Goal: Task Accomplishment & Management: Complete application form

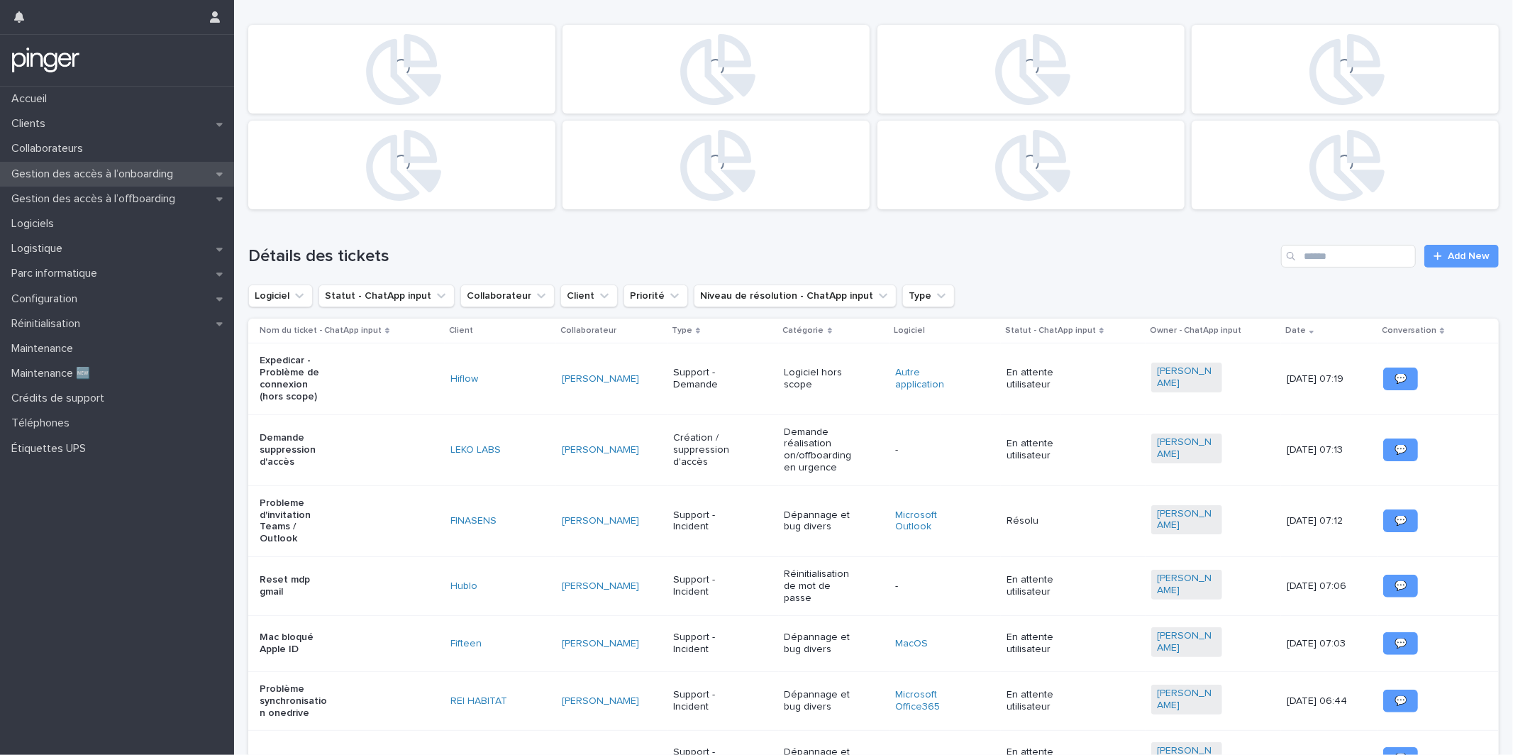
click at [173, 174] on p "Gestion des accès à l’onboarding" at bounding box center [95, 173] width 179 height 13
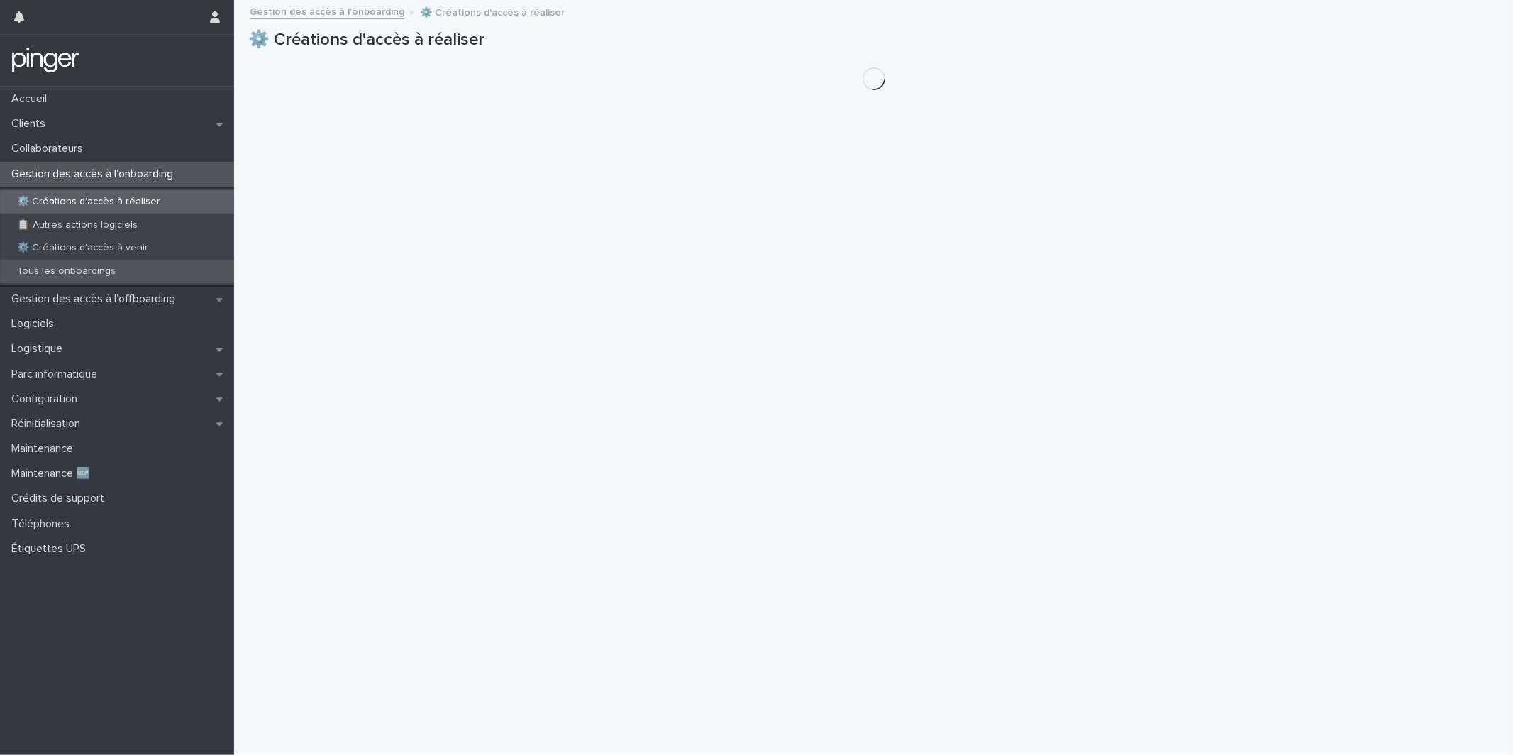
click at [125, 276] on div "Tous les onboardings" at bounding box center [117, 271] width 234 height 23
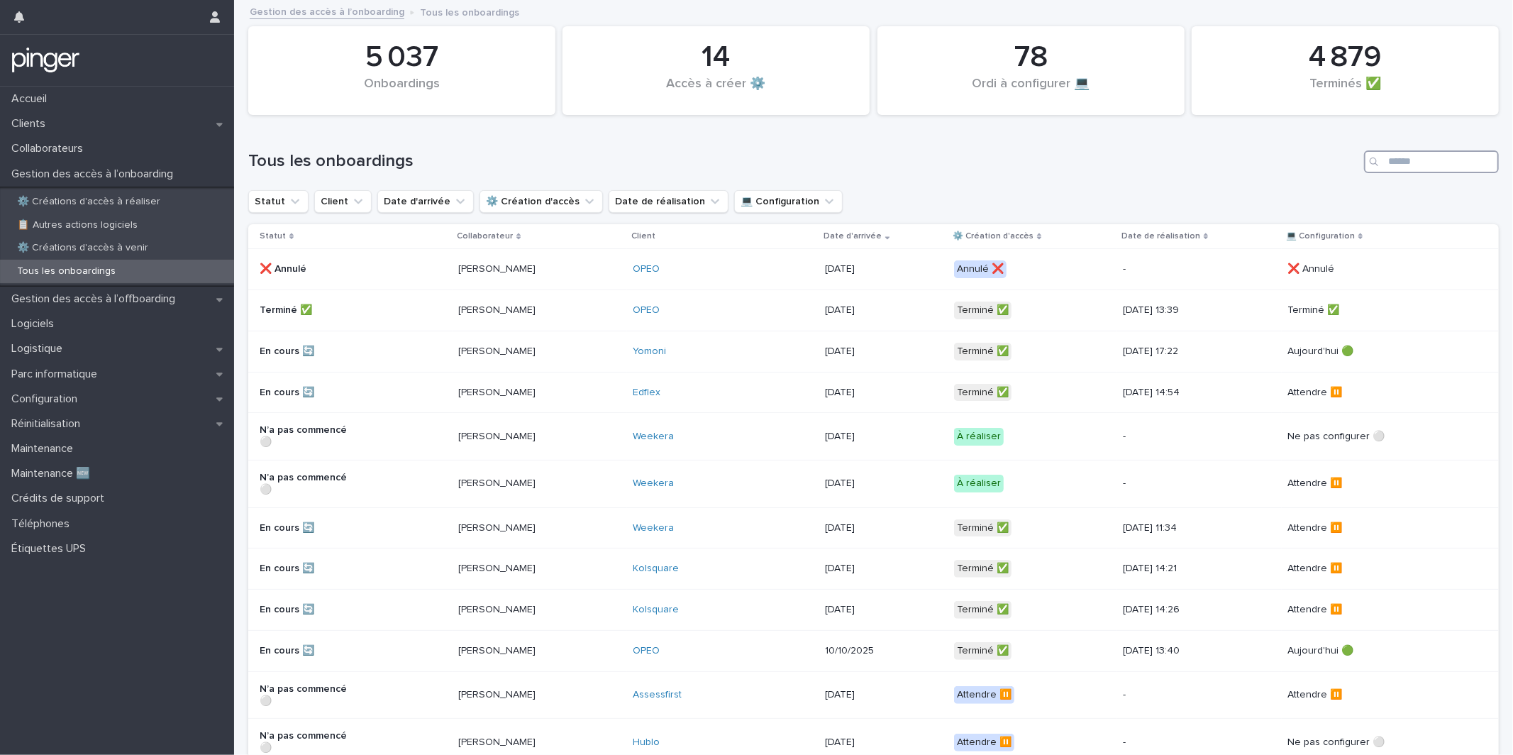
click at [1405, 171] on input "Search" at bounding box center [1431, 161] width 135 height 23
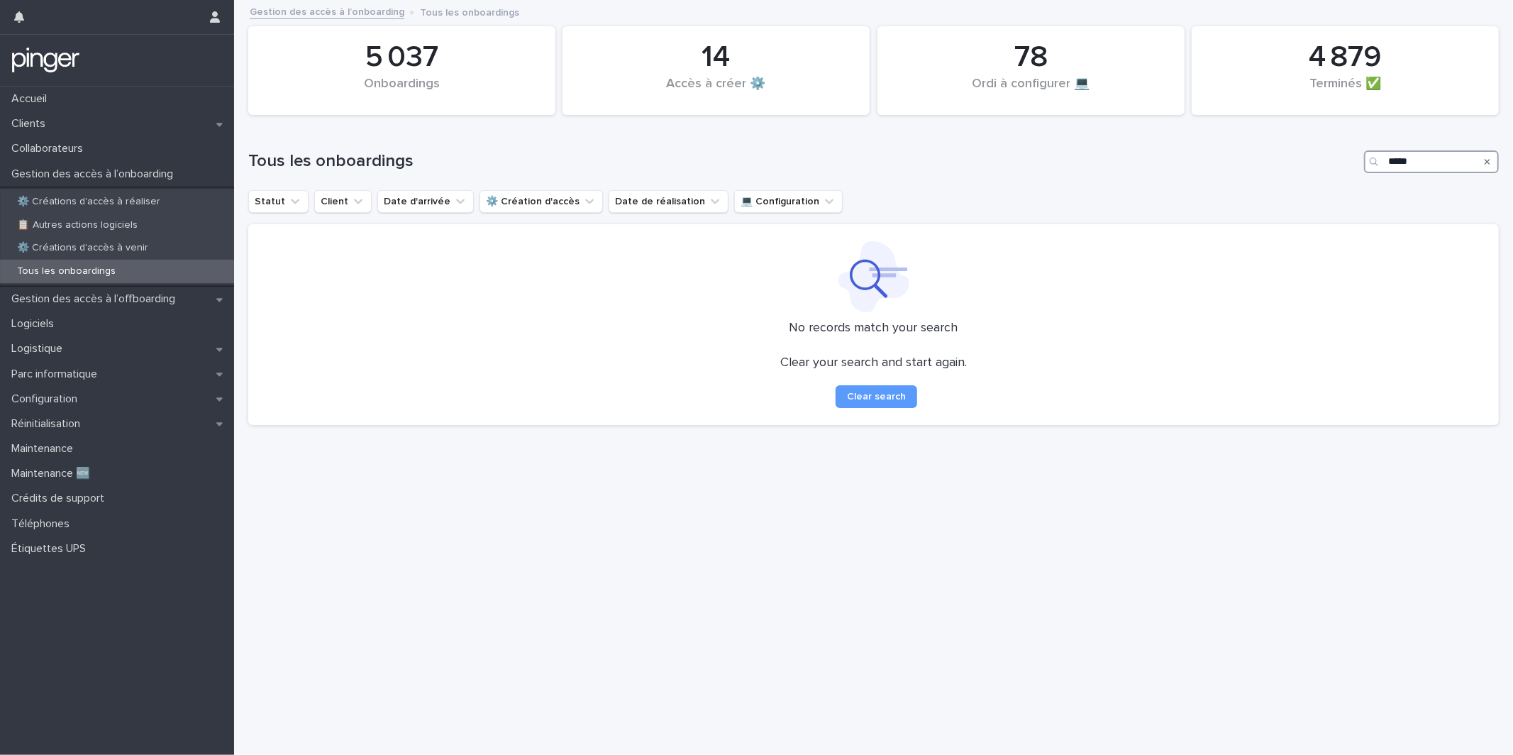
type input "*****"
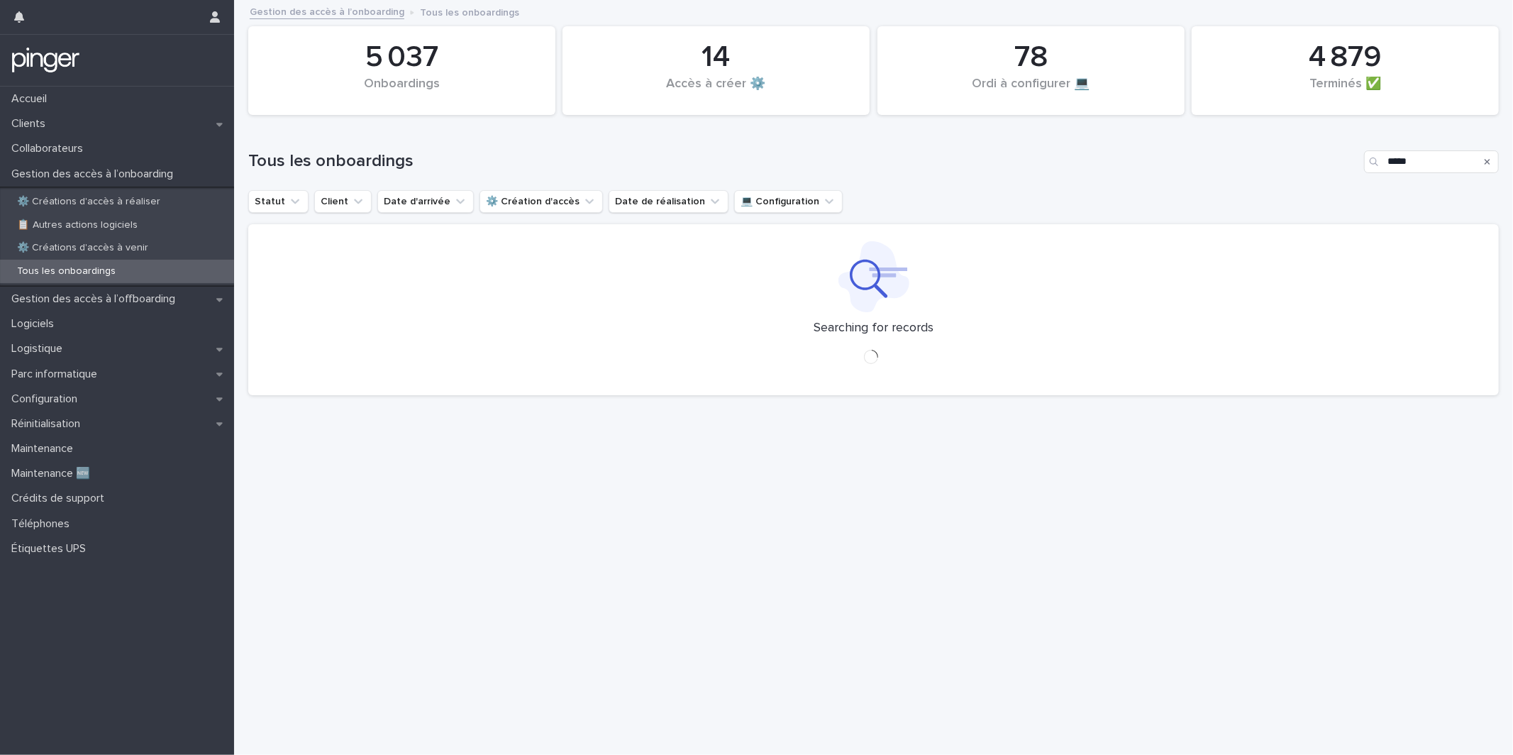
click at [1179, 182] on div "Tous les onboardings *****" at bounding box center [873, 156] width 1250 height 68
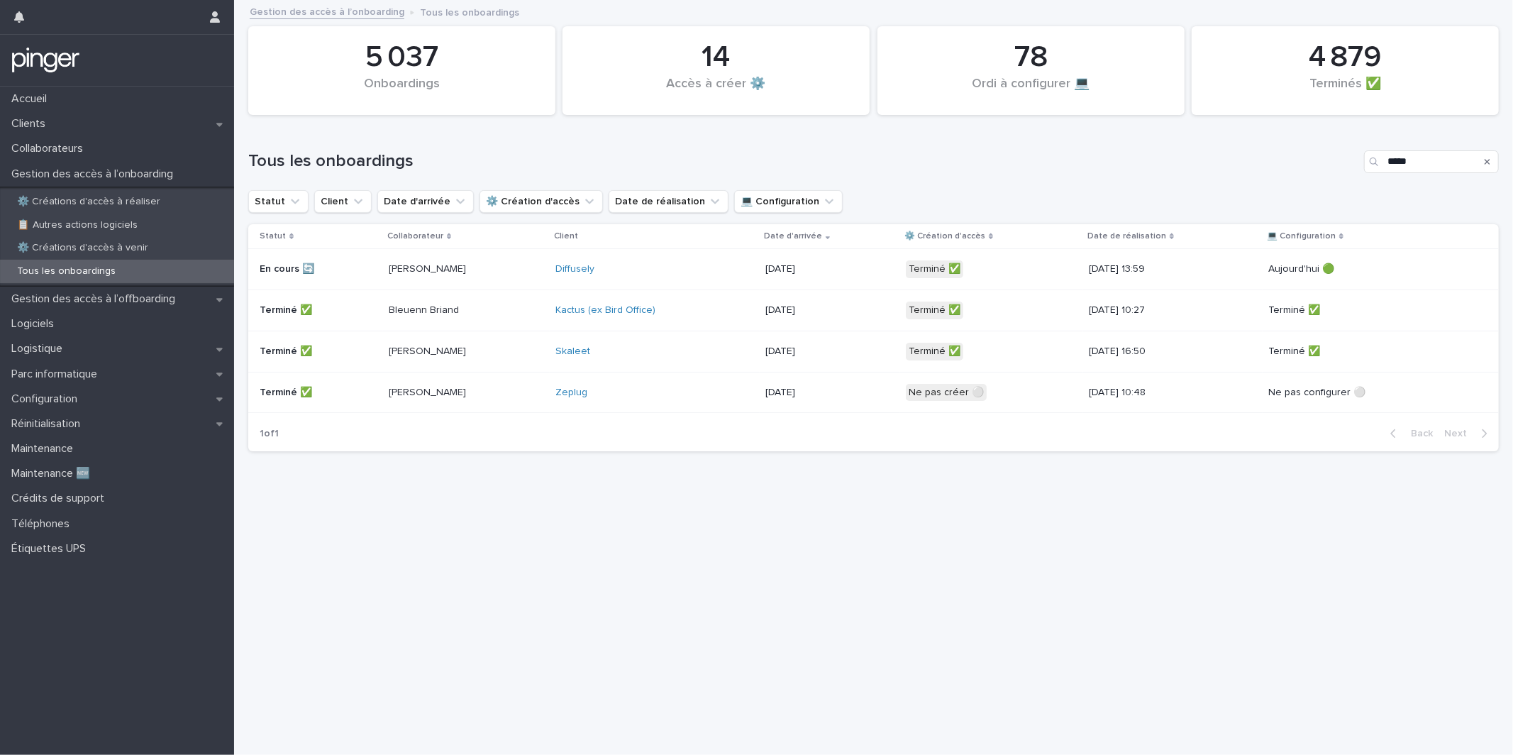
click at [718, 264] on div "Diffusely" at bounding box center [654, 268] width 198 height 23
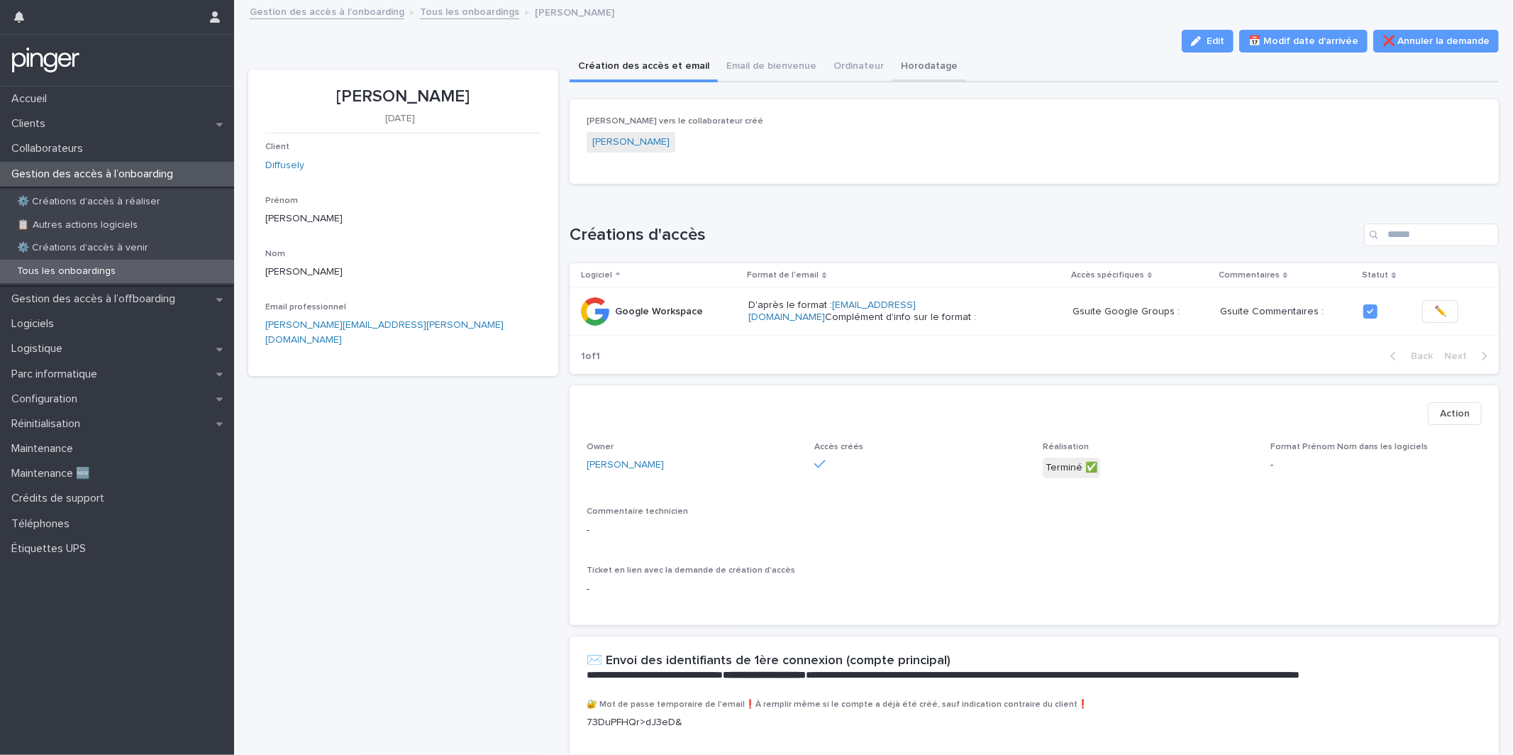
click at [893, 67] on button "Horodatage" at bounding box center [929, 67] width 74 height 30
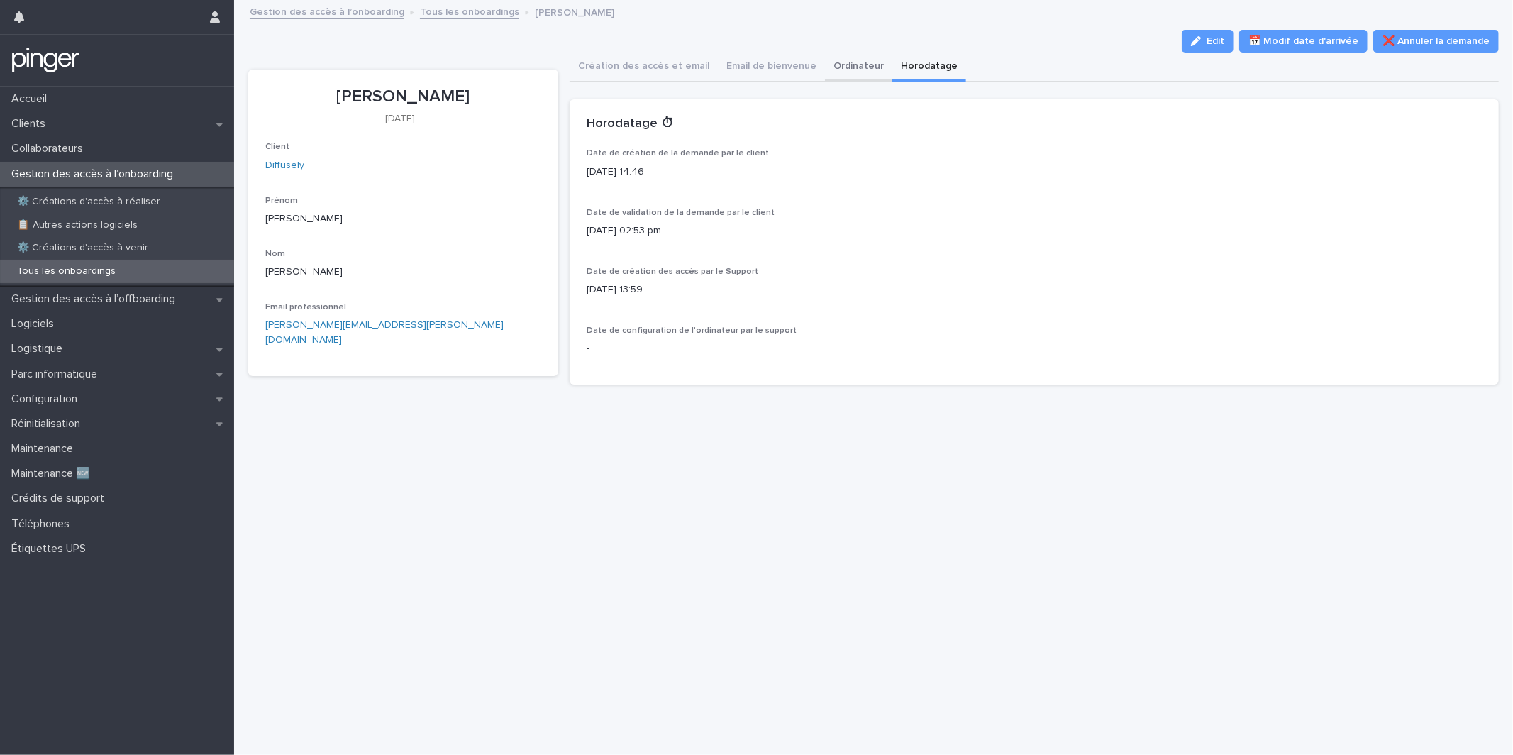
click at [856, 67] on button "Ordinateur" at bounding box center [858, 67] width 67 height 30
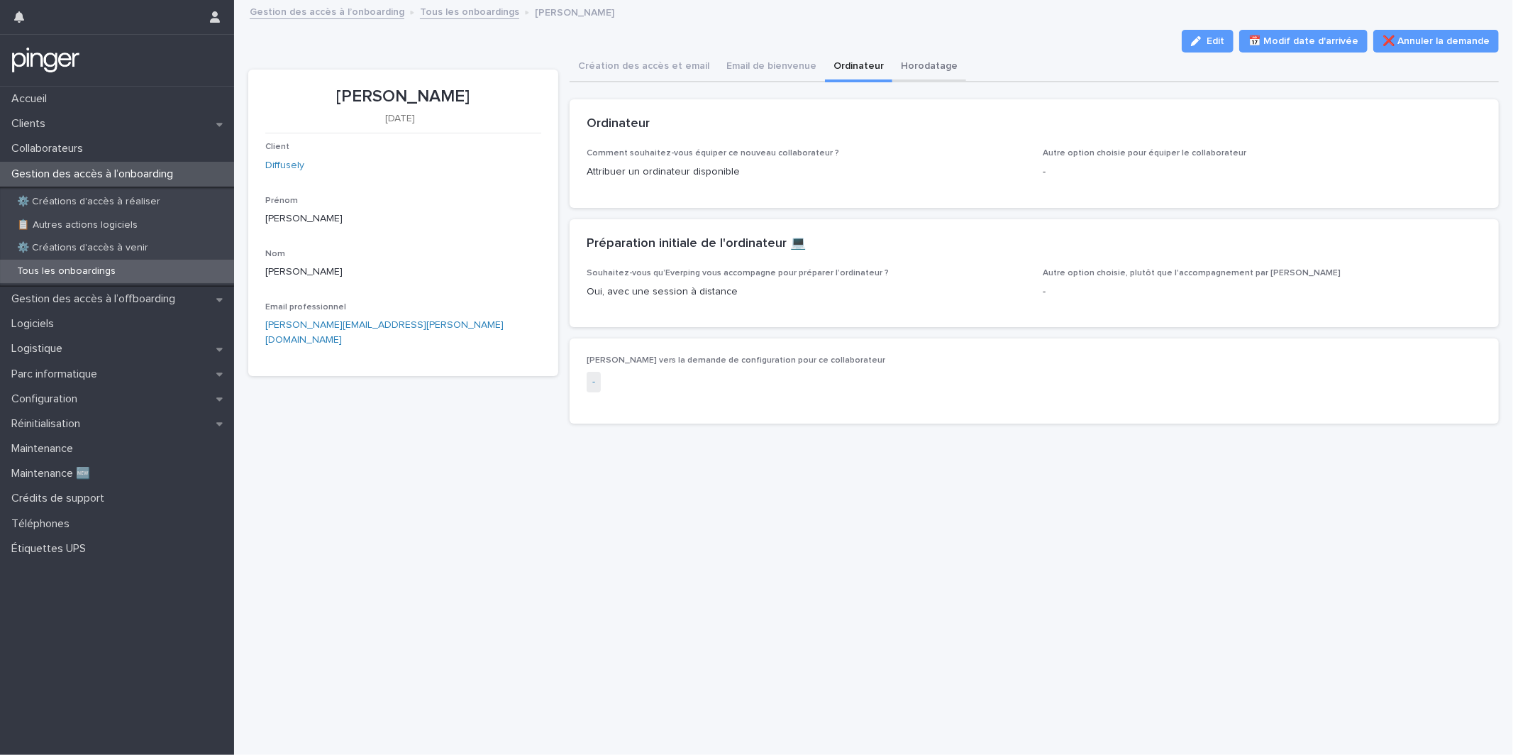
click at [895, 64] on button "Horodatage" at bounding box center [929, 67] width 74 height 30
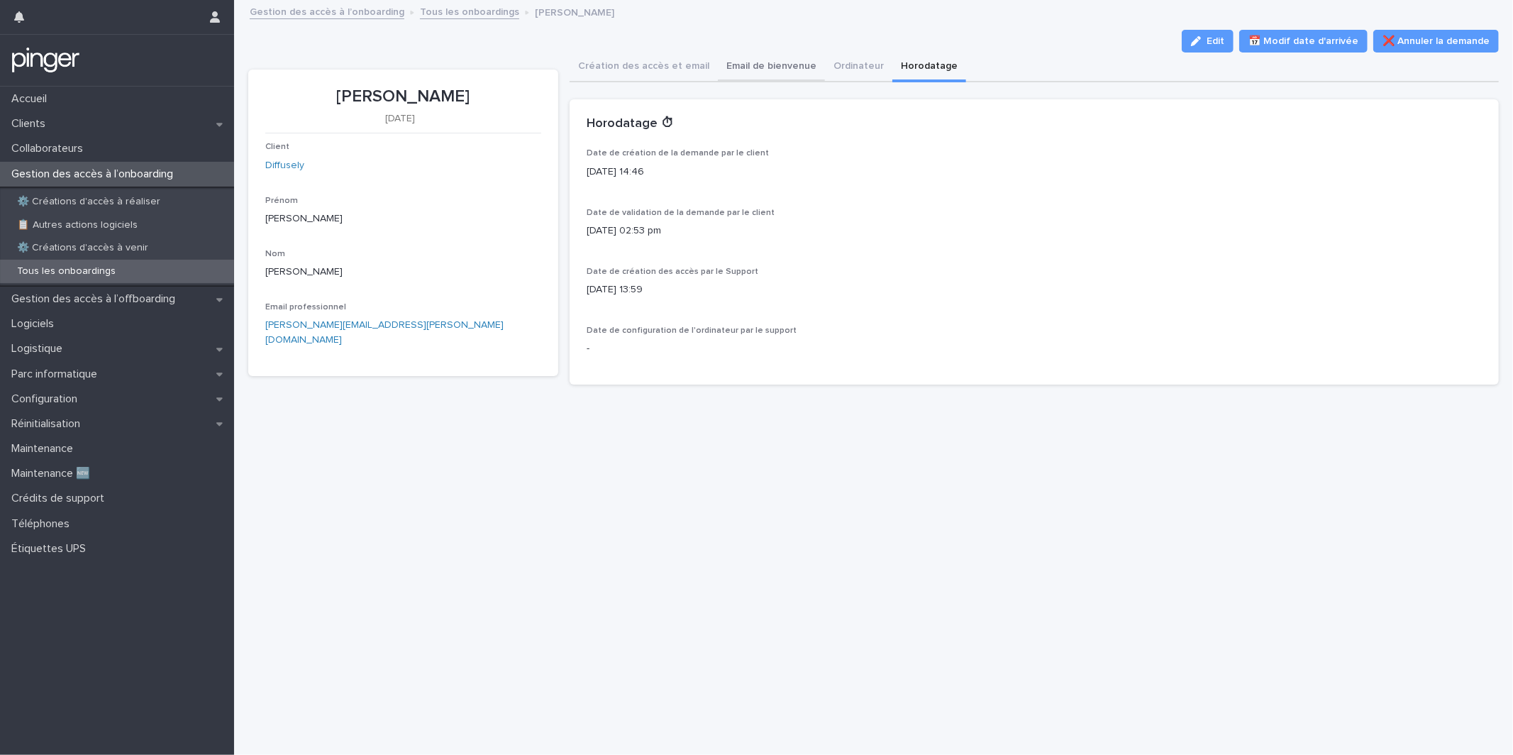
click at [760, 64] on button "Email de bienvenue" at bounding box center [771, 67] width 107 height 30
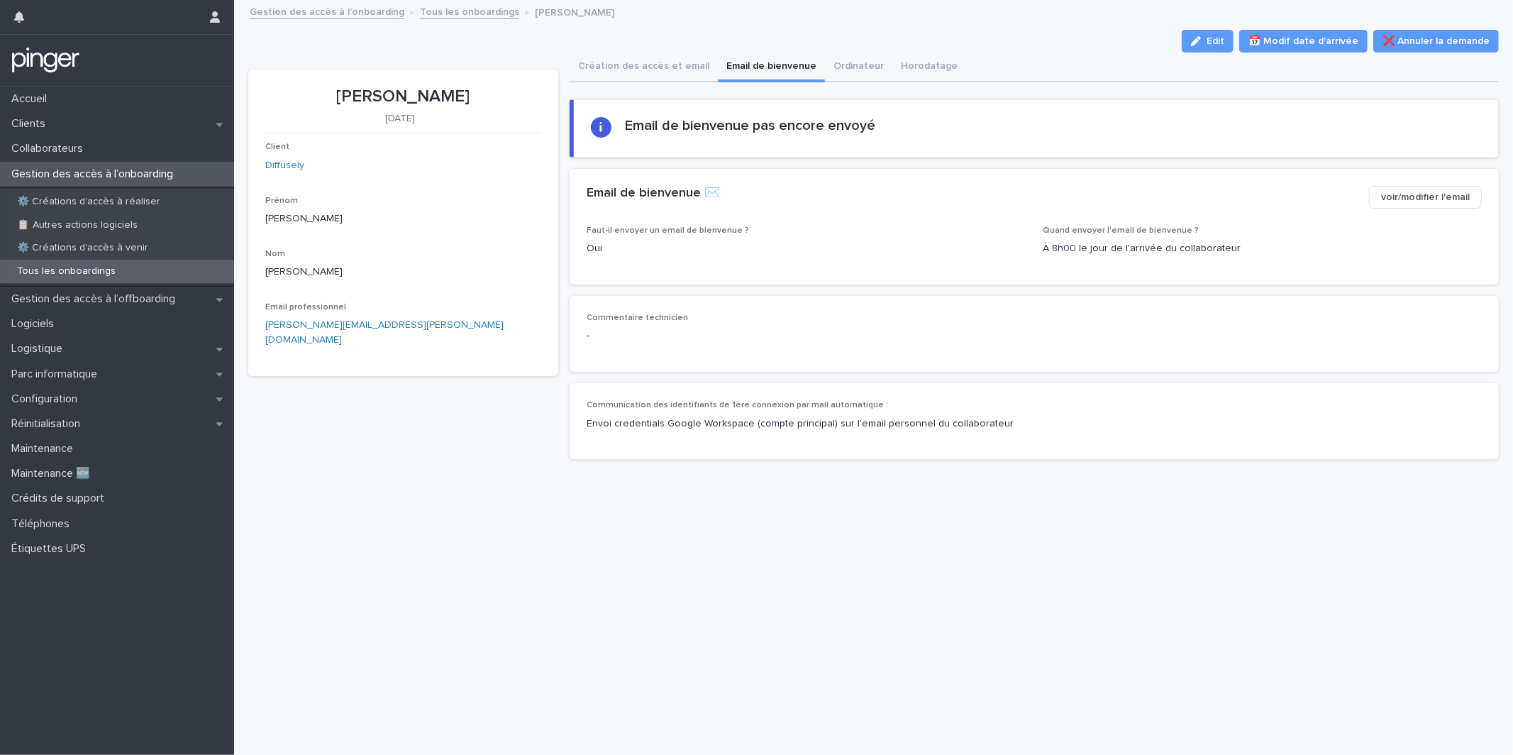
click at [1390, 203] on span "voir/modifier l'email" at bounding box center [1425, 197] width 89 height 14
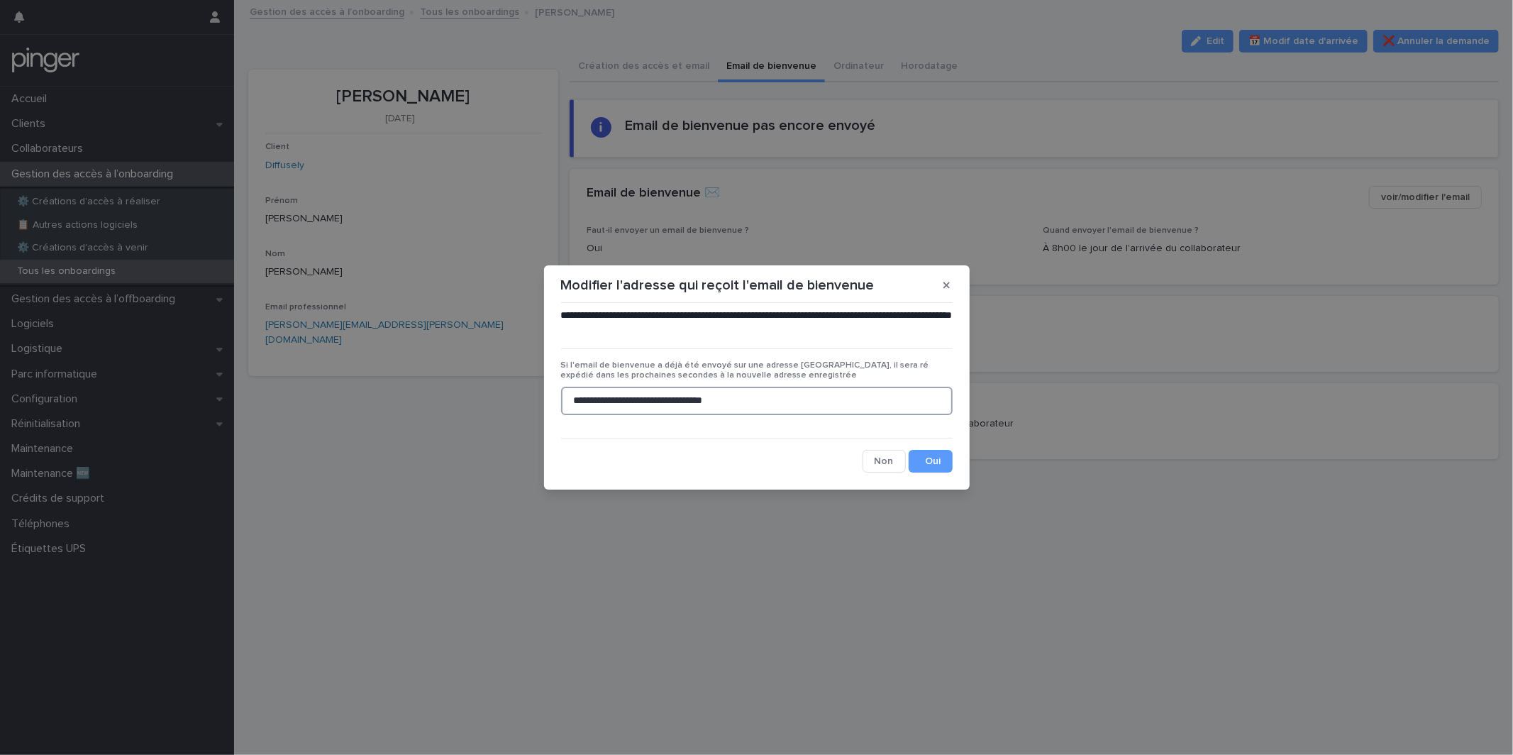
click at [779, 401] on input "**********" at bounding box center [757, 401] width 392 height 28
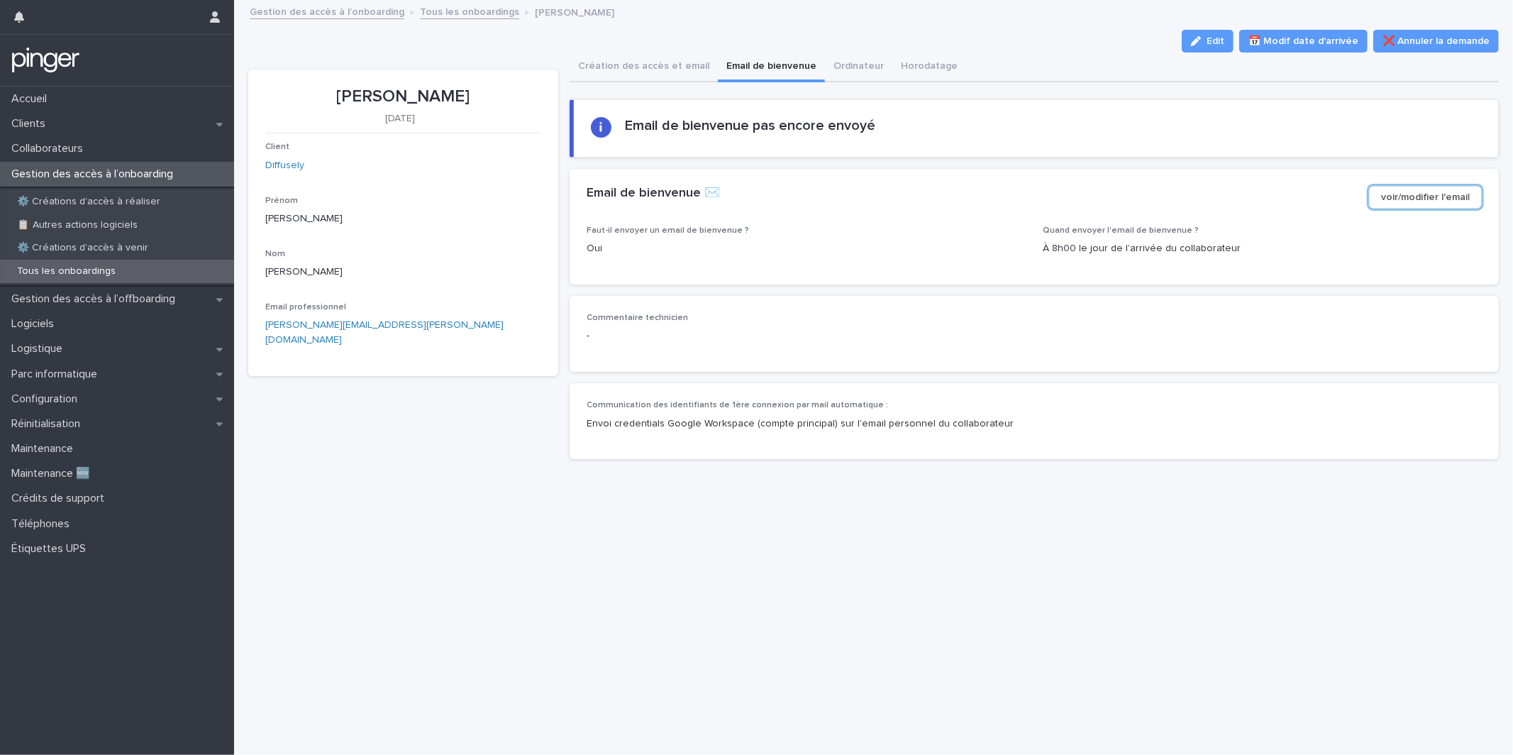
click at [775, 401] on span "Communication des identifiants de 1ère connexion par mail automatique :" at bounding box center [737, 405] width 301 height 9
click at [652, 69] on button "Création des accès et email" at bounding box center [644, 67] width 148 height 30
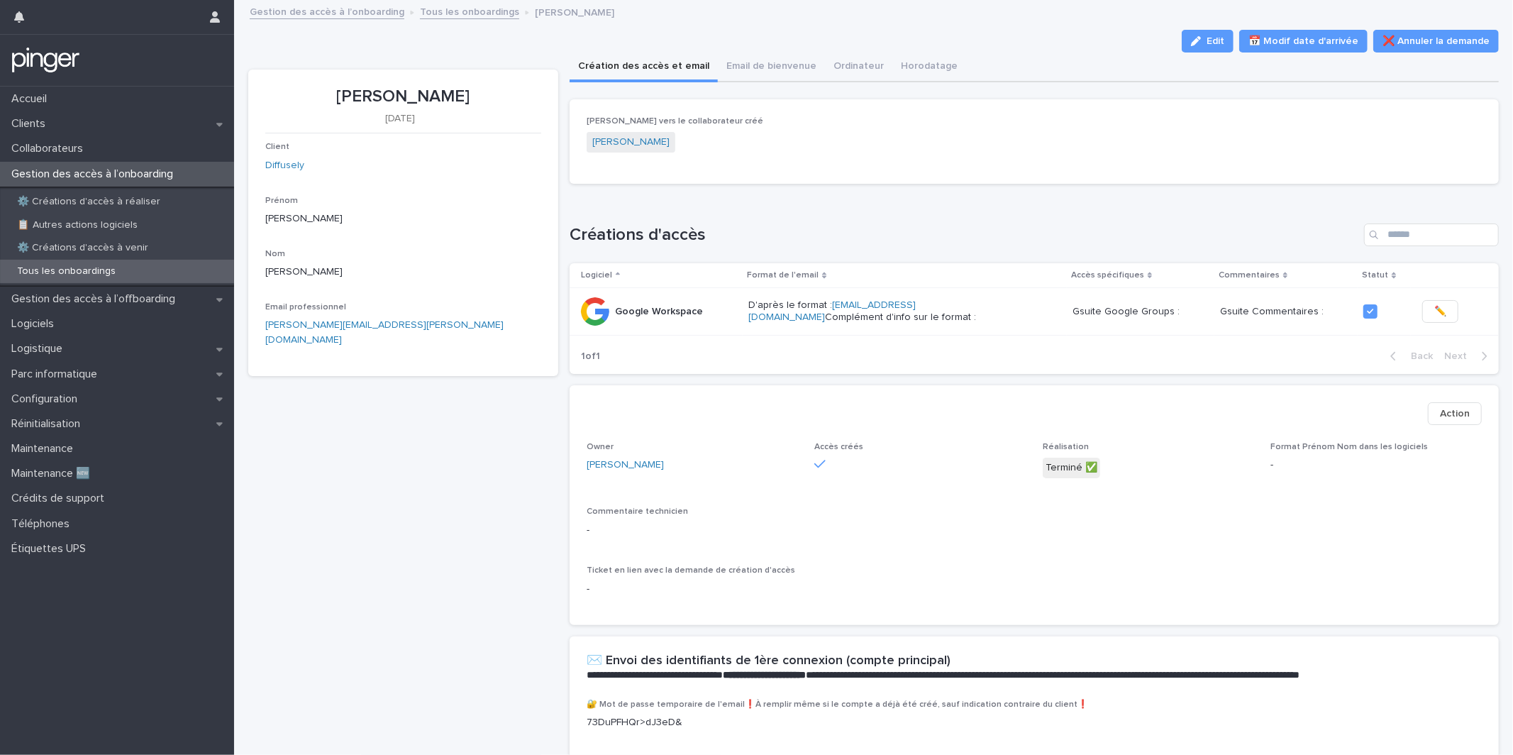
click at [940, 188] on div "Loading... Saving… Lien vers le collaborateur créé Brian Nickson" at bounding box center [1034, 147] width 929 height 96
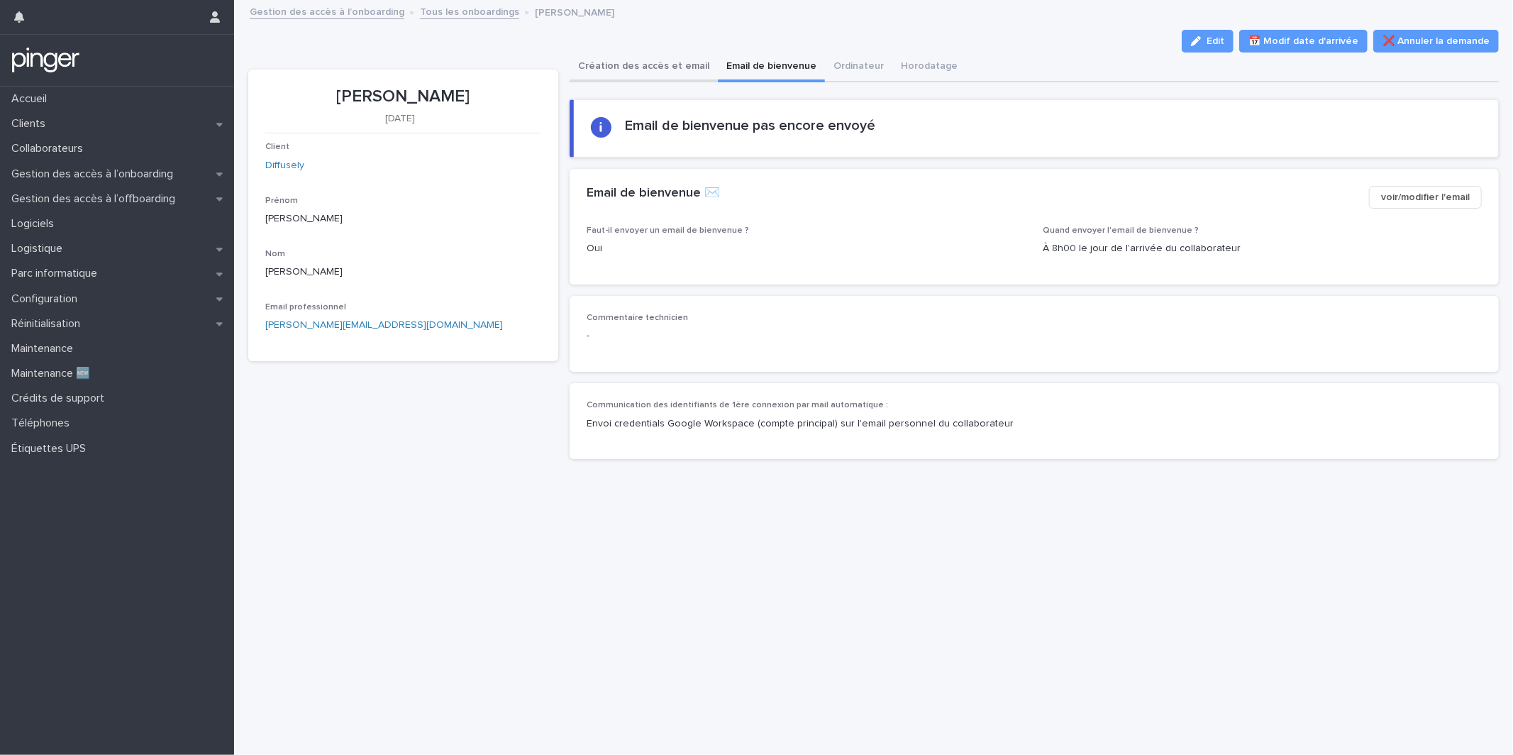
click at [657, 72] on button "Création des accès et email" at bounding box center [644, 67] width 148 height 30
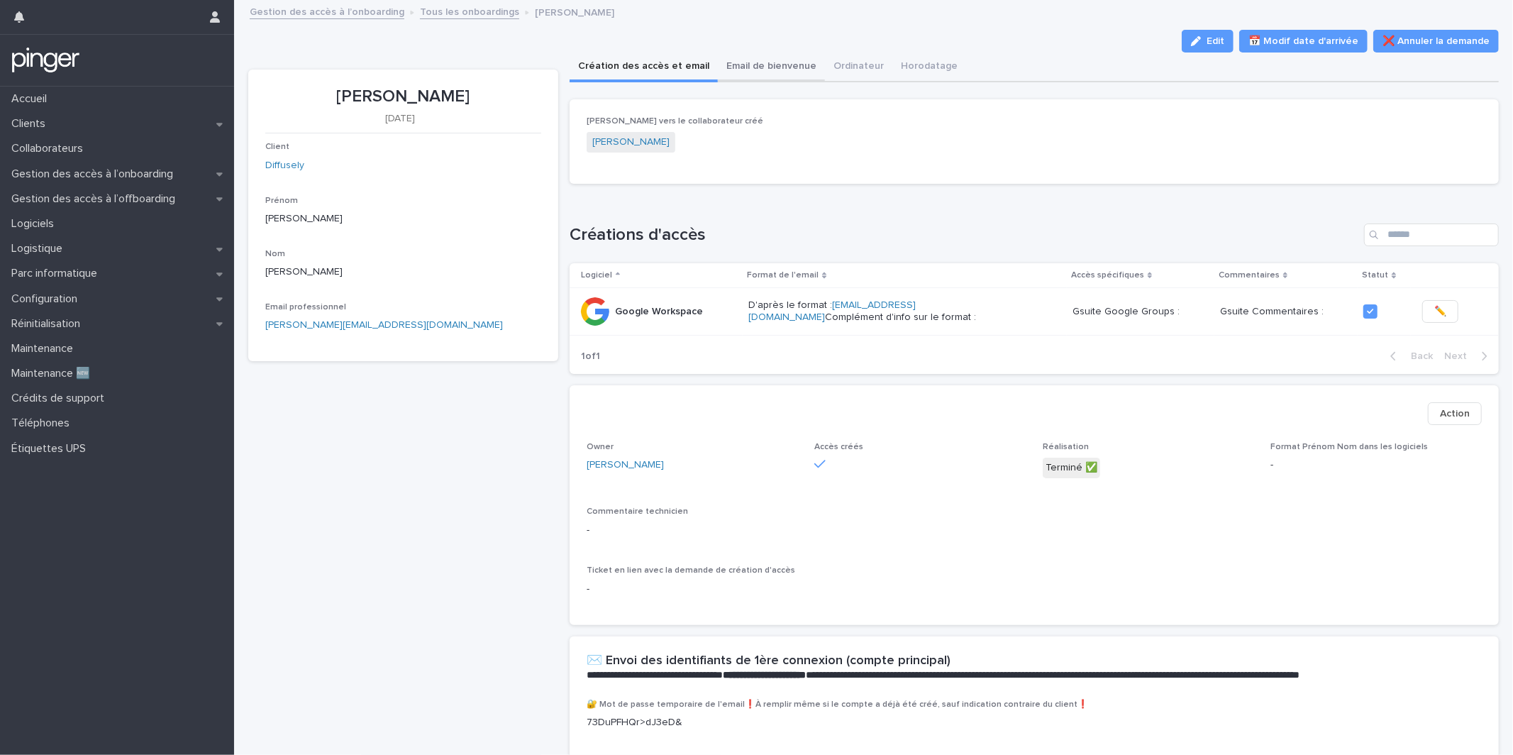
click at [738, 65] on button "Email de bienvenue" at bounding box center [771, 67] width 107 height 30
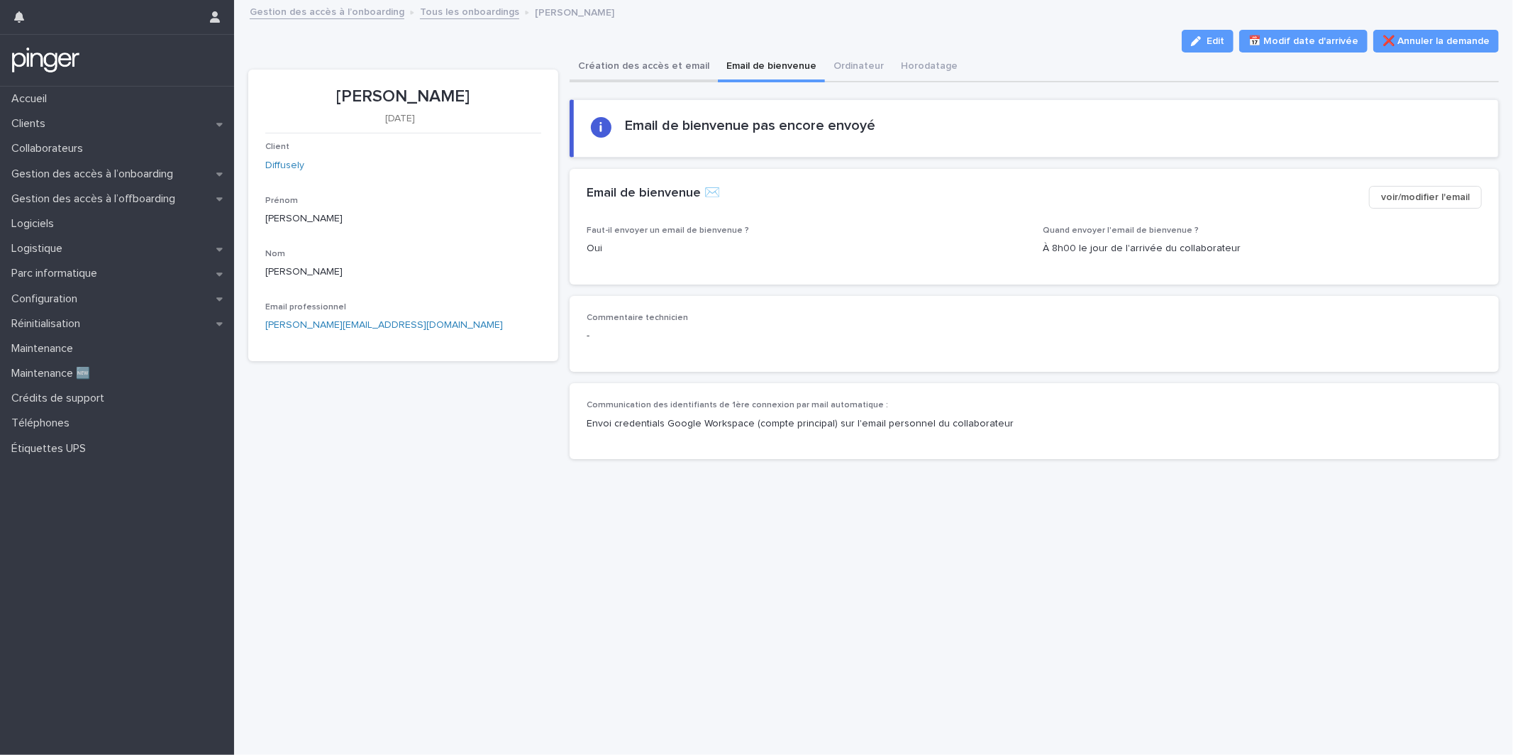
click at [670, 79] on button "Création des accès et email" at bounding box center [644, 67] width 148 height 30
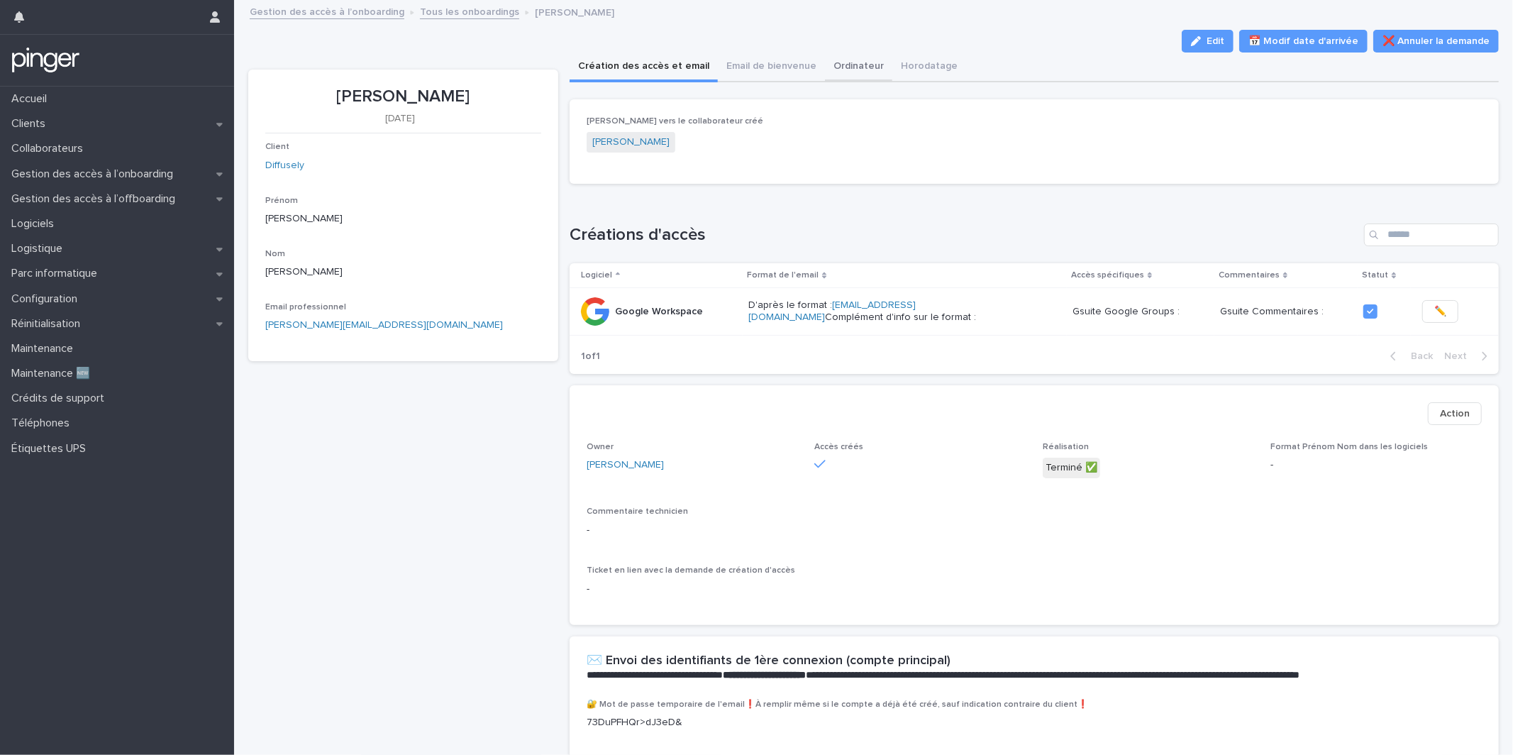
click at [825, 52] on button "Ordinateur" at bounding box center [858, 67] width 67 height 30
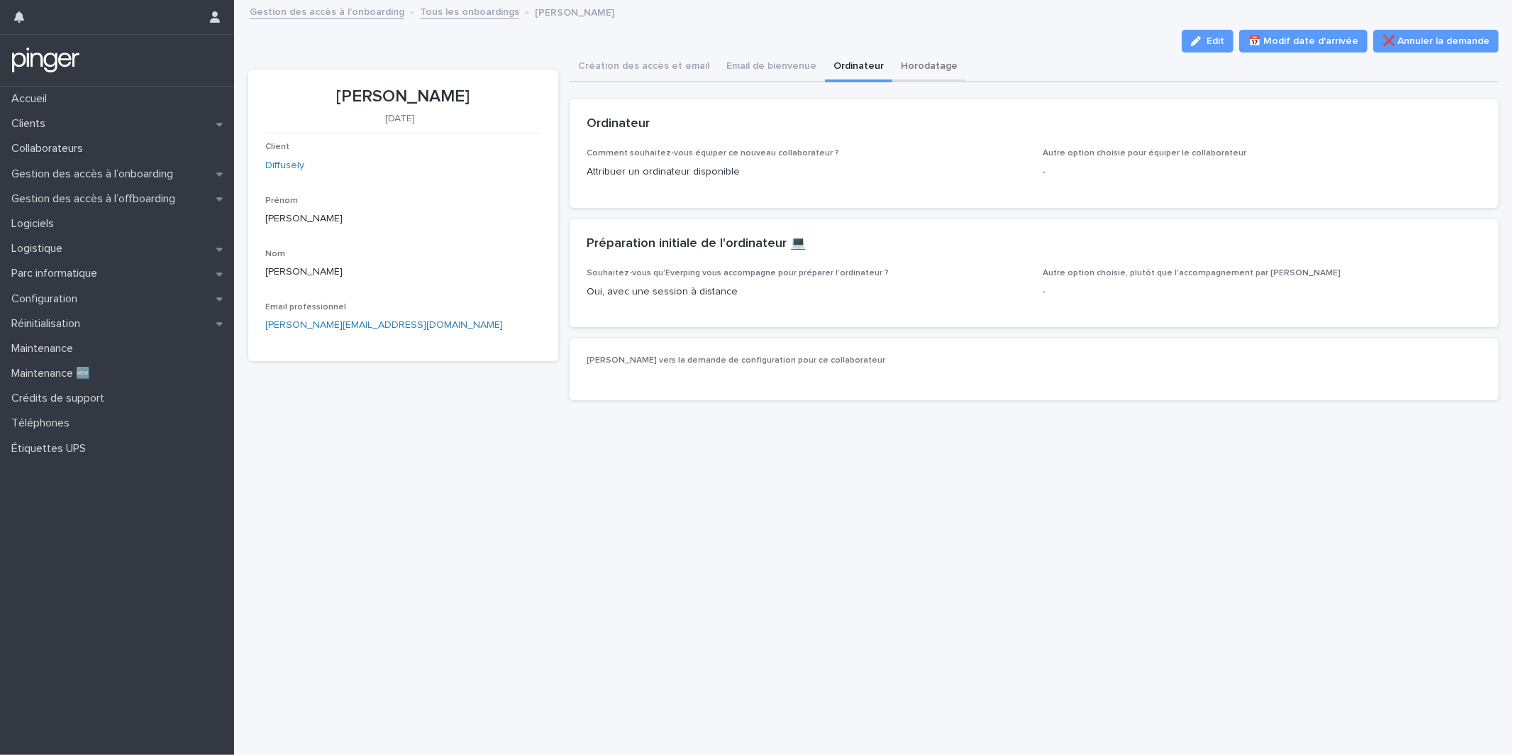
click at [892, 67] on button "Horodatage" at bounding box center [929, 67] width 74 height 30
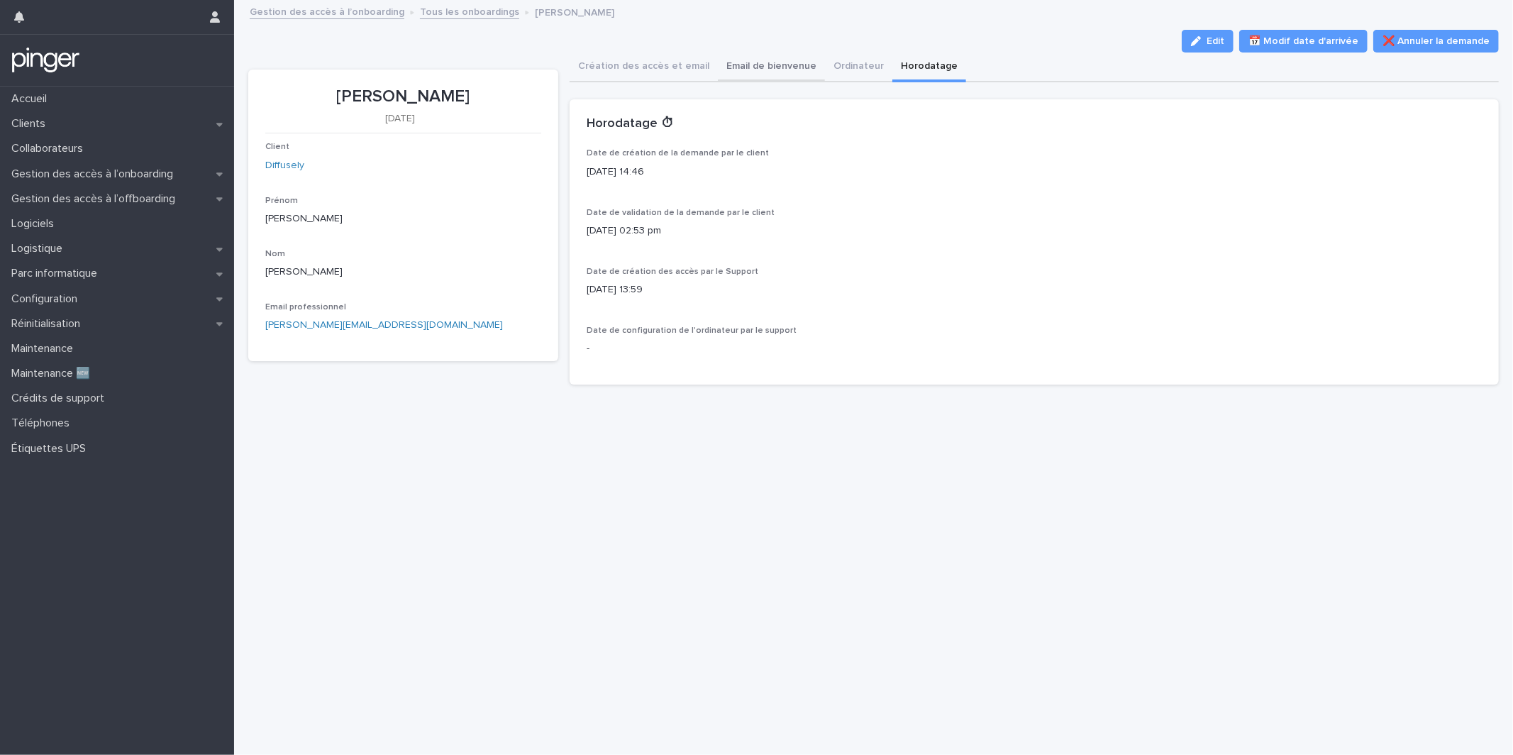
click at [753, 79] on button "Email de bienvenue" at bounding box center [771, 67] width 107 height 30
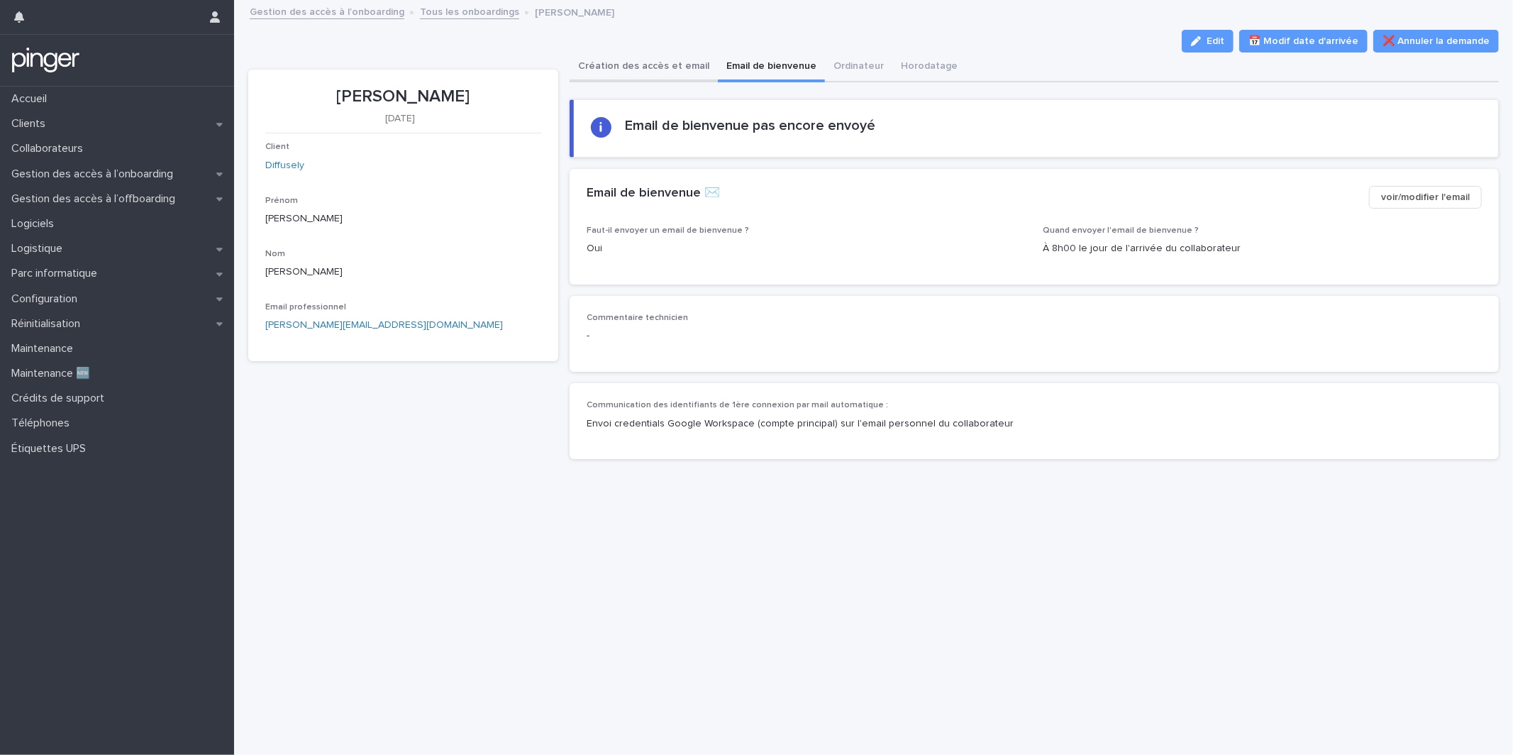
click at [661, 68] on button "Création des accès et email" at bounding box center [644, 67] width 148 height 30
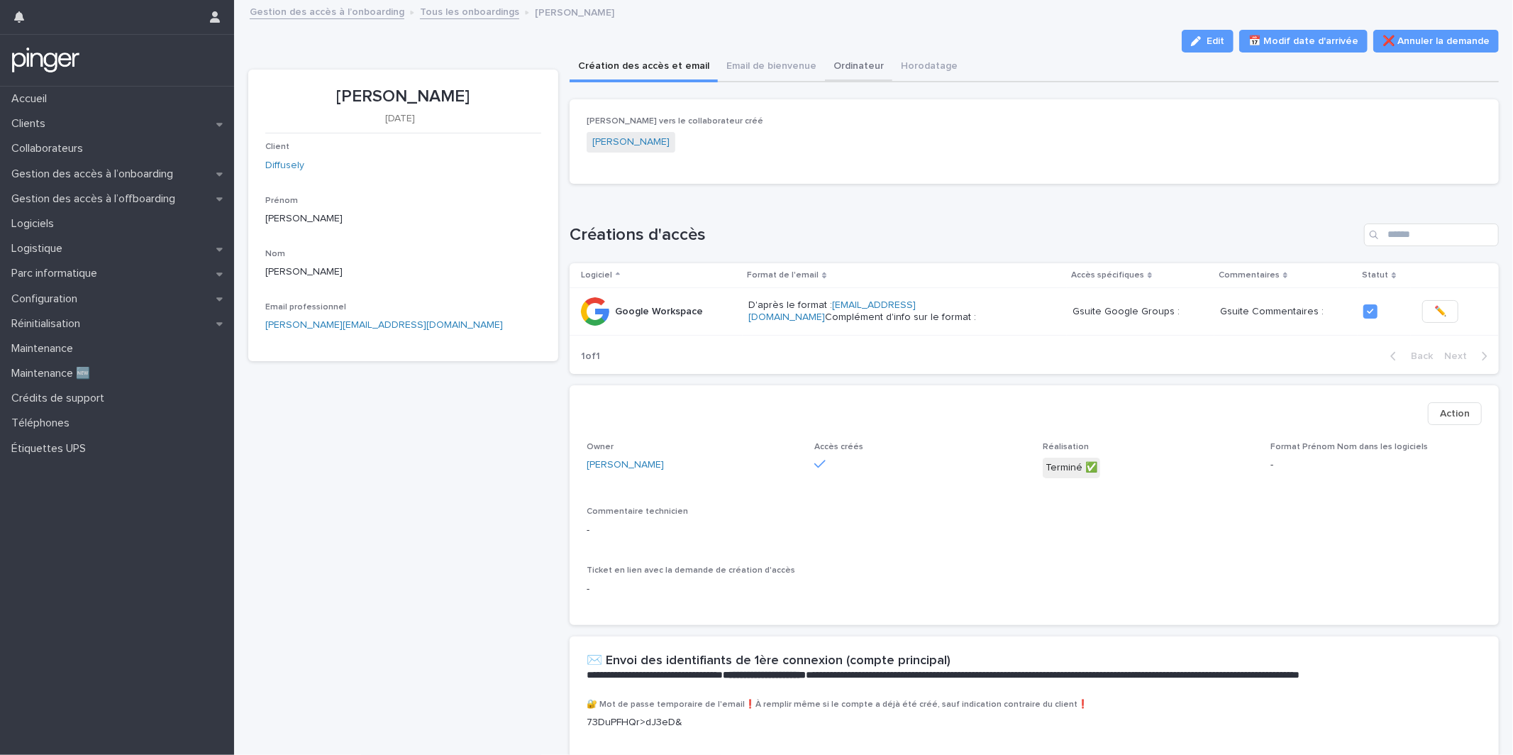
click at [833, 62] on button "Ordinateur" at bounding box center [858, 67] width 67 height 30
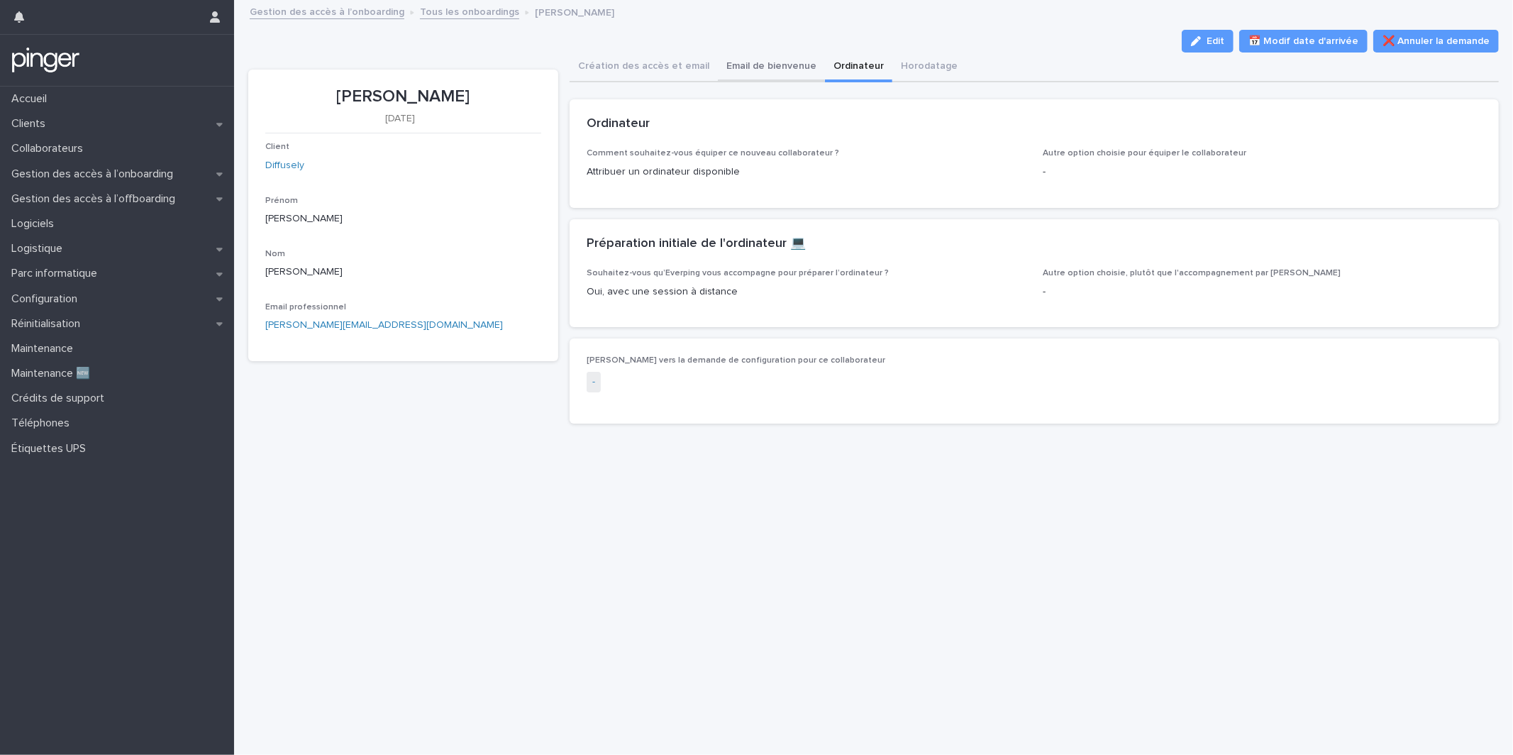
click at [779, 67] on button "Email de bienvenue" at bounding box center [771, 67] width 107 height 30
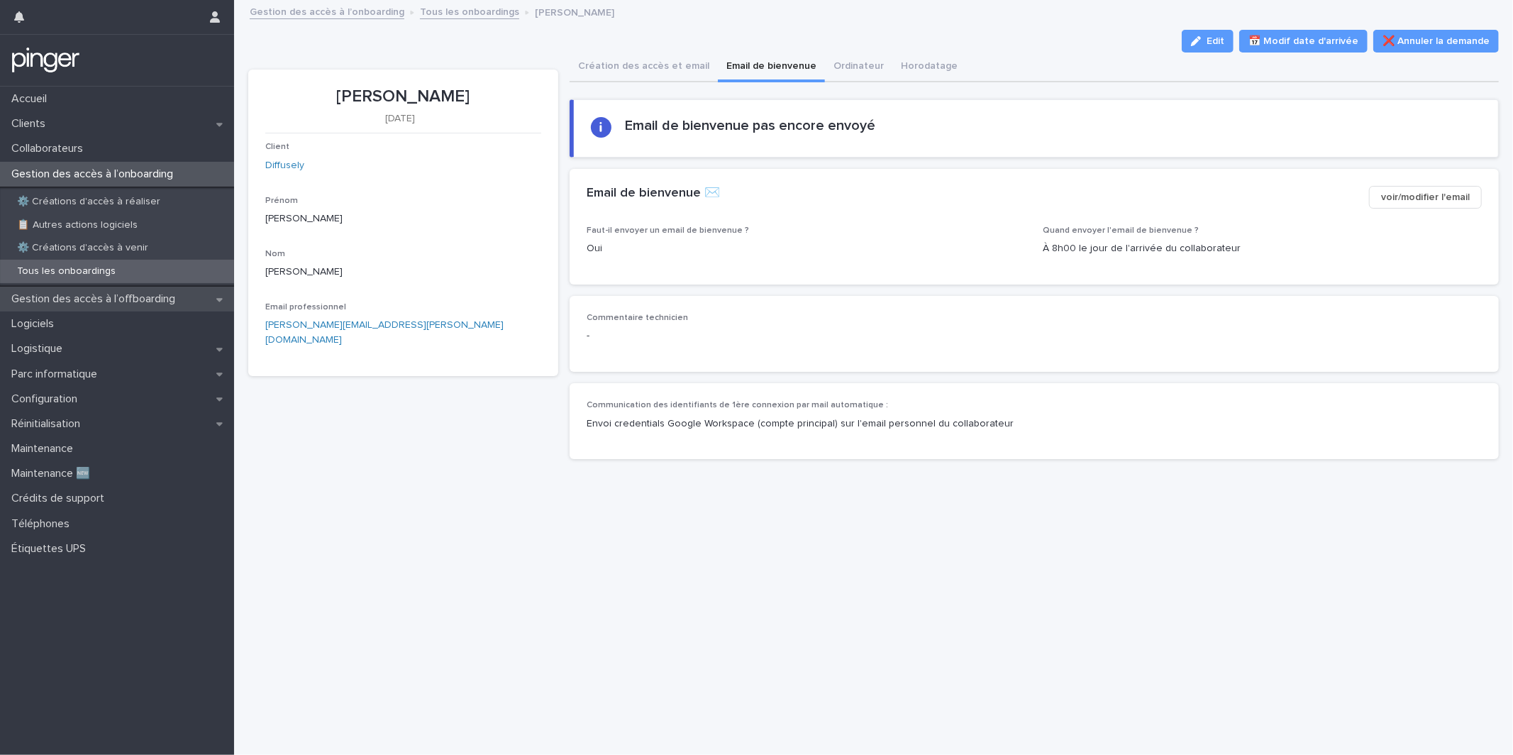
click at [167, 294] on p "Gestion des accès à l’offboarding" at bounding box center [96, 298] width 181 height 13
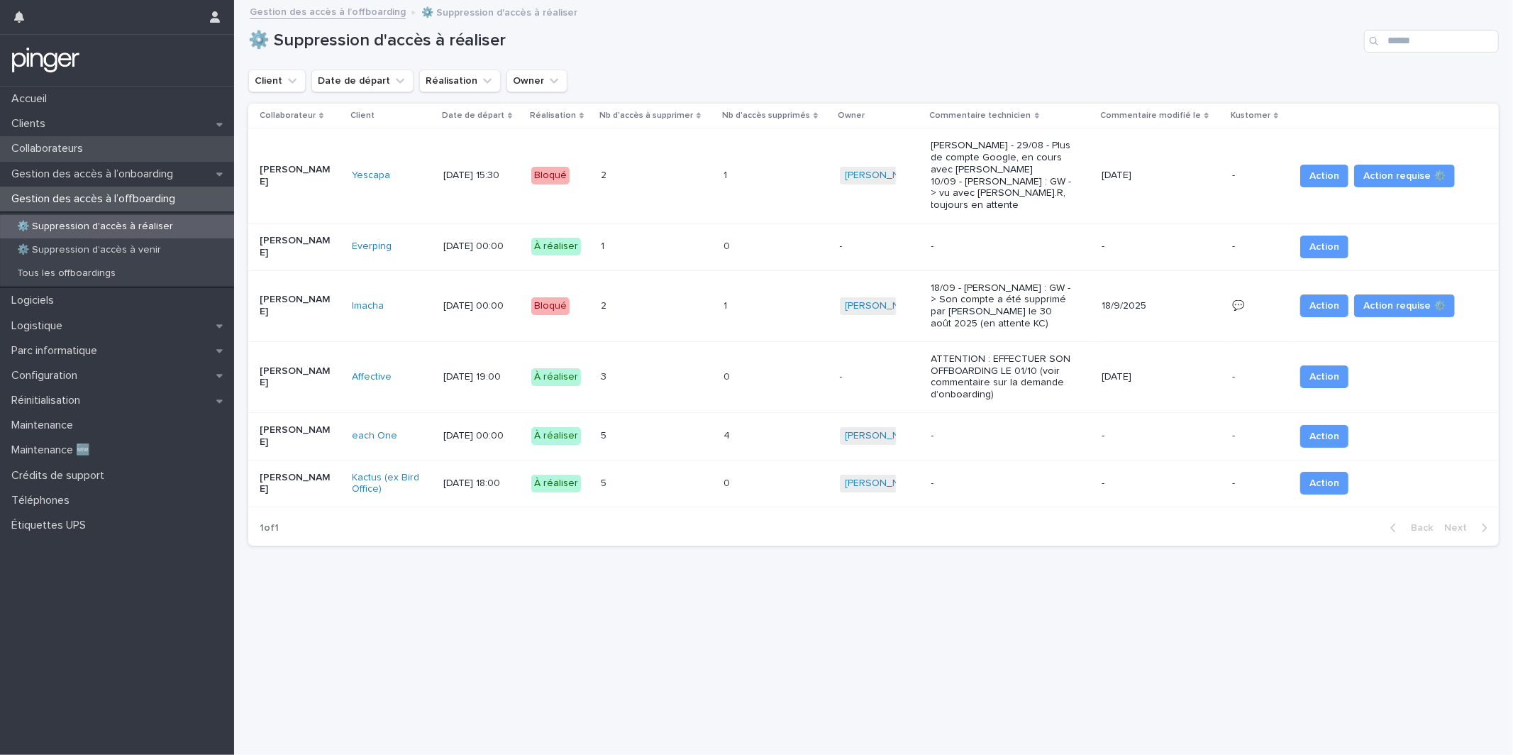
click at [153, 154] on div "Collaborateurs" at bounding box center [117, 148] width 234 height 25
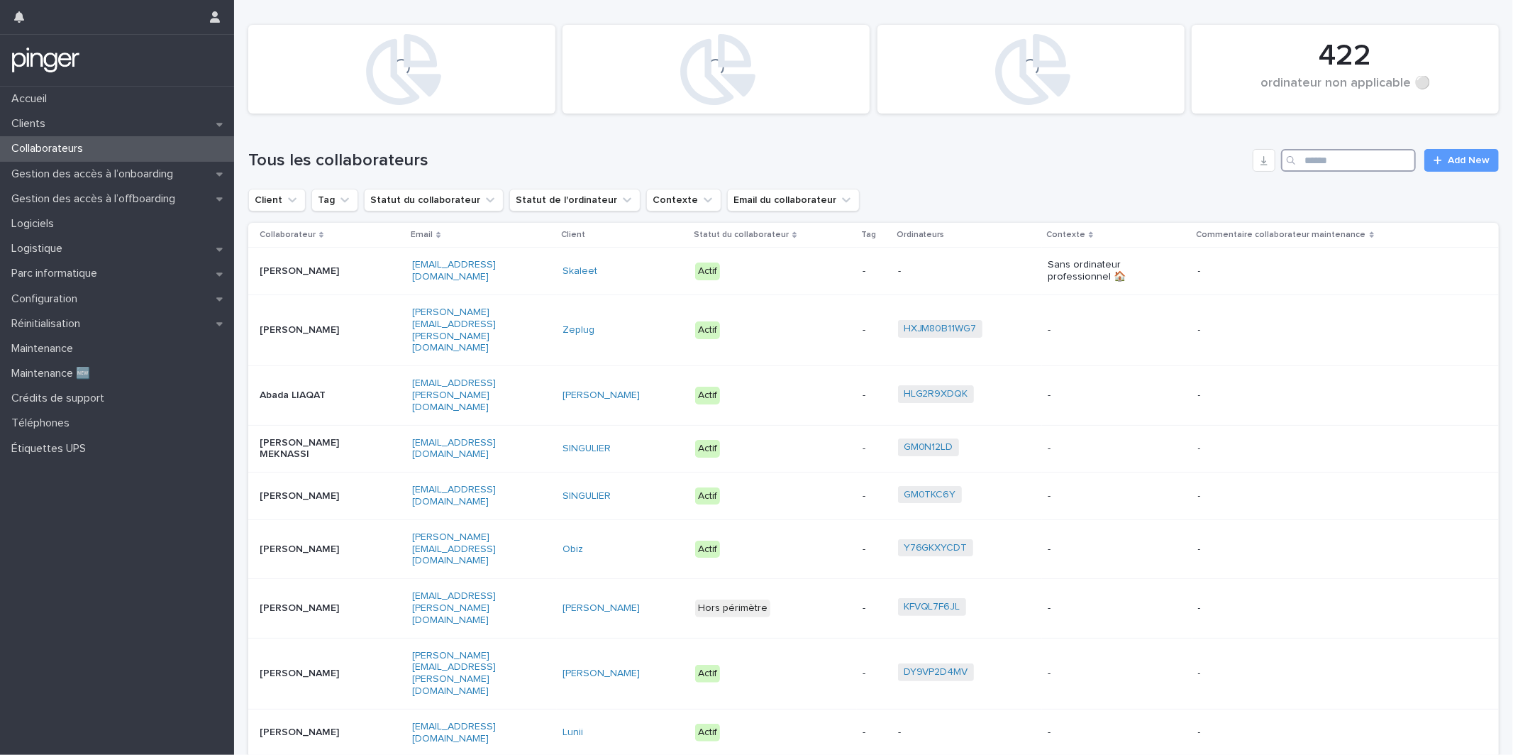
click at [1364, 157] on input "Search" at bounding box center [1348, 160] width 135 height 23
paste input "*******"
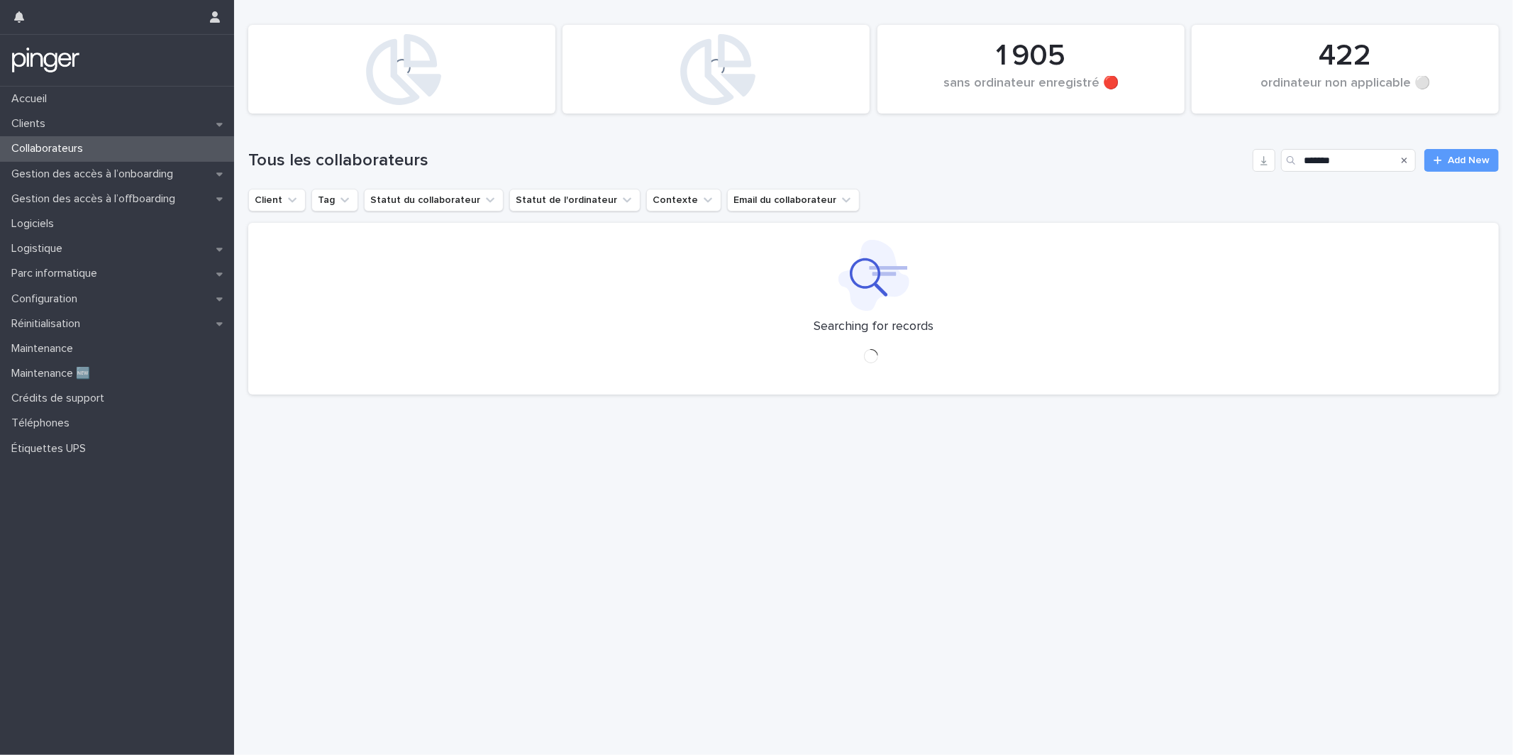
click at [933, 163] on h1 "Tous les collaborateurs" at bounding box center [747, 160] width 999 height 21
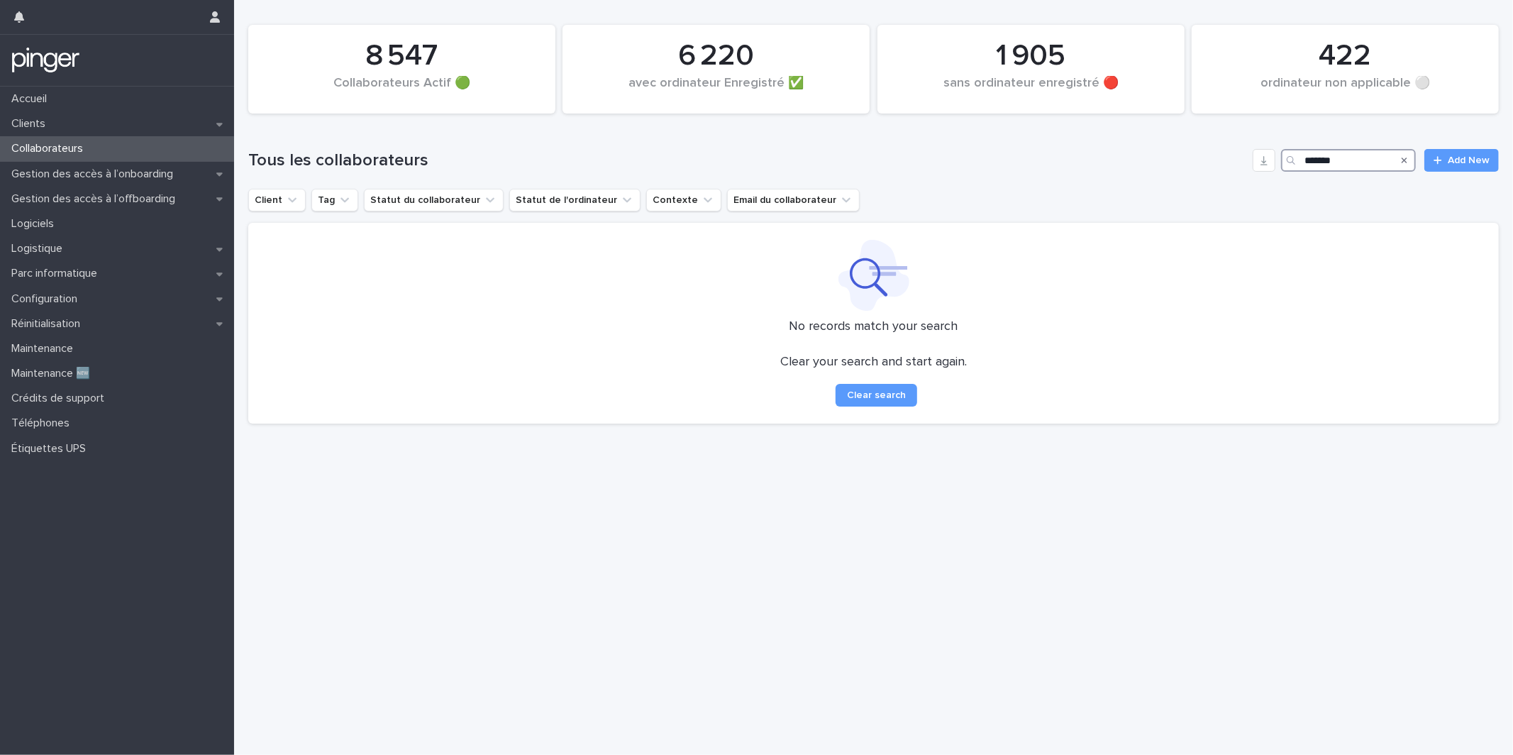
click at [1349, 163] on input "*******" at bounding box center [1348, 160] width 135 height 23
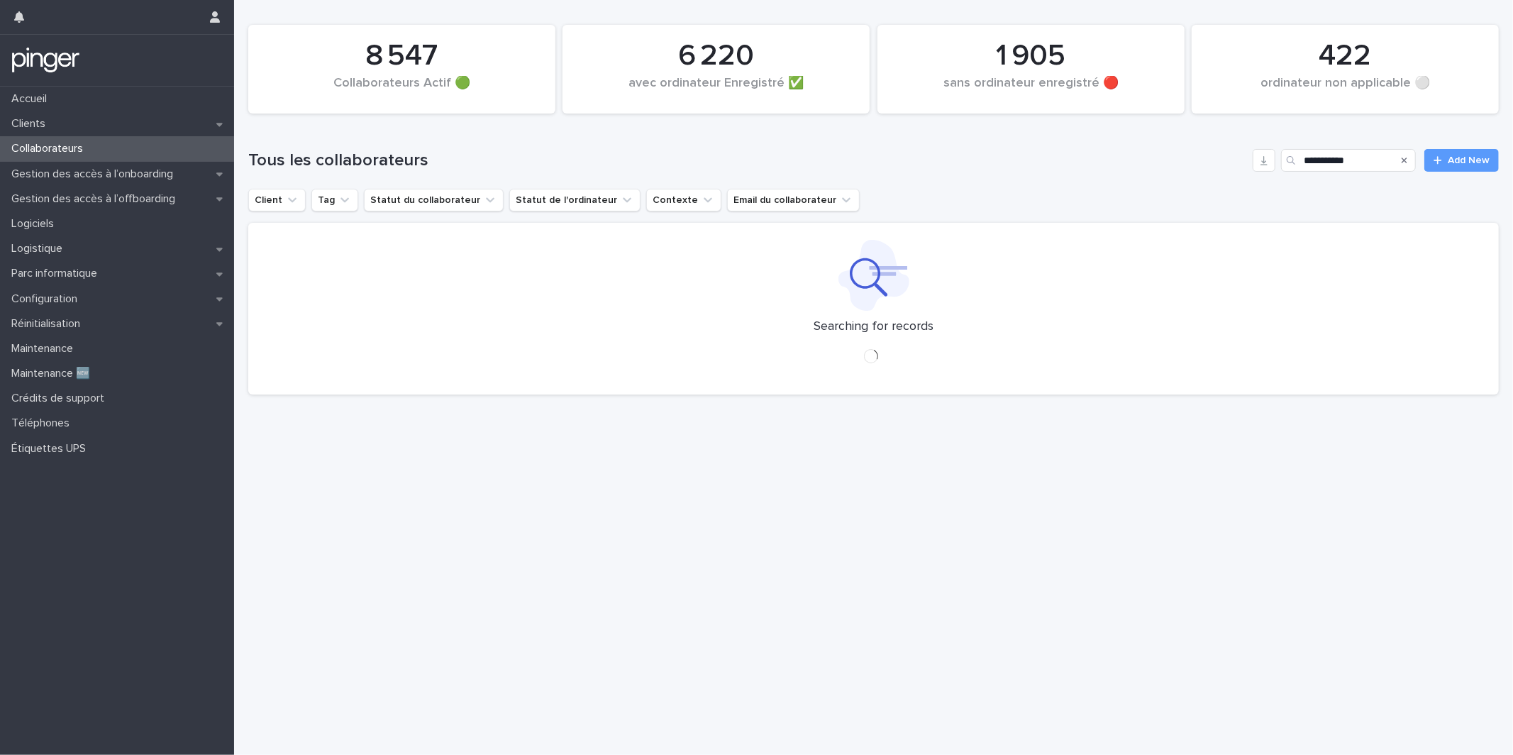
click at [1226, 146] on div "**********" at bounding box center [873, 155] width 1250 height 68
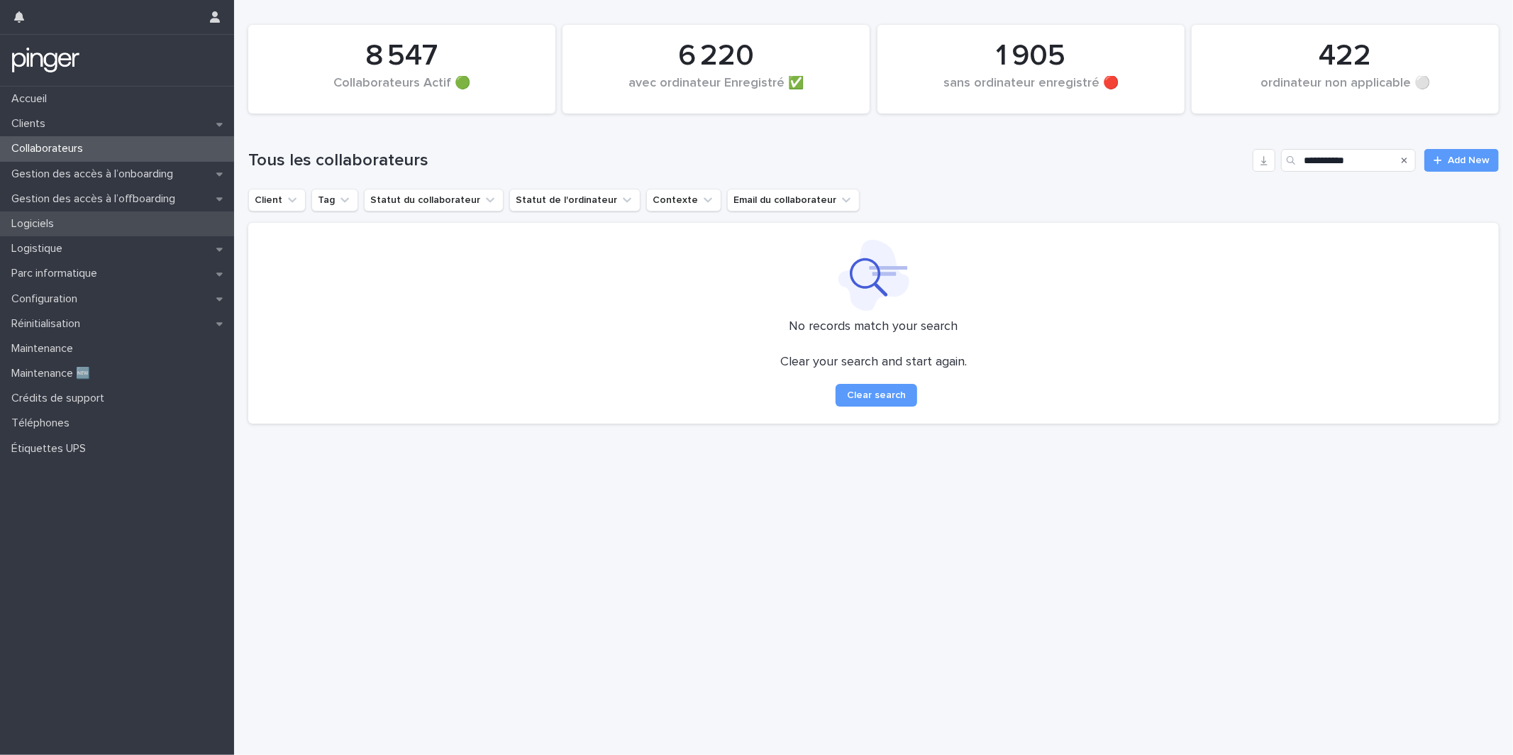
type input "******"
click at [134, 175] on p "Gestion des accès à l’onboarding" at bounding box center [95, 173] width 179 height 13
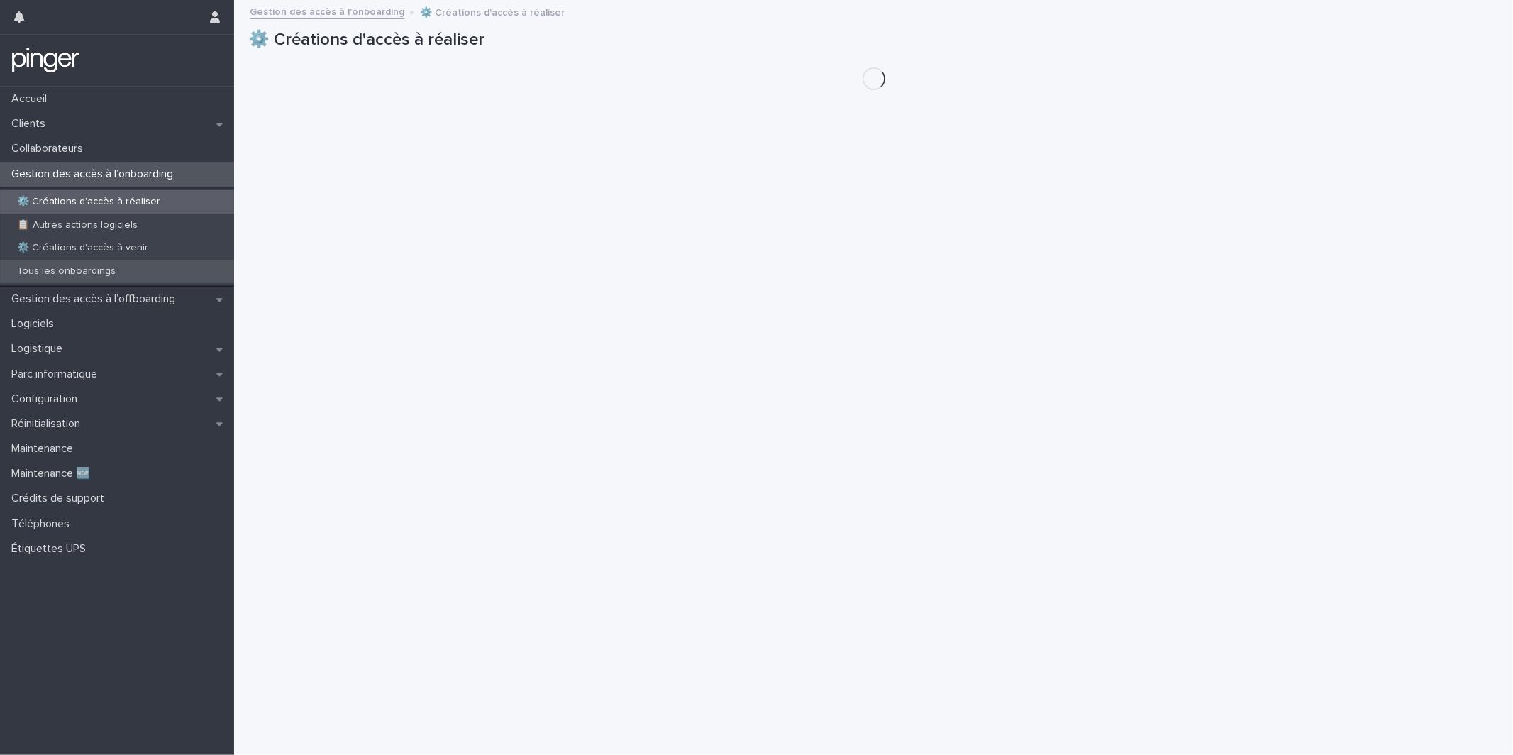
click at [97, 277] on div "Tous les onboardings" at bounding box center [117, 271] width 234 height 23
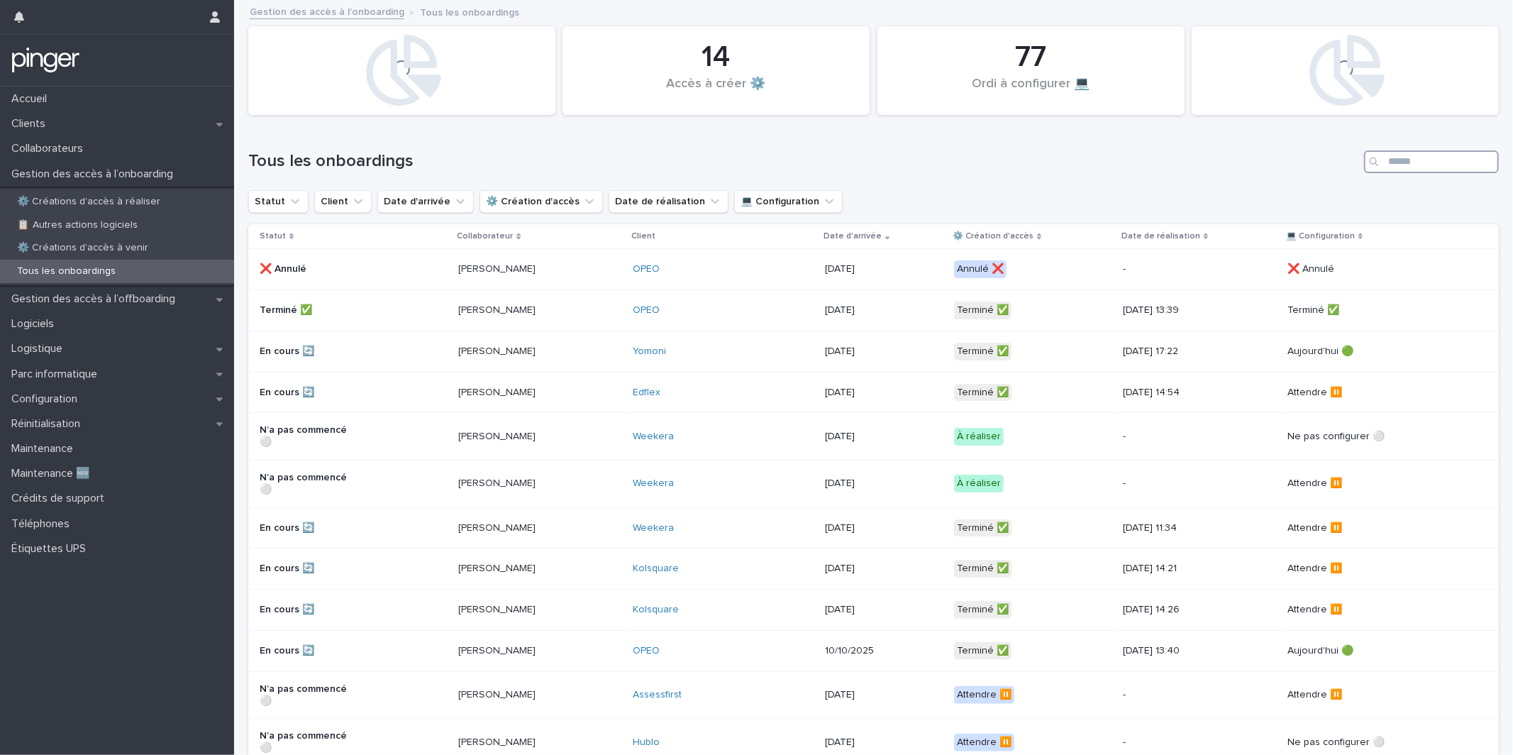
click at [1406, 165] on input "Search" at bounding box center [1431, 161] width 135 height 23
type input "*****"
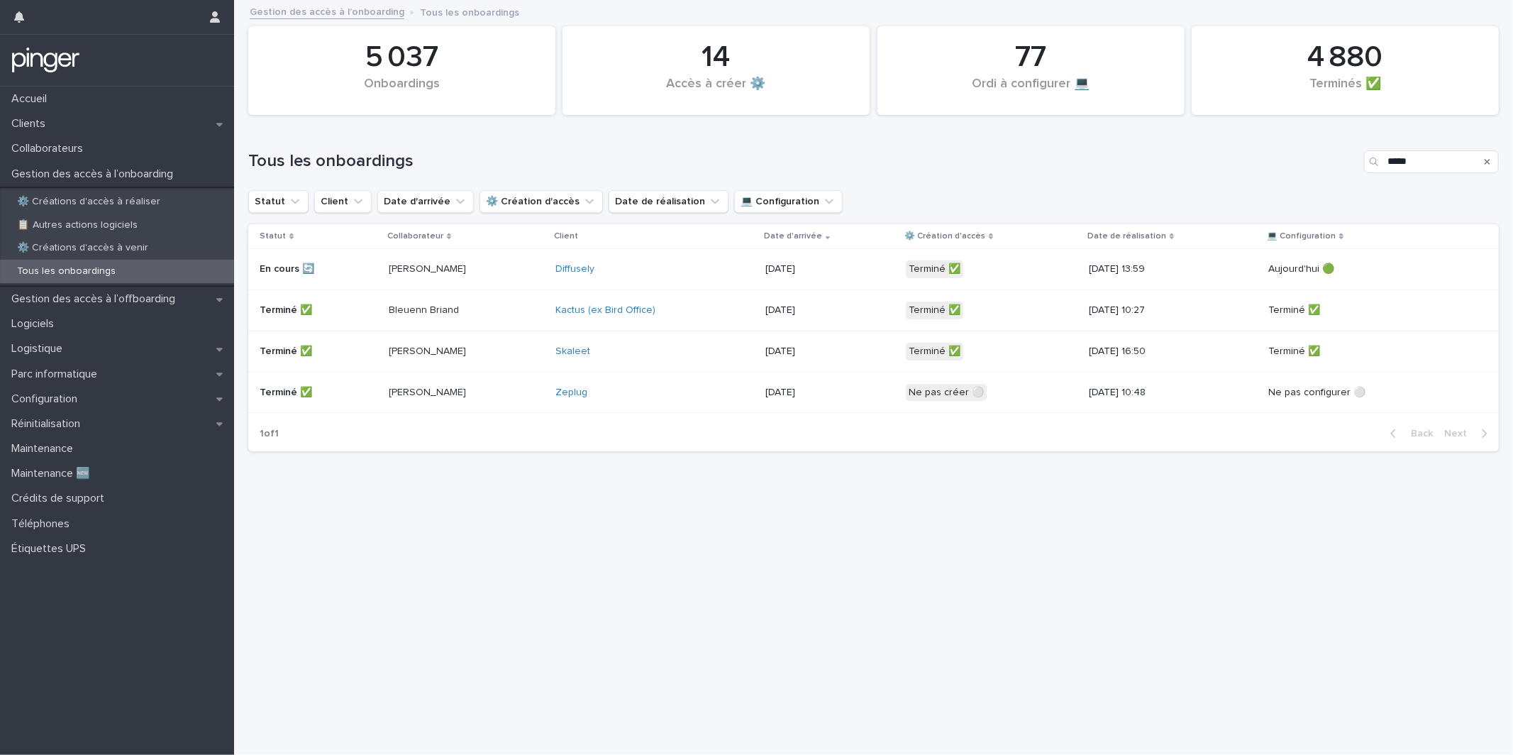
click at [474, 272] on p "Brian Nickson" at bounding box center [439, 269] width 101 height 12
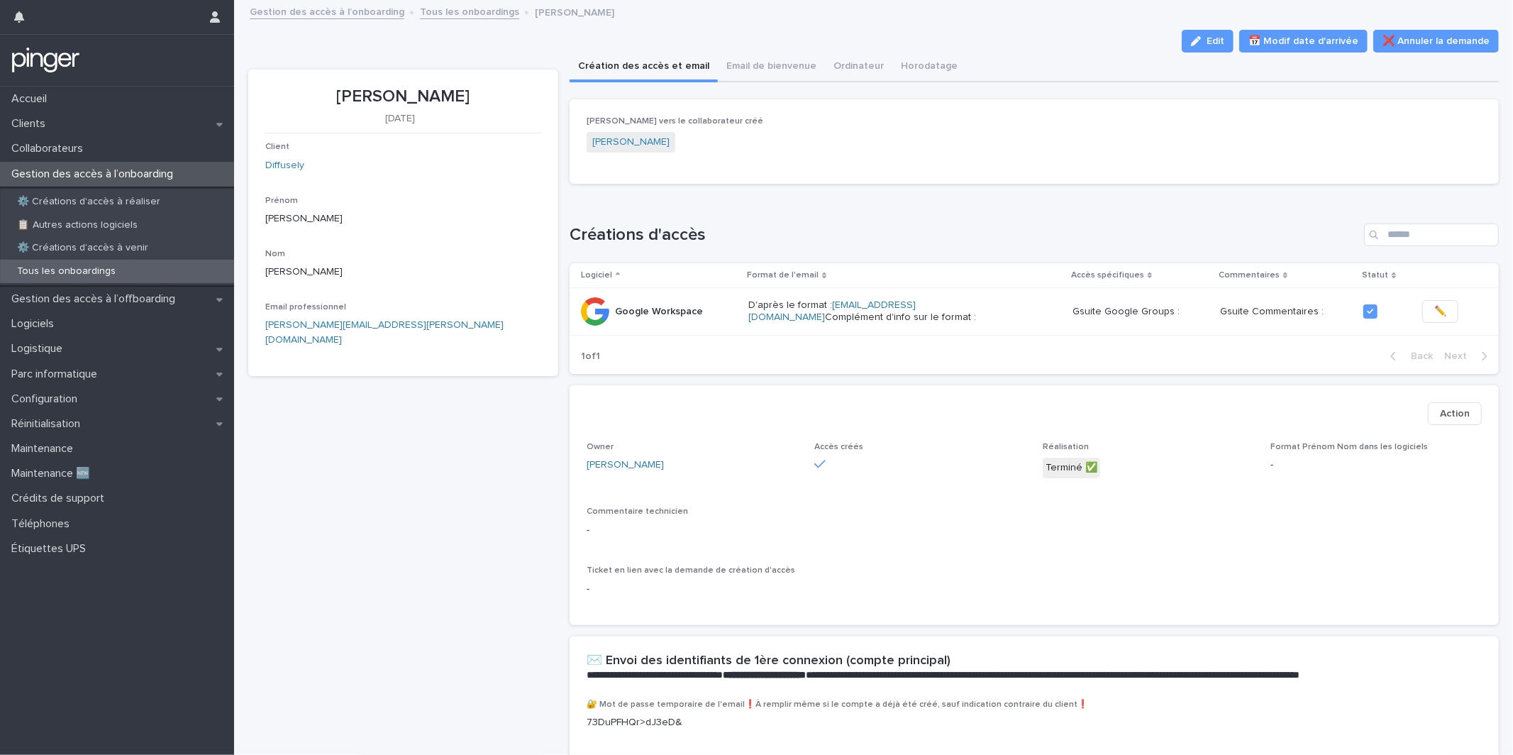
click at [829, 85] on div "**********" at bounding box center [1034, 457] width 929 height 744
click at [779, 79] on button "Email de bienvenue" at bounding box center [771, 67] width 107 height 30
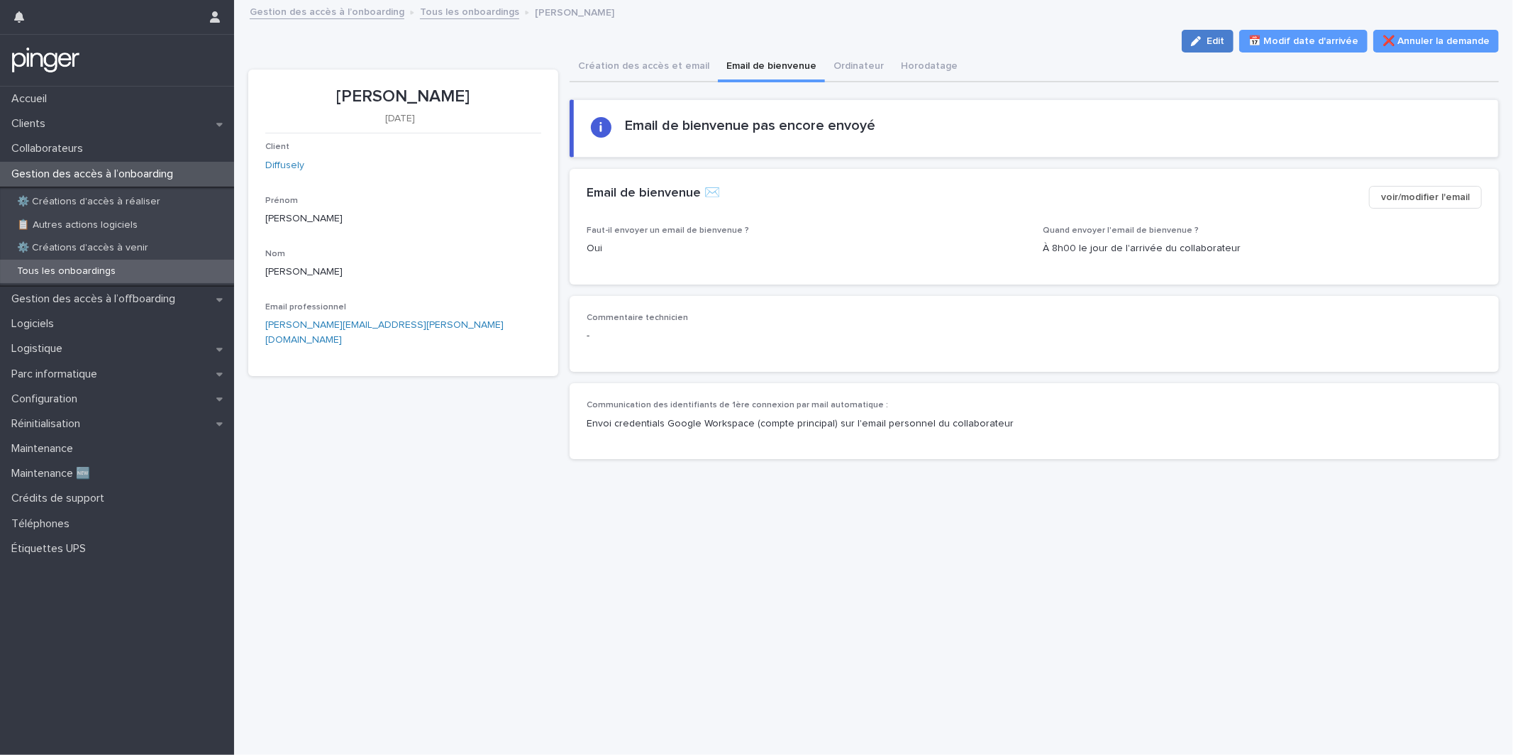
click at [1221, 44] on span "Edit" at bounding box center [1215, 41] width 18 height 10
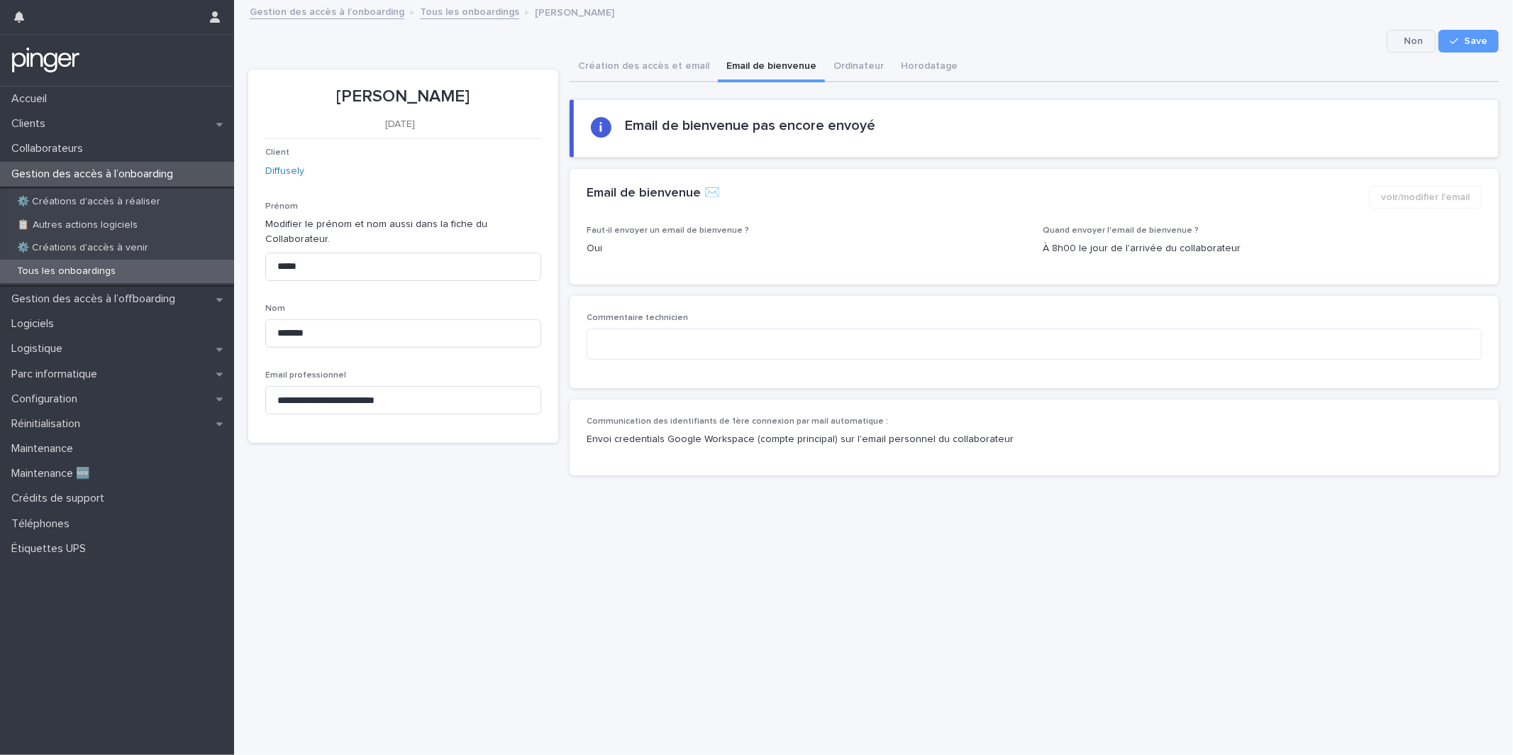
click at [1418, 45] on button "Cancel" at bounding box center [1411, 41] width 49 height 23
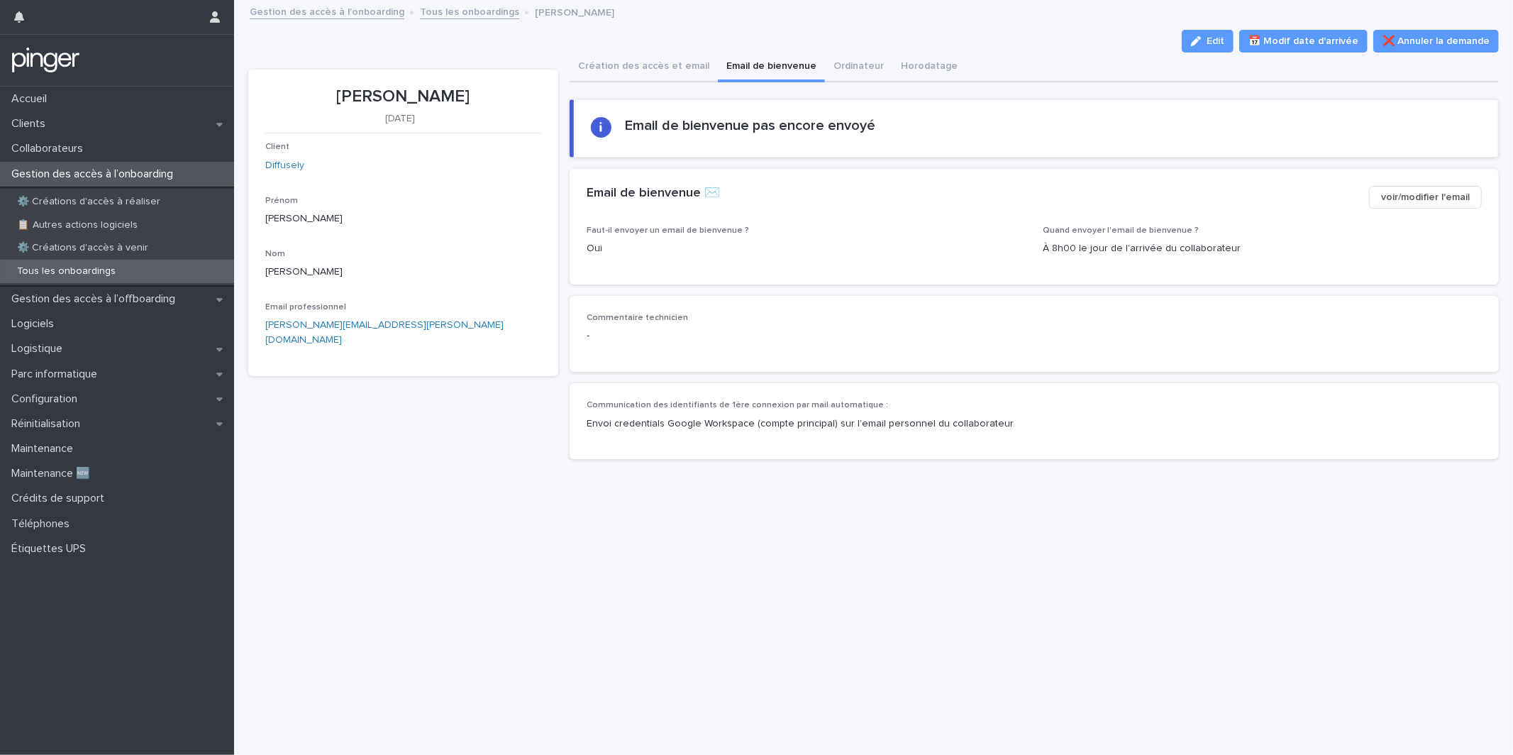
click at [1377, 198] on button "voir/modifier l'email" at bounding box center [1425, 197] width 113 height 23
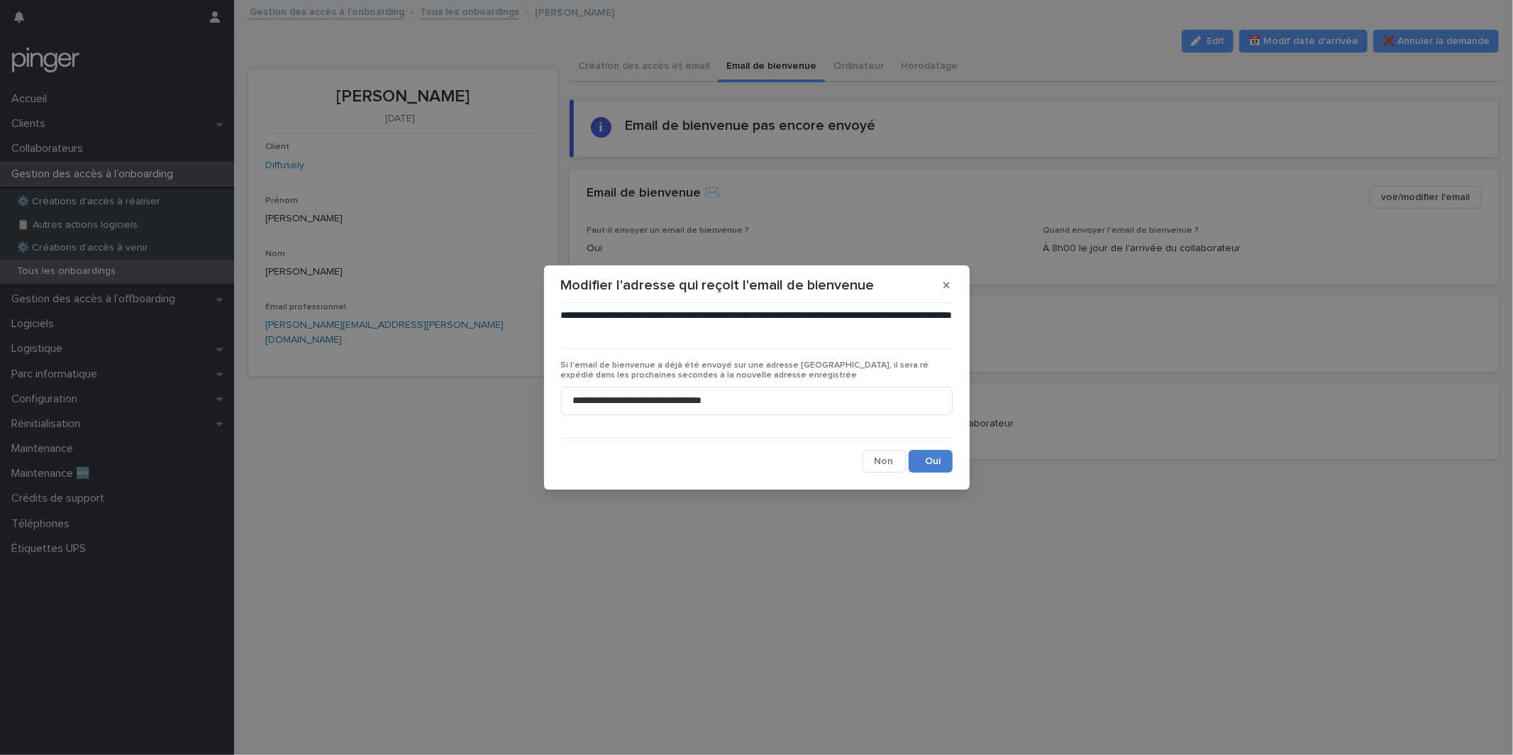
click at [931, 459] on button "Save" at bounding box center [931, 461] width 44 height 23
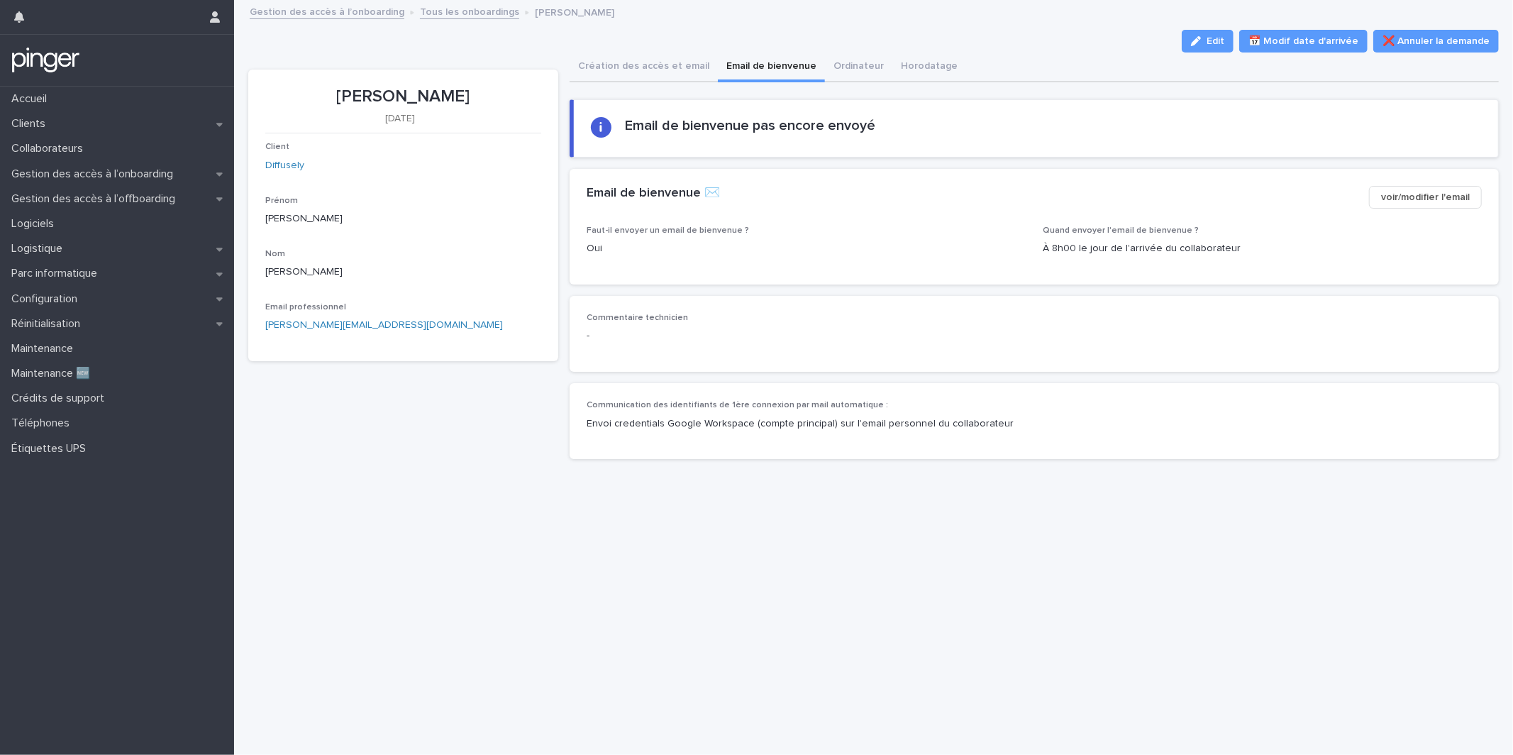
click at [674, 102] on section "Email de bienvenue pas encore envoyé" at bounding box center [1034, 128] width 929 height 58
click at [660, 89] on div "**********" at bounding box center [1034, 278] width 929 height 386
click at [664, 77] on button "Création des accès et email" at bounding box center [644, 67] width 148 height 30
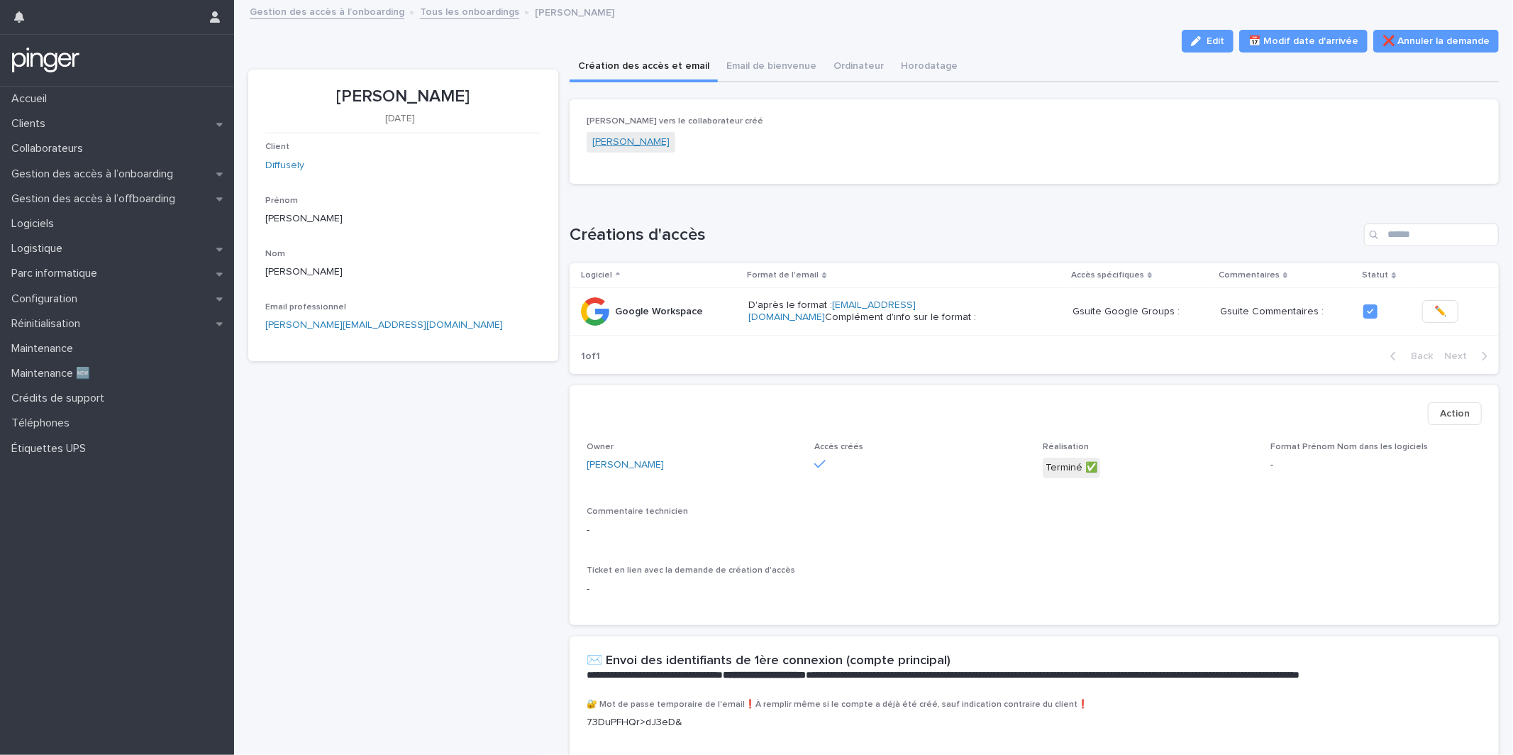
click at [613, 145] on link "[PERSON_NAME]" at bounding box center [630, 142] width 77 height 15
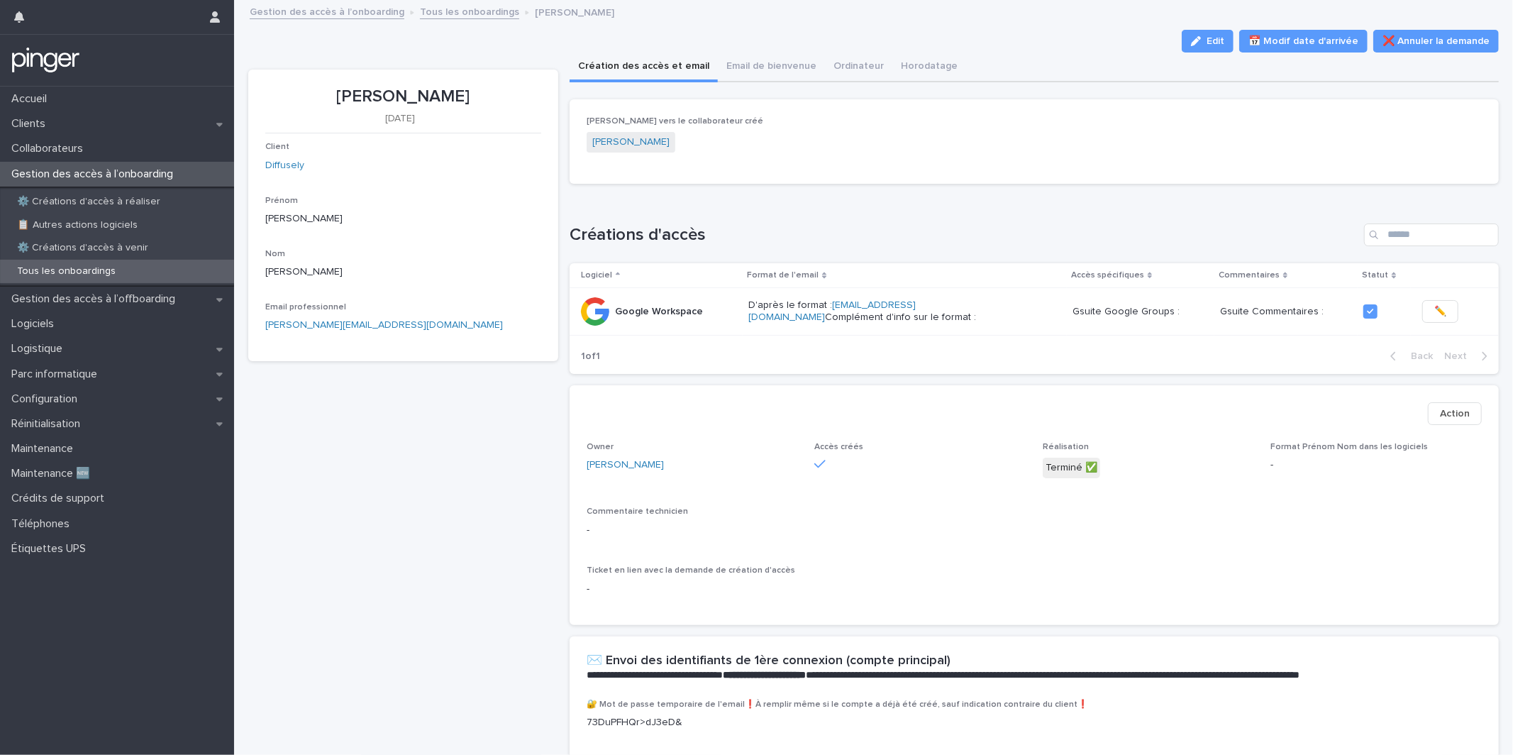
click at [101, 267] on p "Tous les onboardings" at bounding box center [66, 271] width 121 height 12
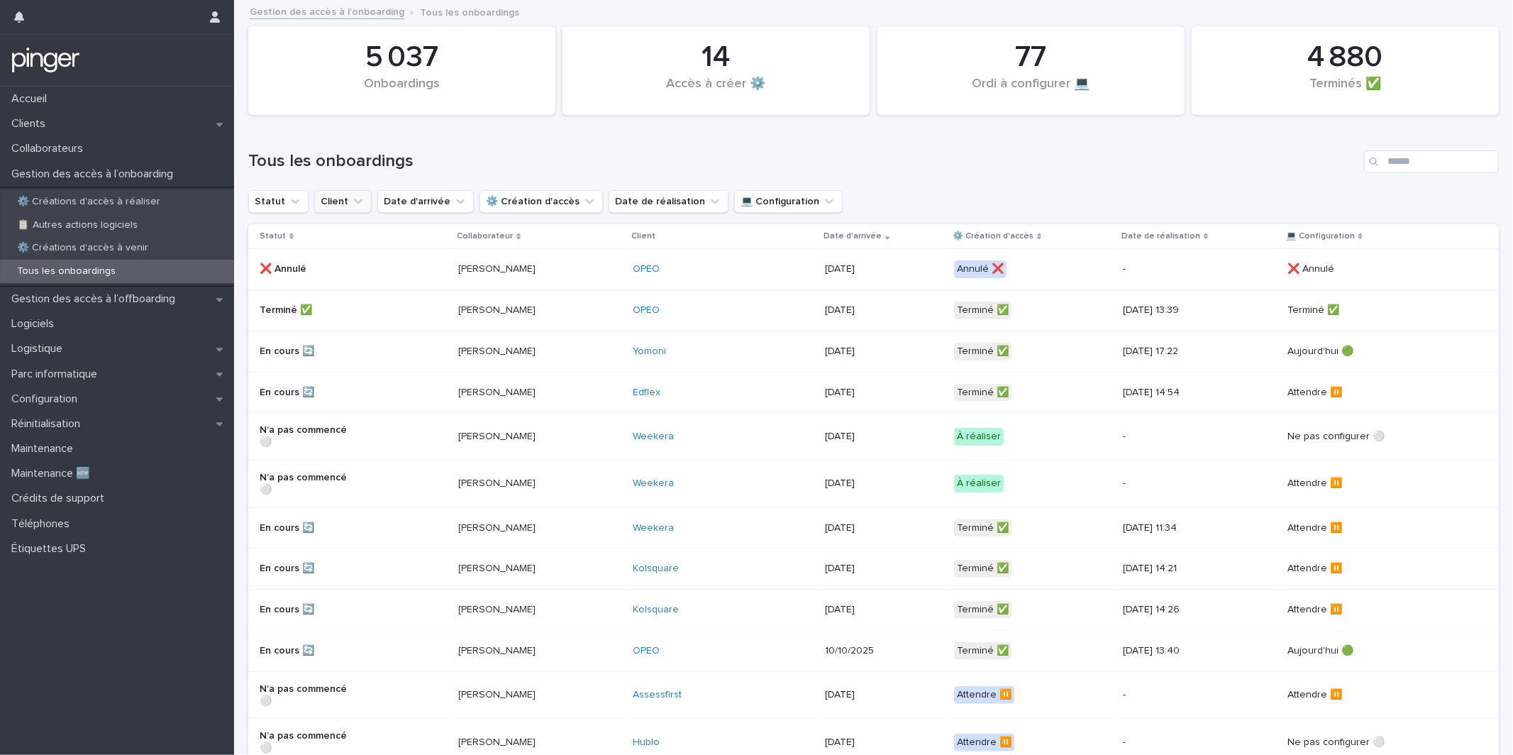
click at [322, 196] on button "Client" at bounding box center [342, 201] width 57 height 23
type input "****"
click at [368, 290] on p "LEKO LABS" at bounding box center [399, 292] width 150 height 10
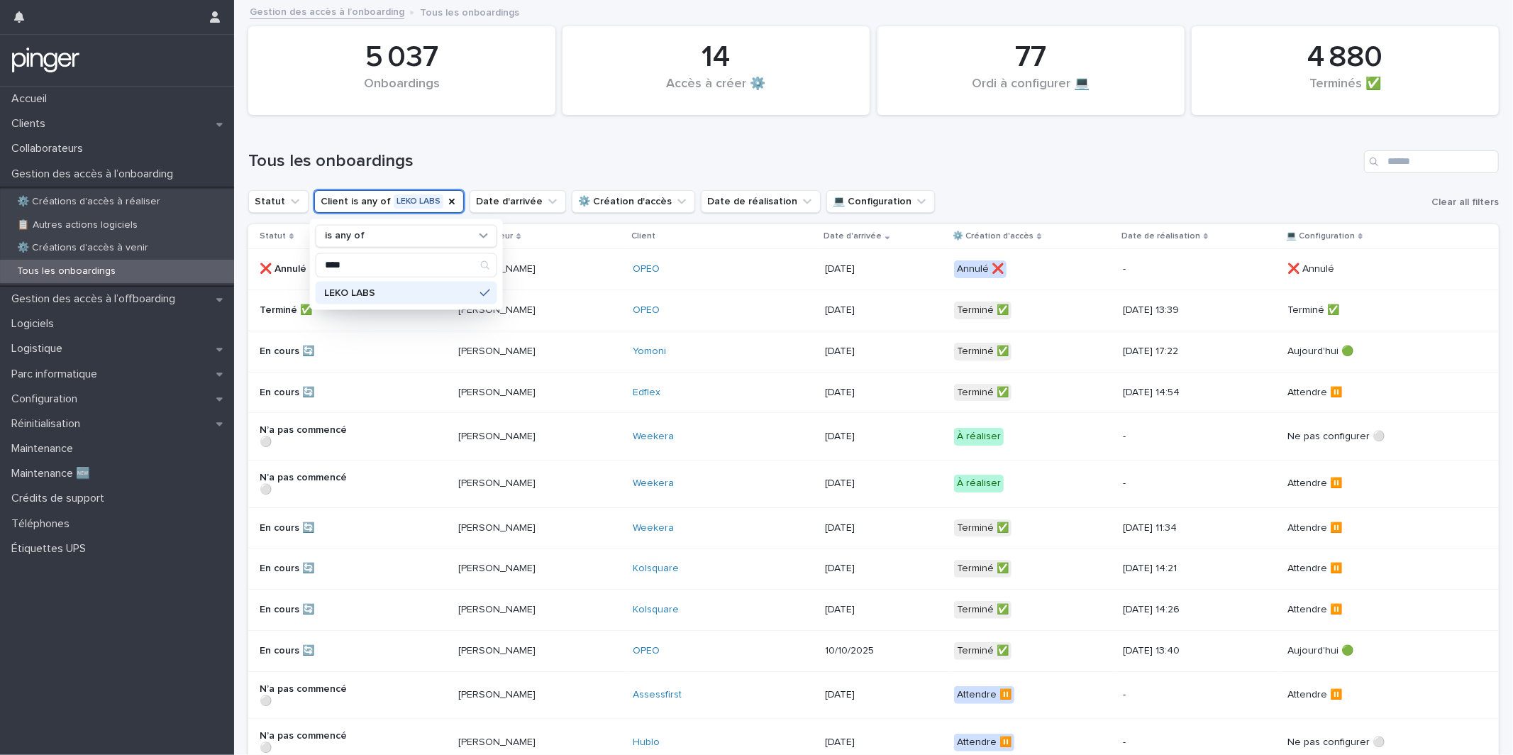
click at [559, 177] on div "Tous les onboardings" at bounding box center [873, 156] width 1250 height 68
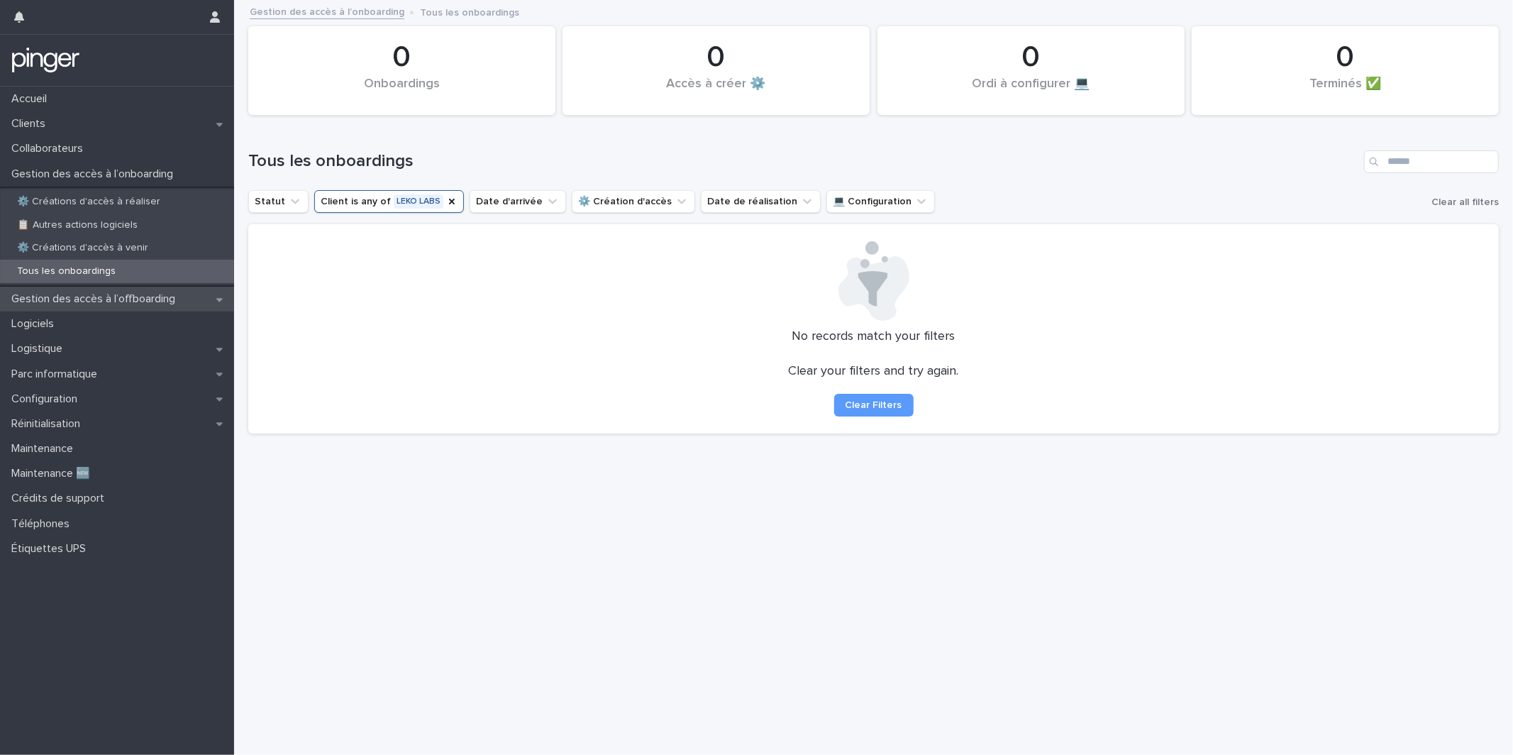
click at [111, 298] on p "Gestion des accès à l’offboarding" at bounding box center [96, 298] width 181 height 13
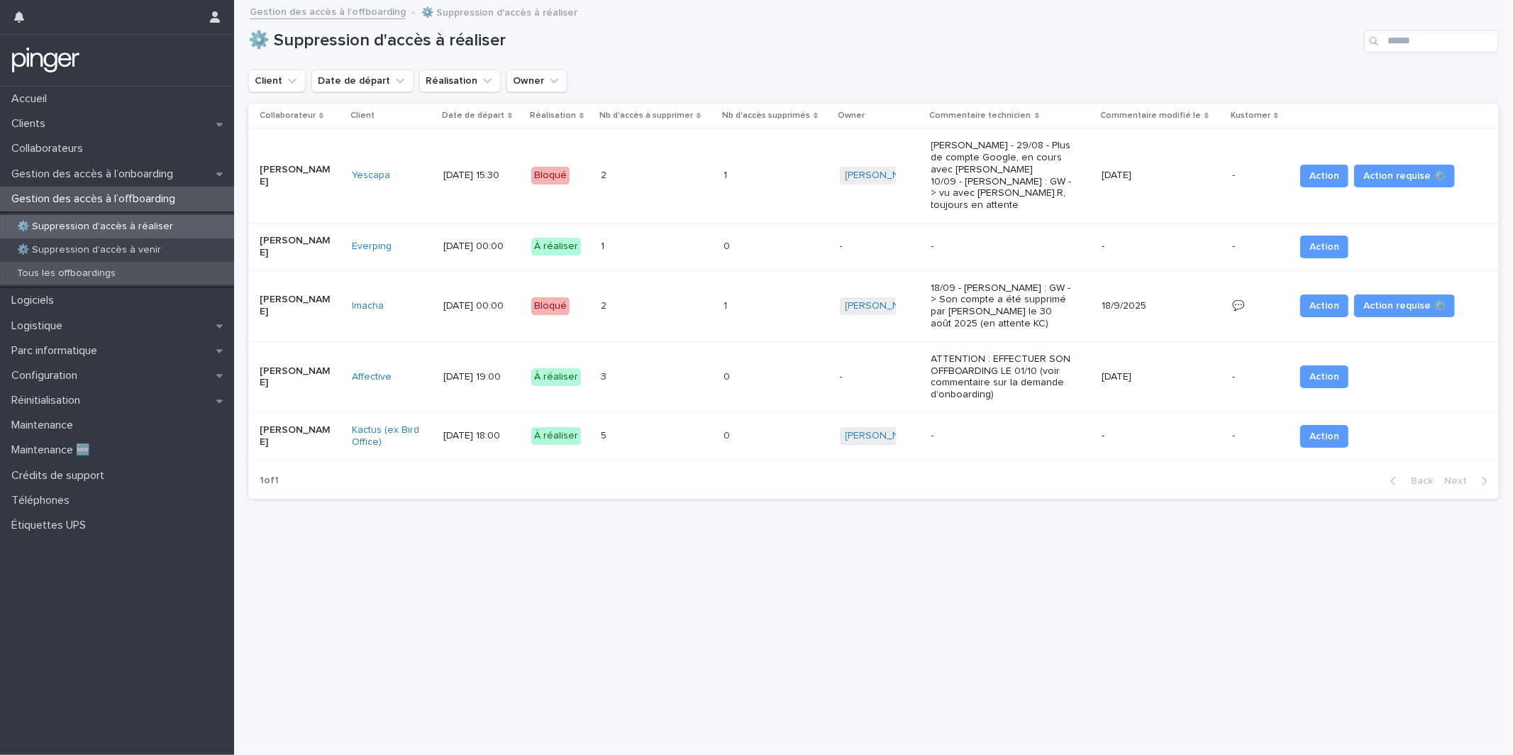
click at [129, 266] on div "Tous les offboardings" at bounding box center [117, 273] width 234 height 23
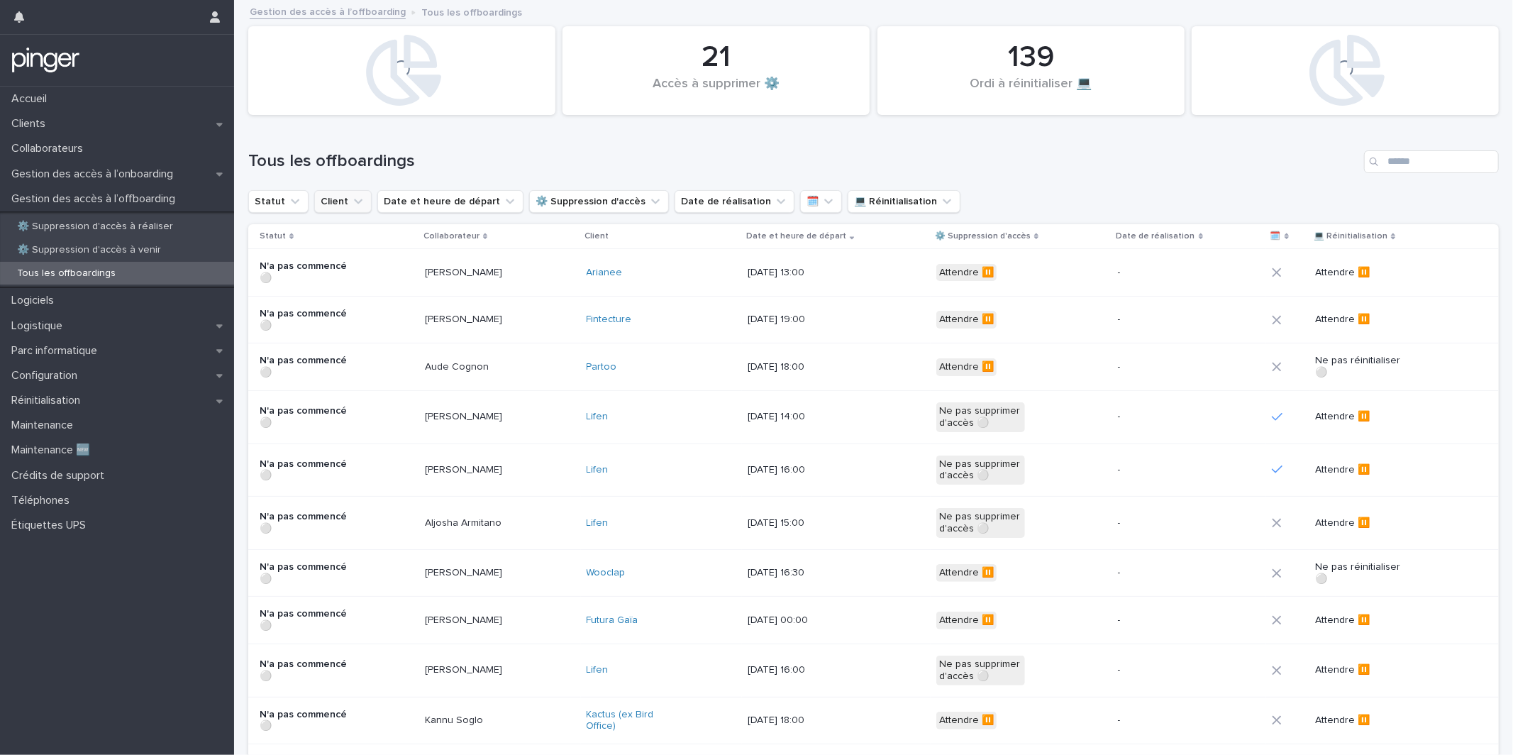
click at [331, 199] on button "Client" at bounding box center [342, 201] width 57 height 23
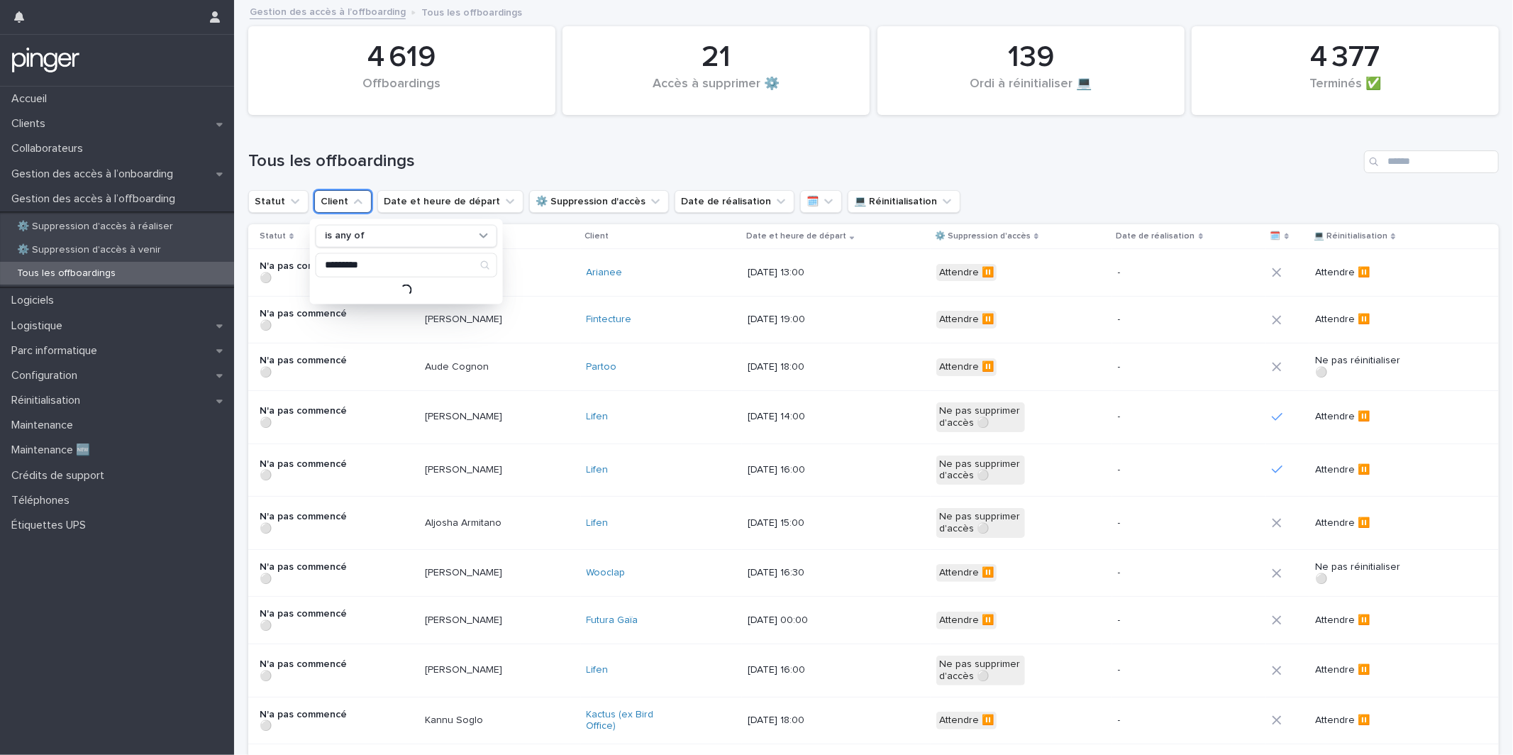
type input "*********"
click at [538, 172] on div "Tous les offboardings" at bounding box center [873, 156] width 1250 height 68
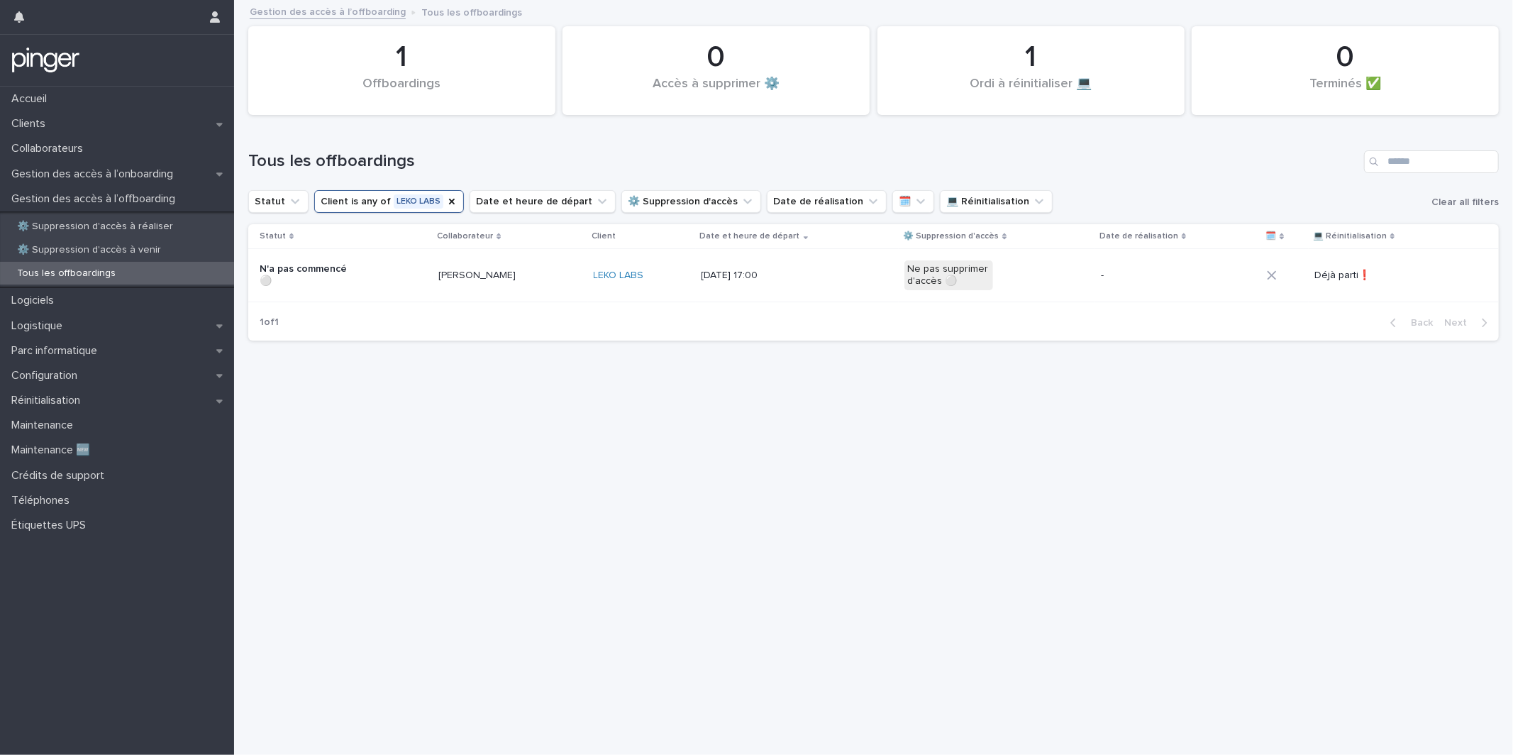
click at [772, 279] on p "15/7/2025 17:00" at bounding box center [745, 276] width 89 height 12
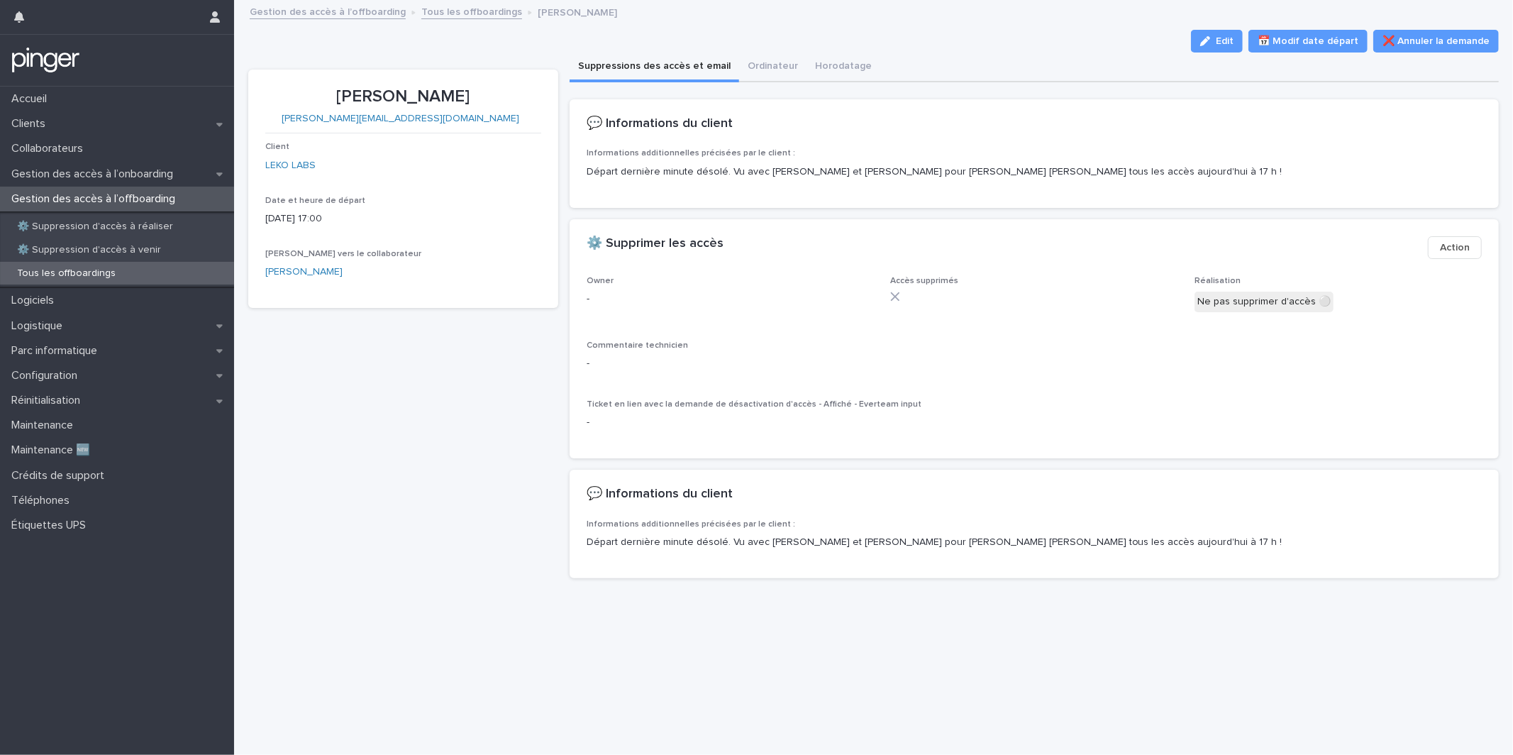
drag, startPoint x: 288, startPoint y: 169, endPoint x: 415, endPoint y: 175, distance: 127.1
click at [424, 164] on div "LEKO LABS" at bounding box center [403, 165] width 276 height 15
click at [304, 165] on link "LEKO LABS" at bounding box center [290, 165] width 50 height 15
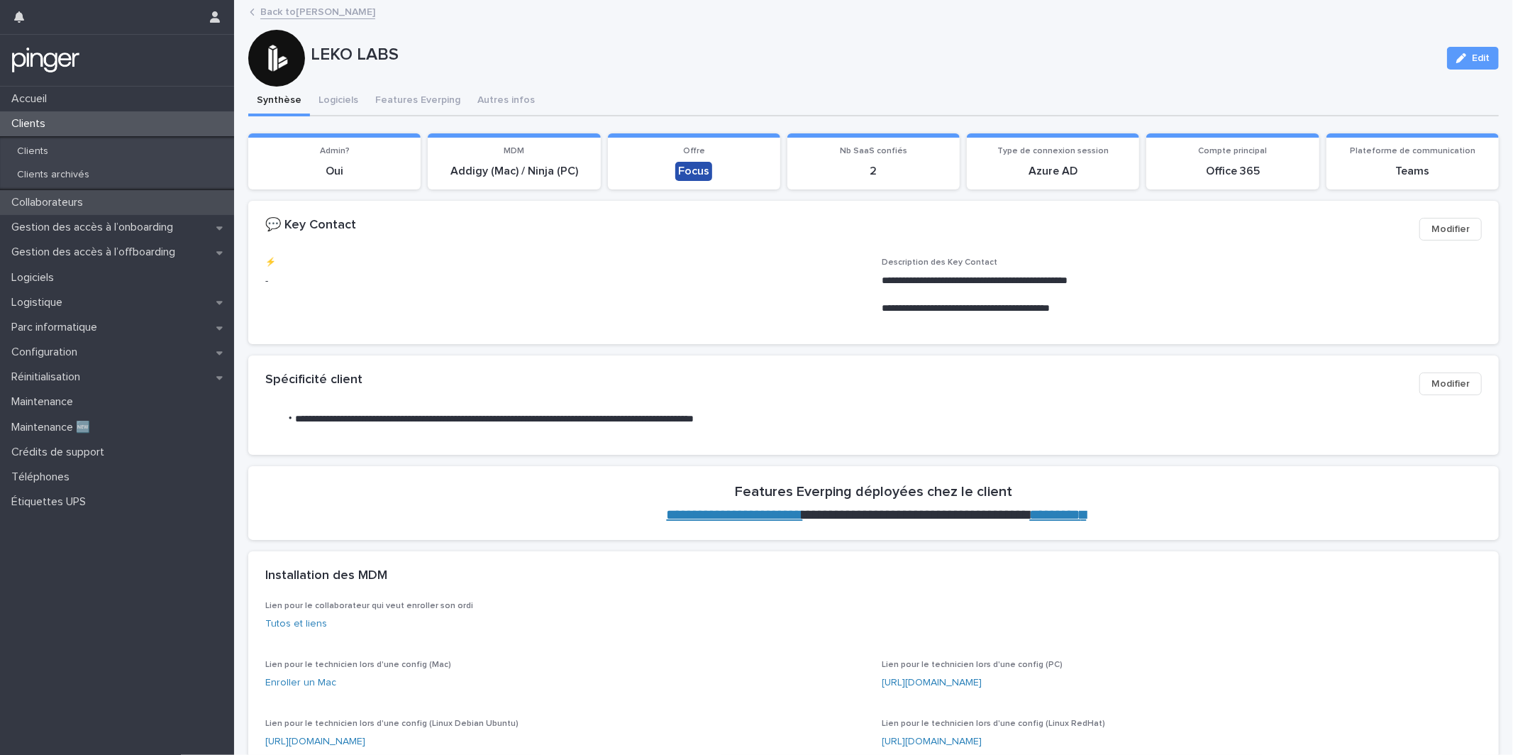
click at [143, 213] on div "Collaborateurs" at bounding box center [117, 202] width 234 height 25
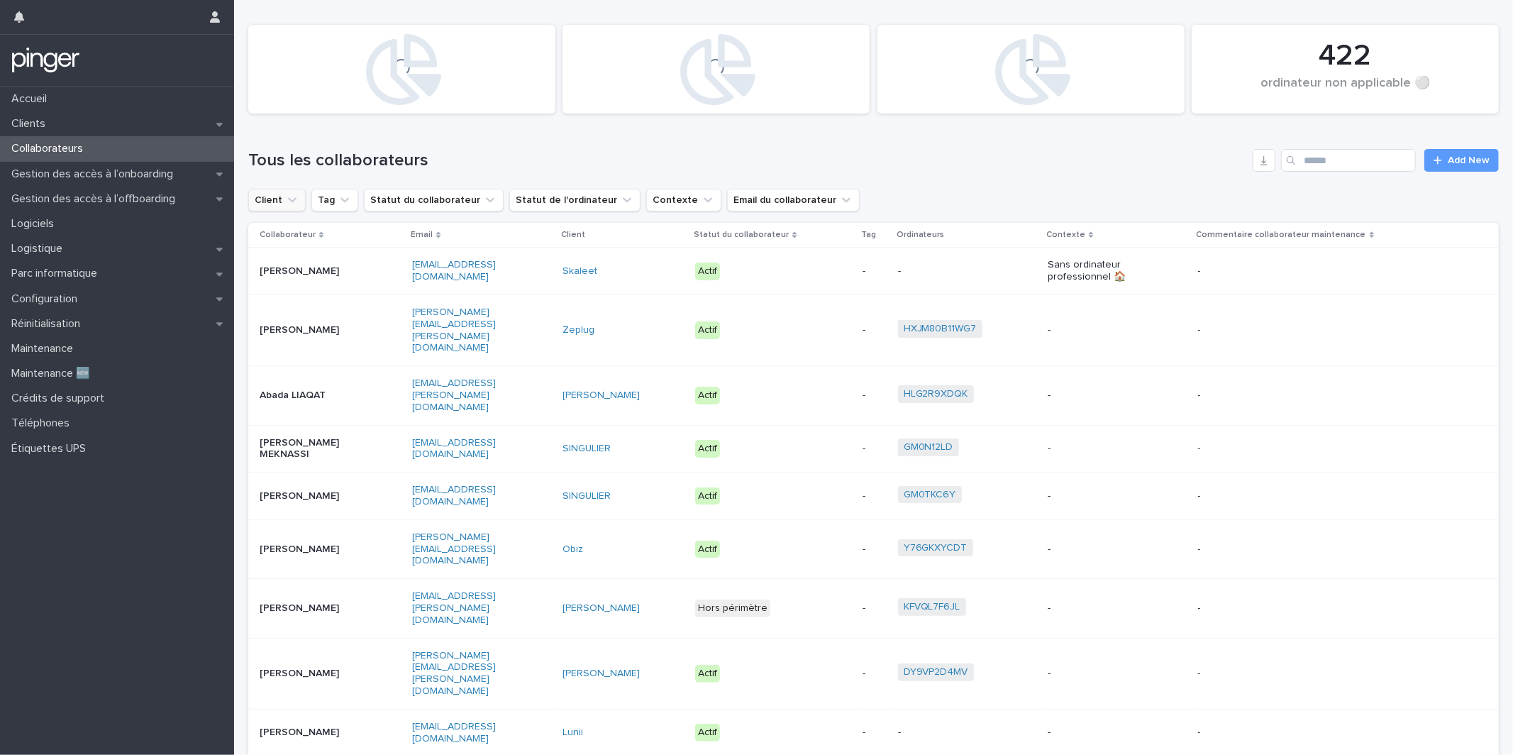
click at [276, 196] on button "Client" at bounding box center [276, 200] width 57 height 23
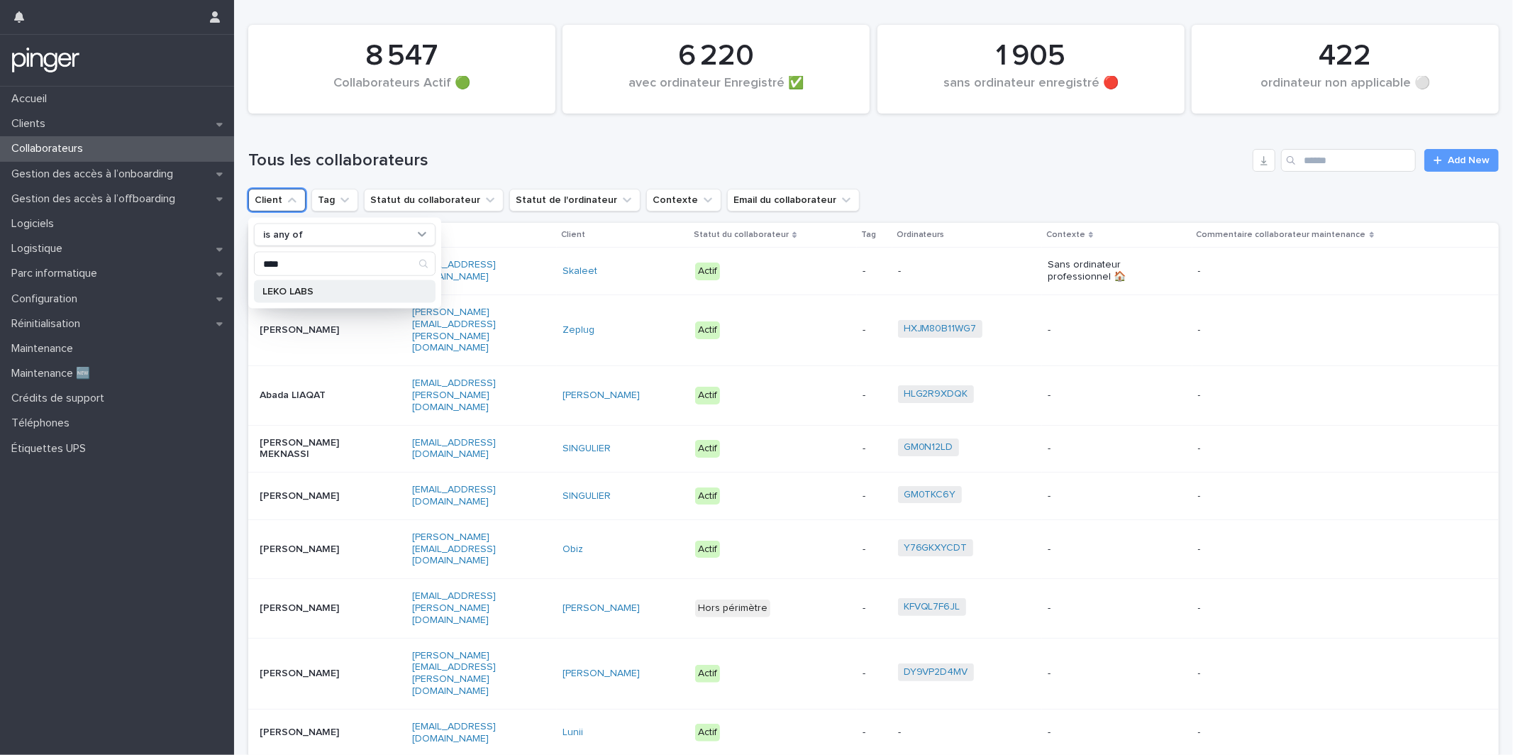
type input "****"
click at [303, 288] on p "LEKO LABS" at bounding box center [337, 292] width 150 height 10
click at [542, 129] on div "Tous les collaborateurs Add New" at bounding box center [873, 155] width 1250 height 68
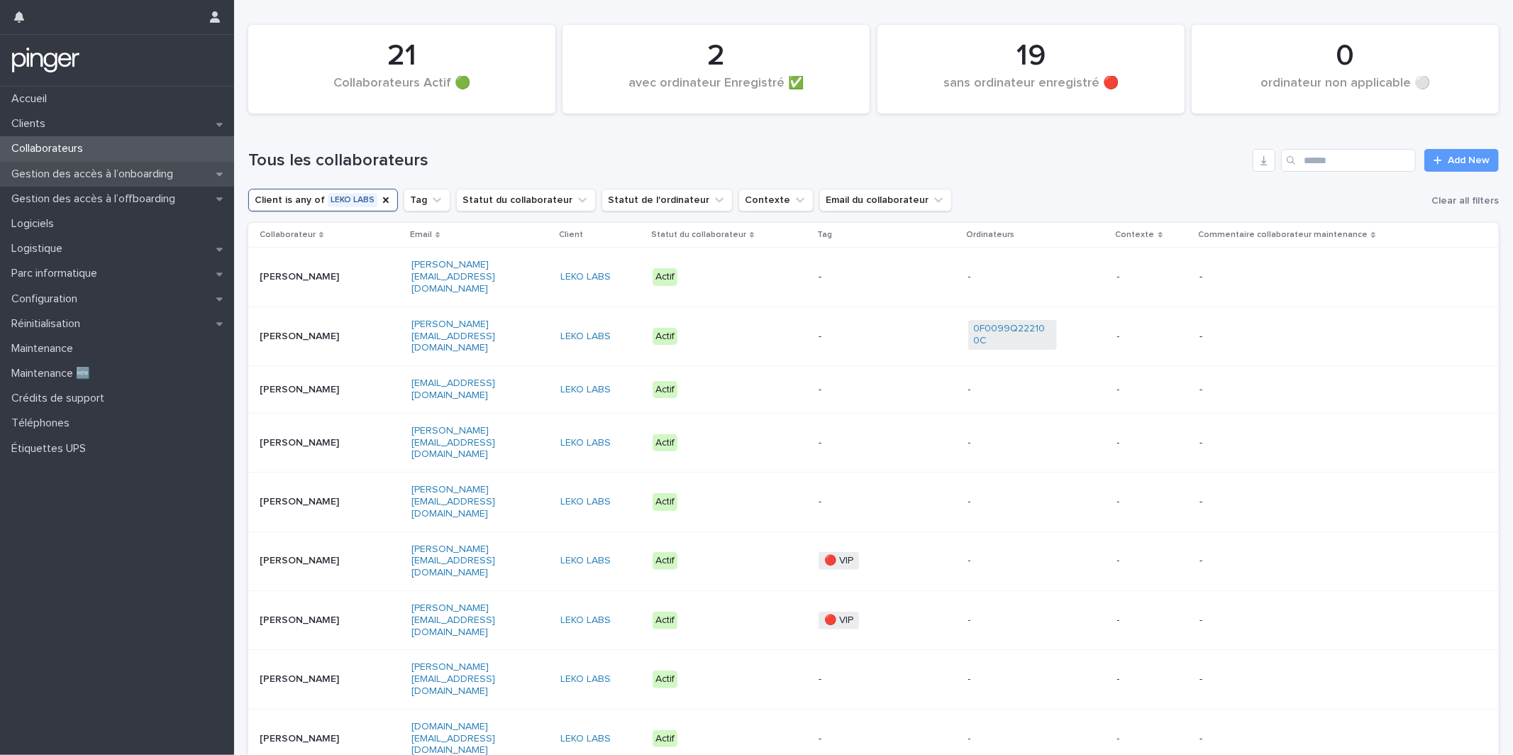
click at [119, 183] on div "Gestion des accès à l’onboarding" at bounding box center [117, 174] width 234 height 25
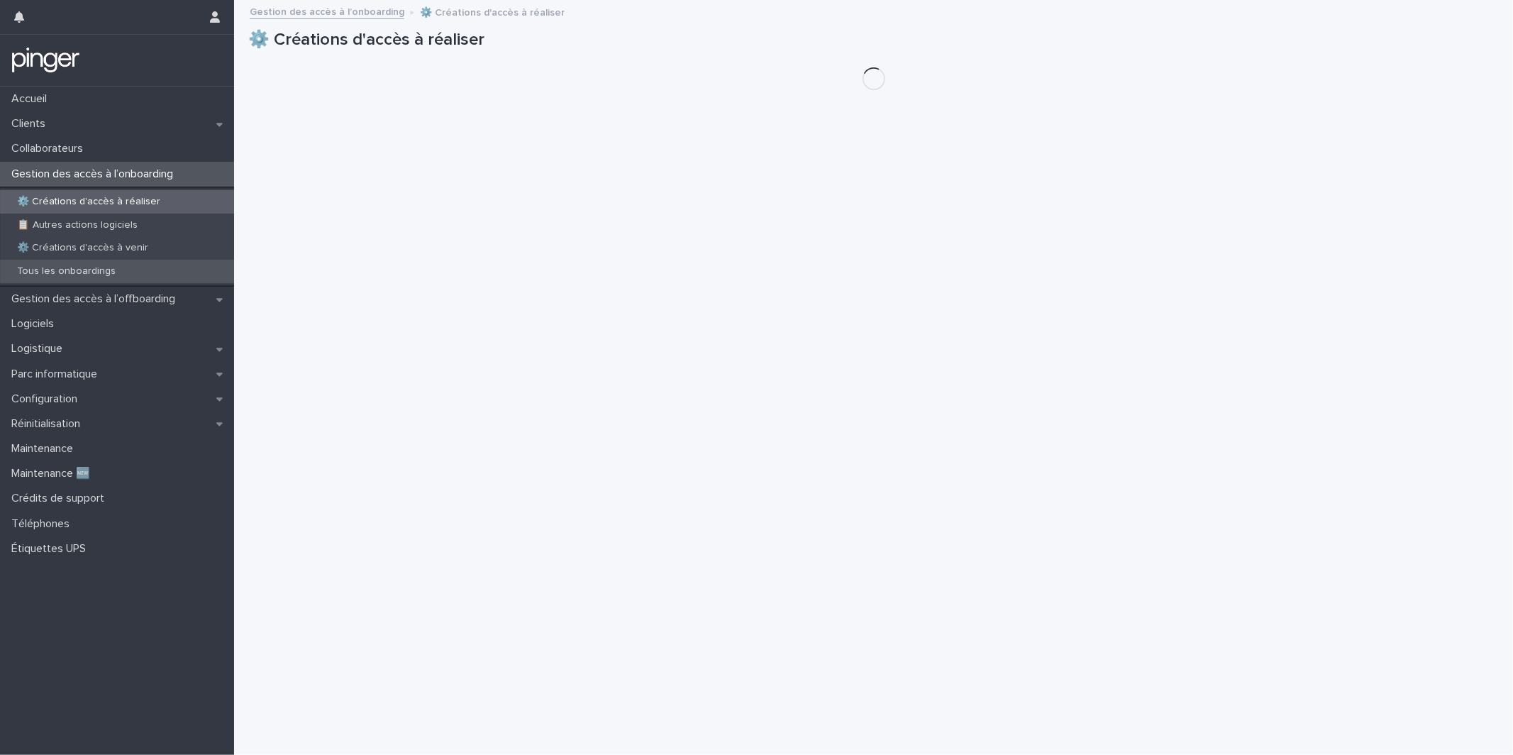
click at [111, 279] on div "Tous les onboardings" at bounding box center [117, 271] width 234 height 23
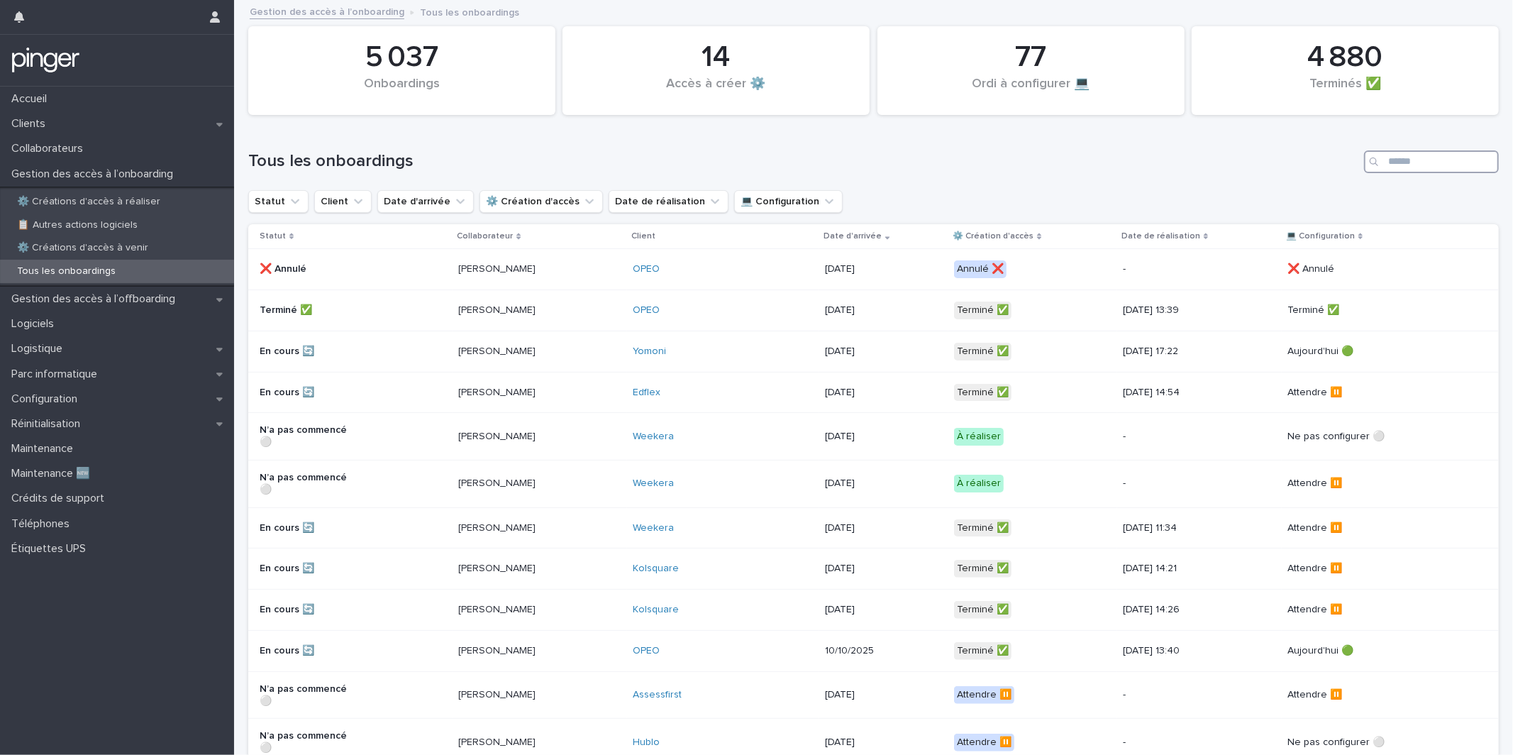
click at [1425, 164] on input "Search" at bounding box center [1431, 161] width 135 height 23
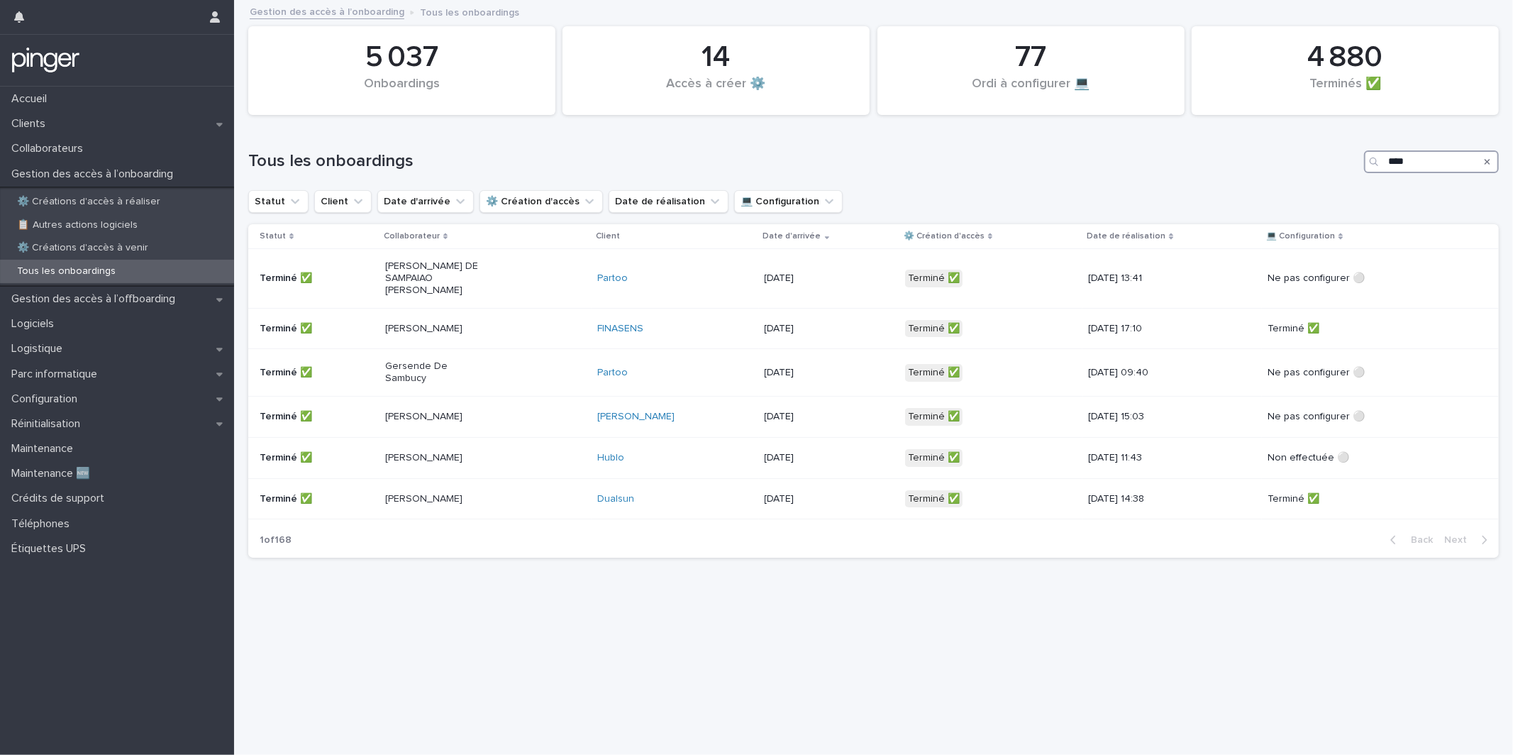
type input "****"
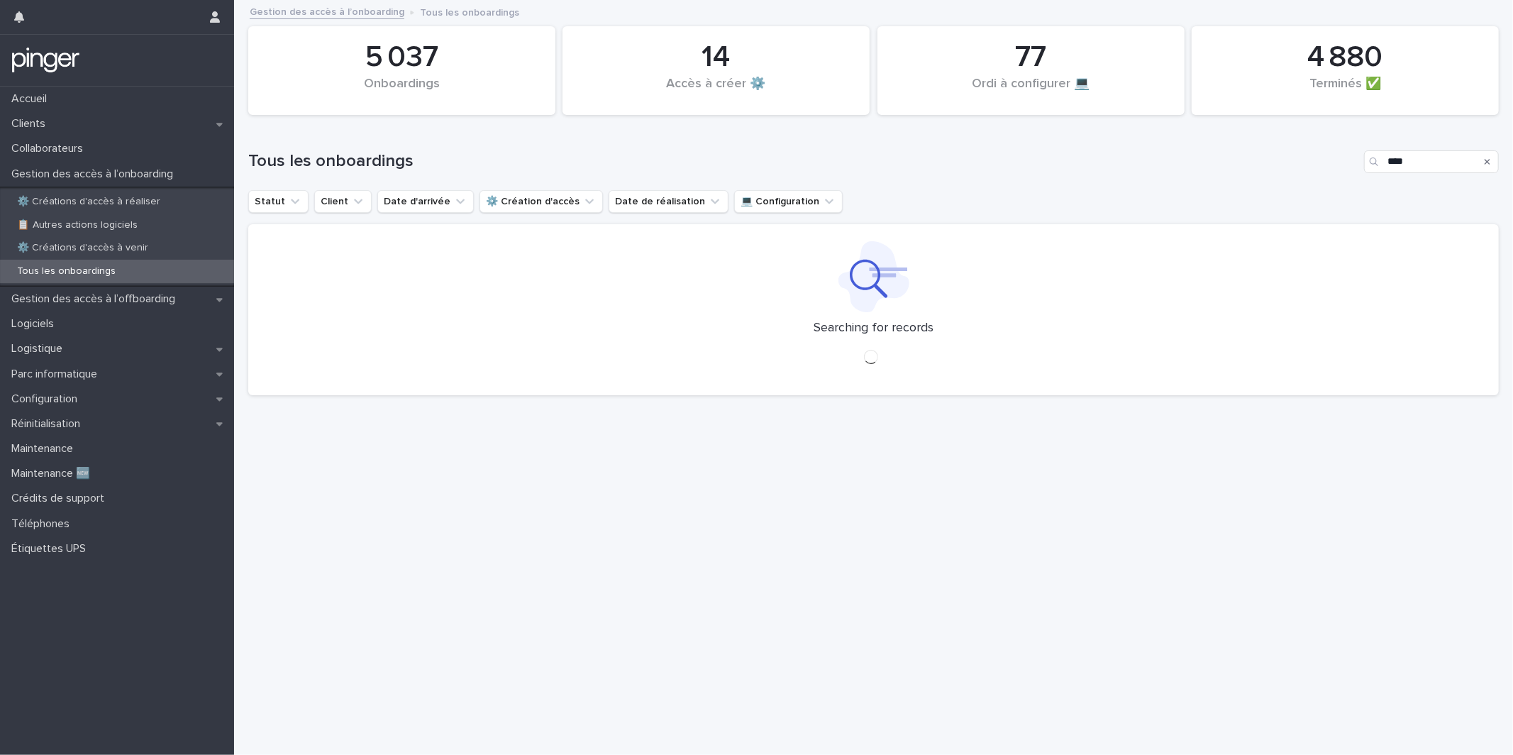
click at [1099, 155] on h1 "Tous les onboardings" at bounding box center [803, 161] width 1110 height 21
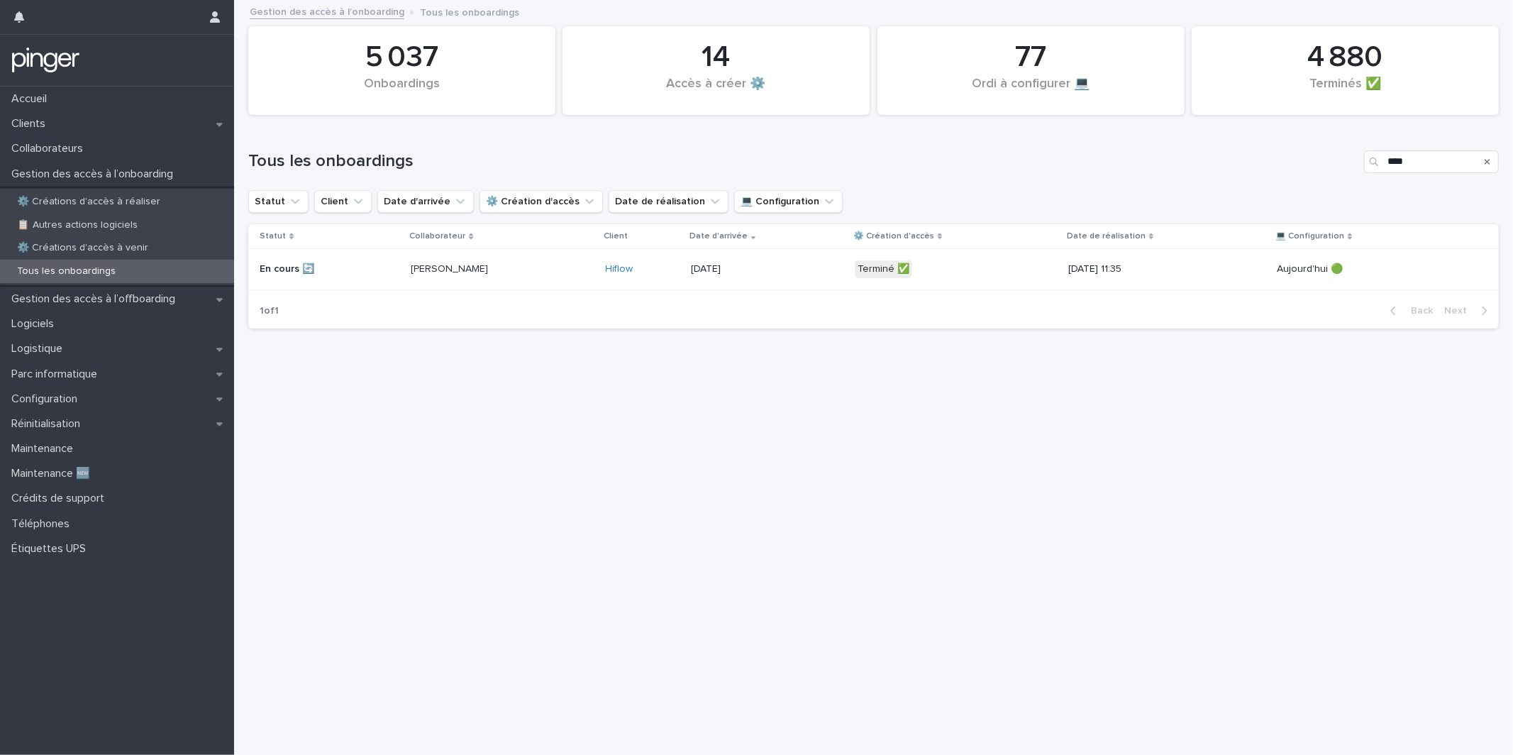
click at [913, 279] on div "Terminé ✅" at bounding box center [956, 269] width 202 height 29
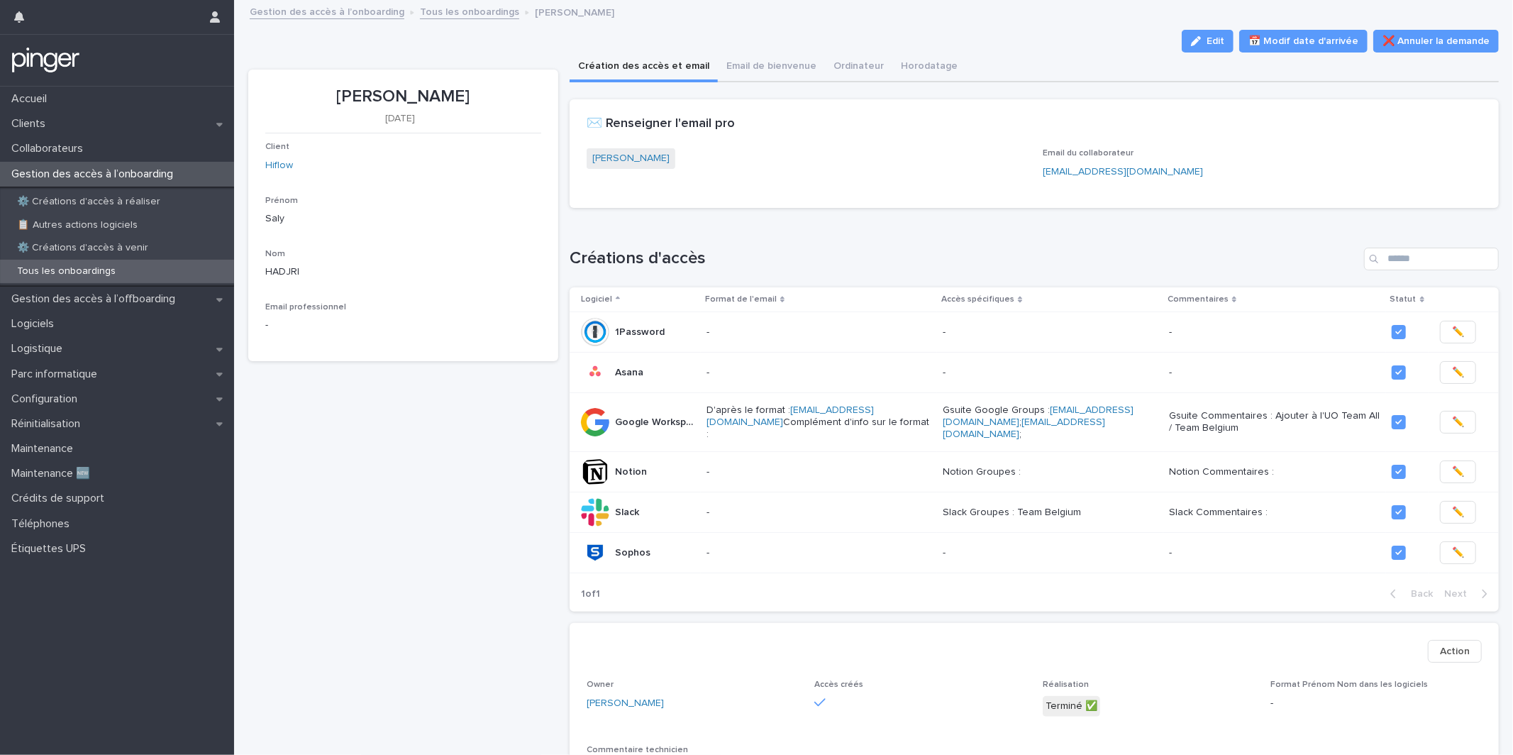
click at [748, 213] on div "Loading... Saving… ✉️ Renseigner l'email pro Saly HADJRI Email du collaborateur…" at bounding box center [1034, 159] width 929 height 120
click at [822, 212] on div "Loading... Saving… ✉️ Renseigner l'email pro Saly HADJRI Email du collaborateur…" at bounding box center [1034, 159] width 929 height 120
click at [281, 173] on div "Client Hiflow" at bounding box center [403, 163] width 276 height 42
click at [280, 171] on link "Hiflow" at bounding box center [279, 165] width 28 height 15
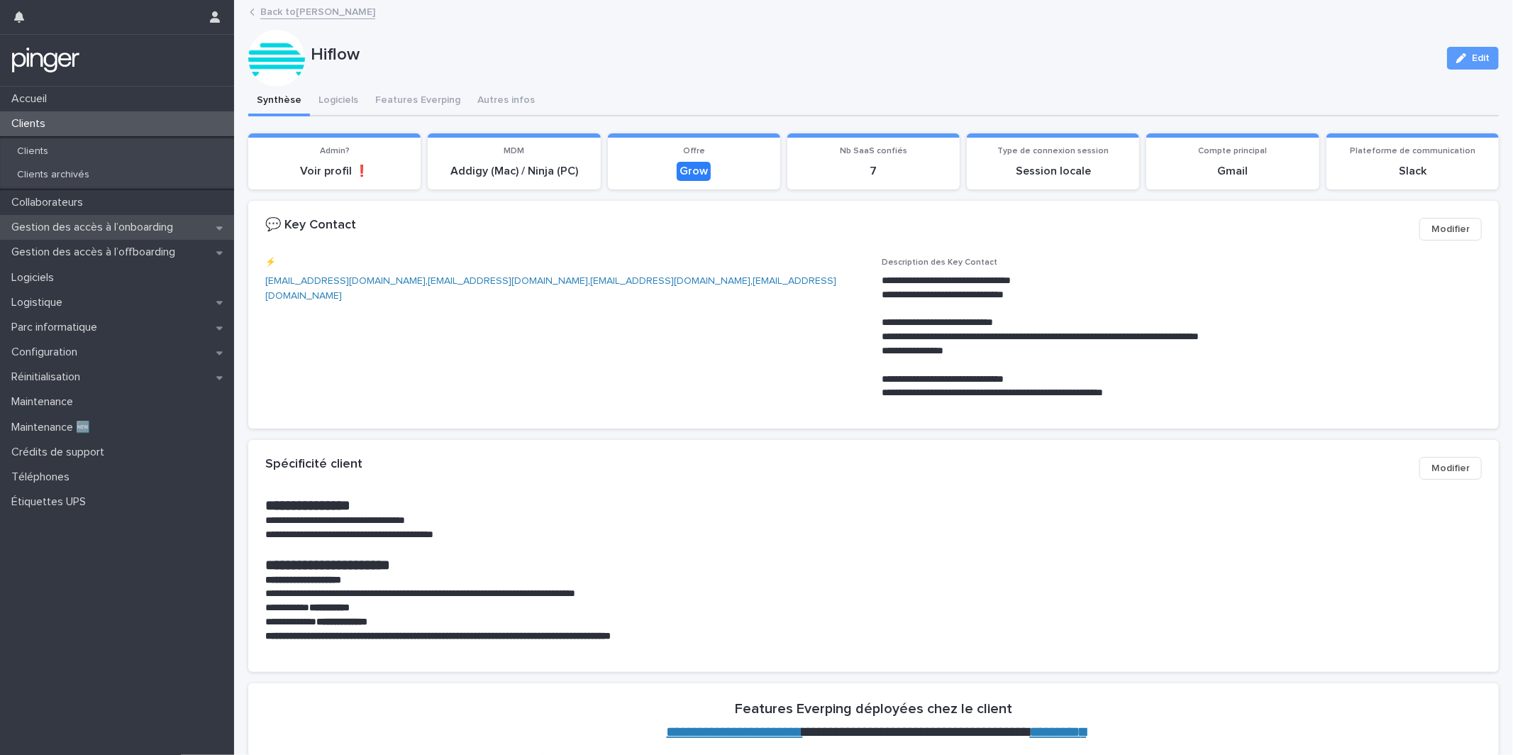
click at [148, 226] on p "Gestion des accès à l’onboarding" at bounding box center [95, 227] width 179 height 13
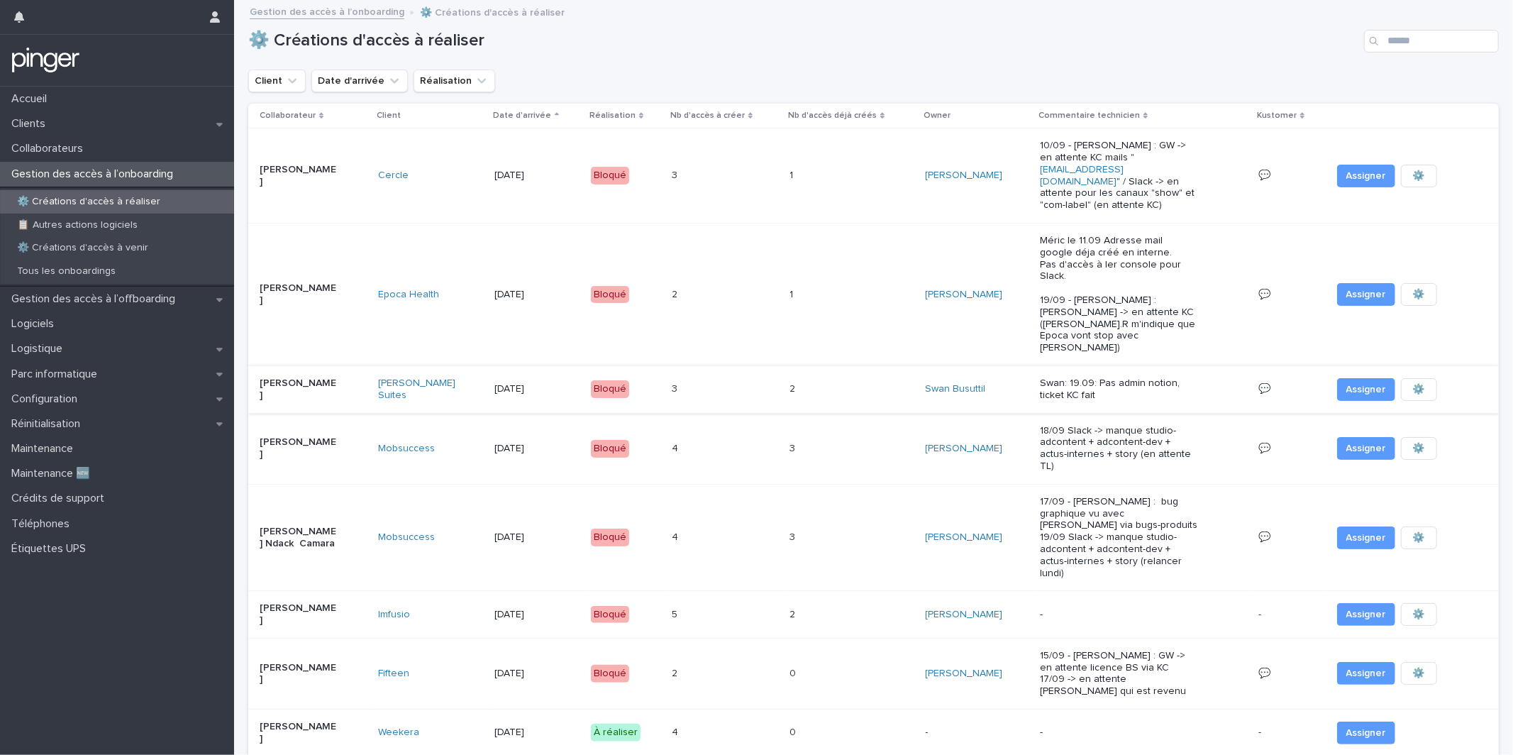
scroll to position [92, 0]
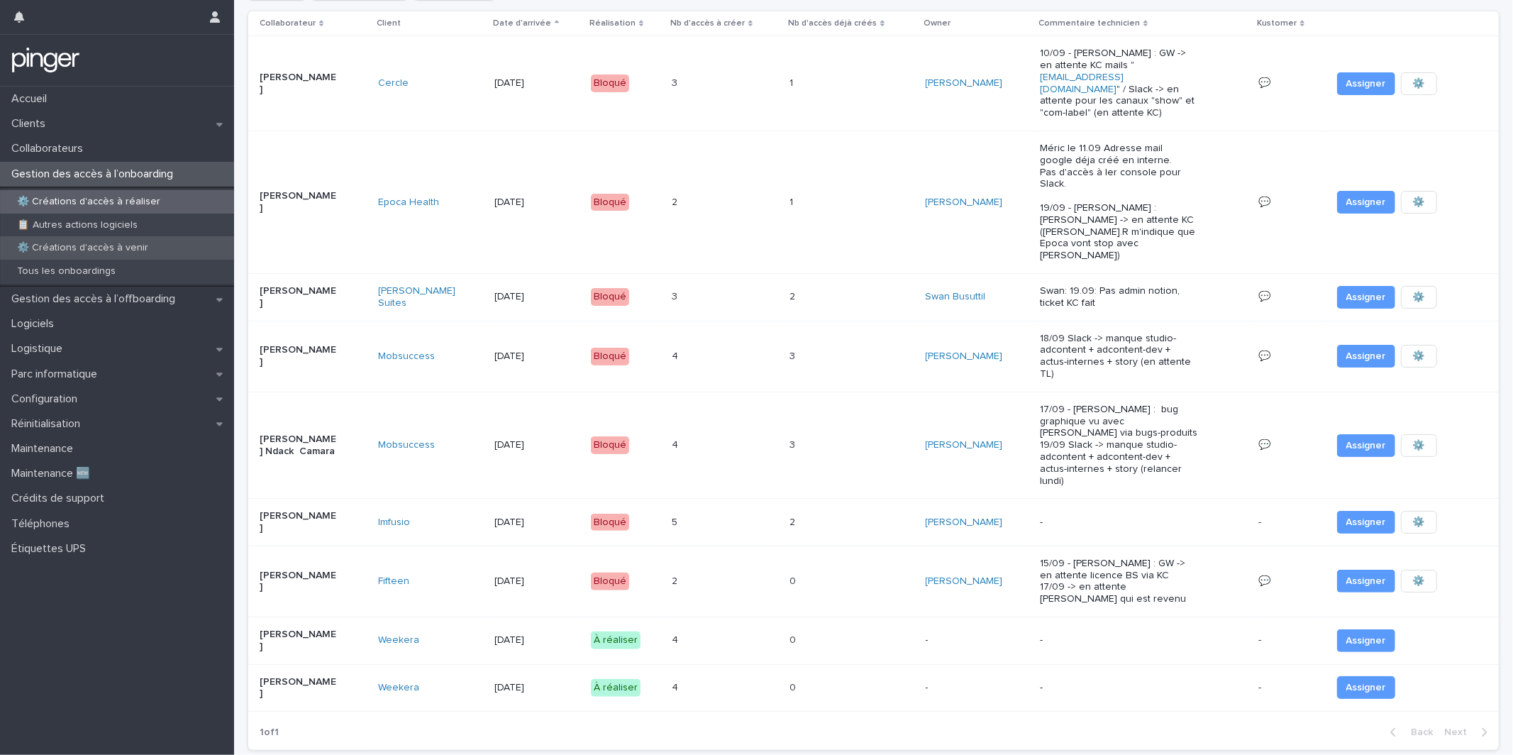
click at [151, 248] on p "⚙️ Créations d'accès à venir" at bounding box center [83, 248] width 154 height 12
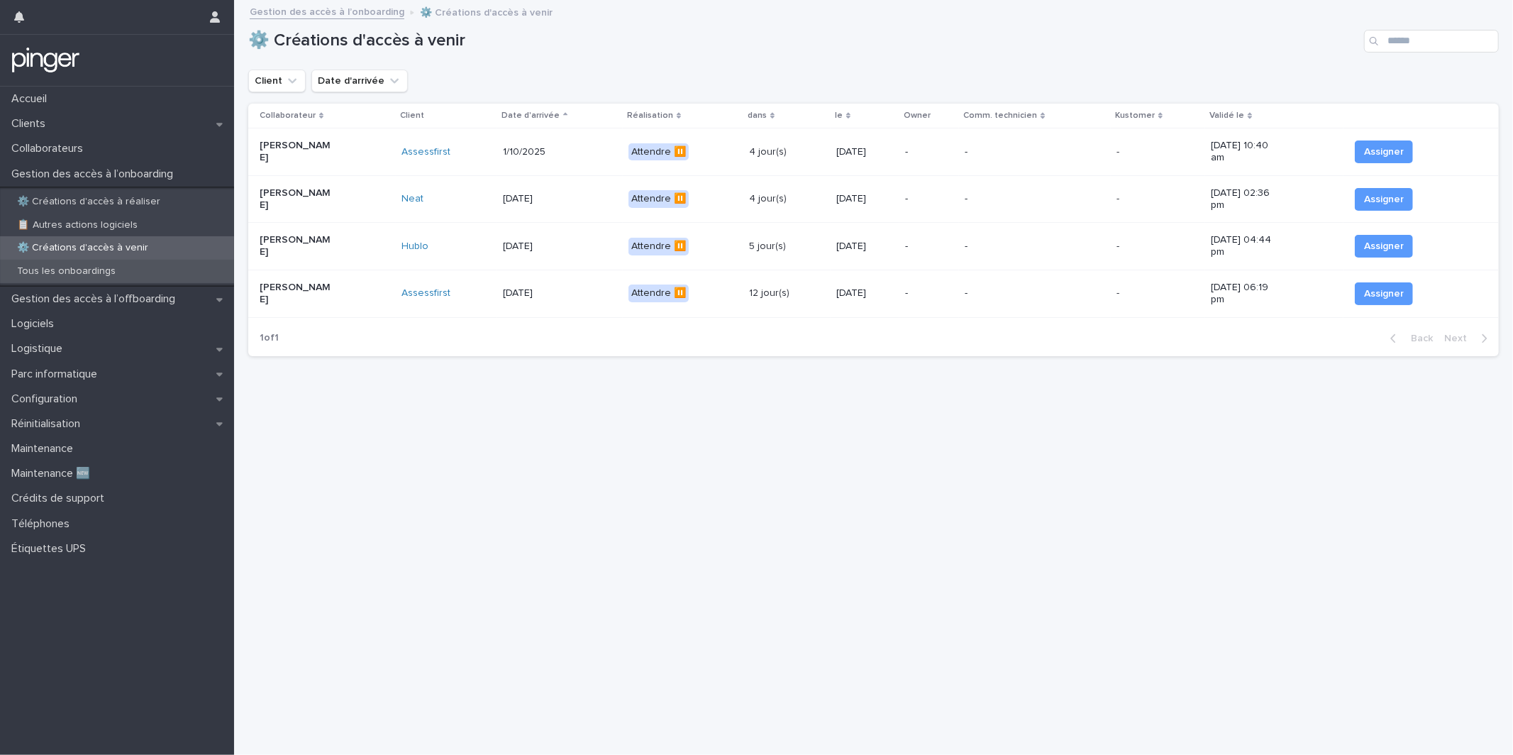
click at [177, 273] on div "Tous les onboardings" at bounding box center [117, 271] width 234 height 23
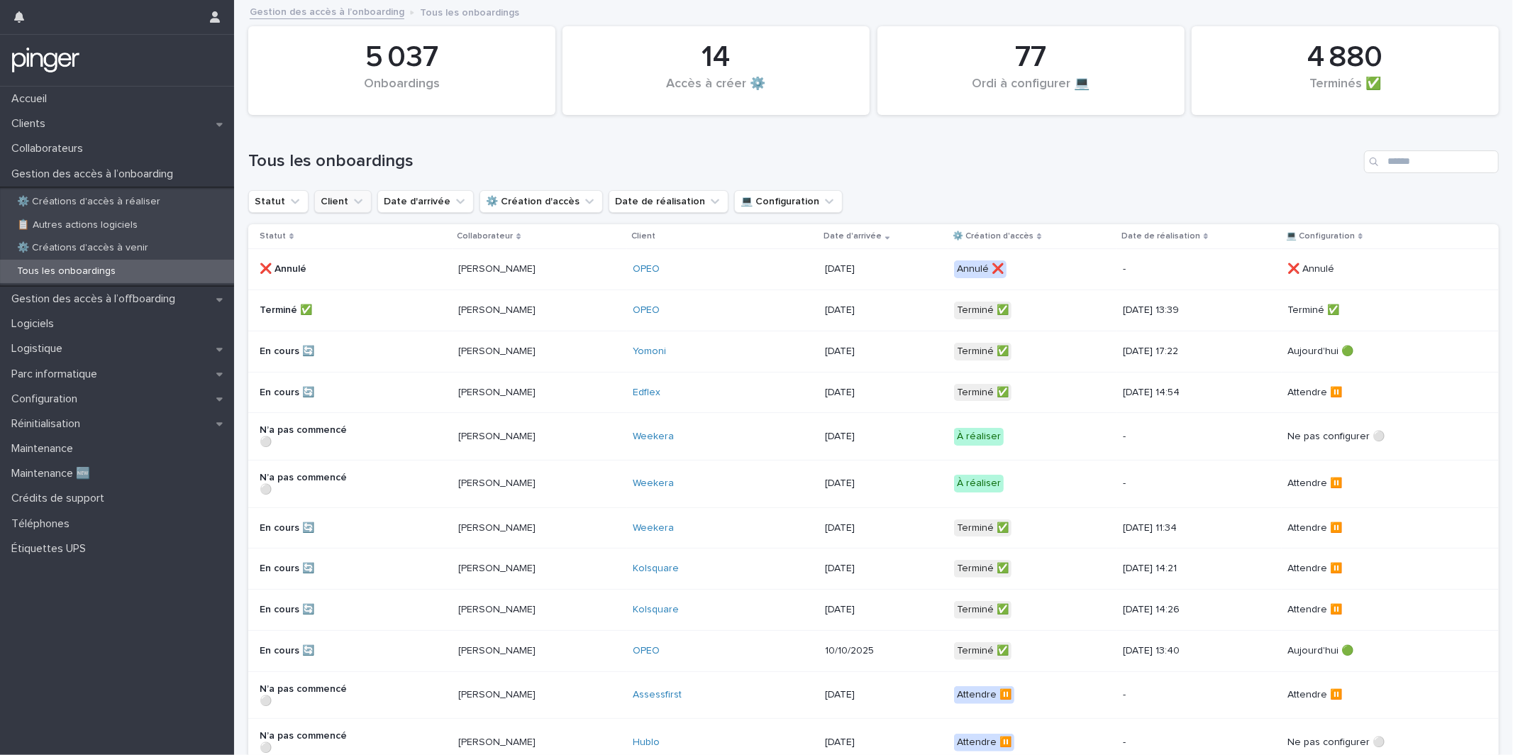
click at [335, 206] on button "Client" at bounding box center [342, 201] width 57 height 23
type input "*******"
click at [364, 277] on div "******* Molotov Loading..." at bounding box center [407, 287] width 182 height 71
click at [364, 289] on p "Molotov" at bounding box center [399, 292] width 150 height 10
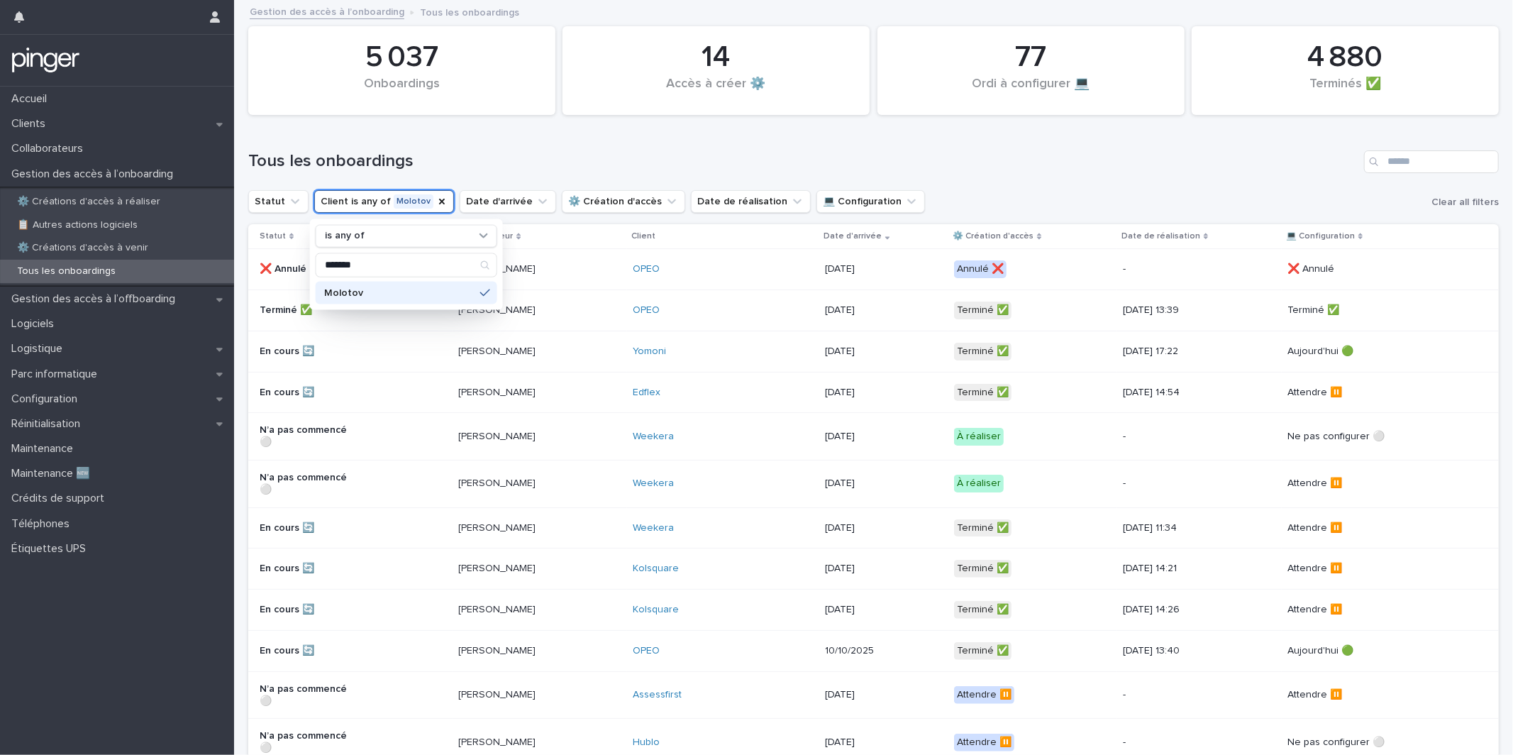
click at [703, 147] on div "Tous les onboardings" at bounding box center [873, 156] width 1250 height 68
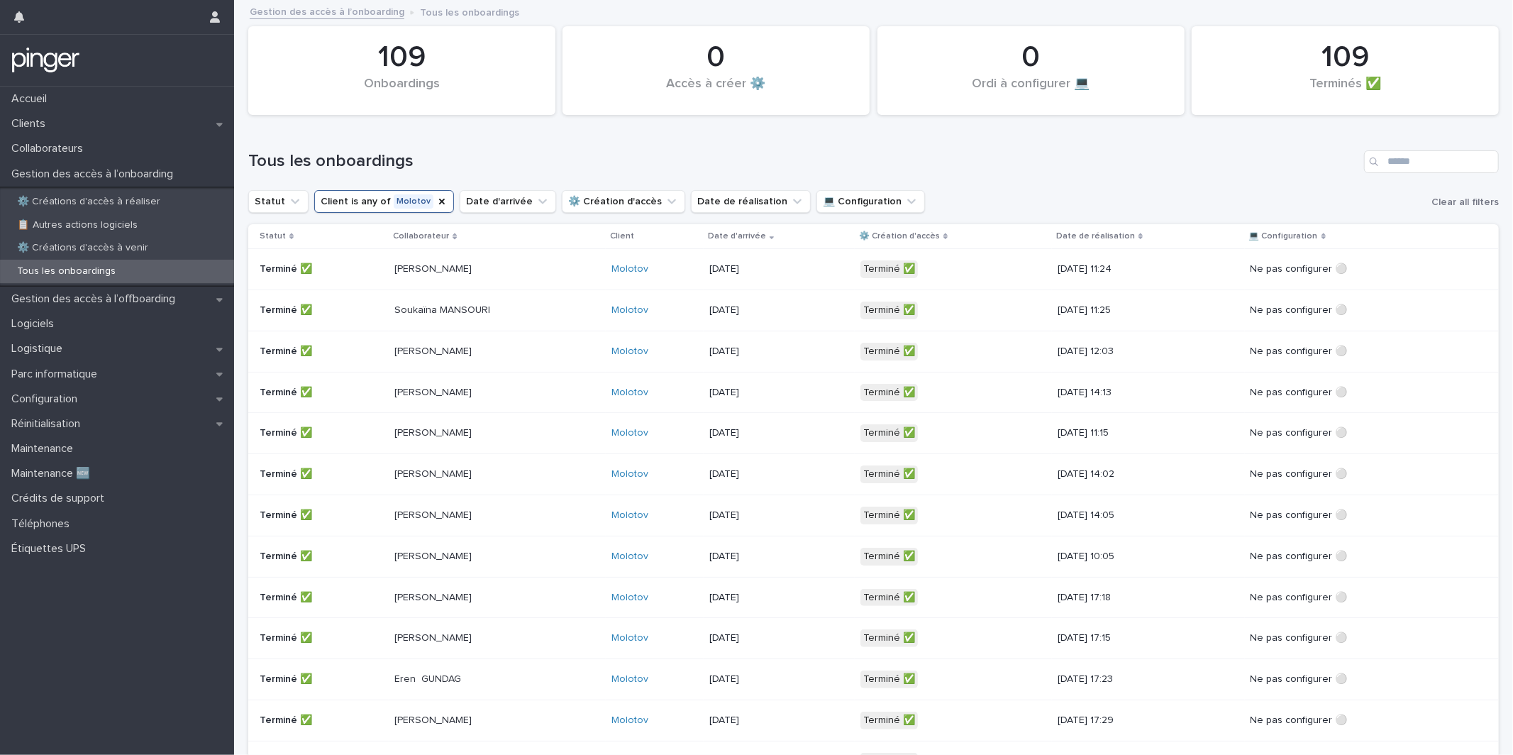
click at [541, 273] on div "Eve LE ROUX" at bounding box center [497, 268] width 206 height 23
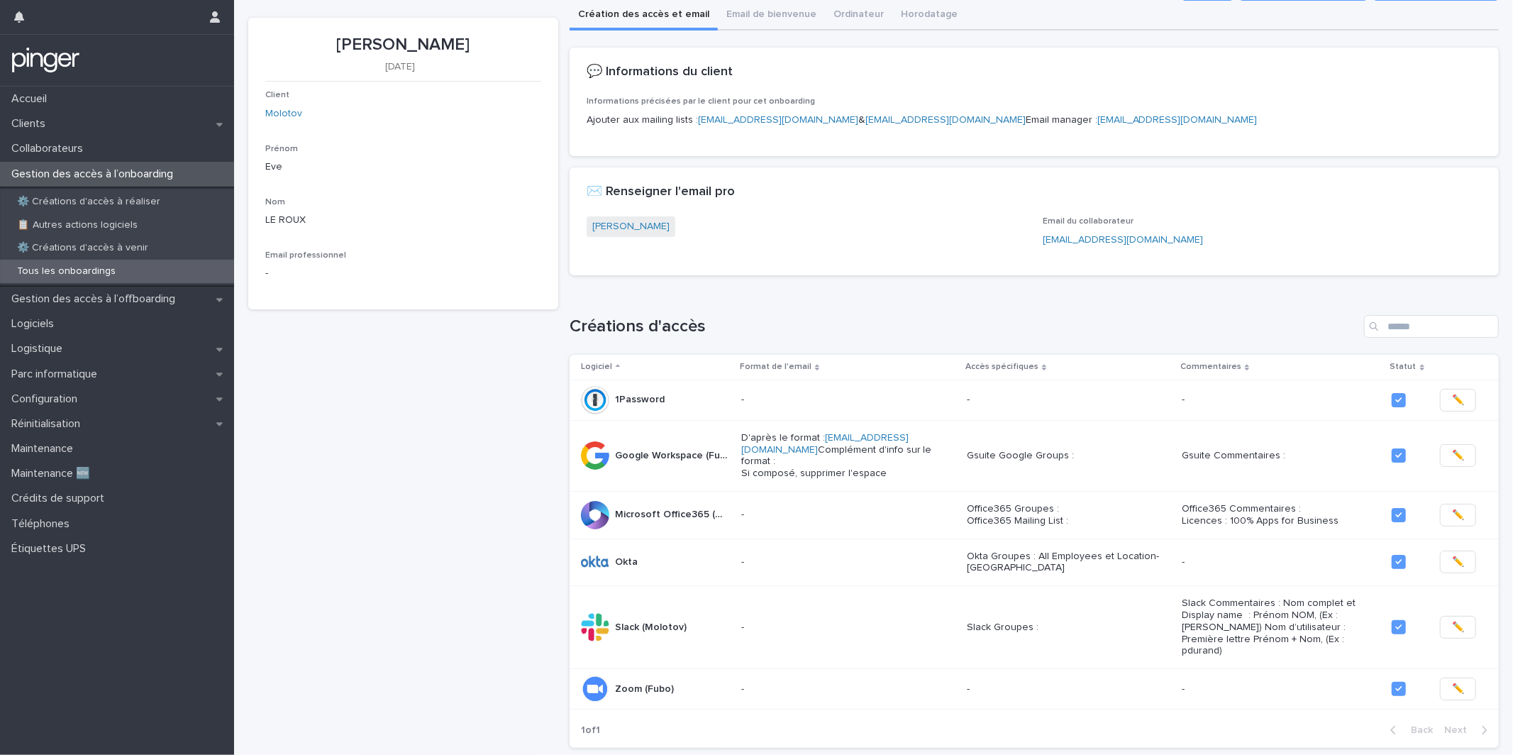
scroll to position [55, 0]
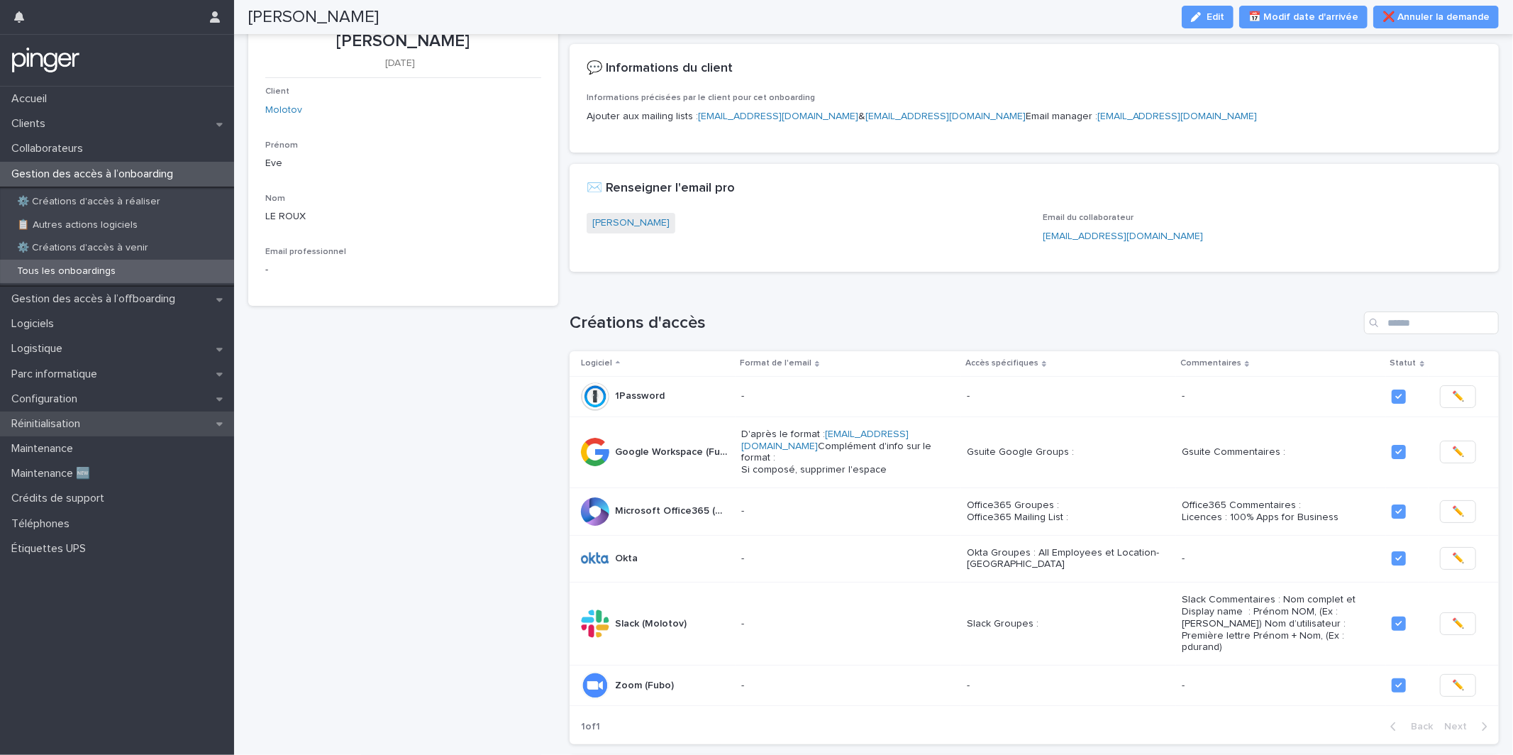
click at [119, 415] on div "Réinitialisation" at bounding box center [117, 423] width 234 height 25
click at [150, 157] on div "Collaborateurs" at bounding box center [117, 148] width 234 height 25
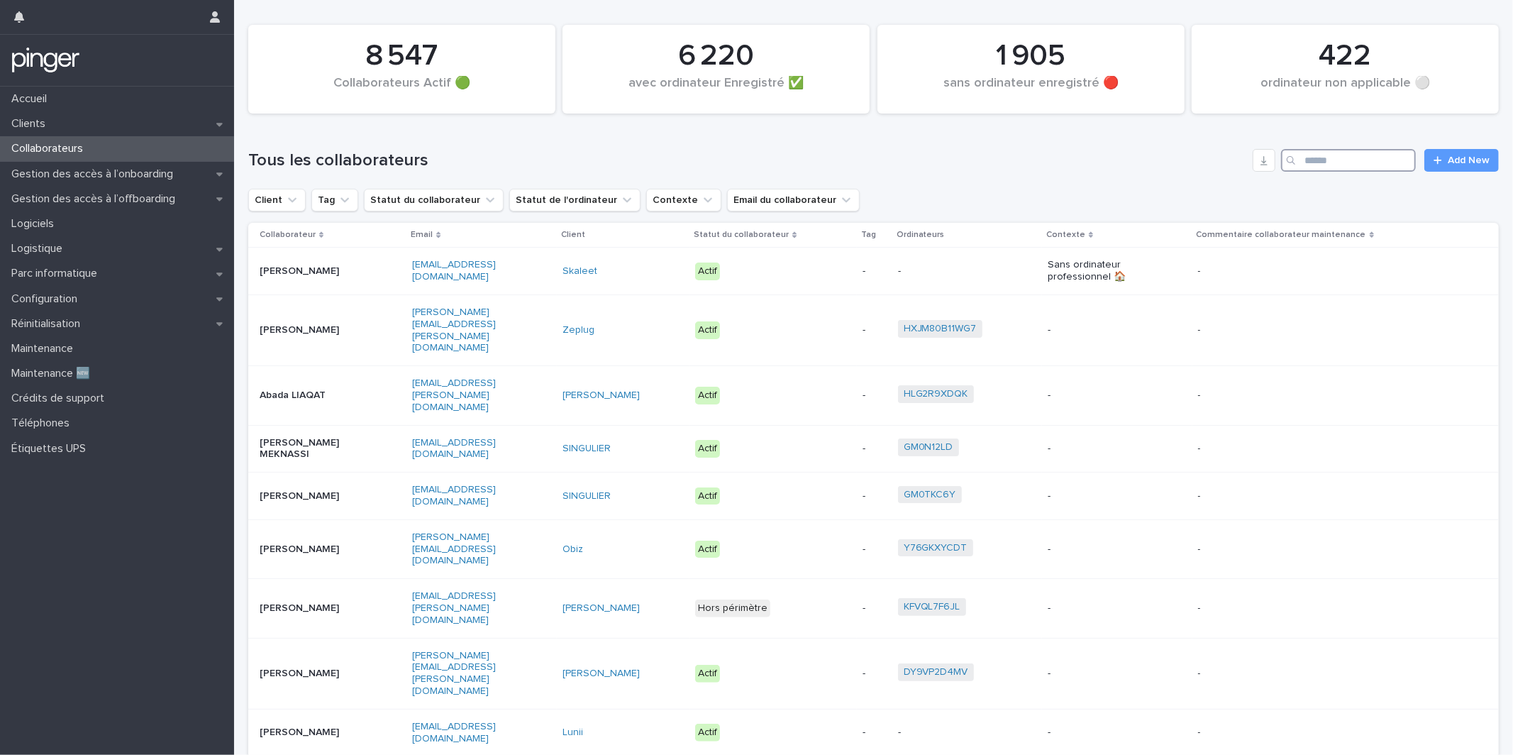
click at [1338, 156] on input "Search" at bounding box center [1348, 160] width 135 height 23
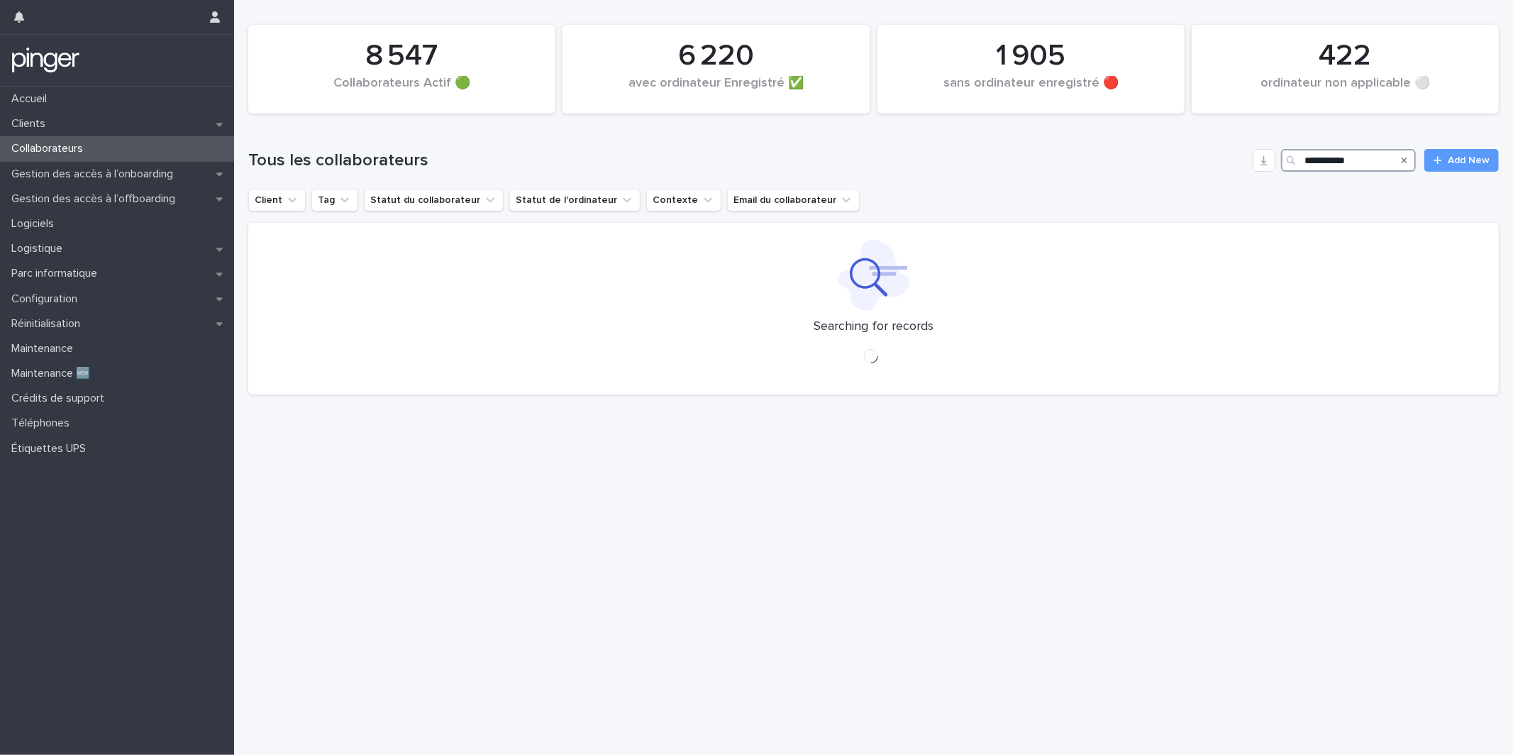
type input "**********"
click at [1085, 118] on div "8 547 Collaborateurs Actif 🟢 422 ordinateur non applicable ⚪ 6 220 avec ordinat…" at bounding box center [873, 69] width 1265 height 103
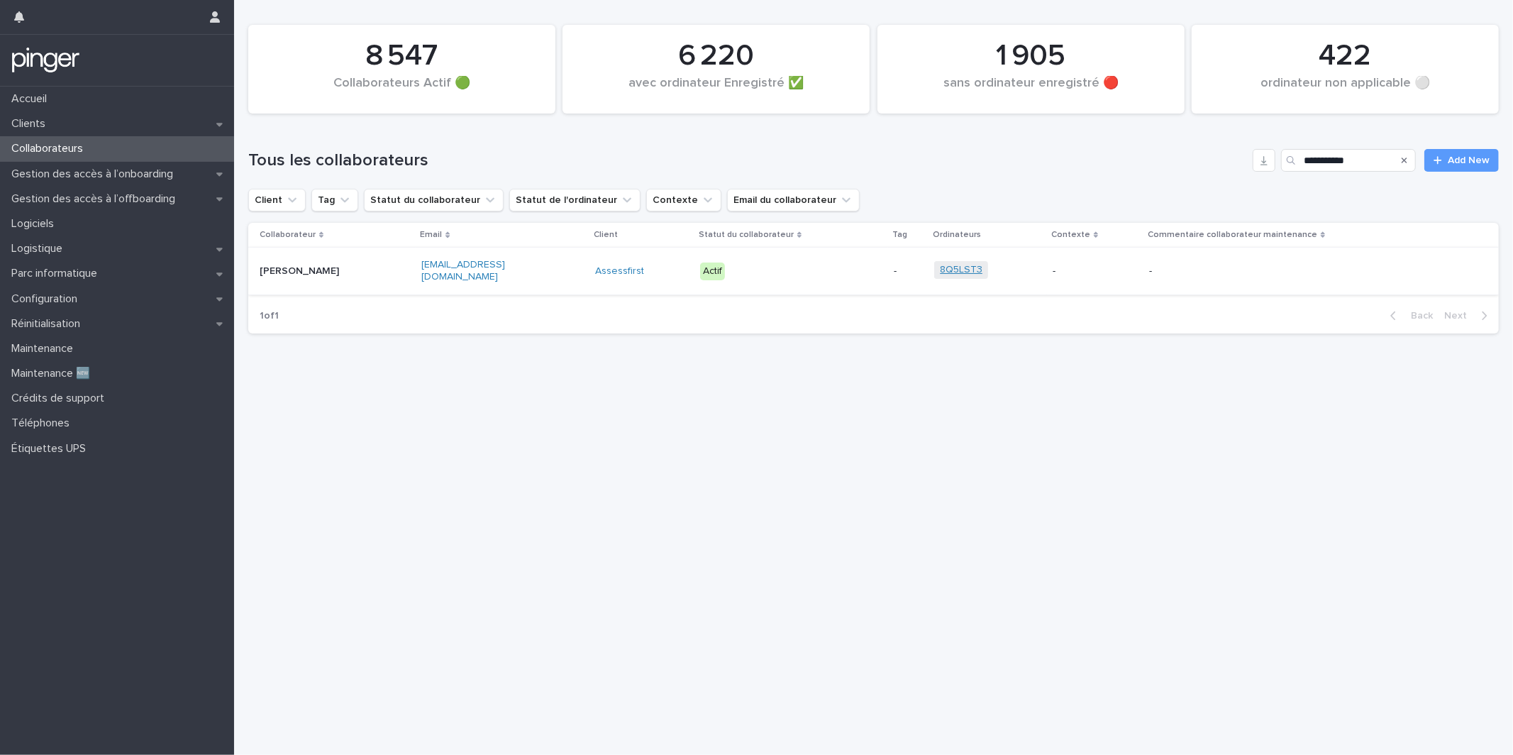
click at [960, 264] on link "8Q5LST3" at bounding box center [961, 270] width 43 height 12
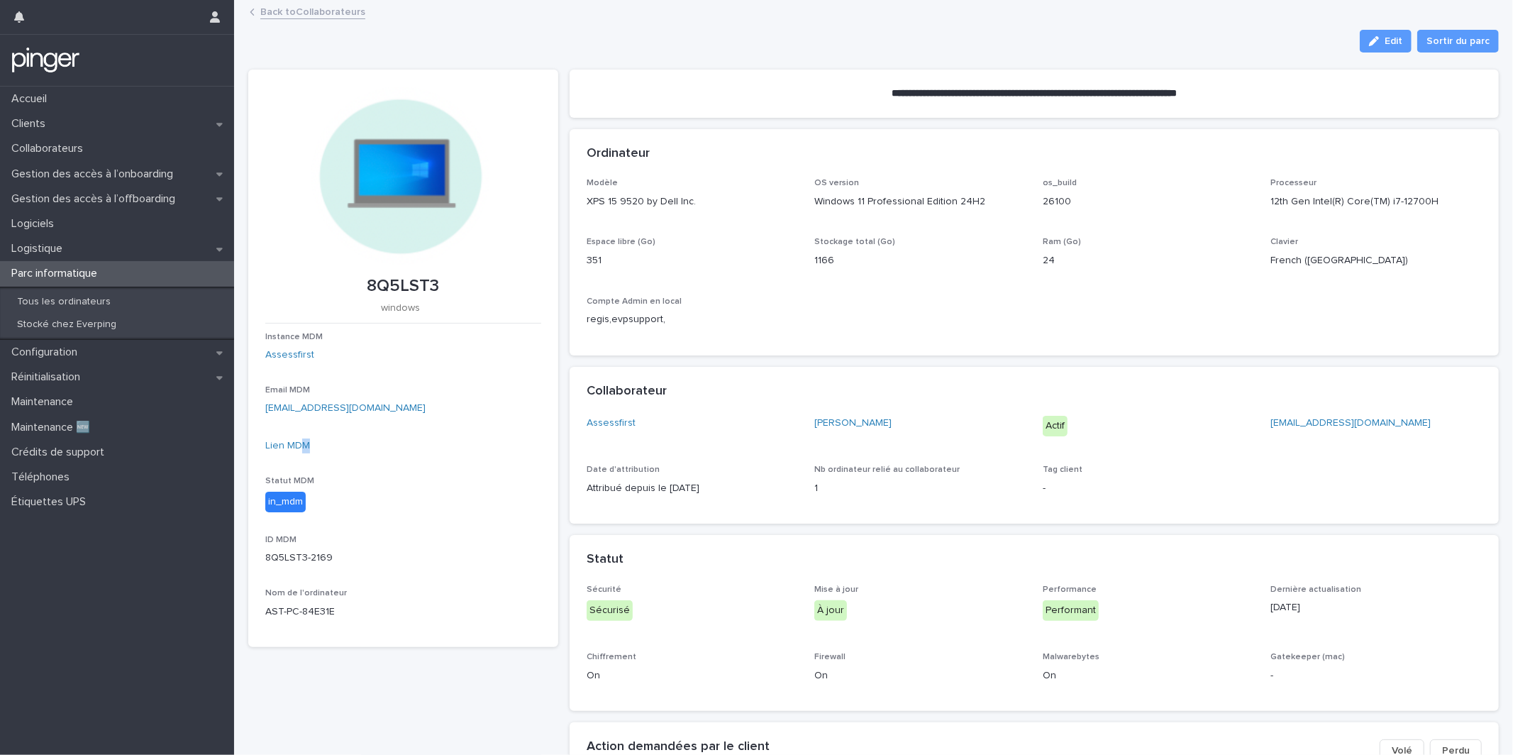
click at [299, 452] on div "Lien MDM" at bounding box center [403, 451] width 276 height 26
click at [299, 452] on div "Lien MDM" at bounding box center [403, 445] width 276 height 15
click at [292, 445] on link "Lien MDM" at bounding box center [287, 445] width 45 height 10
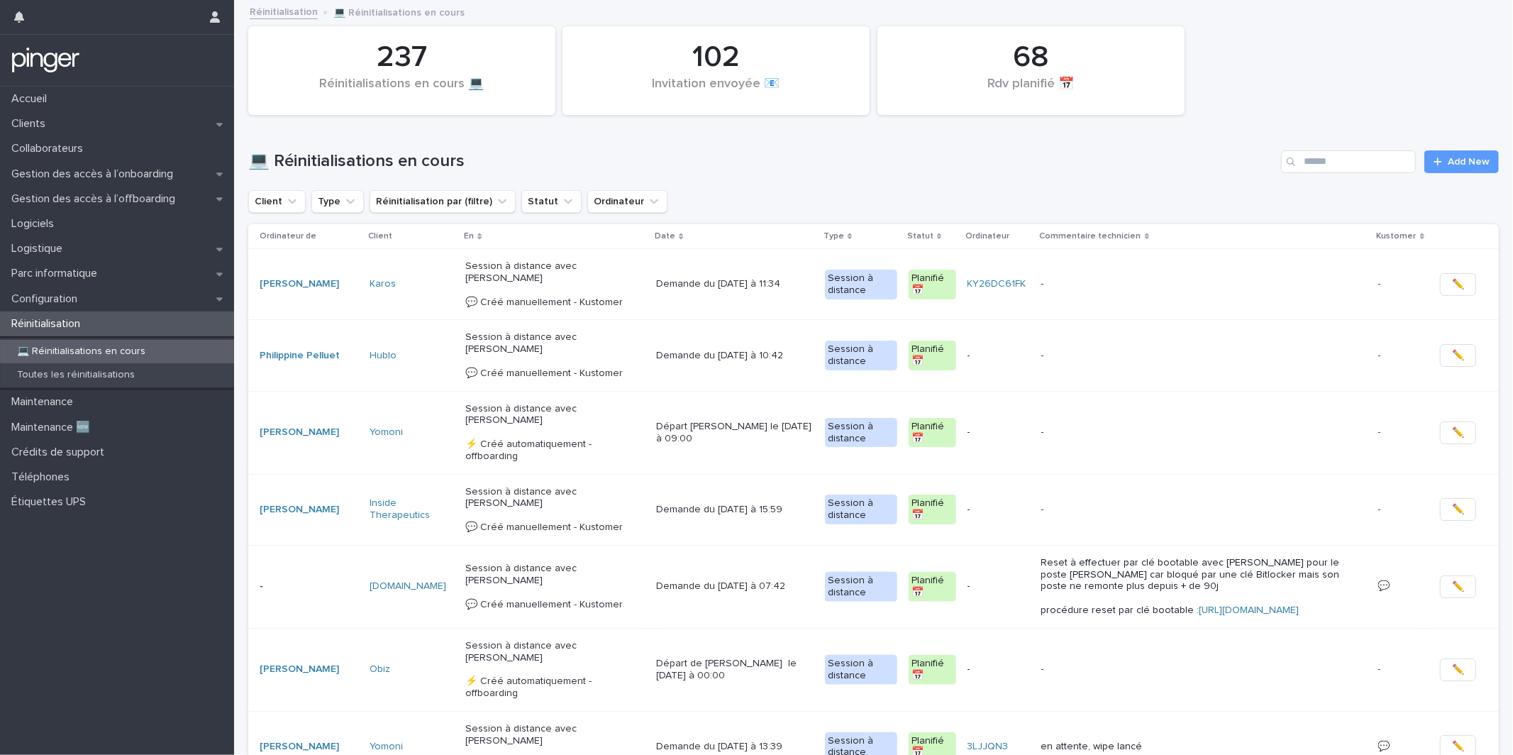
click at [1458, 174] on div "💻 Réinitialisations en cours Add New" at bounding box center [873, 156] width 1250 height 68
click at [1465, 163] on span "Add New" at bounding box center [1469, 162] width 42 height 10
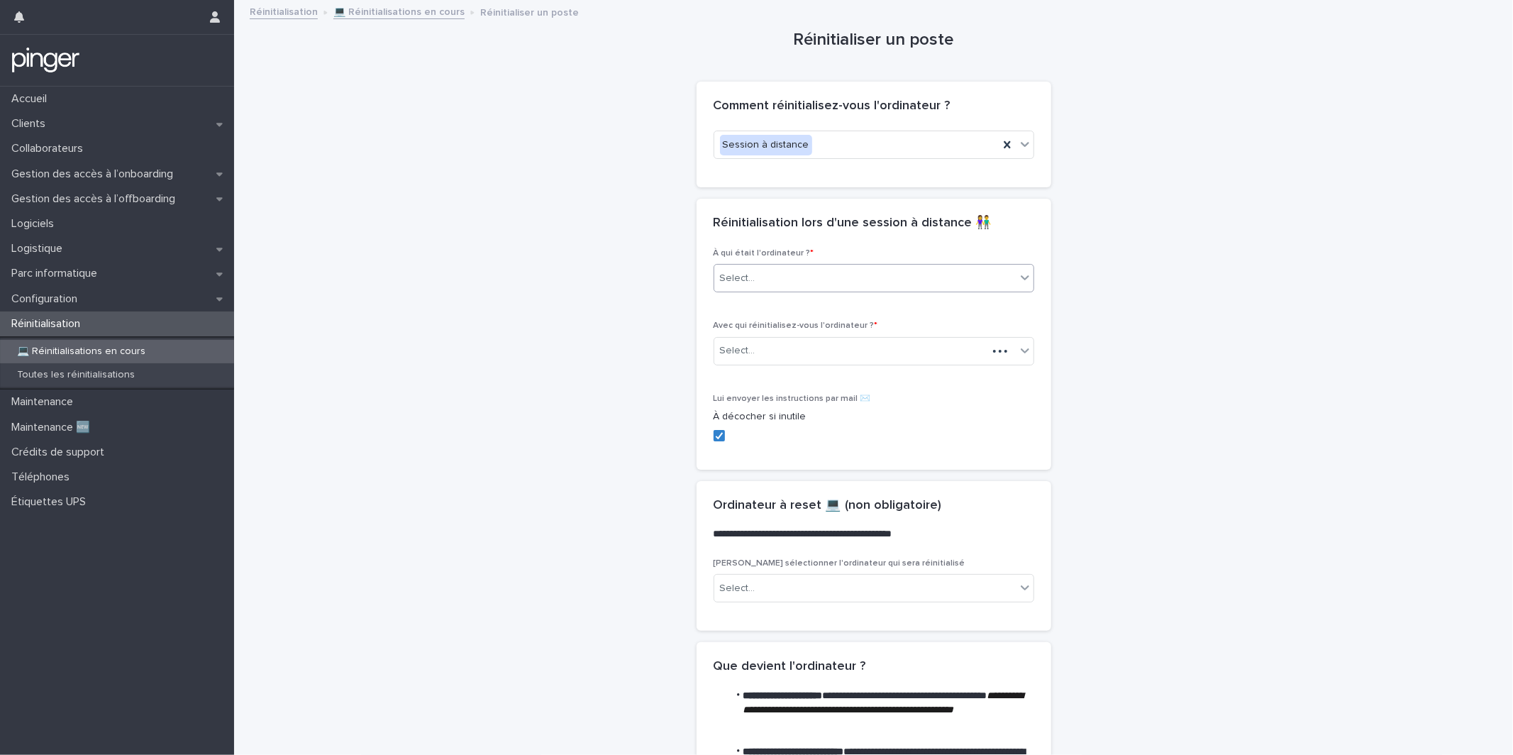
click at [832, 289] on div "Select..." at bounding box center [864, 278] width 301 height 23
click at [823, 314] on div "Collaborateur" at bounding box center [873, 306] width 319 height 25
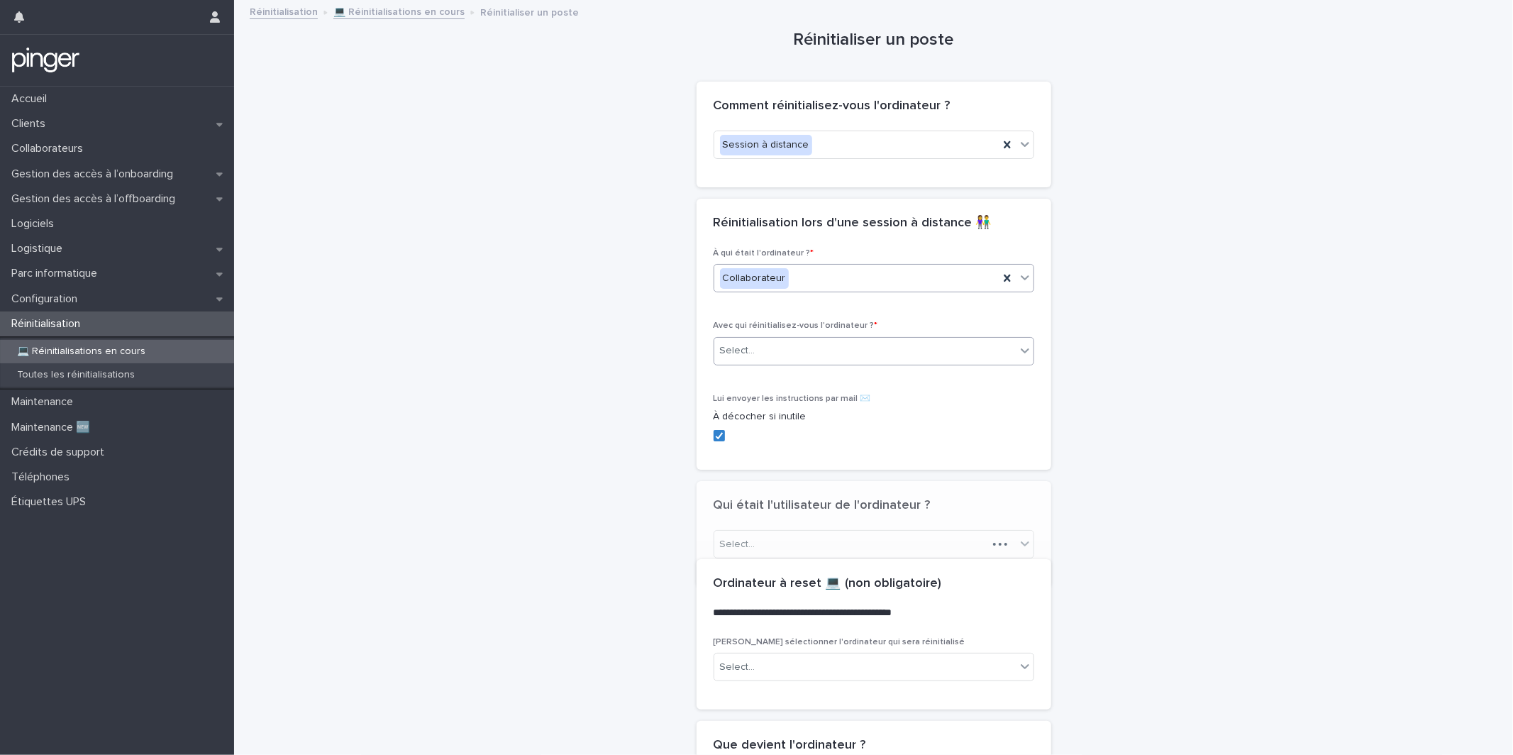
click at [808, 354] on div "Select..." at bounding box center [864, 350] width 301 height 23
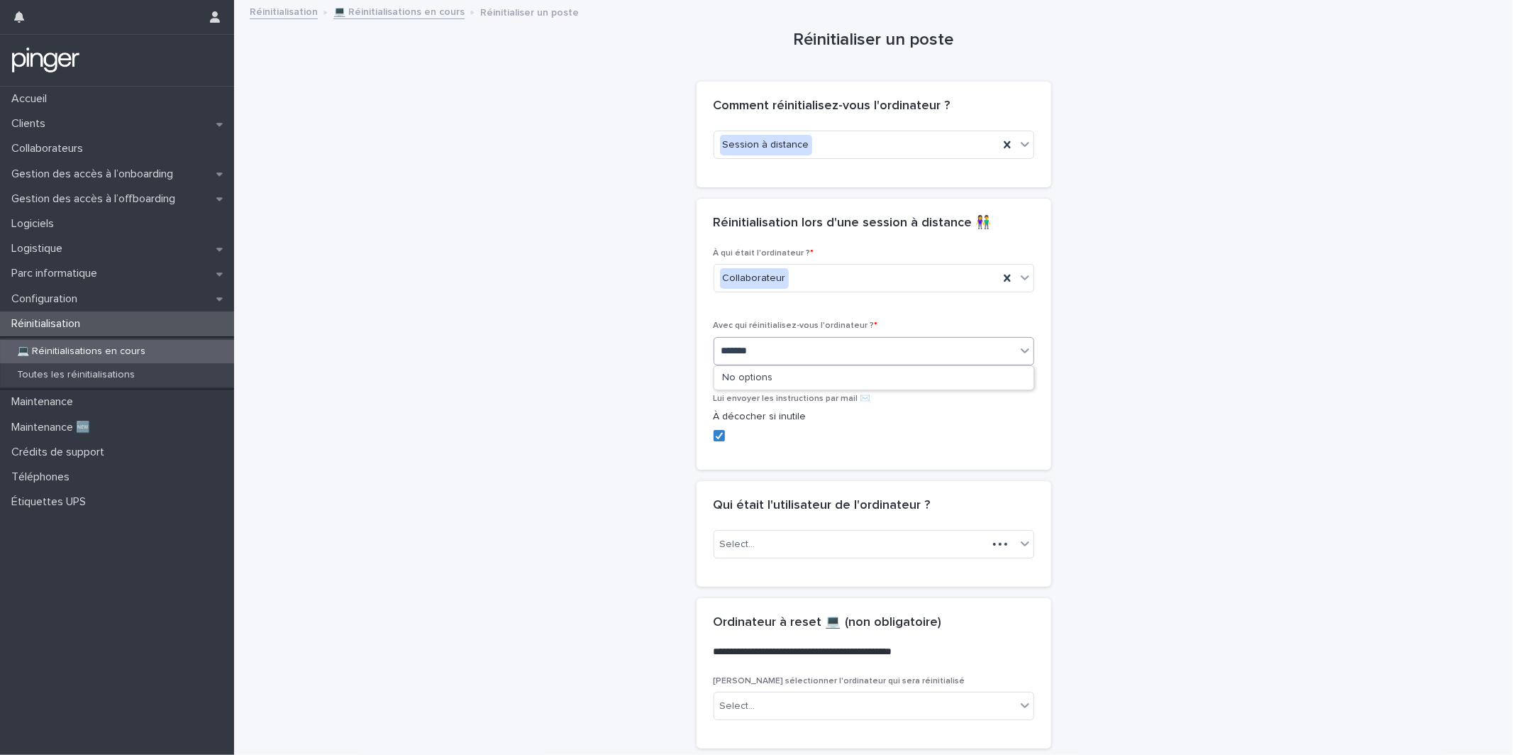
type input "********"
click at [806, 377] on div "Eva Jimenez" at bounding box center [873, 378] width 319 height 25
click at [782, 545] on div "Select..." at bounding box center [864, 544] width 301 height 23
type input "****"
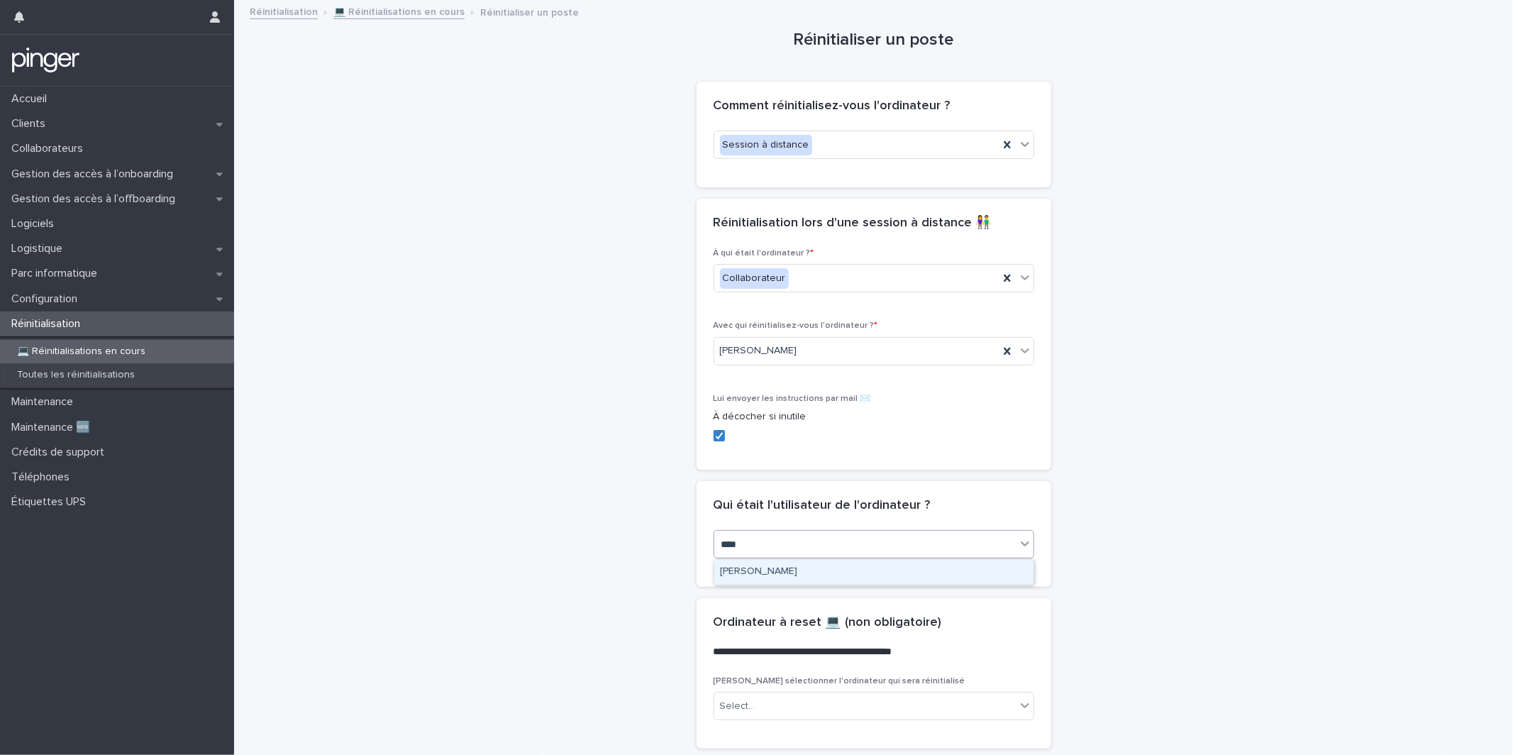
click at [804, 571] on div "Quentin Lazzari" at bounding box center [873, 572] width 319 height 25
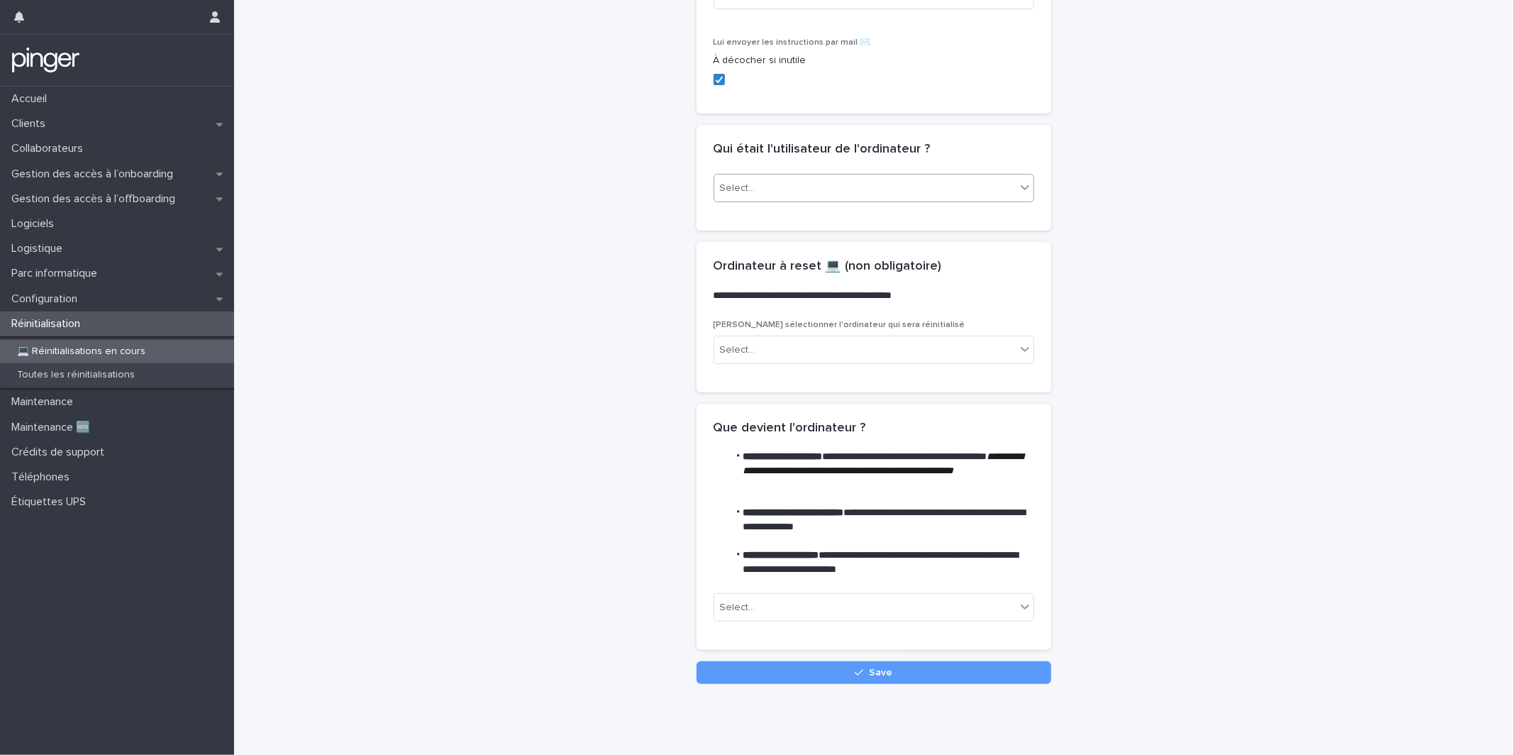
scroll to position [357, 0]
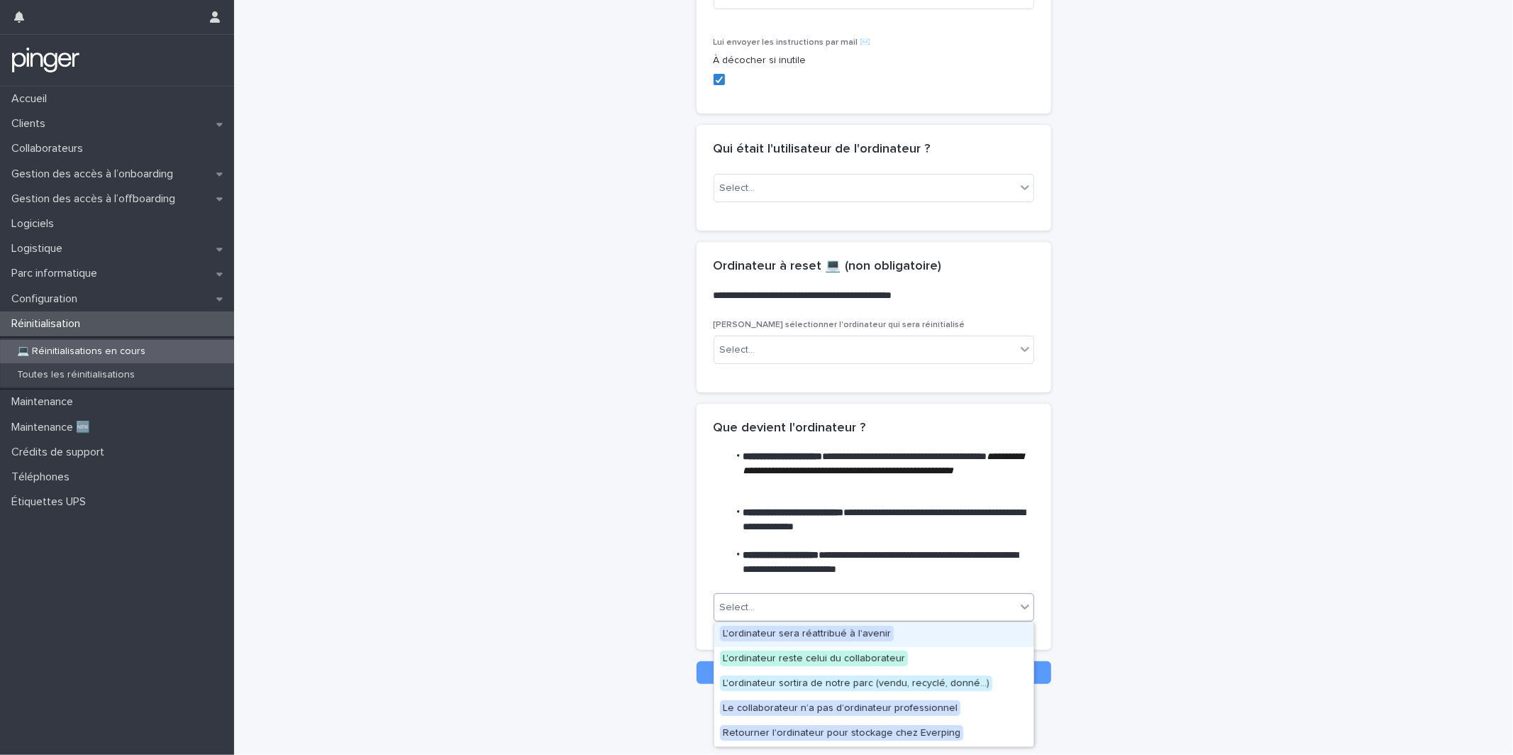
click at [807, 614] on div "Select..." at bounding box center [864, 607] width 301 height 23
click at [808, 630] on span "L'ordinateur sera réattribué à l'avenir" at bounding box center [807, 634] width 174 height 16
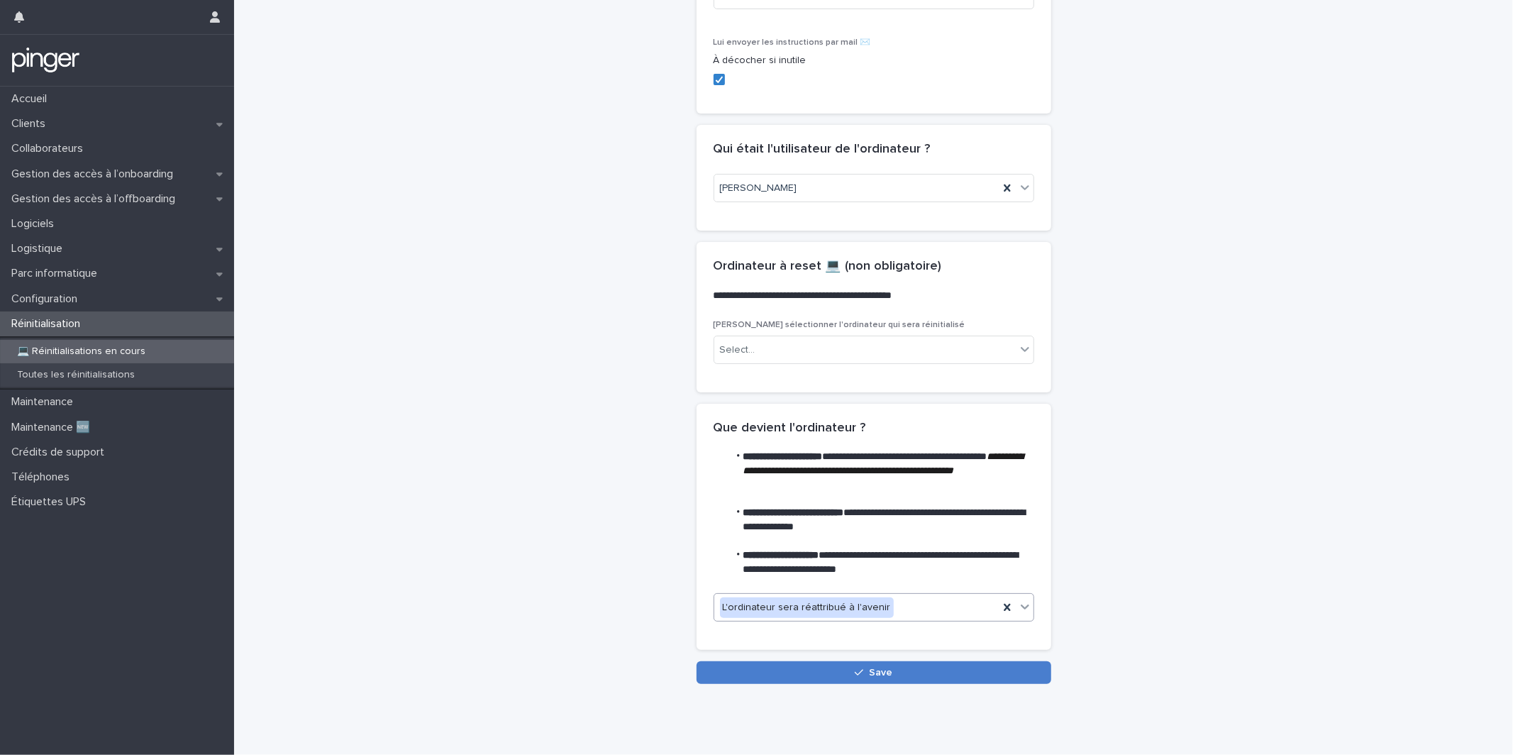
click at [808, 663] on button "Save" at bounding box center [873, 672] width 355 height 23
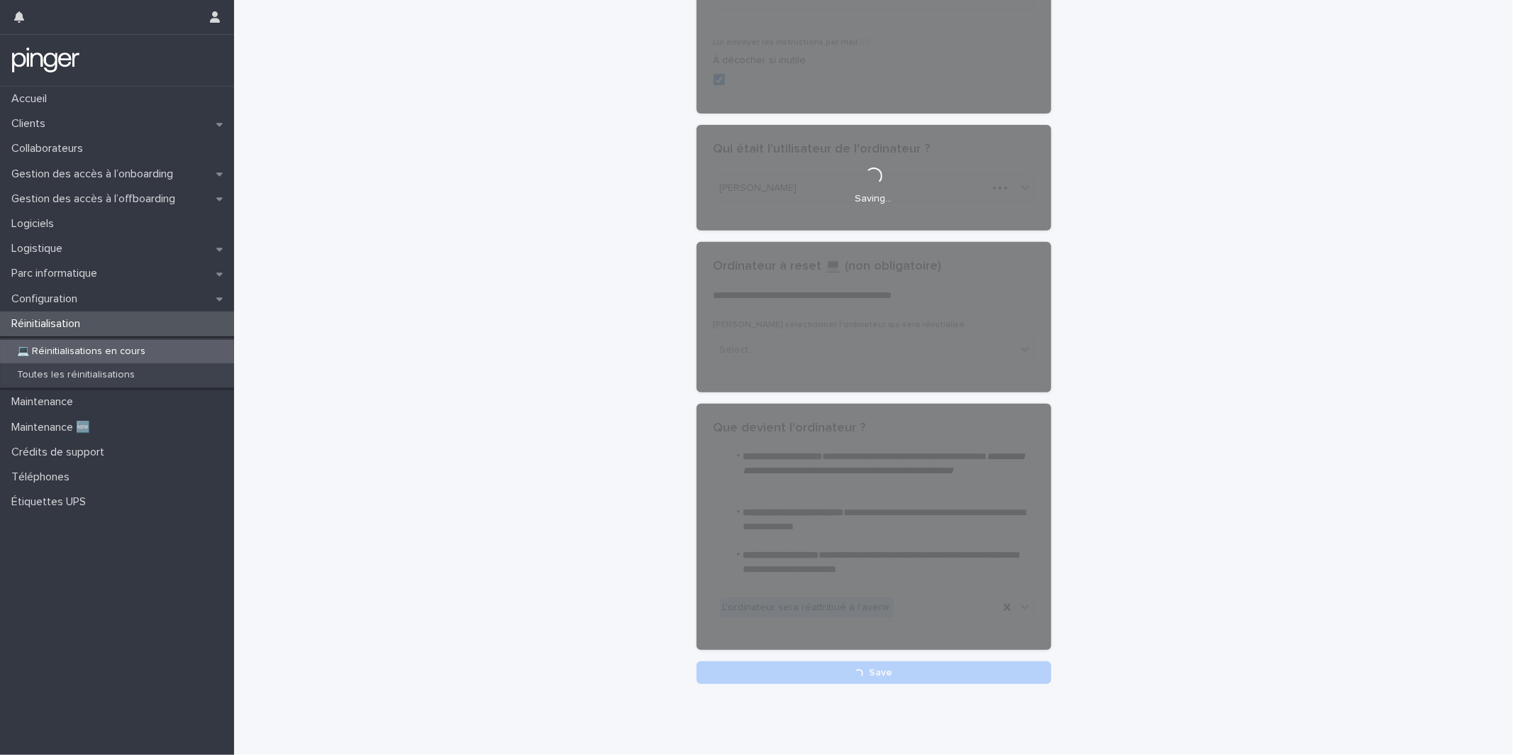
click at [533, 229] on div "**********" at bounding box center [873, 164] width 1250 height 1039
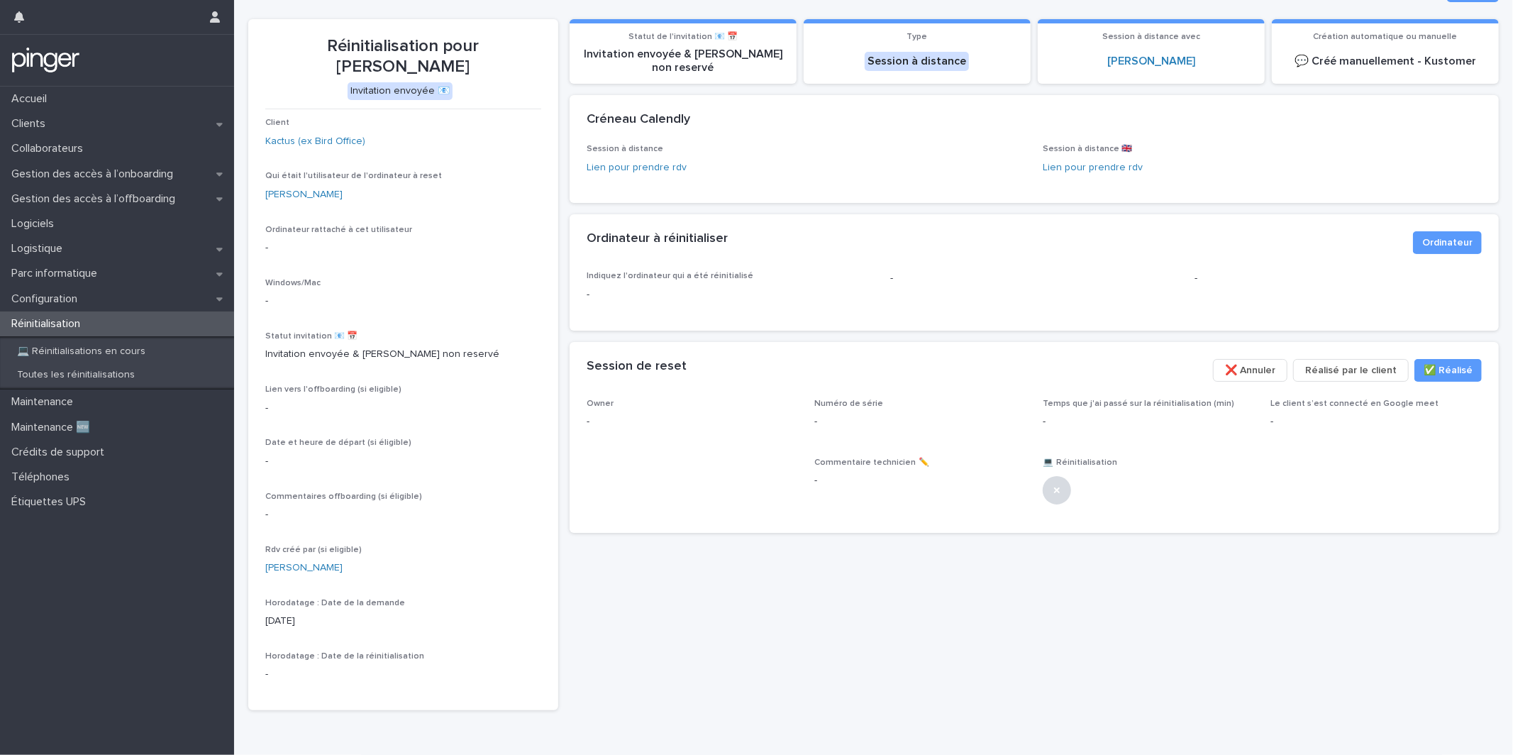
scroll to position [50, 0]
click at [126, 323] on div "Réinitialisation" at bounding box center [117, 323] width 234 height 25
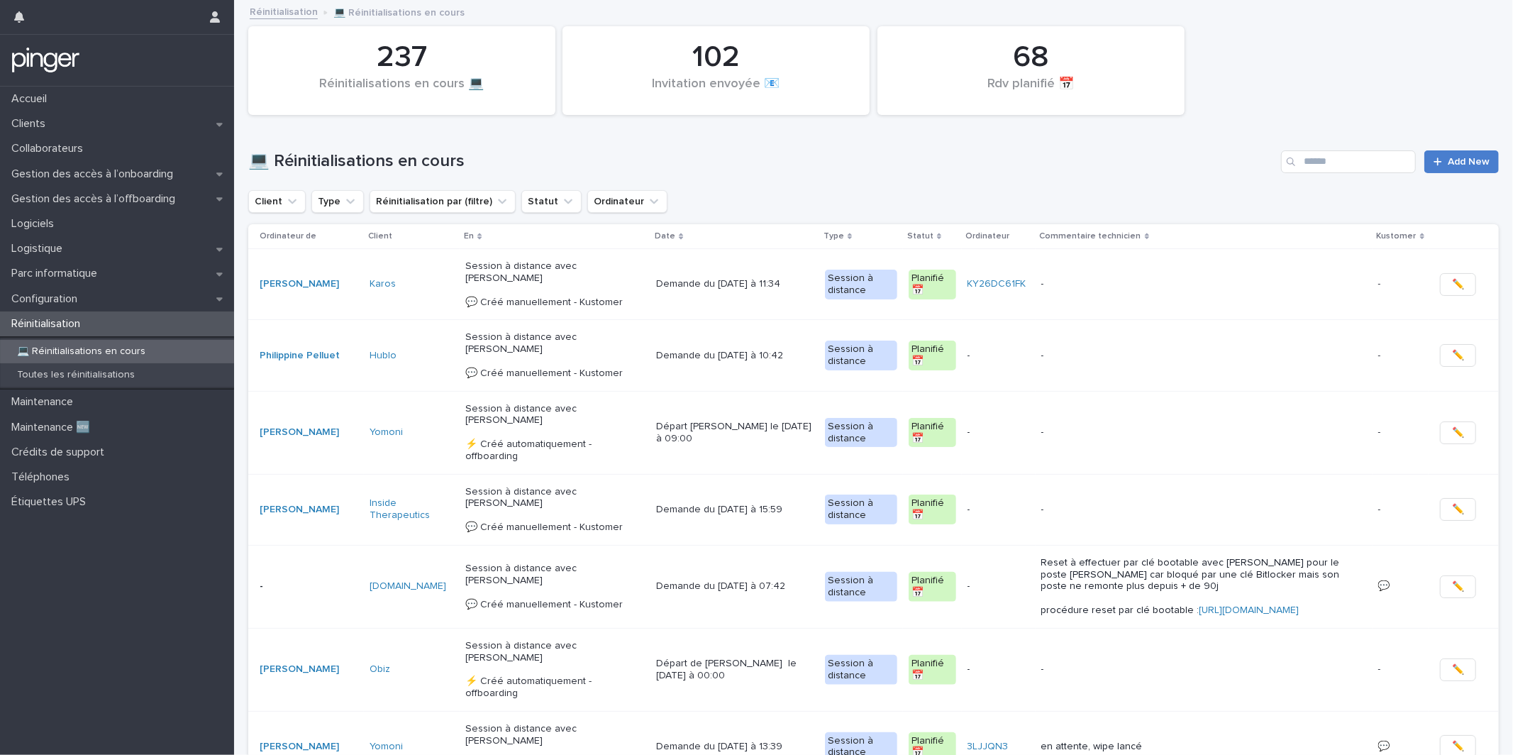
click at [1459, 167] on link "Add New" at bounding box center [1461, 161] width 74 height 23
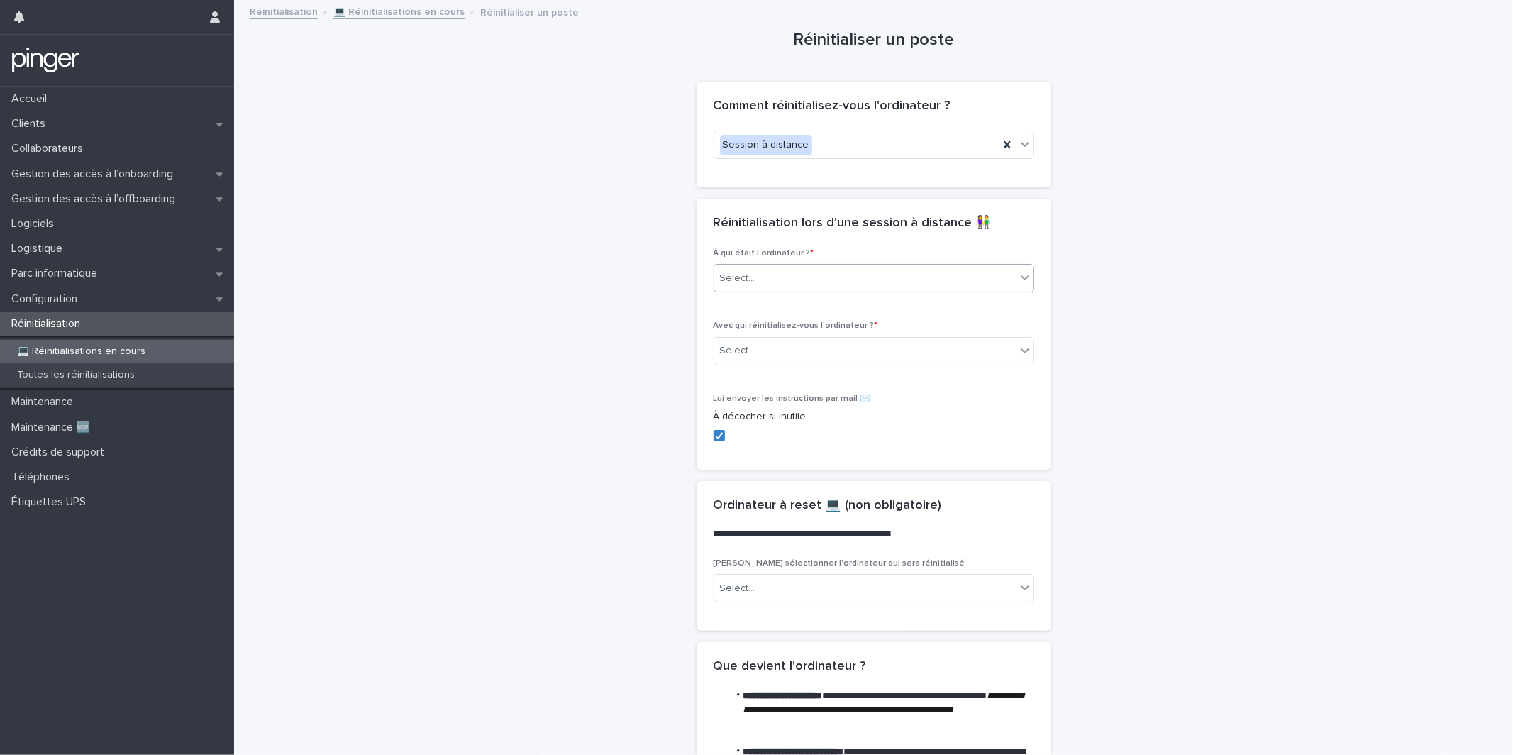
click at [809, 272] on div "Select..." at bounding box center [864, 278] width 301 height 23
click at [796, 298] on div "Collaborateur" at bounding box center [873, 306] width 319 height 25
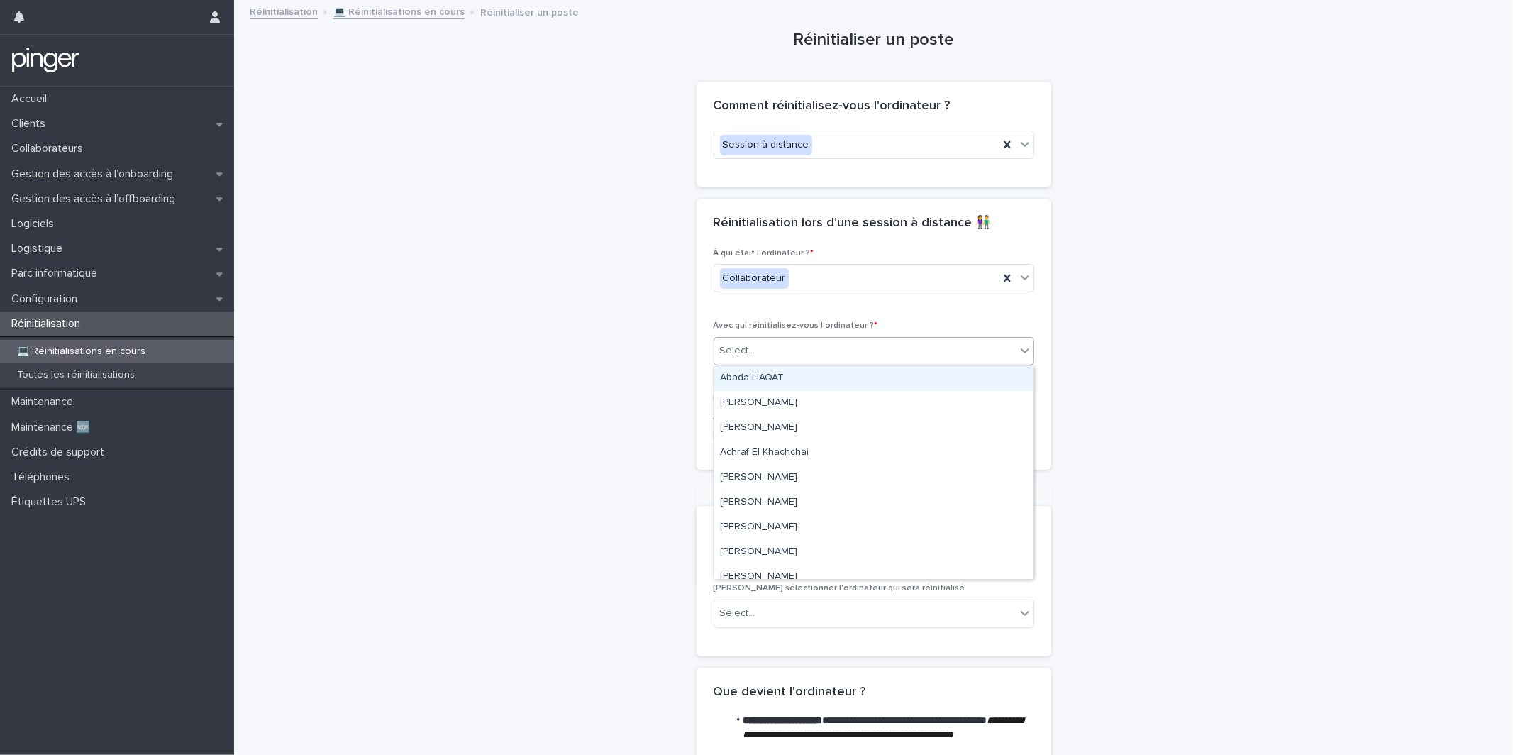
click at [786, 342] on div "Select..." at bounding box center [864, 350] width 301 height 23
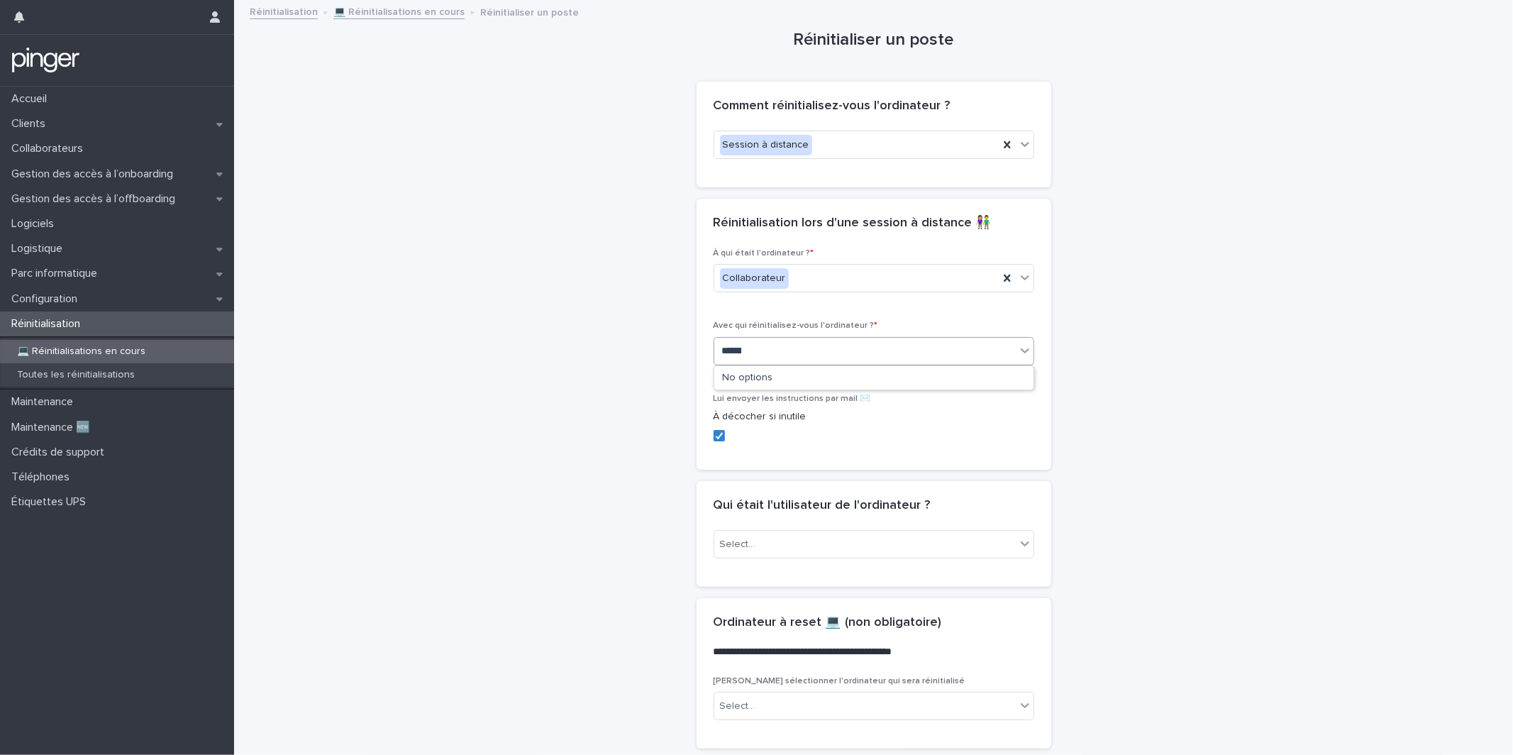
type input "********"
click at [784, 379] on div "Alexandra Barillet" at bounding box center [873, 378] width 319 height 25
click at [772, 543] on div "Select..." at bounding box center [864, 544] width 301 height 23
type input "********"
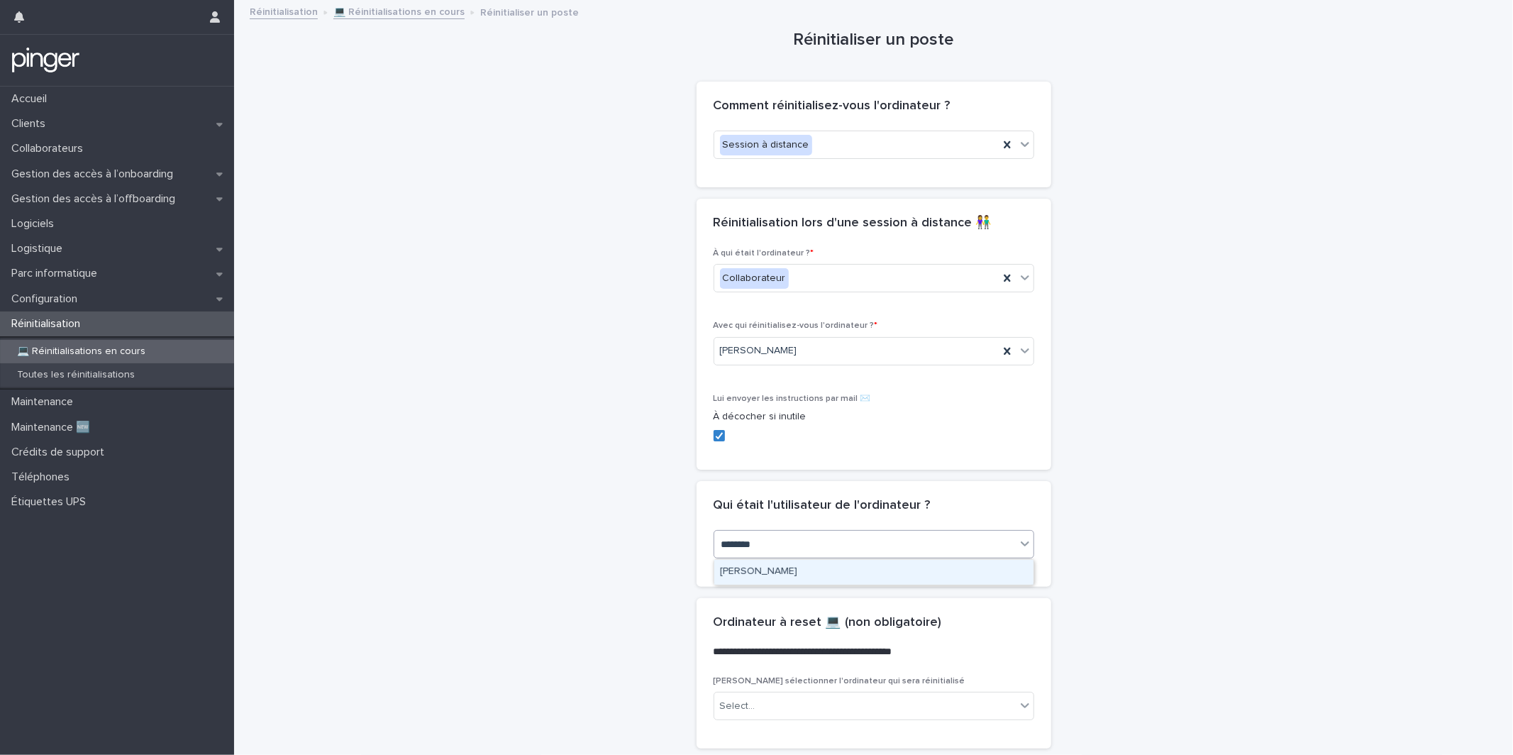
click at [800, 576] on div "Alexandra Barillet" at bounding box center [873, 572] width 319 height 25
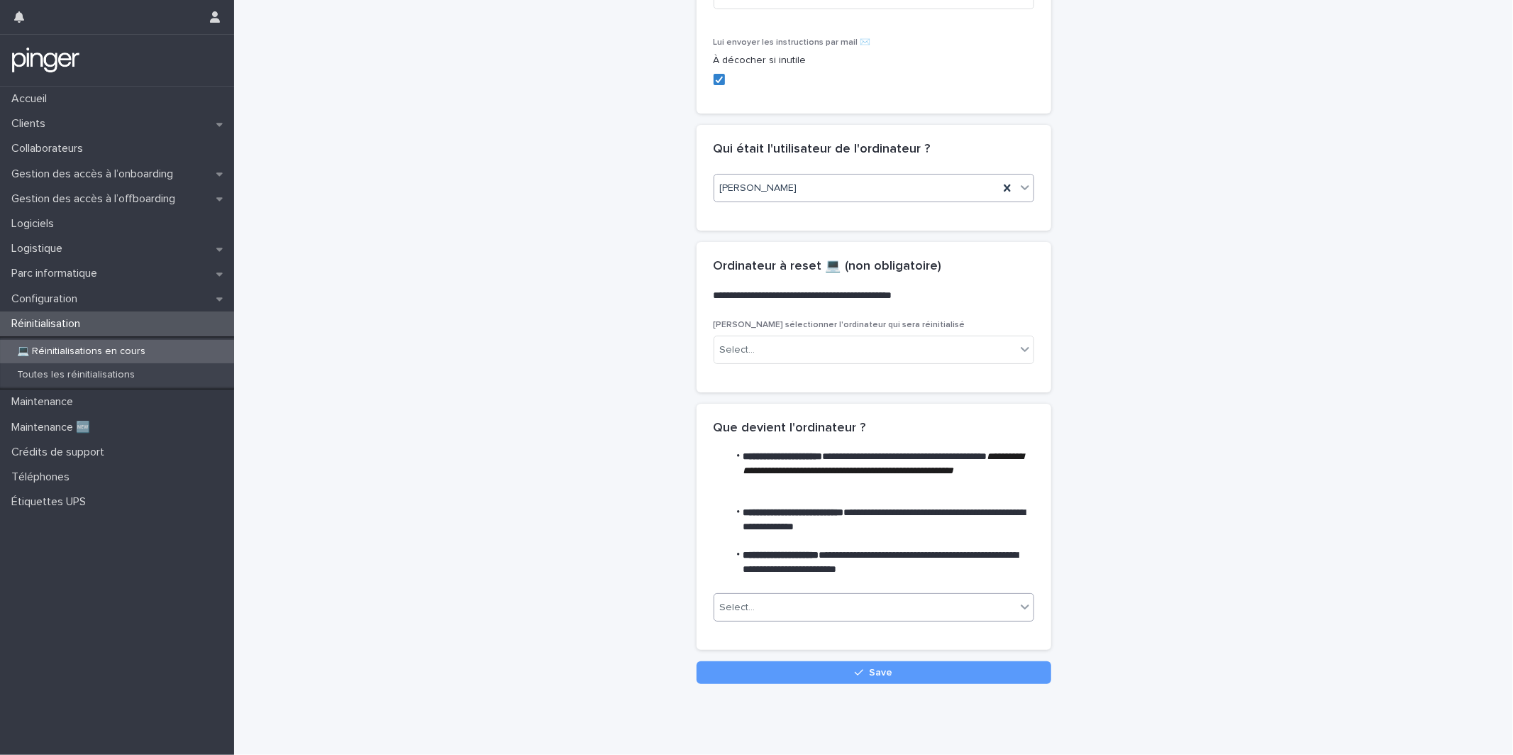
click at [788, 594] on div "Select..." at bounding box center [873, 607] width 321 height 28
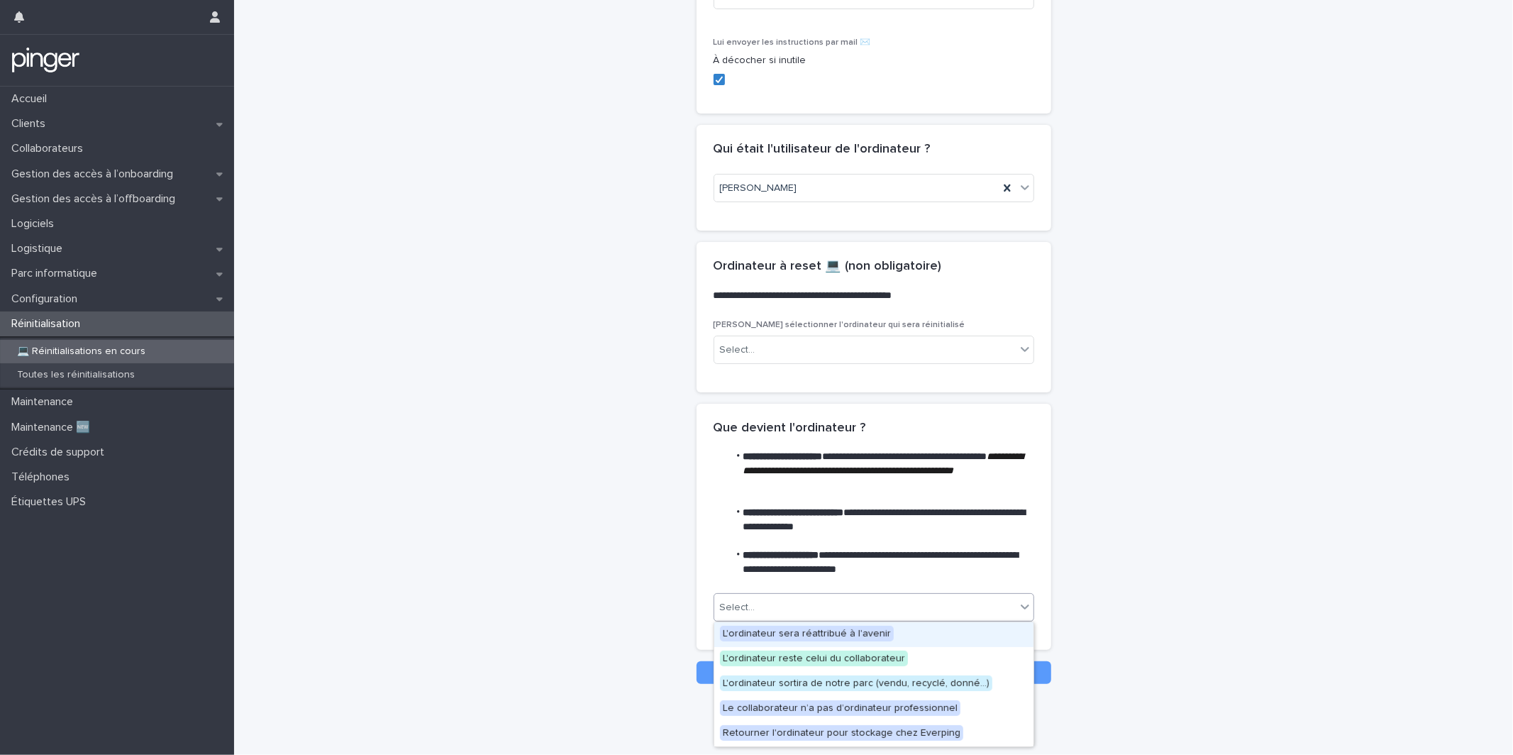
click at [794, 635] on span "L'ordinateur sera réattribué à l'avenir" at bounding box center [807, 634] width 174 height 16
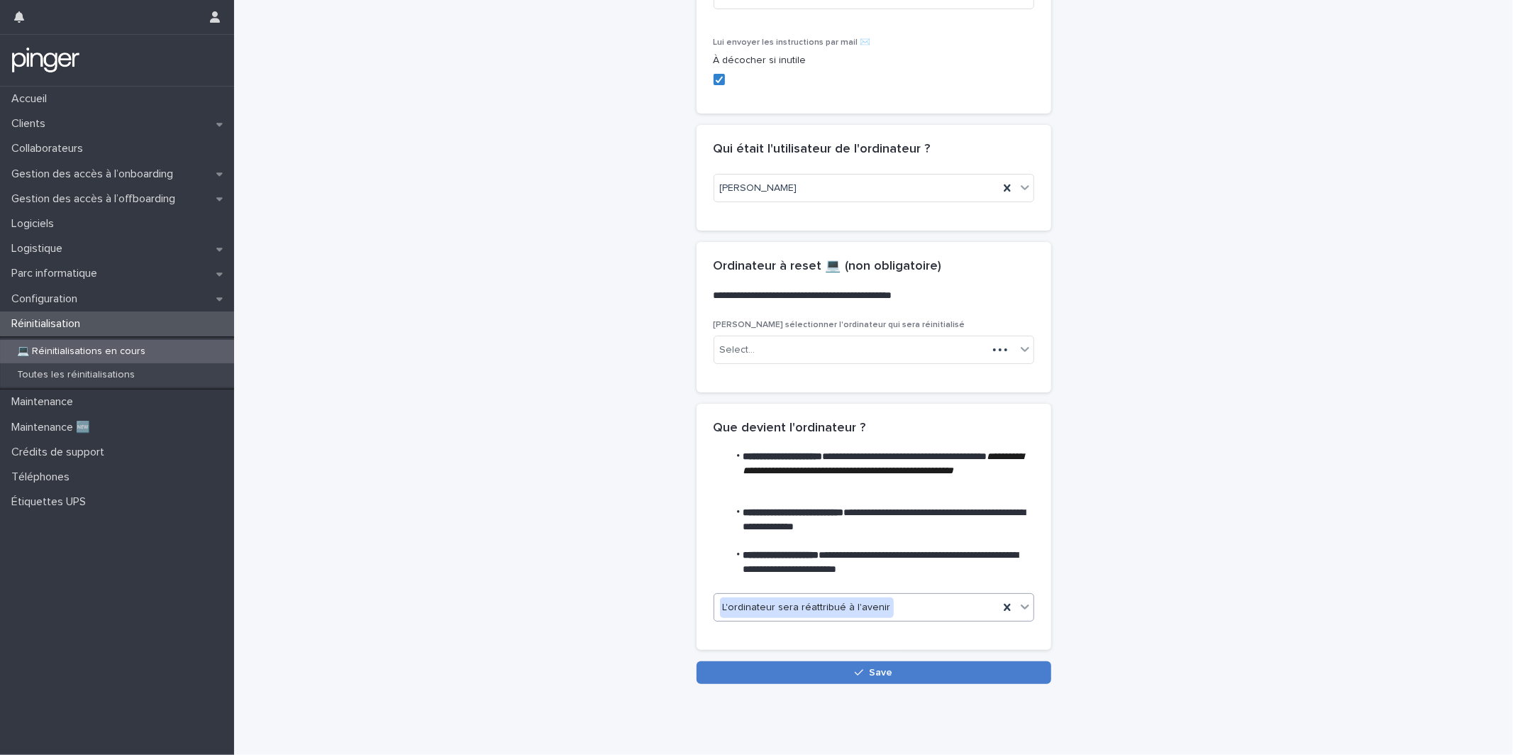
click at [794, 676] on button "Save" at bounding box center [873, 672] width 355 height 23
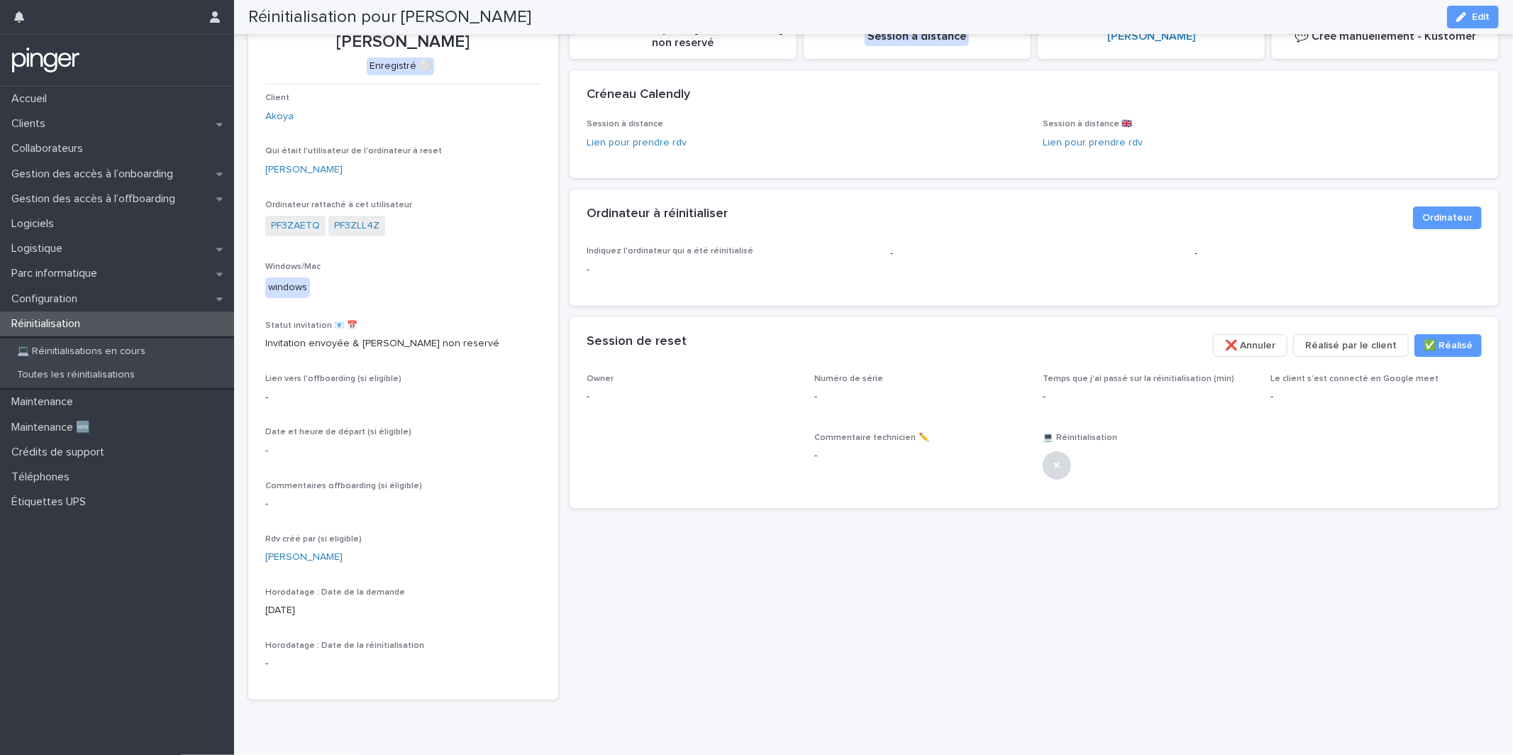
scroll to position [90, 0]
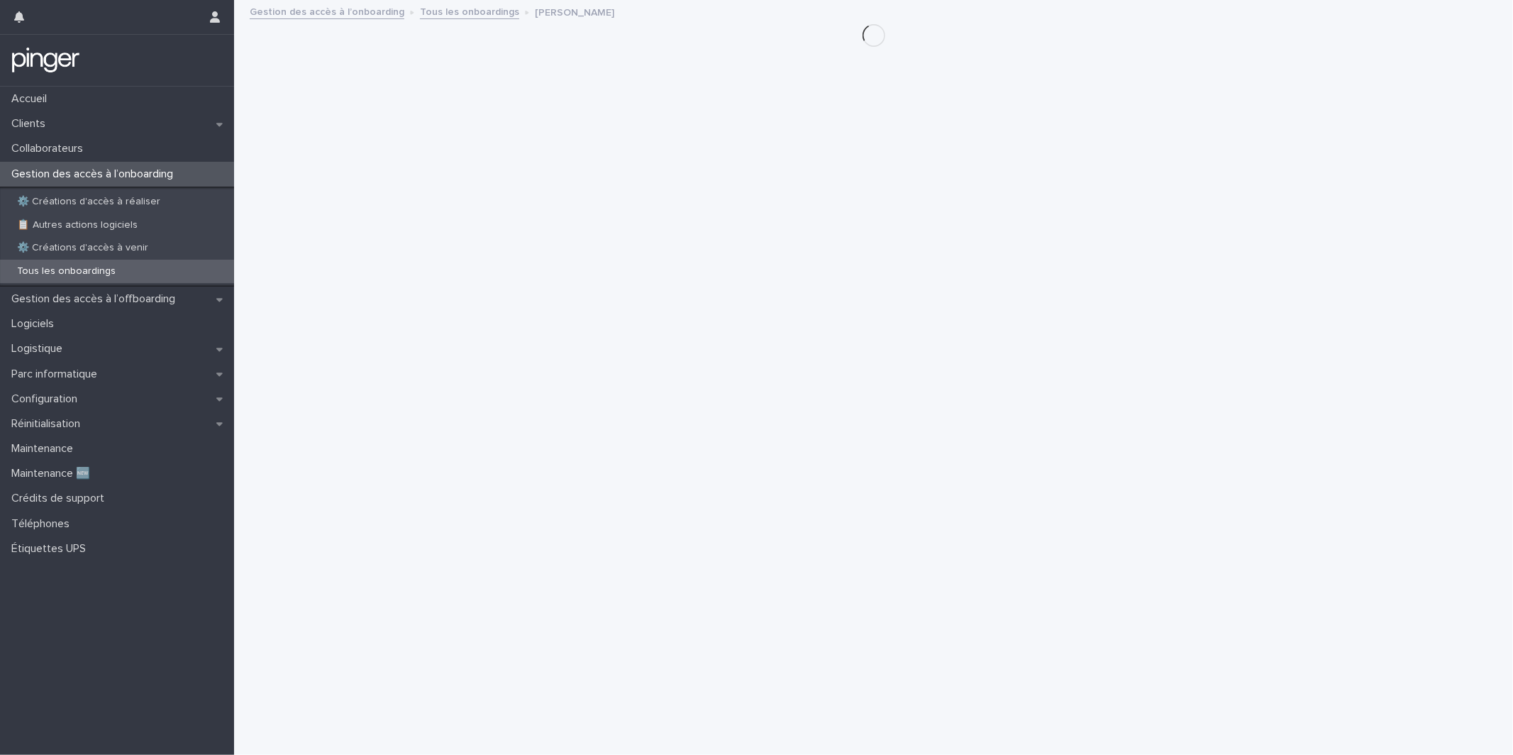
click at [774, 71] on div "Loading... Saving… Loading... Saving…" at bounding box center [873, 360] width 1265 height 718
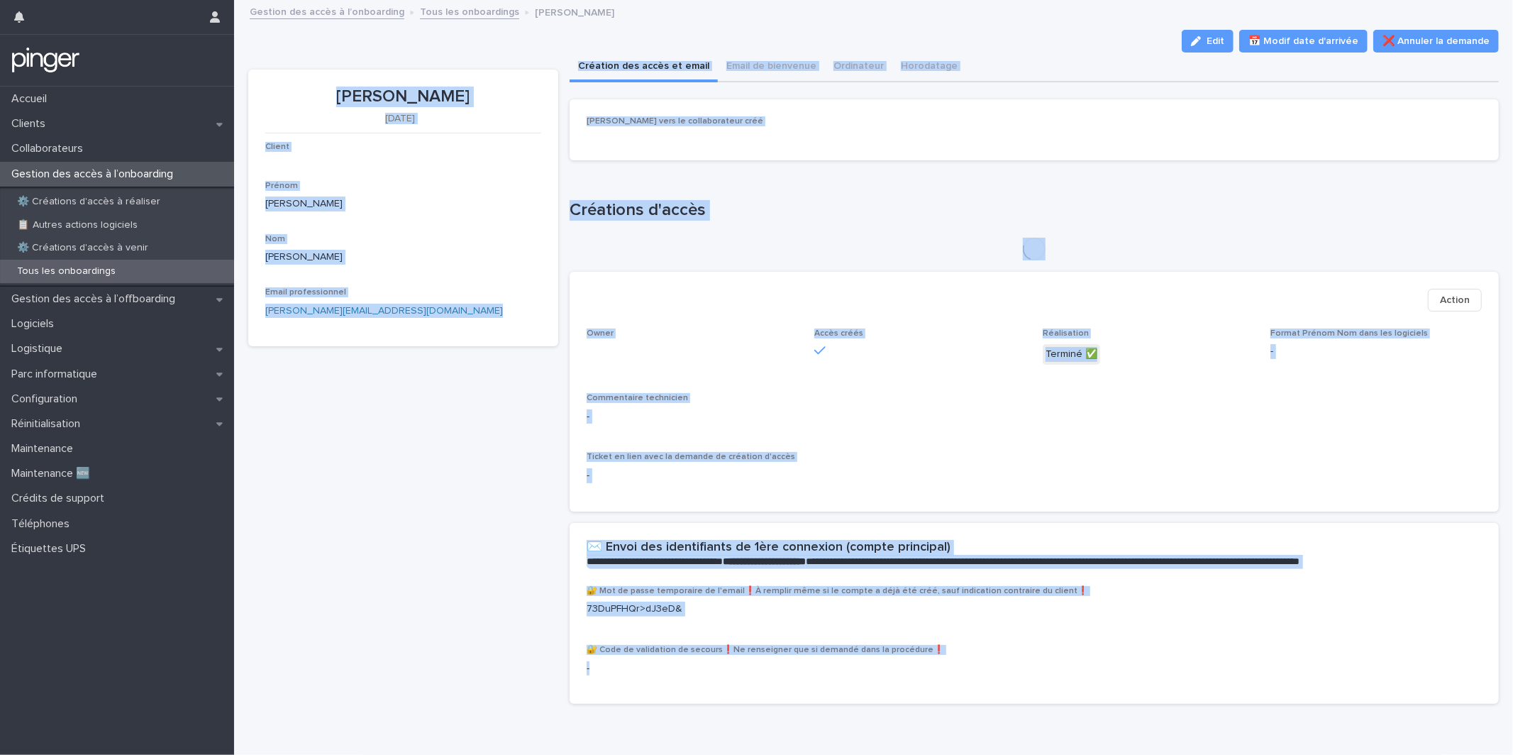
click at [872, 16] on div "Gestion des accès à l’onboarding Tous les onboardings [PERSON_NAME]" at bounding box center [880, 13] width 1275 height 20
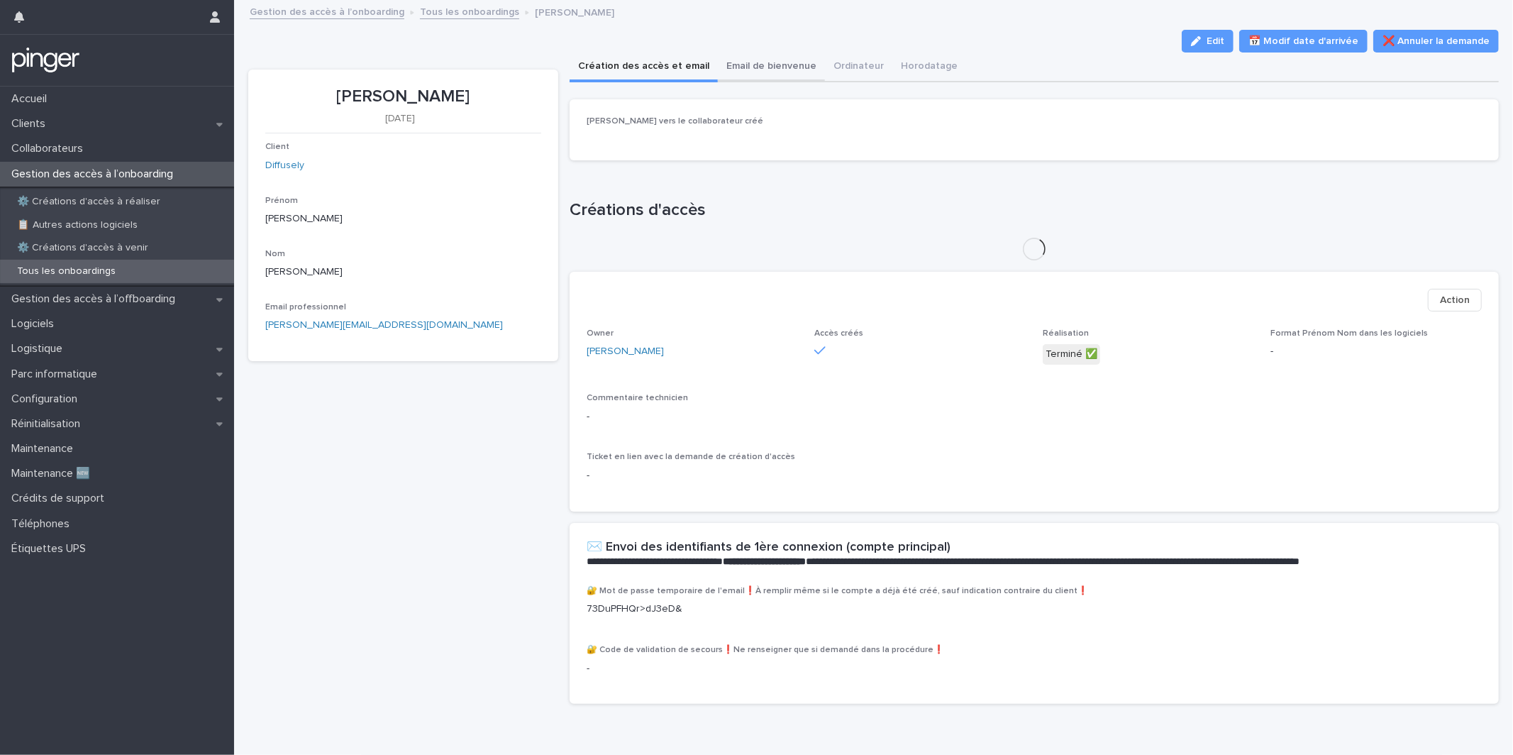
click at [765, 77] on button "Email de bienvenue" at bounding box center [771, 67] width 107 height 30
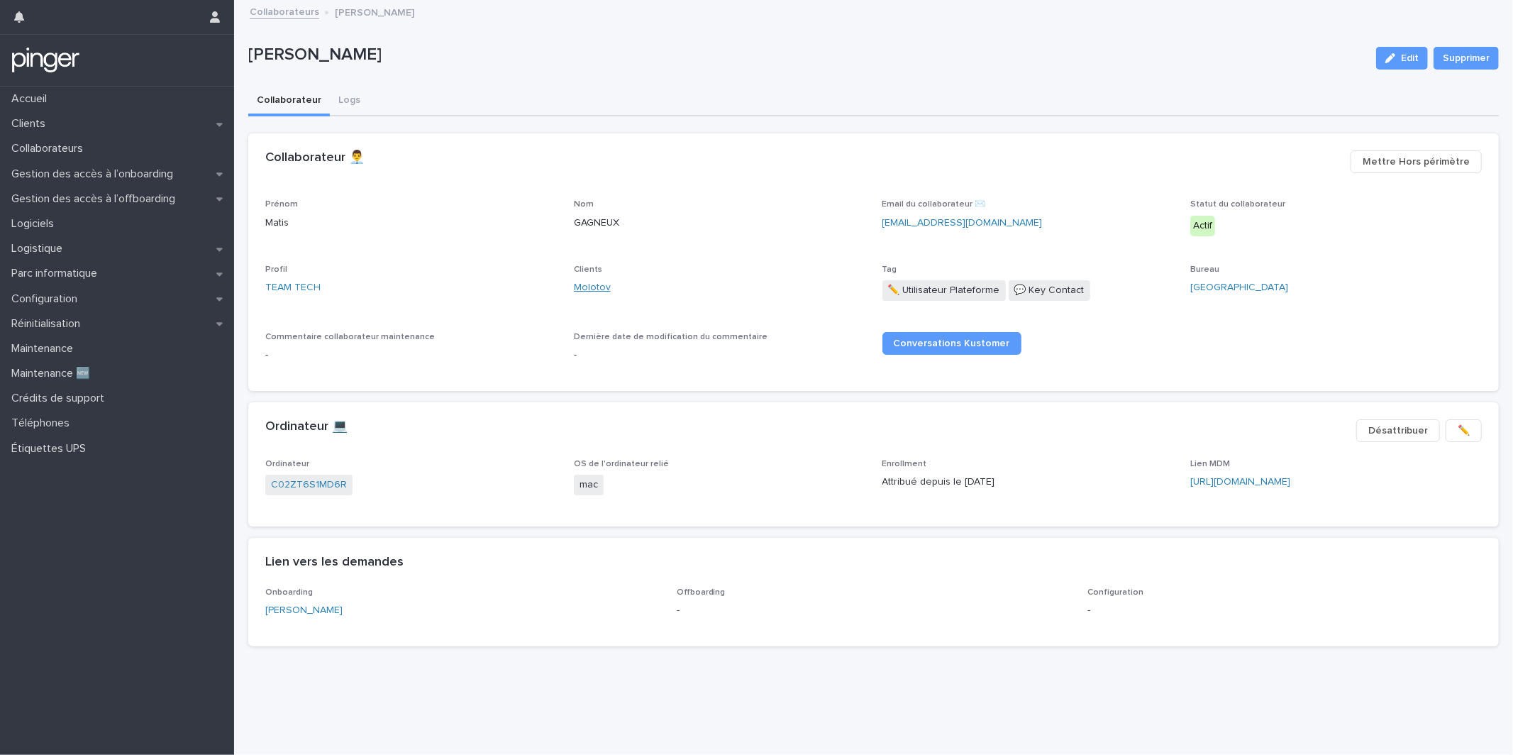
click at [588, 288] on link "Molotov" at bounding box center [592, 287] width 37 height 15
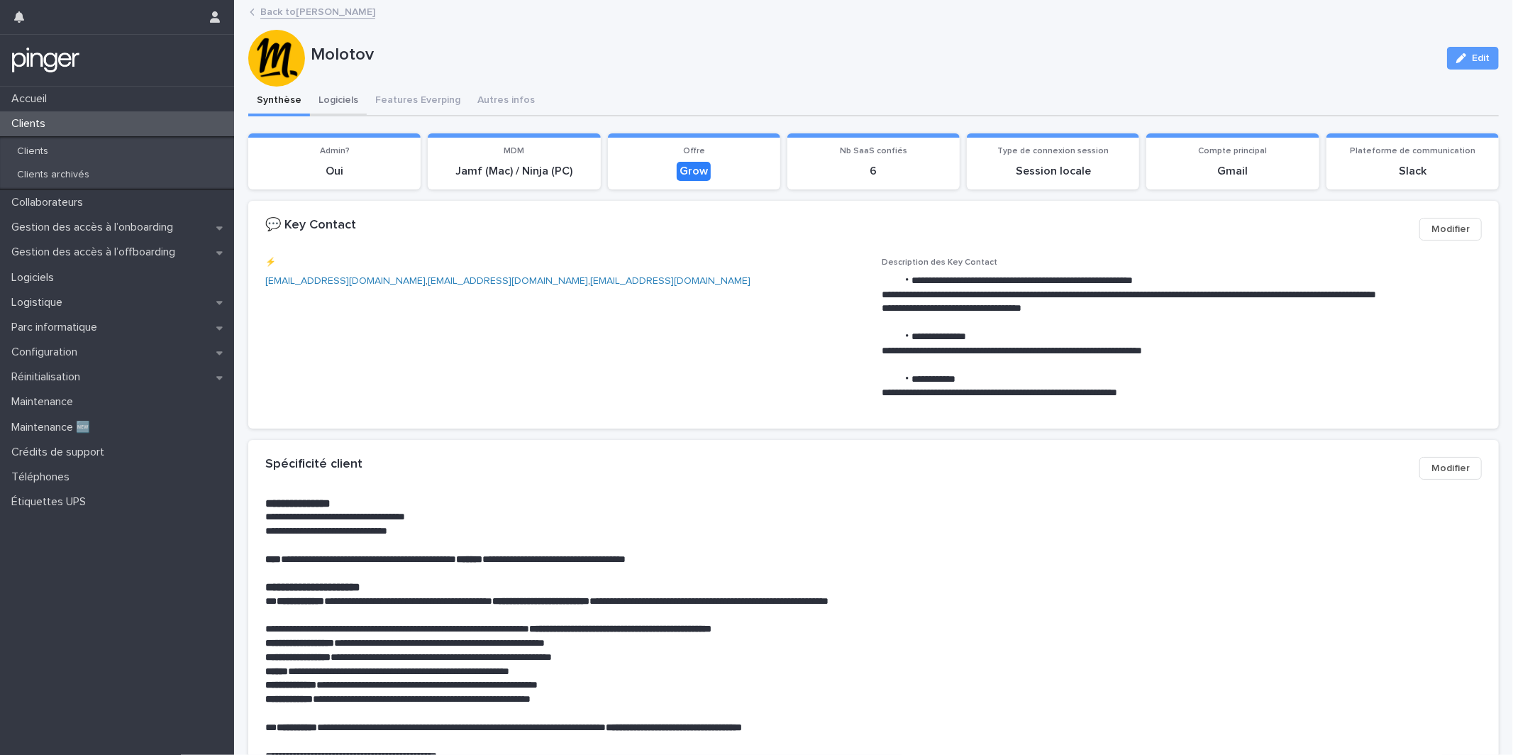
click at [333, 93] on button "Logiciels" at bounding box center [338, 102] width 57 height 30
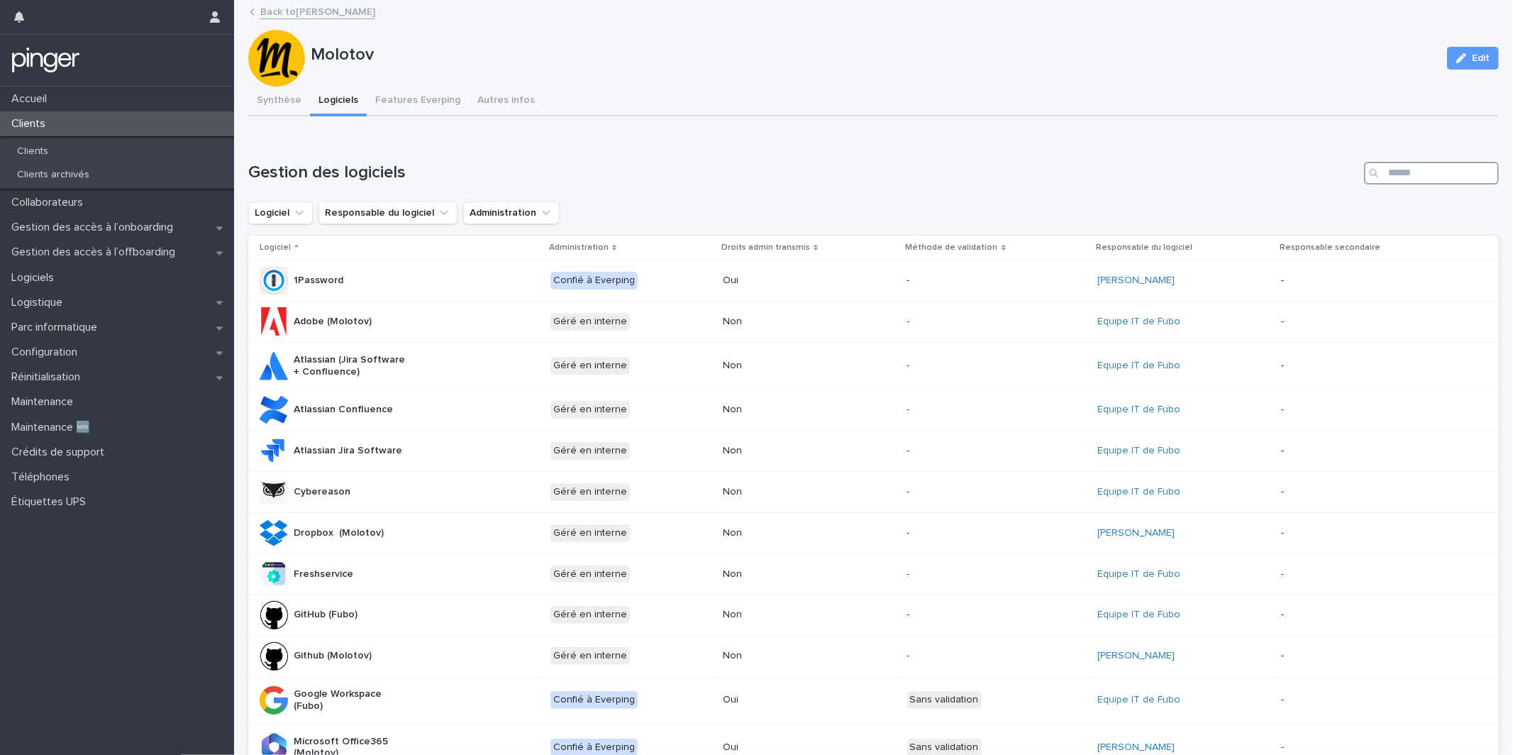
click at [1413, 165] on input "Search" at bounding box center [1431, 173] width 135 height 23
type input "***"
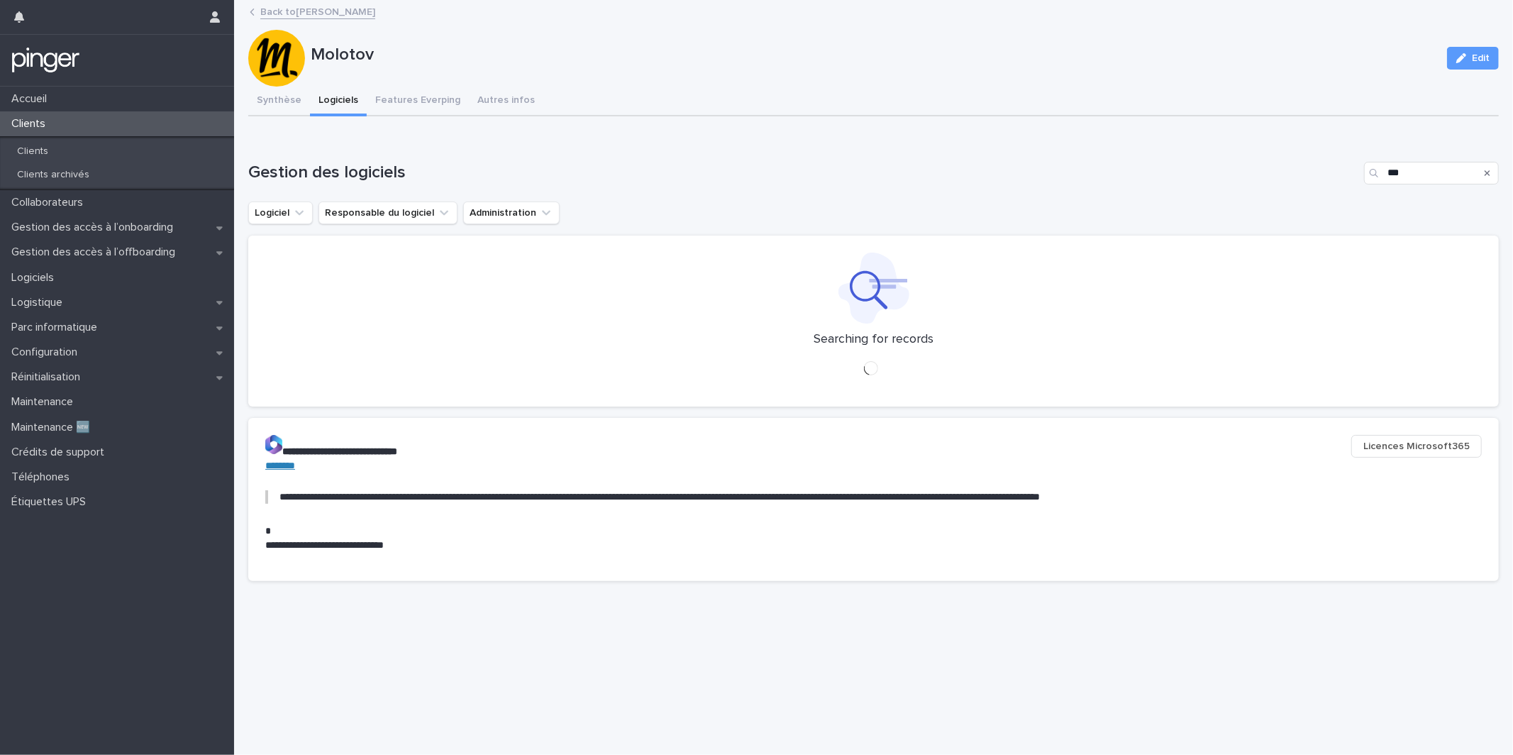
click at [884, 158] on div "Loading... Saving… Gestion des logiciels *** Logiciel Responsable du logiciel A…" at bounding box center [873, 275] width 1250 height 285
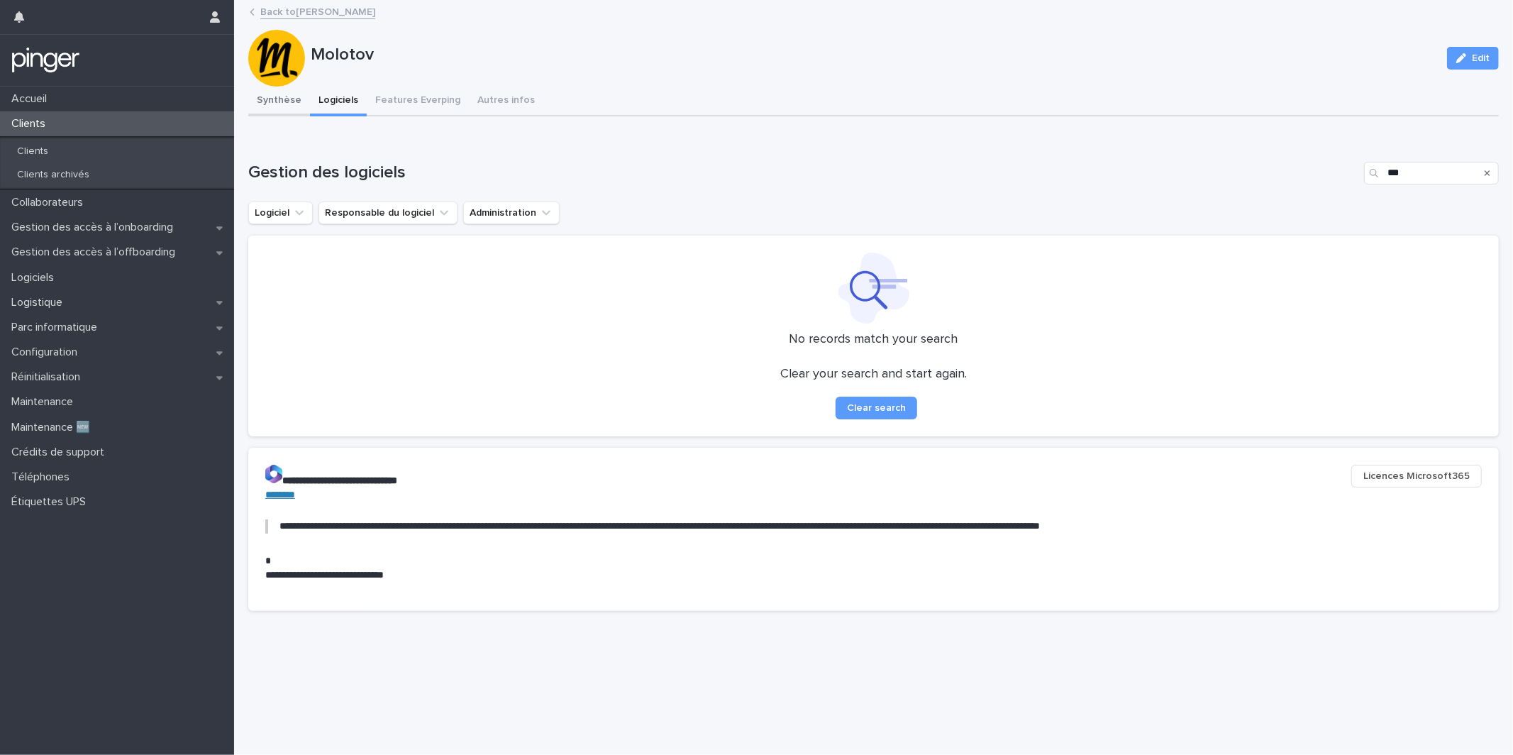
click at [289, 101] on button "Synthèse" at bounding box center [279, 102] width 62 height 30
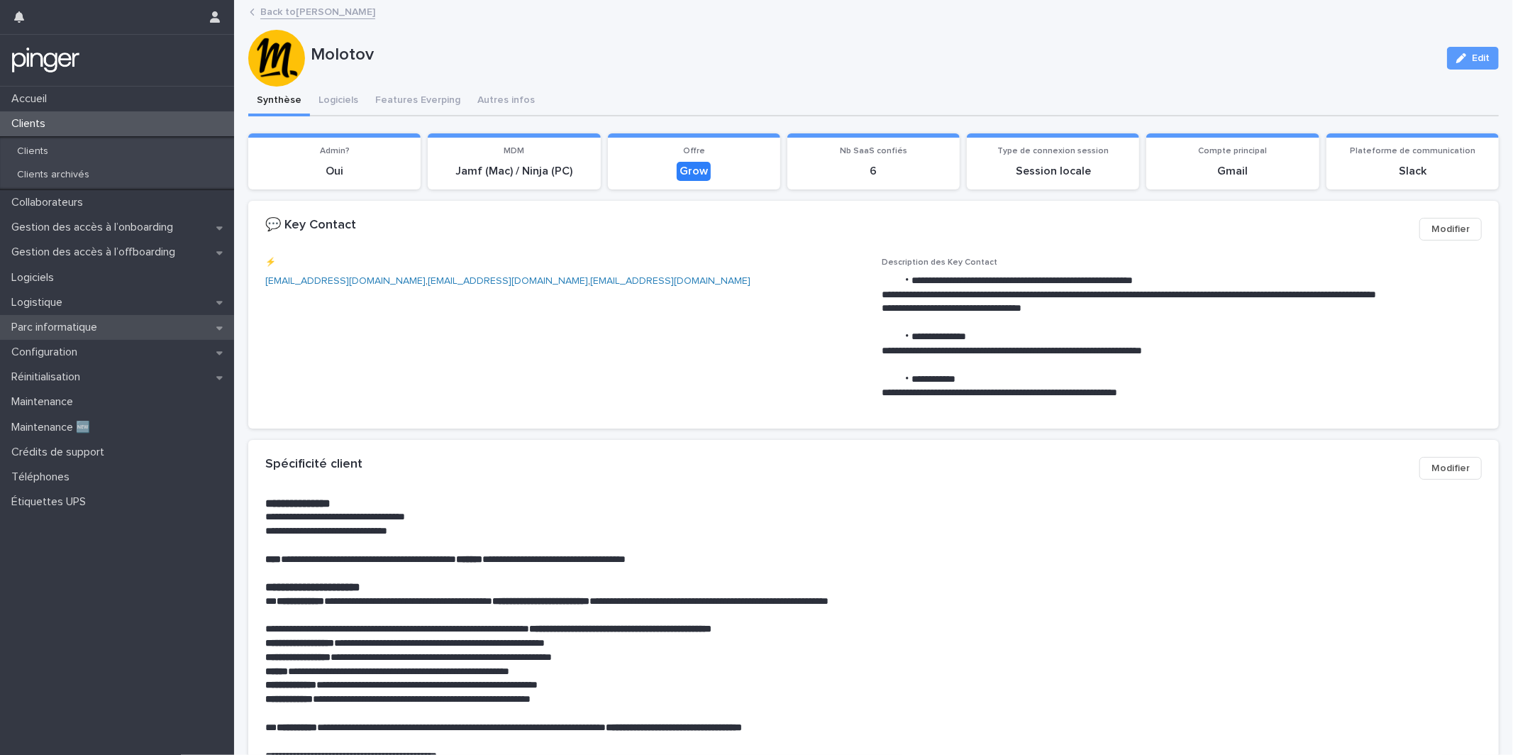
click at [135, 322] on div "Parc informatique" at bounding box center [117, 327] width 234 height 25
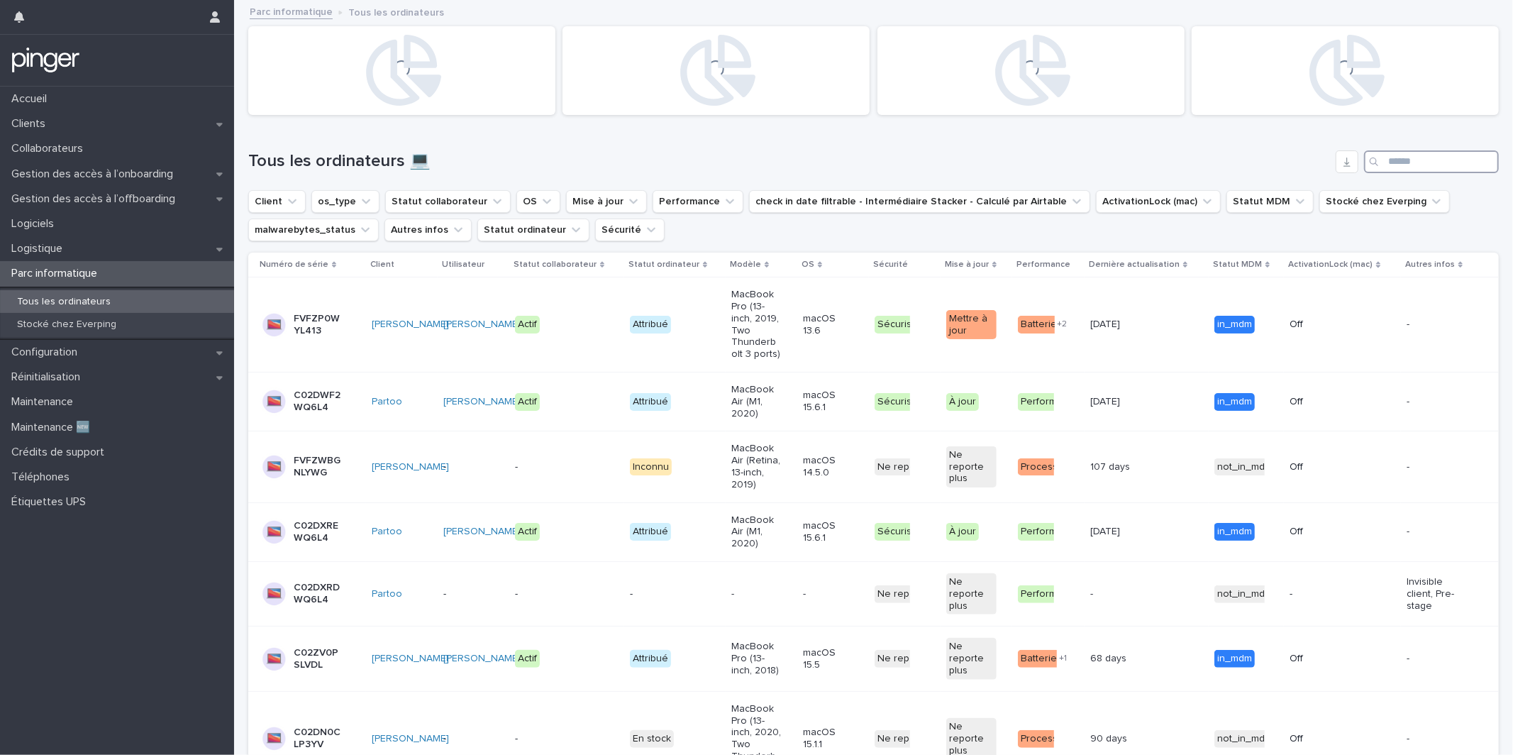
click at [1426, 165] on input "Search" at bounding box center [1431, 161] width 135 height 23
paste input "*******"
type input "*******"
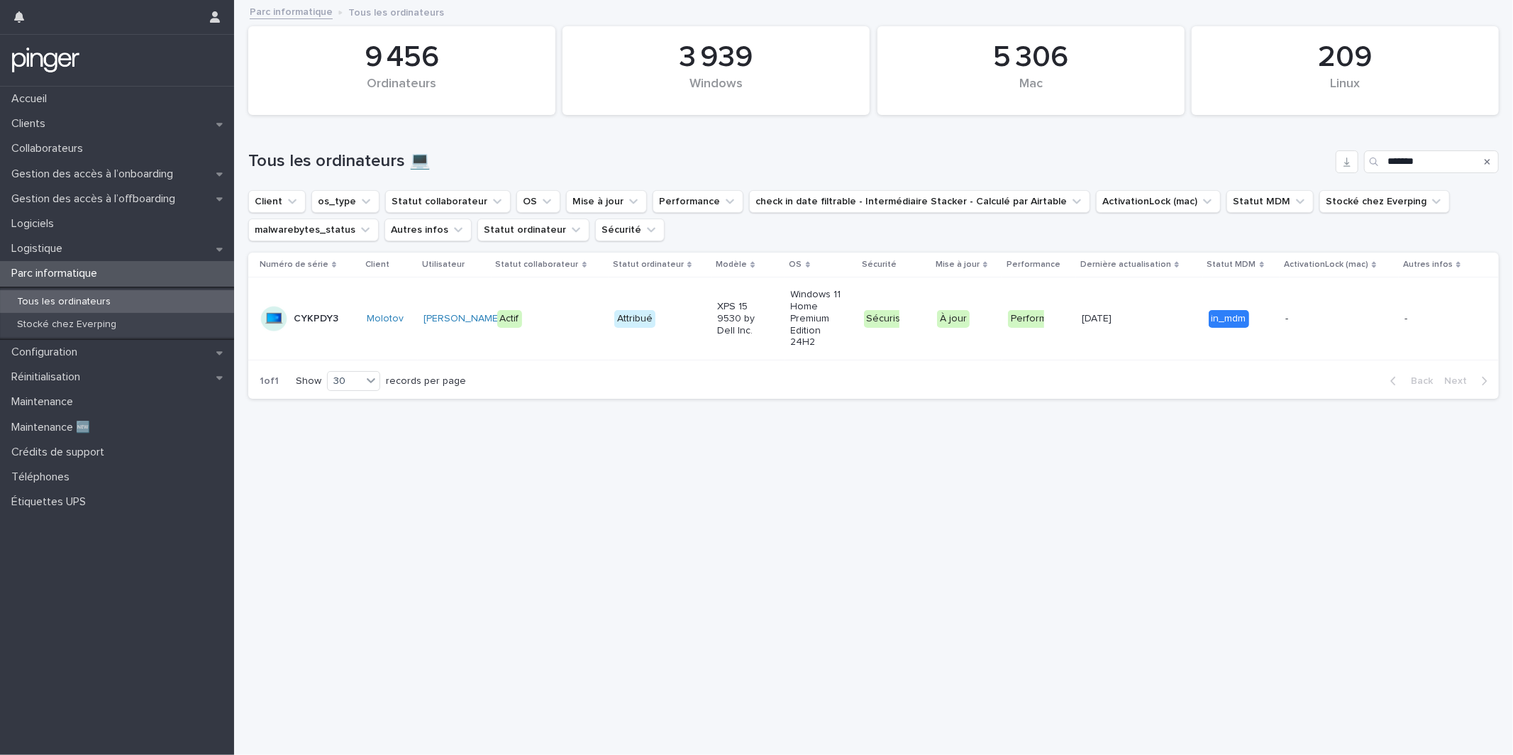
click at [739, 323] on p "XPS 15 9530 by Dell Inc." at bounding box center [742, 318] width 50 height 35
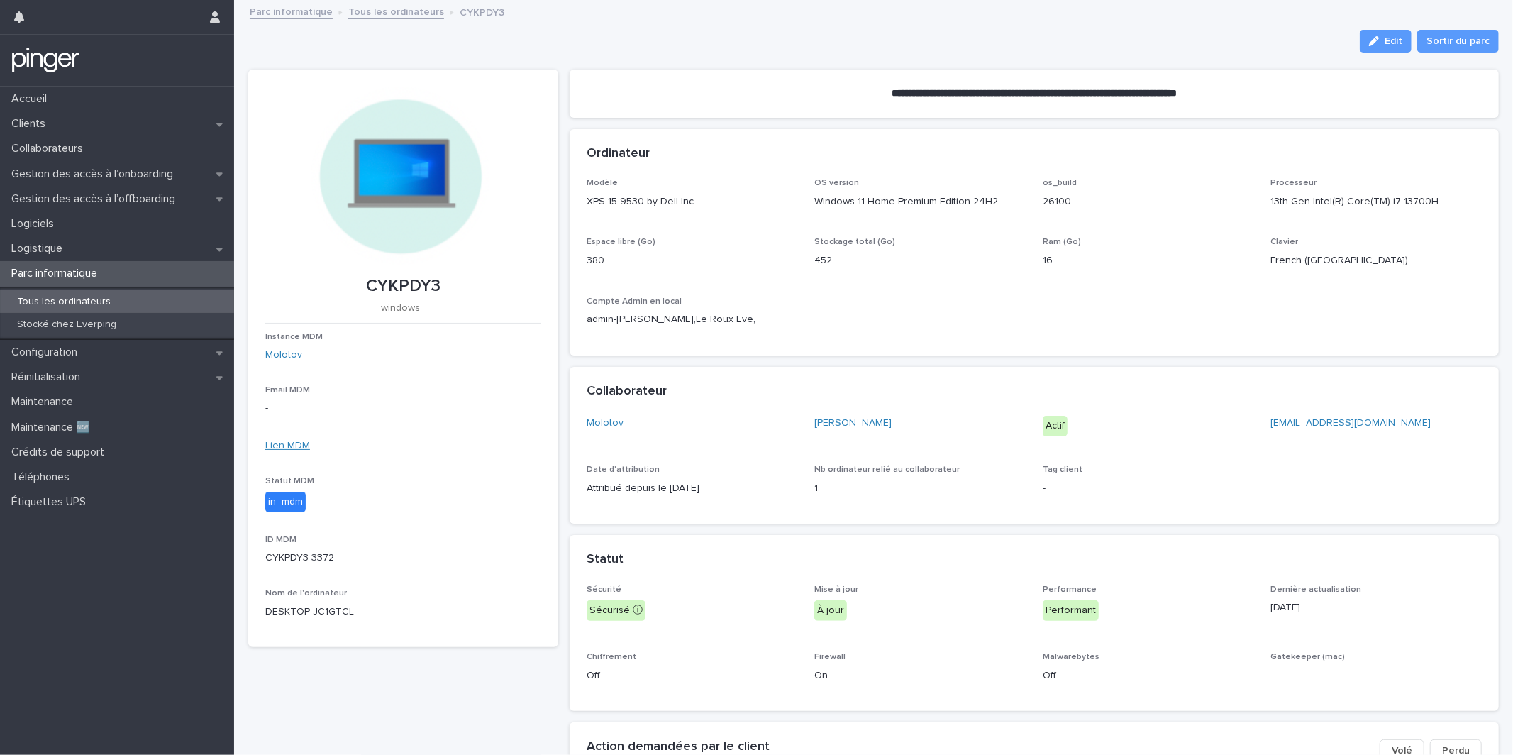
click at [294, 448] on link "Lien MDM" at bounding box center [287, 445] width 45 height 10
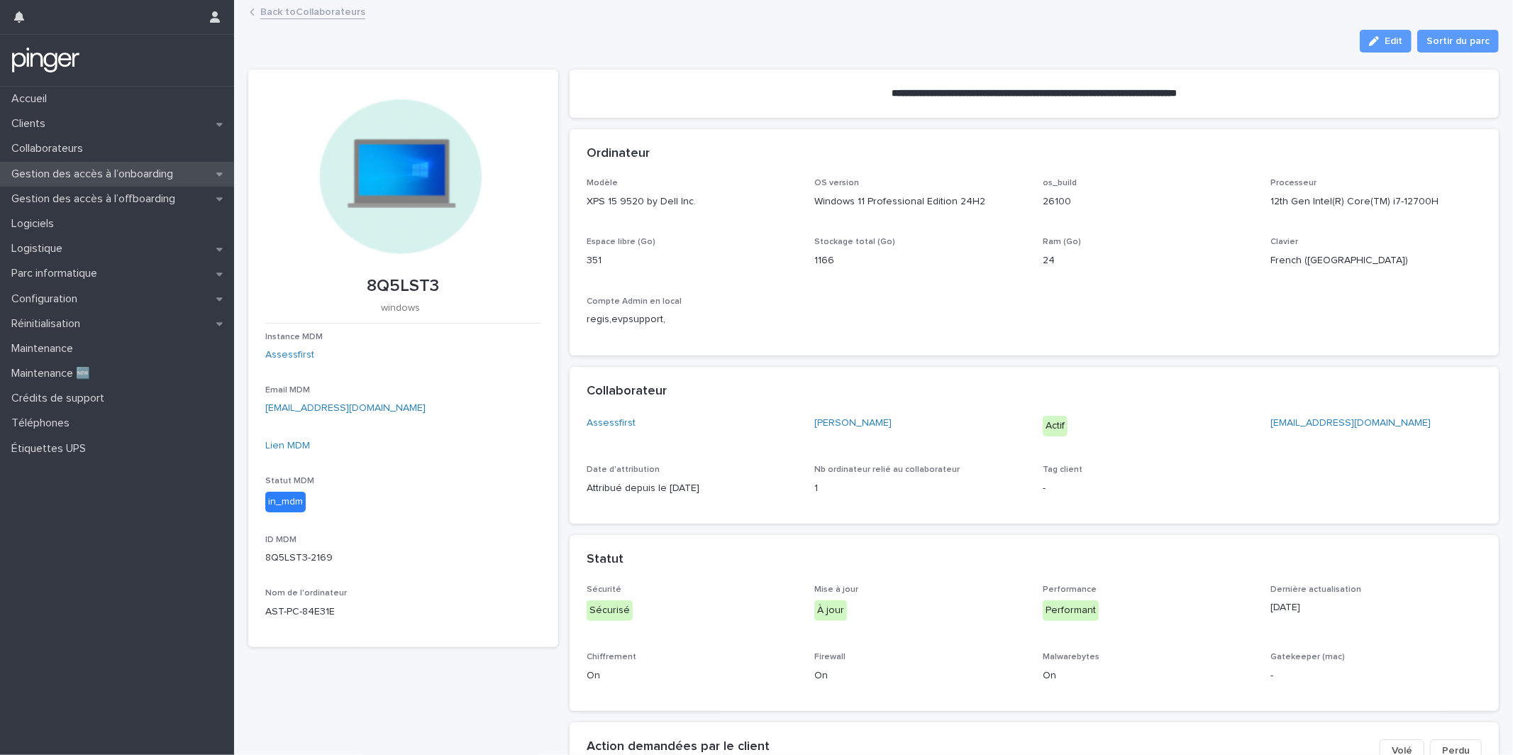
click at [152, 175] on p "Gestion des accès à l’onboarding" at bounding box center [95, 173] width 179 height 13
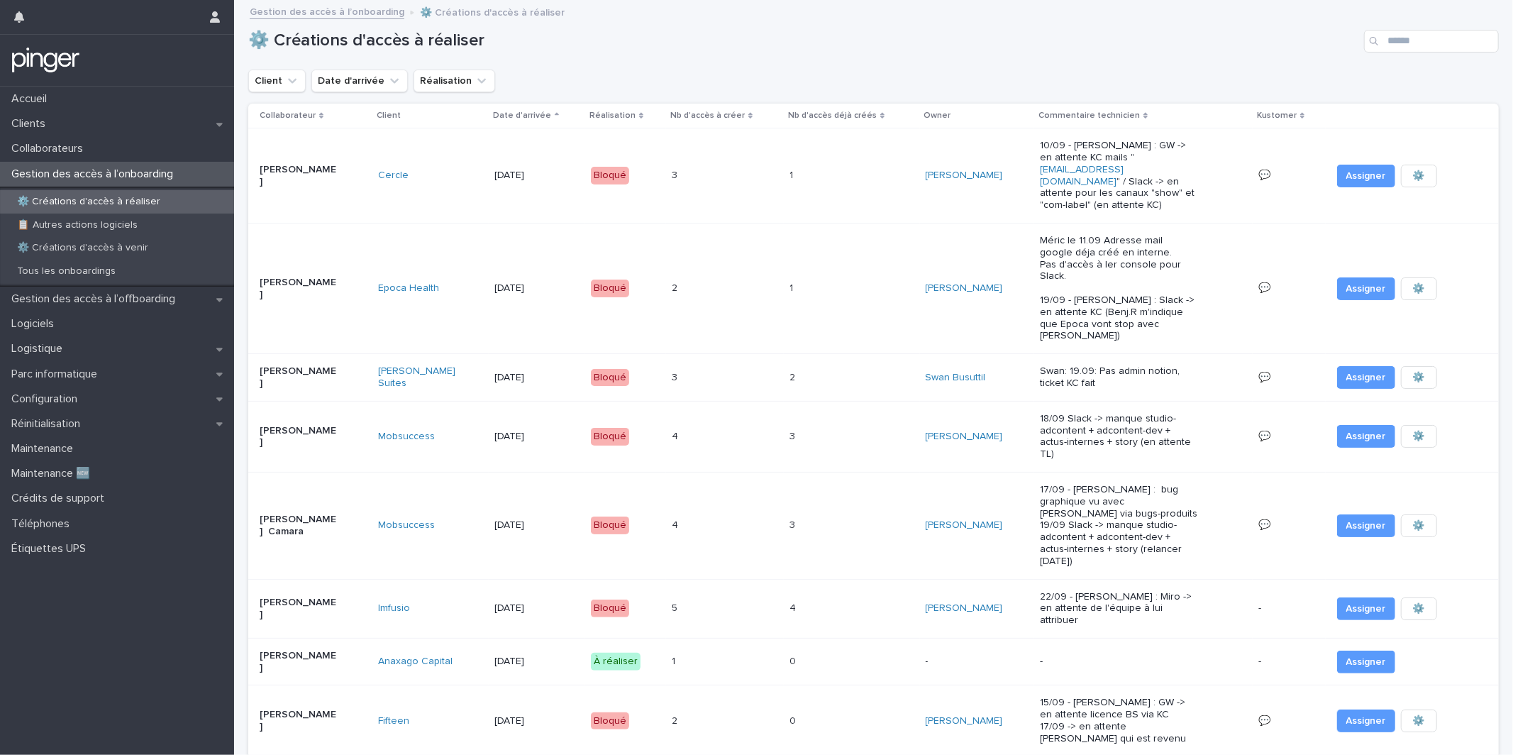
click at [722, 650] on div "1 1" at bounding box center [725, 661] width 106 height 23
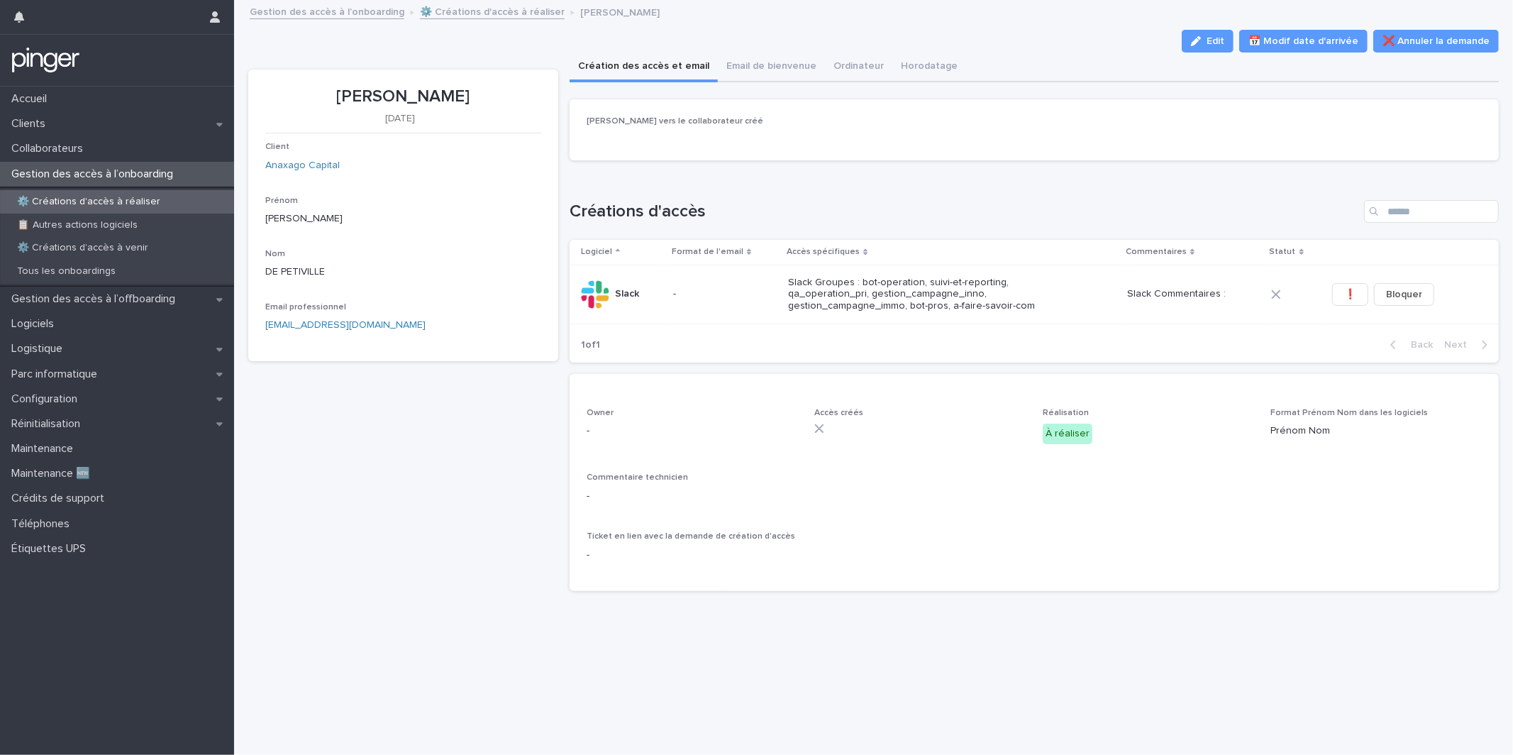
click at [567, 328] on div "[PERSON_NAME] [DATE] Client Anaxago Capital Prénom [PERSON_NAME] Email professi…" at bounding box center [873, 327] width 1250 height 550
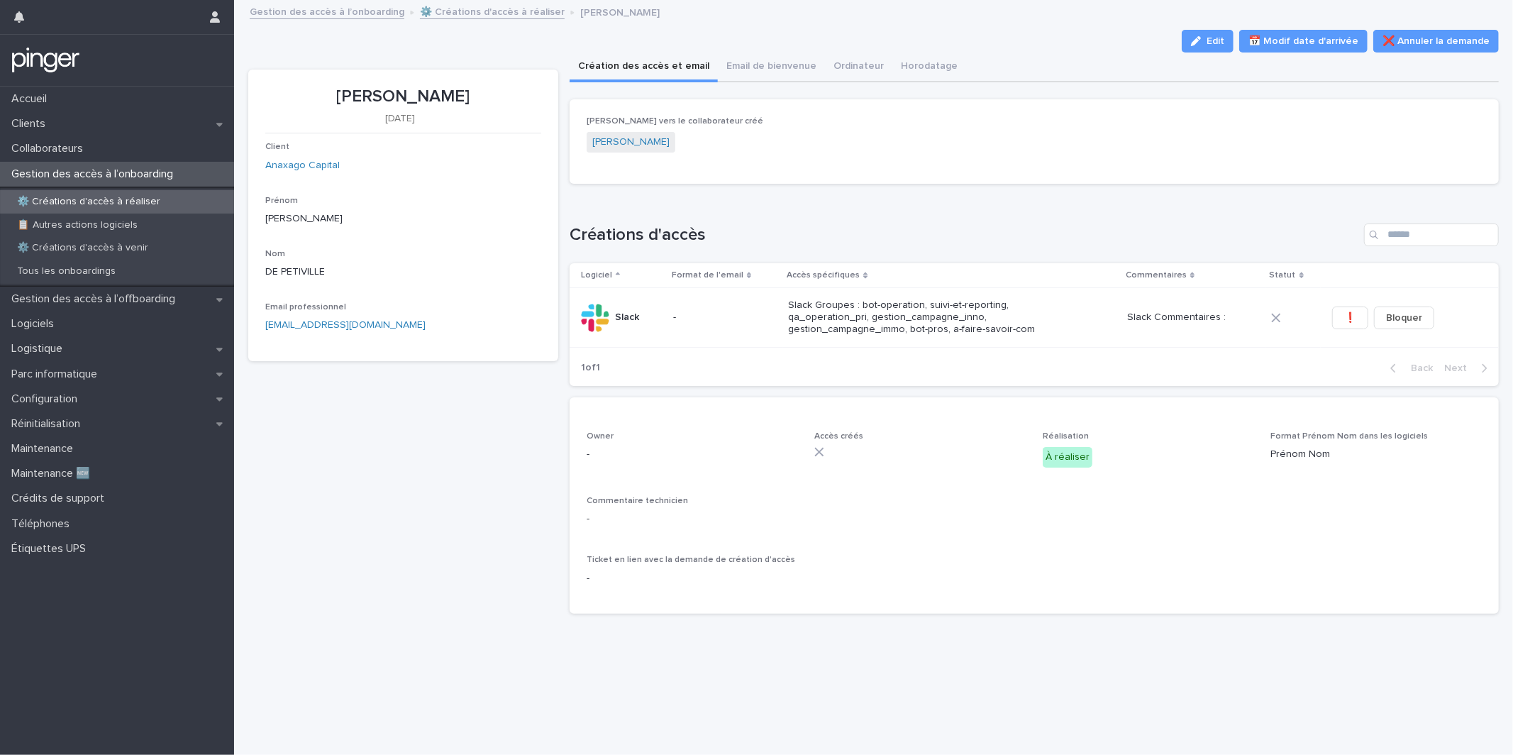
click at [409, 485] on div "[PERSON_NAME] [DATE] Client Anaxago Capital Prénom [PERSON_NAME] Email professi…" at bounding box center [403, 348] width 310 height 556
click at [155, 148] on div "Collaborateurs" at bounding box center [117, 148] width 234 height 25
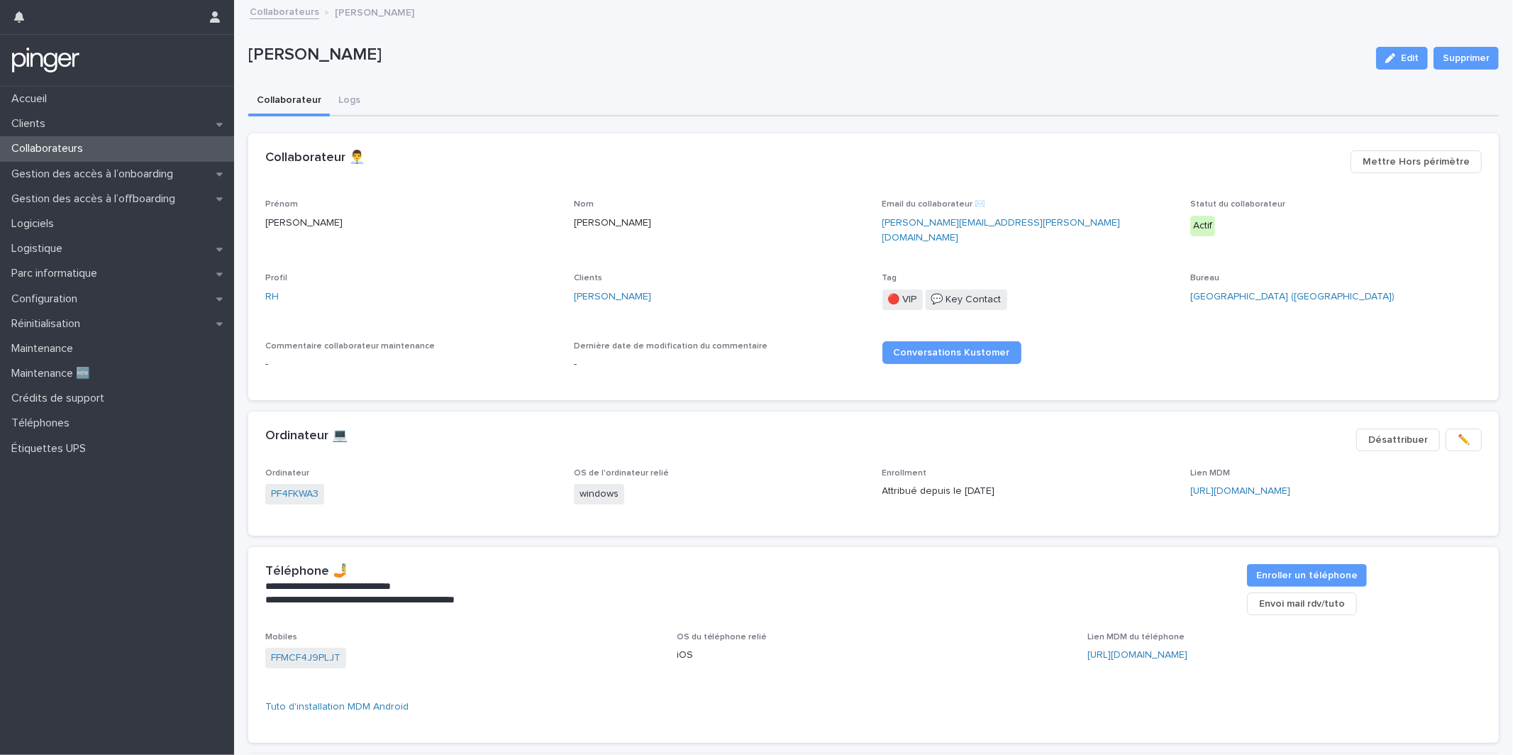
click at [645, 289] on div "[PERSON_NAME]" at bounding box center [719, 296] width 291 height 15
click at [589, 289] on link "[PERSON_NAME]" at bounding box center [612, 296] width 77 height 15
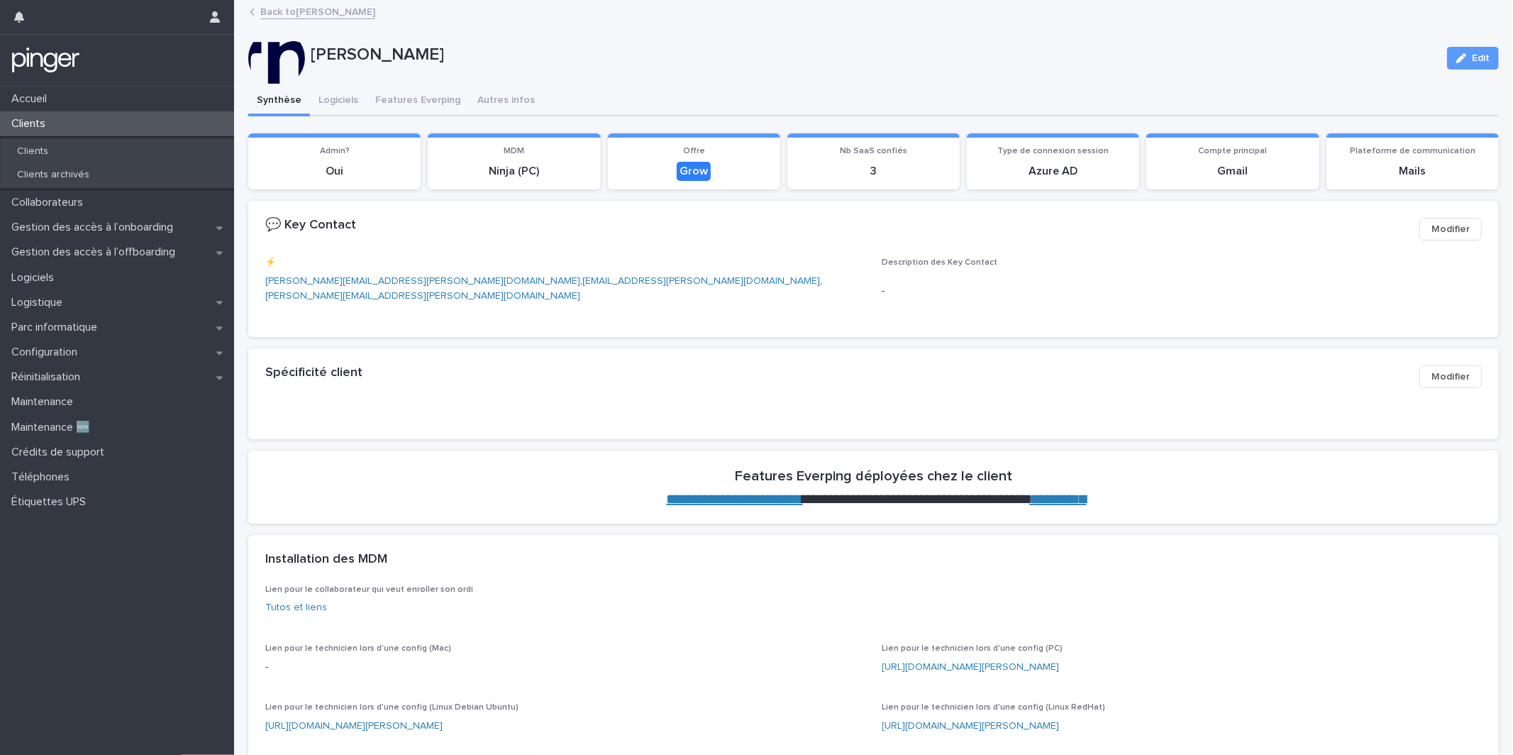
click at [705, 492] on link "**********" at bounding box center [735, 499] width 136 height 14
click at [338, 115] on button "Logiciels" at bounding box center [338, 102] width 57 height 30
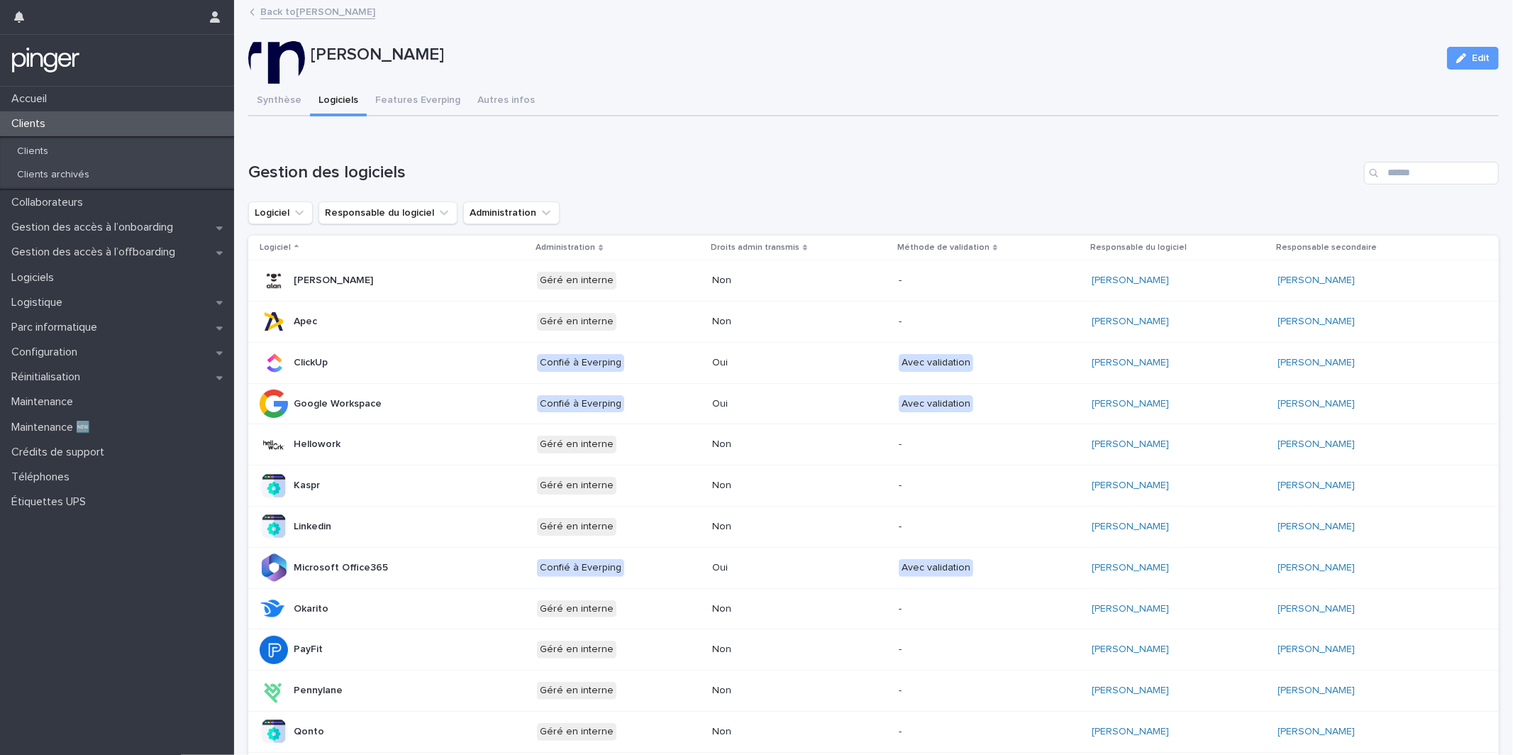
click at [1242, 167] on h1 "Gestion des logiciels" at bounding box center [803, 172] width 1110 height 21
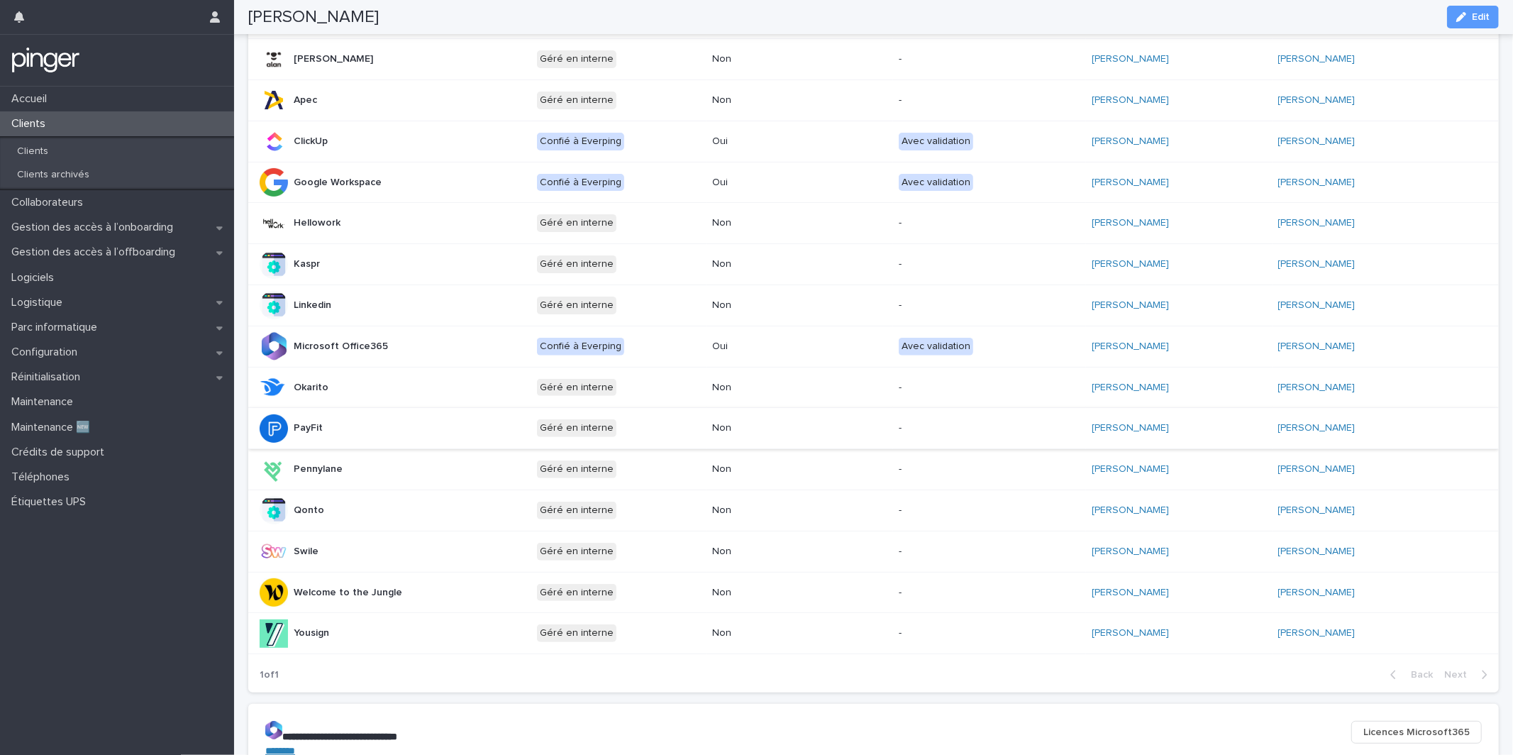
scroll to position [221, 0]
click at [184, 231] on p "Gestion des accès à l’onboarding" at bounding box center [95, 227] width 179 height 13
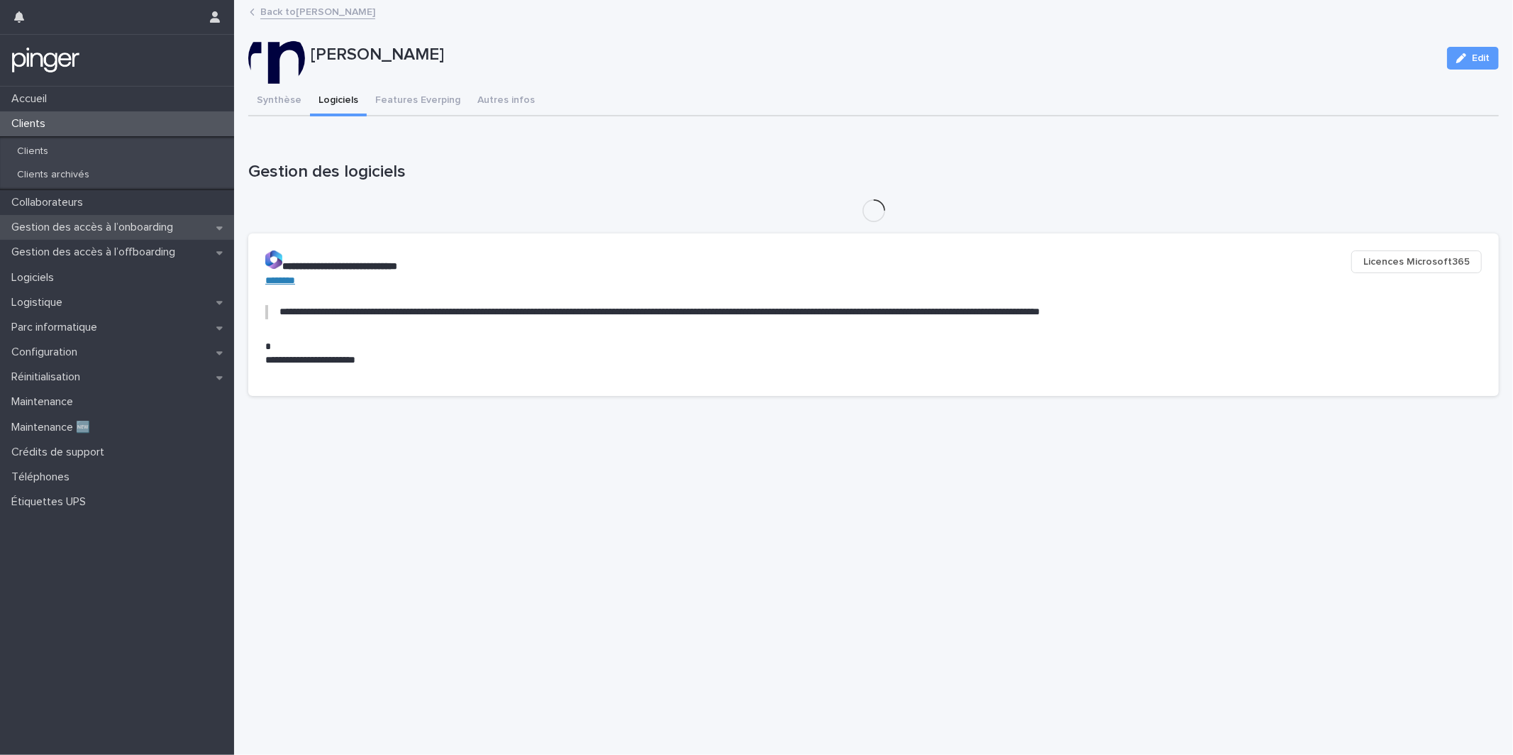
click at [155, 226] on p "Gestion des accès à l’onboarding" at bounding box center [95, 227] width 179 height 13
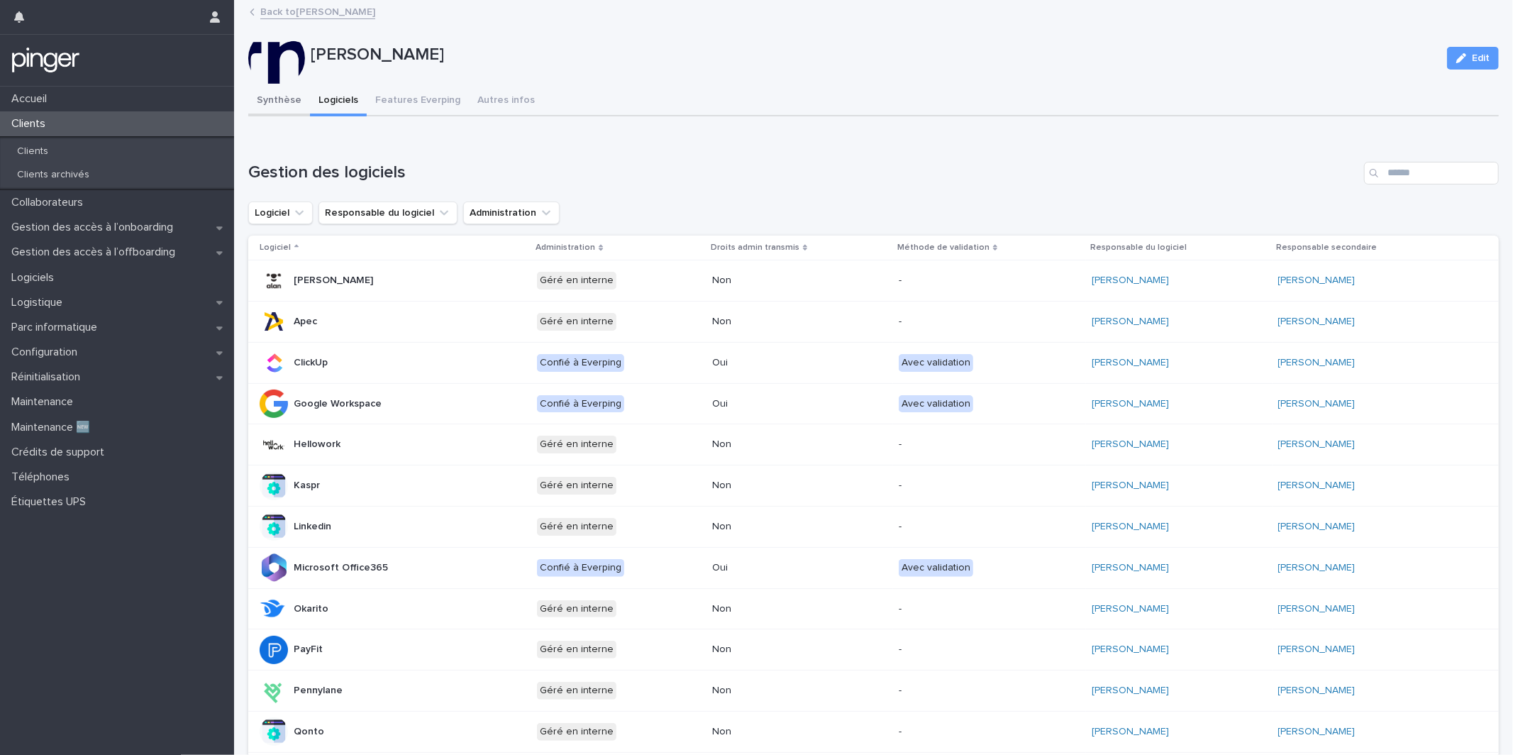
click at [297, 114] on button "Synthèse" at bounding box center [279, 102] width 62 height 30
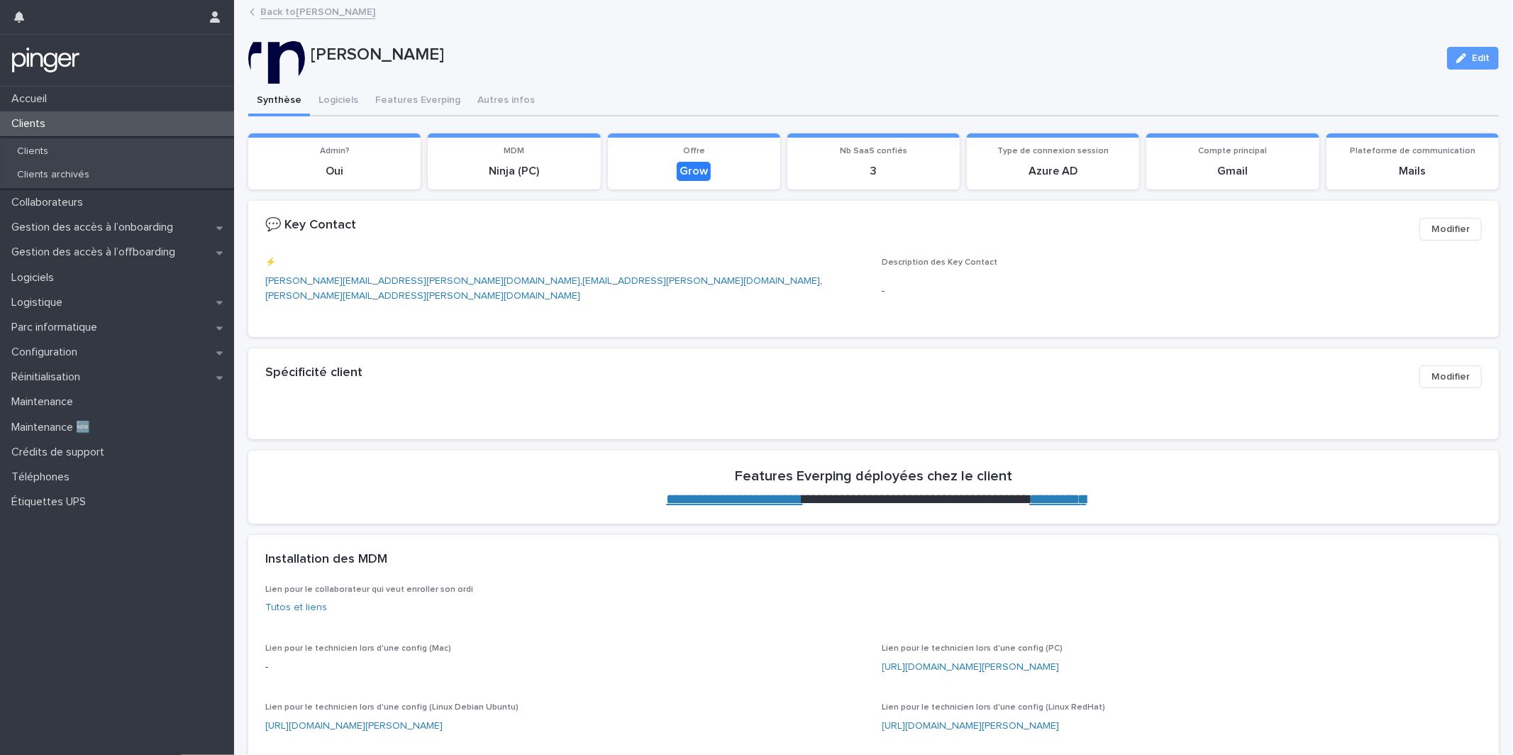
click at [784, 499] on link "**********" at bounding box center [735, 499] width 136 height 14
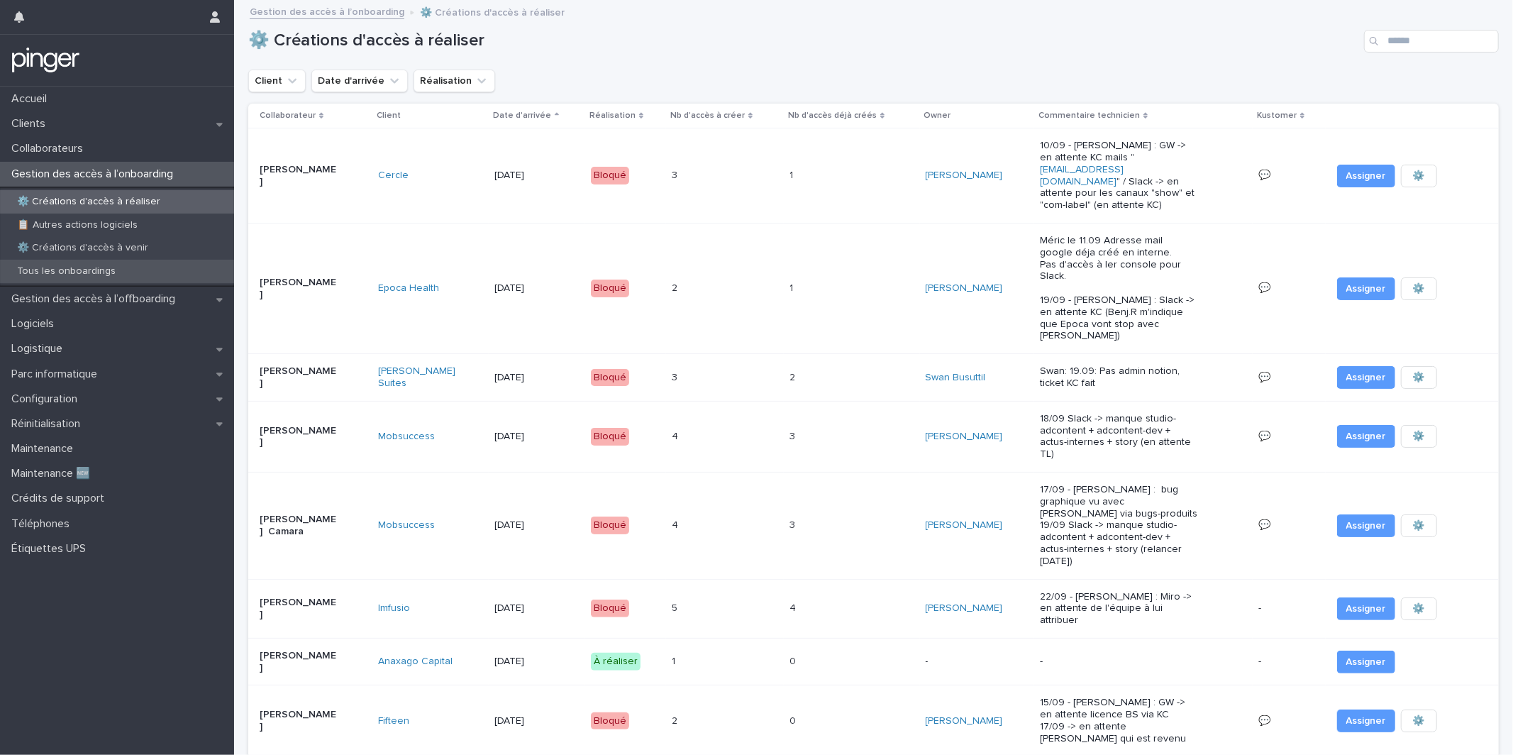
click at [150, 276] on div "Tous les onboardings" at bounding box center [117, 271] width 234 height 23
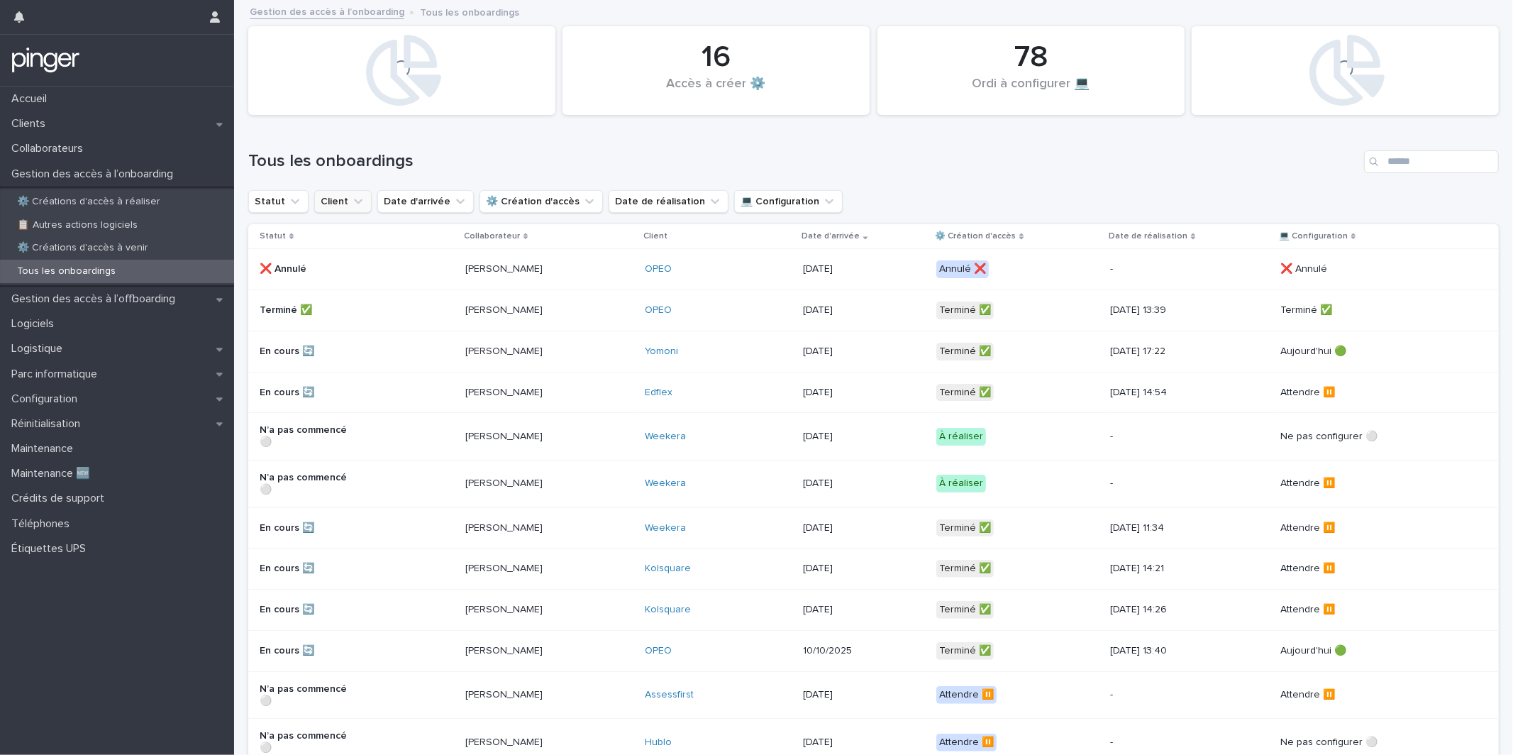
click at [319, 201] on button "Client" at bounding box center [342, 201] width 57 height 23
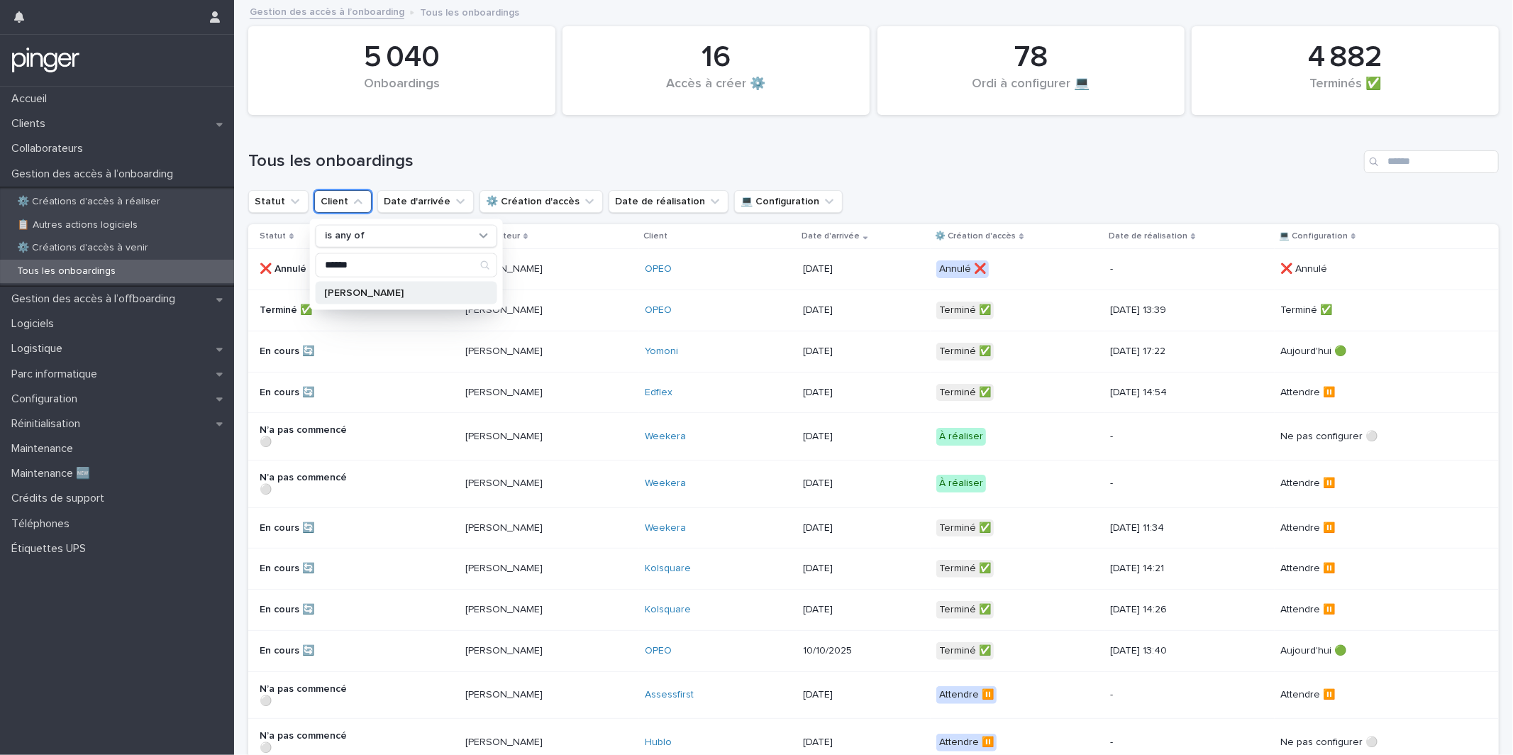
type input "******"
click at [392, 292] on p "[PERSON_NAME]" at bounding box center [399, 292] width 150 height 10
click at [546, 176] on div "Tous les onboardings" at bounding box center [873, 156] width 1250 height 68
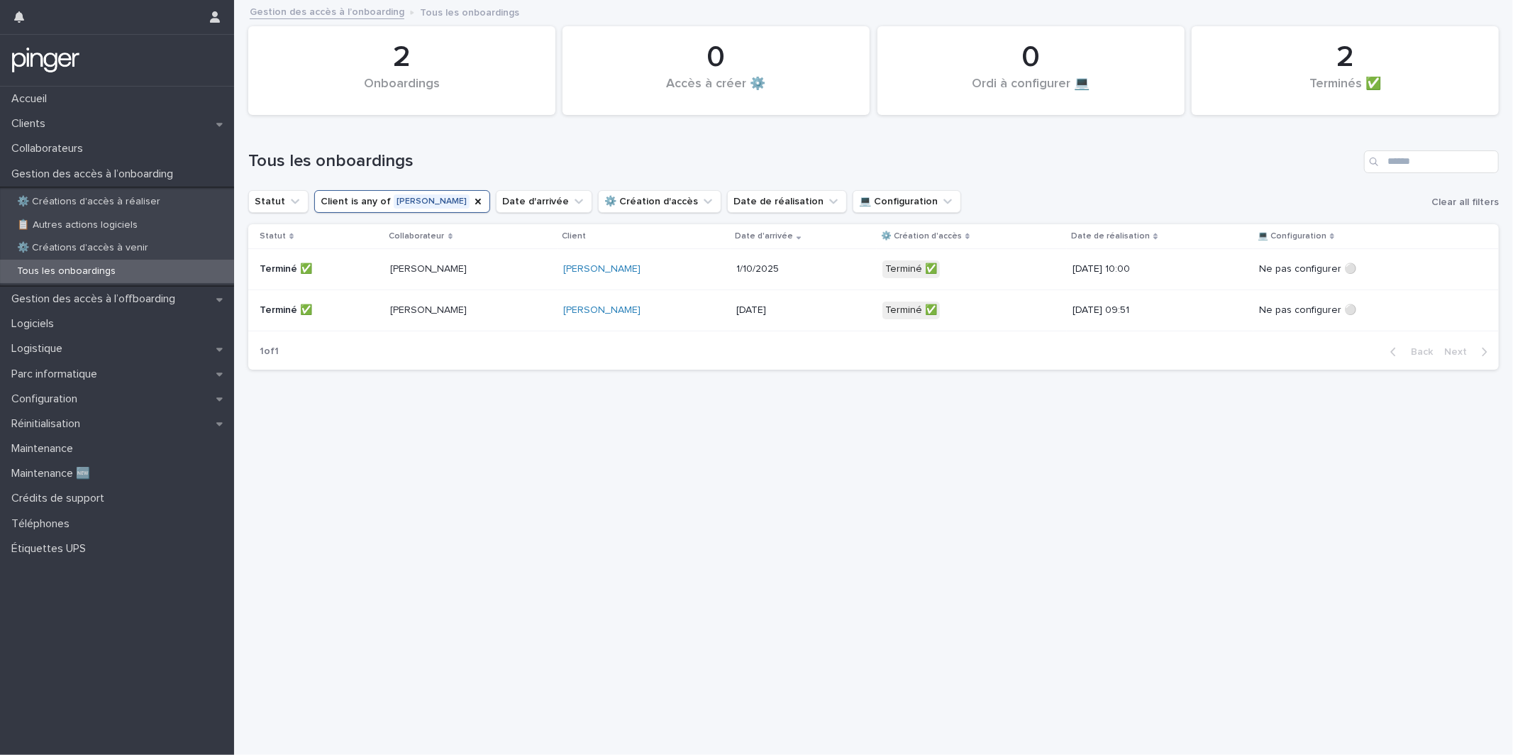
click at [742, 271] on p "1/10/2025" at bounding box center [786, 269] width 101 height 12
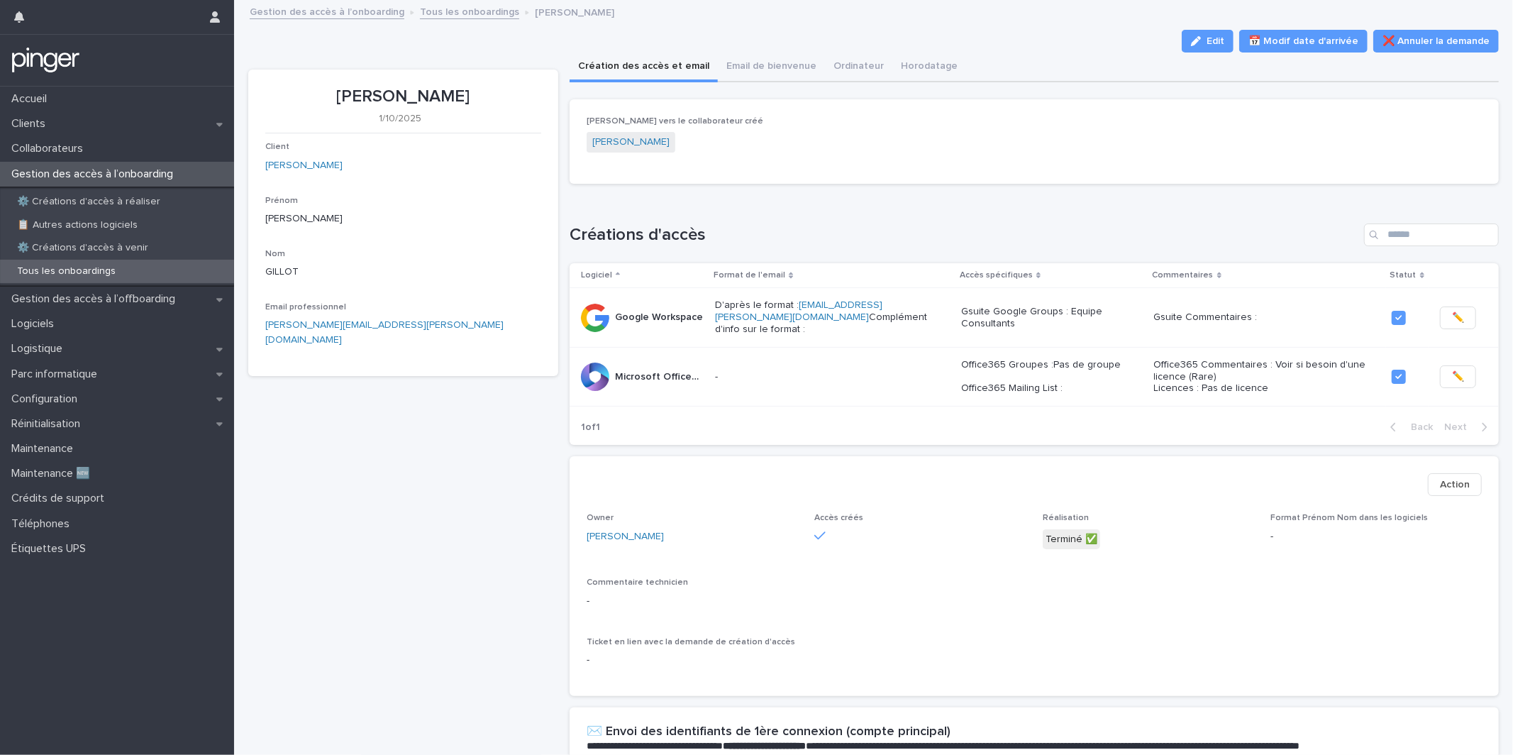
click at [535, 516] on div "Thomas GILLOT 1/10/2025 Client Arnest Prénom Thomas Nom GILLOT Email profession…" at bounding box center [403, 559] width 310 height 978
click at [545, 555] on div "Thomas GILLOT 1/10/2025 Client Arnest Prénom Thomas Nom GILLOT Email profession…" at bounding box center [403, 559] width 310 height 978
click at [536, 523] on div "Thomas GILLOT 1/10/2025 Client Arnest Prénom Thomas Nom GILLOT Email profession…" at bounding box center [403, 559] width 310 height 978
click at [548, 294] on section "Thomas GILLOT 1/10/2025 Client Arnest Prénom Thomas Nom GILLOT Email profession…" at bounding box center [403, 223] width 310 height 306
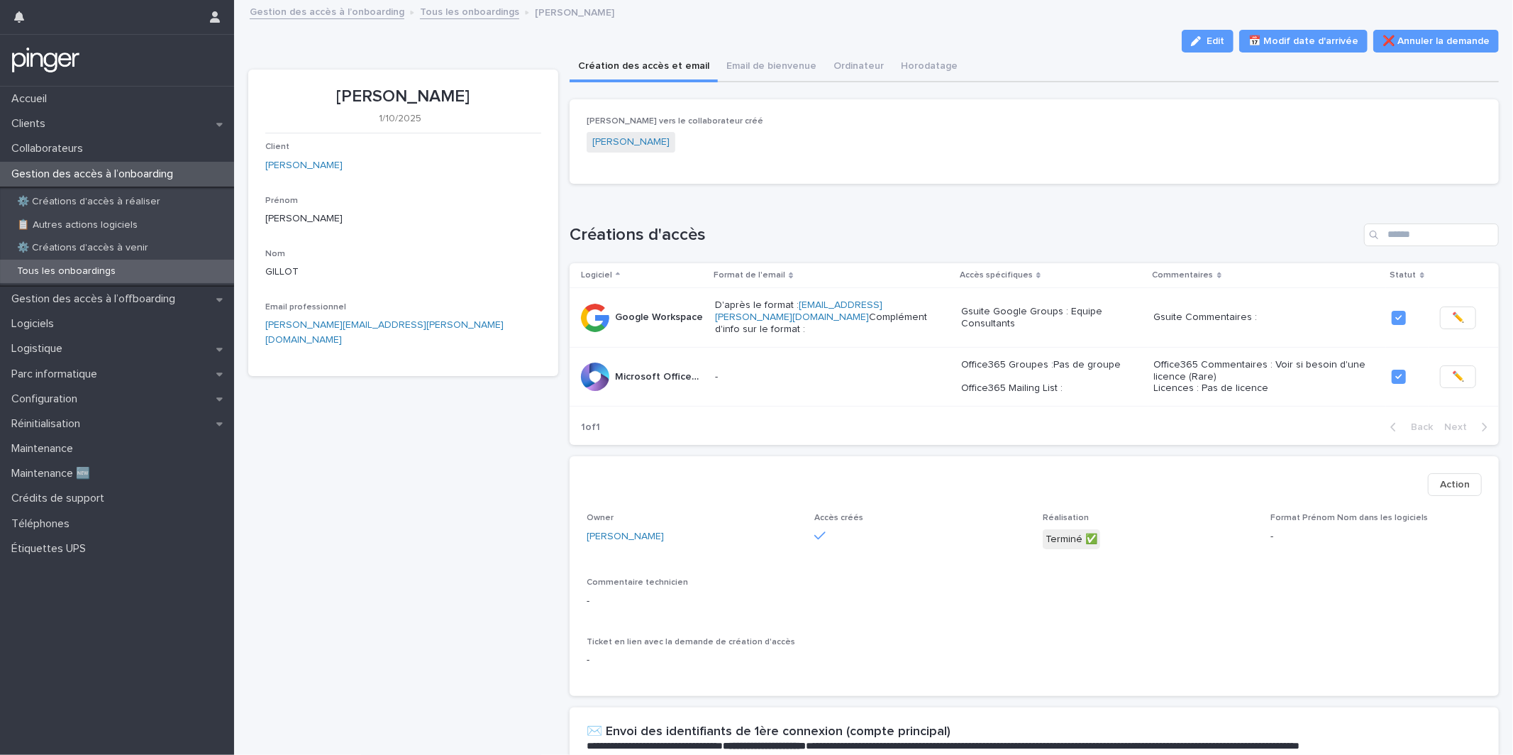
click at [531, 556] on div "Thomas GILLOT 1/10/2025 Client Arnest Prénom Thomas Nom GILLOT Email profession…" at bounding box center [403, 559] width 310 height 978
click at [521, 555] on div "Thomas GILLOT 1/10/2025 Client Arnest Prénom Thomas Nom GILLOT Email profession…" at bounding box center [403, 559] width 310 height 978
click at [492, 505] on div "Thomas GILLOT 1/10/2025 Client Arnest Prénom Thomas Nom GILLOT Email profession…" at bounding box center [403, 559] width 310 height 978
click at [557, 382] on div "Thomas GILLOT 1/10/2025 Client Arnest Prénom Thomas Nom GILLOT Email profession…" at bounding box center [403, 559] width 310 height 978
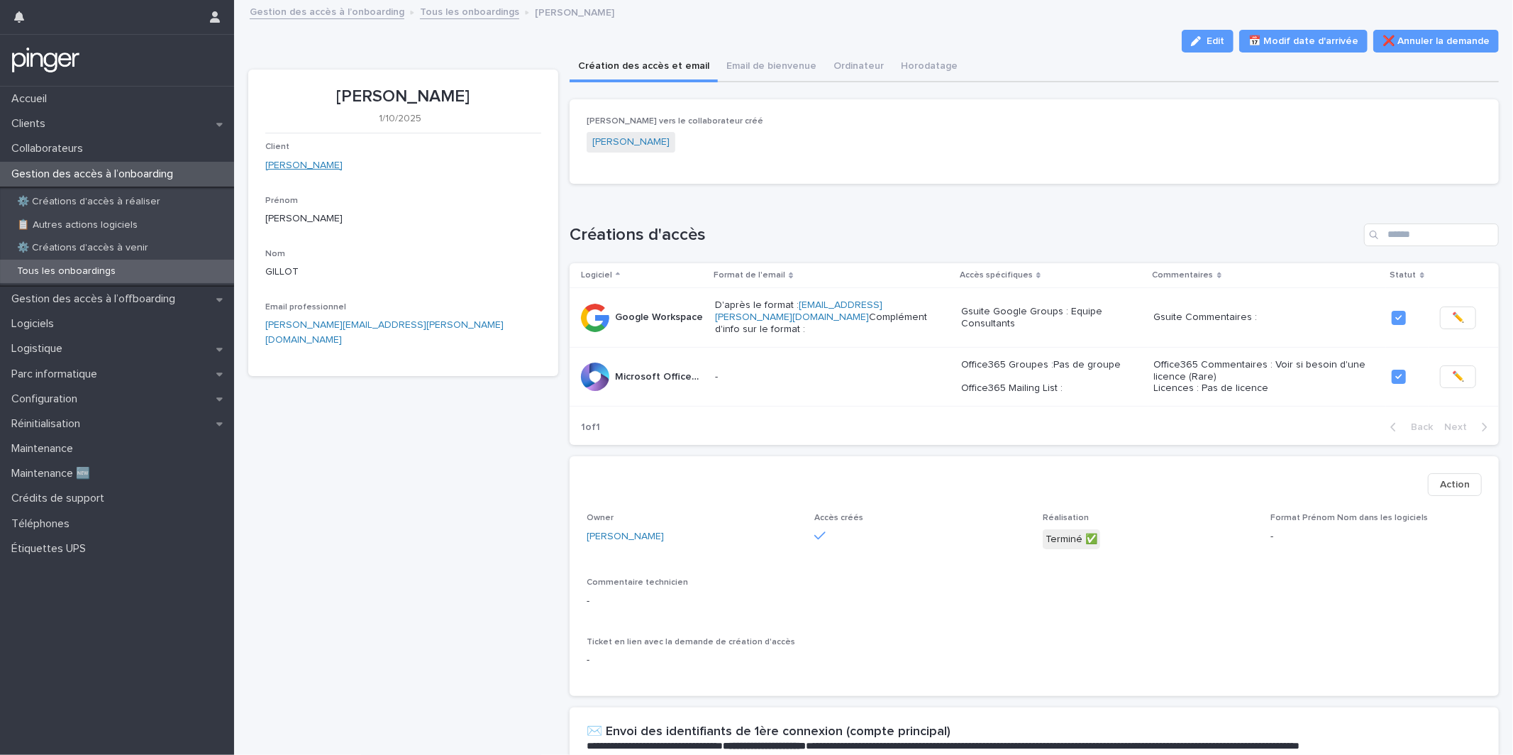
click at [279, 171] on link "[PERSON_NAME]" at bounding box center [303, 165] width 77 height 15
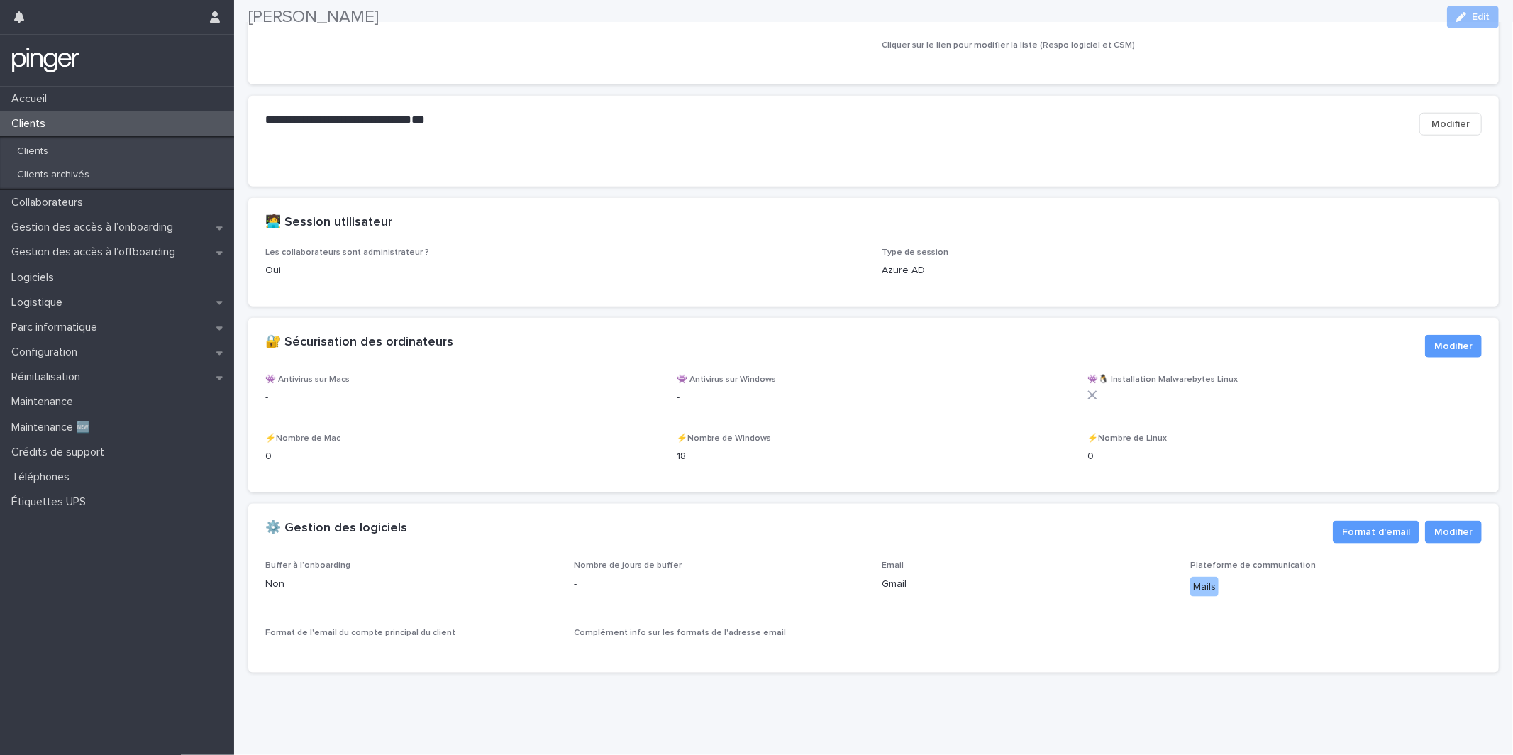
scroll to position [1256, 0]
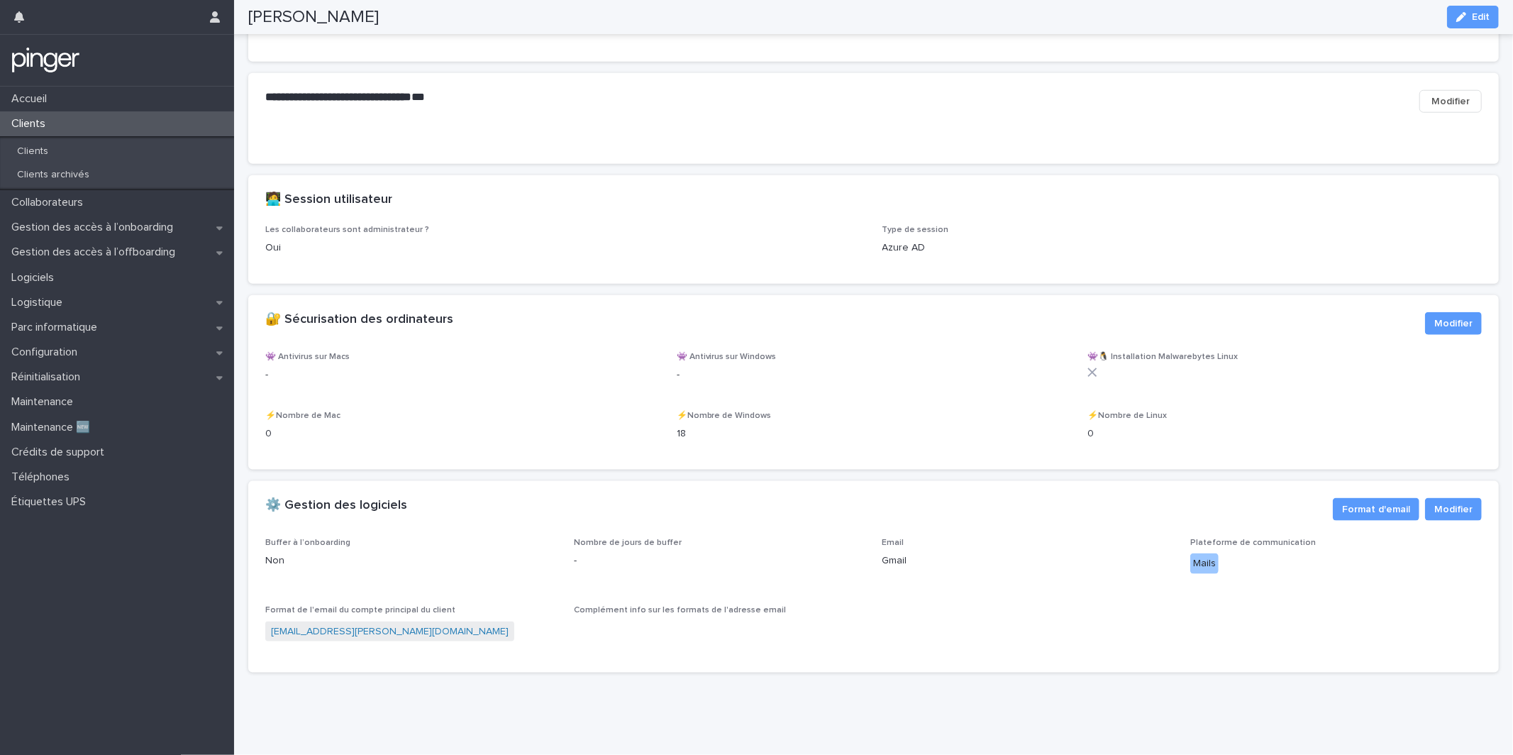
click at [621, 507] on div "⚙️ Gestion des logiciels Modifier Format d'email" at bounding box center [873, 509] width 1250 height 57
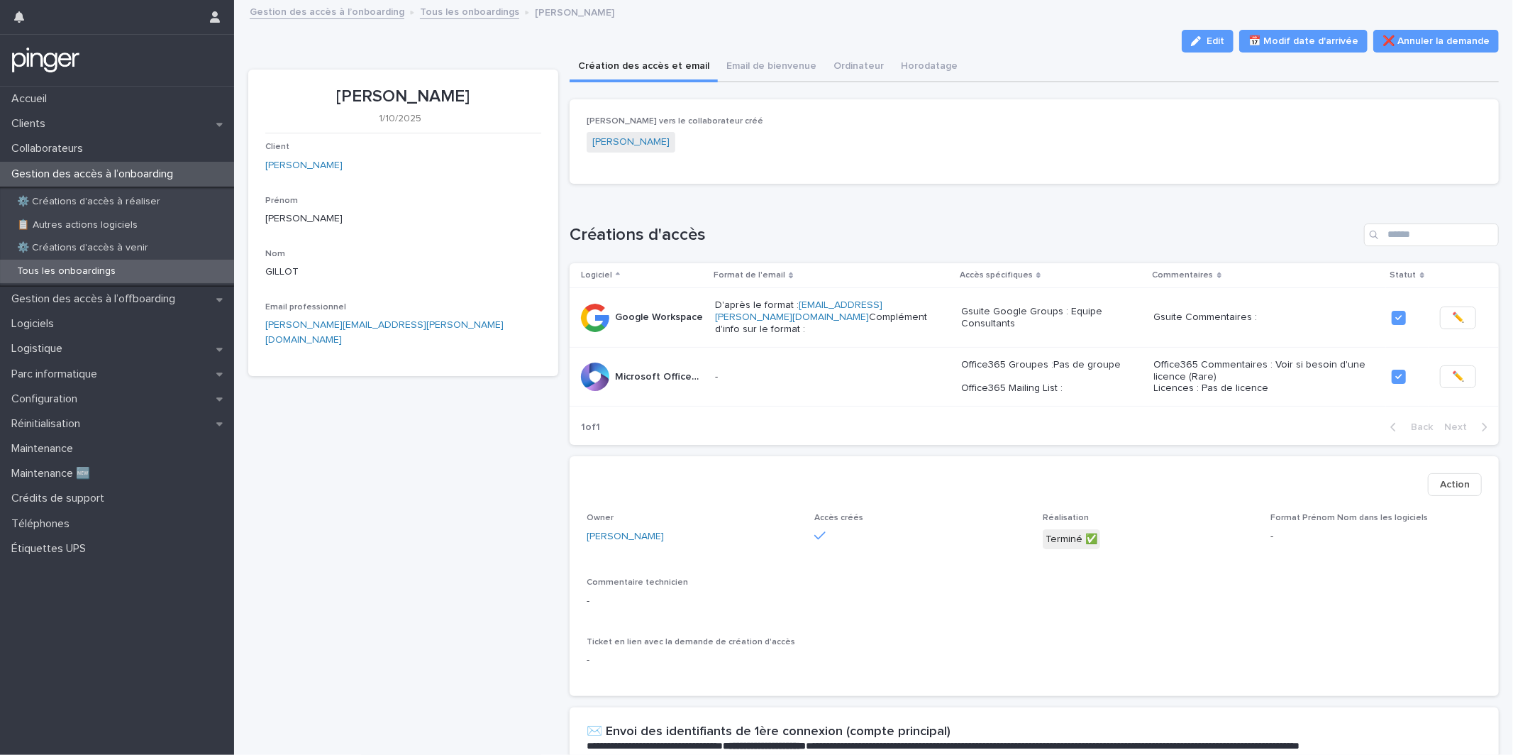
click at [543, 413] on div "Thomas GILLOT 1/10/2025 Client Arnest Prénom Thomas Nom GILLOT Email profession…" at bounding box center [403, 559] width 310 height 978
click at [509, 493] on div "Thomas GILLOT 1/10/2025 Client Arnest Prénom Thomas Nom GILLOT Email profession…" at bounding box center [403, 559] width 310 height 978
click at [892, 161] on div "Lien vers le collaborateur créé Thomas GILLOT" at bounding box center [1034, 141] width 895 height 50
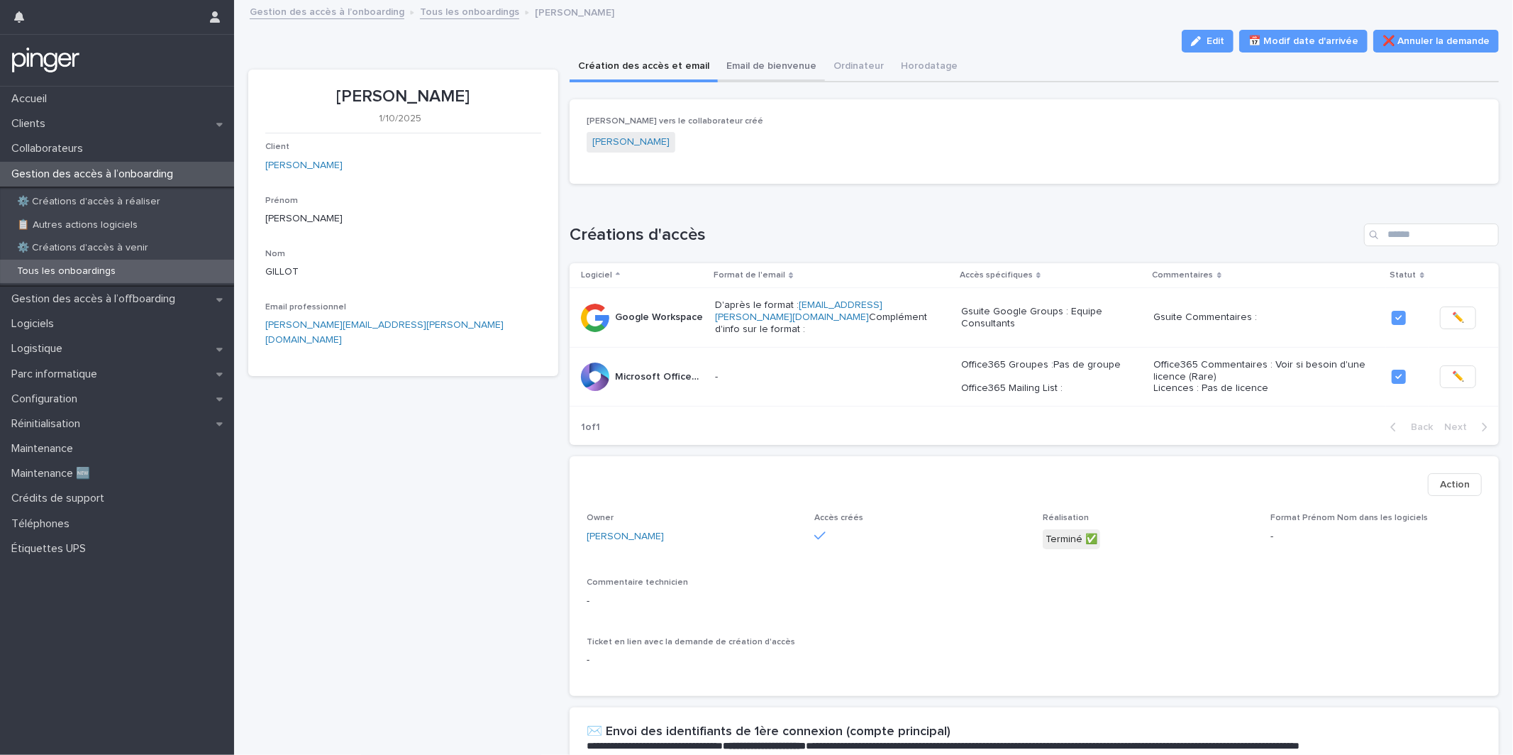
click at [789, 70] on button "Email de bienvenue" at bounding box center [771, 67] width 107 height 30
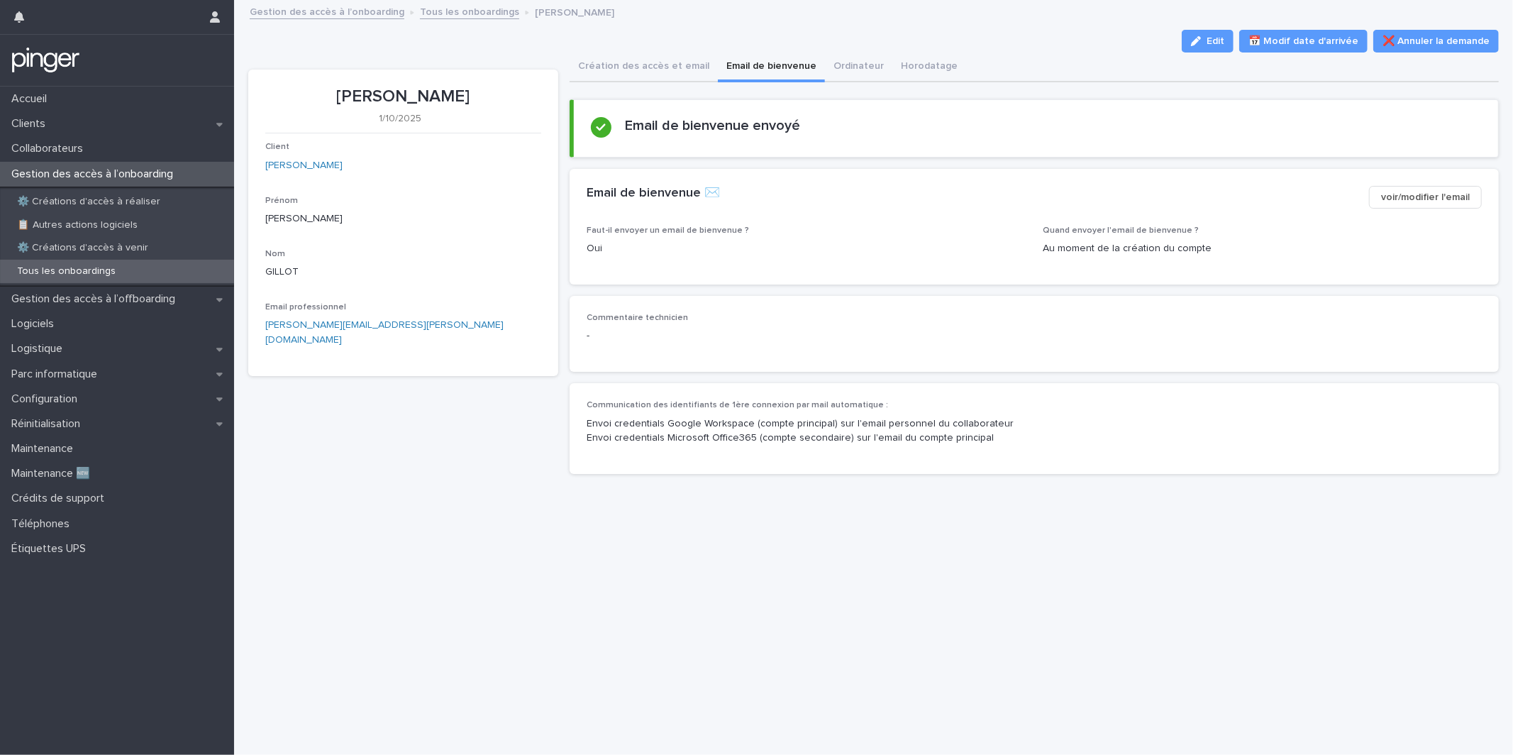
click at [1414, 200] on span "voir/modifier l'email" at bounding box center [1425, 197] width 89 height 14
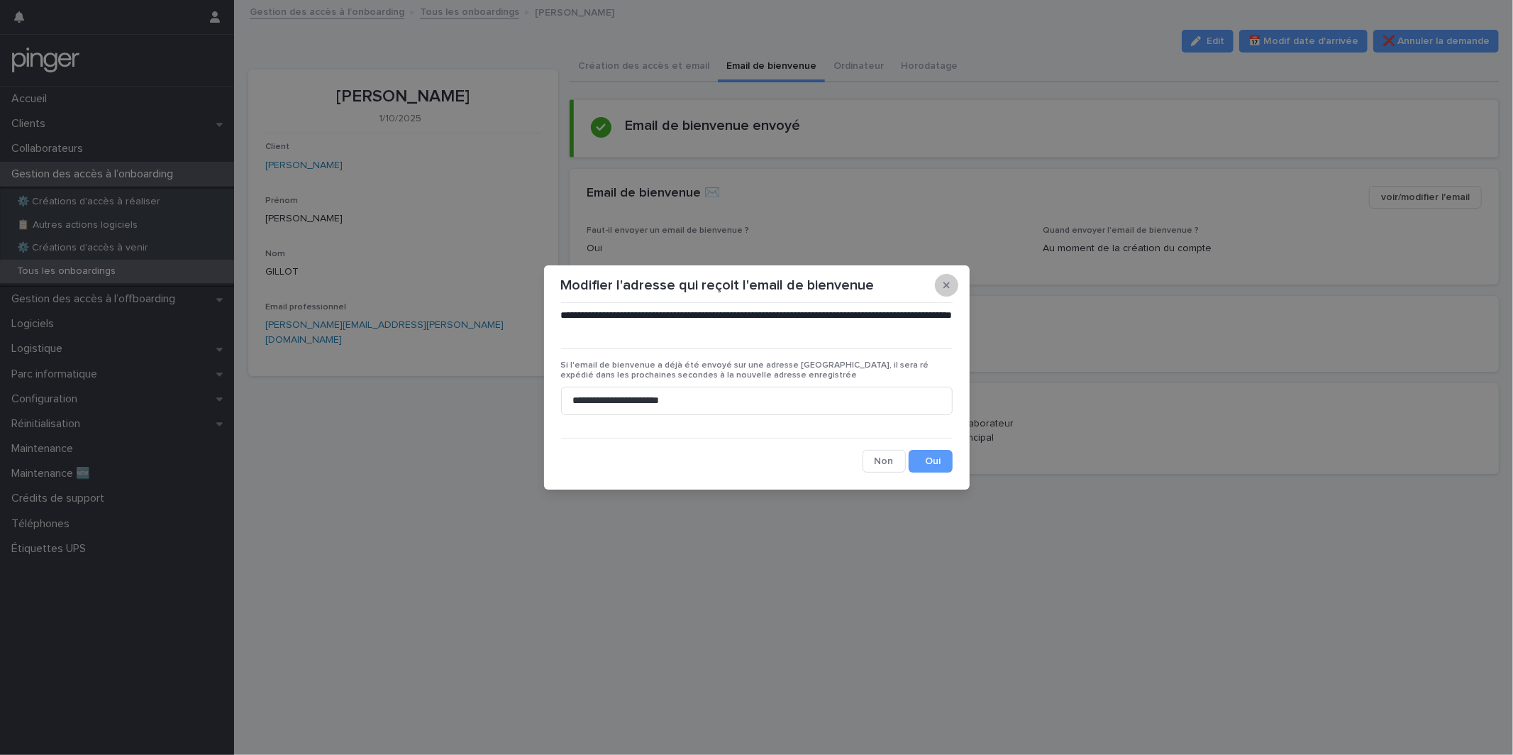
click at [950, 294] on button "button" at bounding box center [946, 285] width 23 height 23
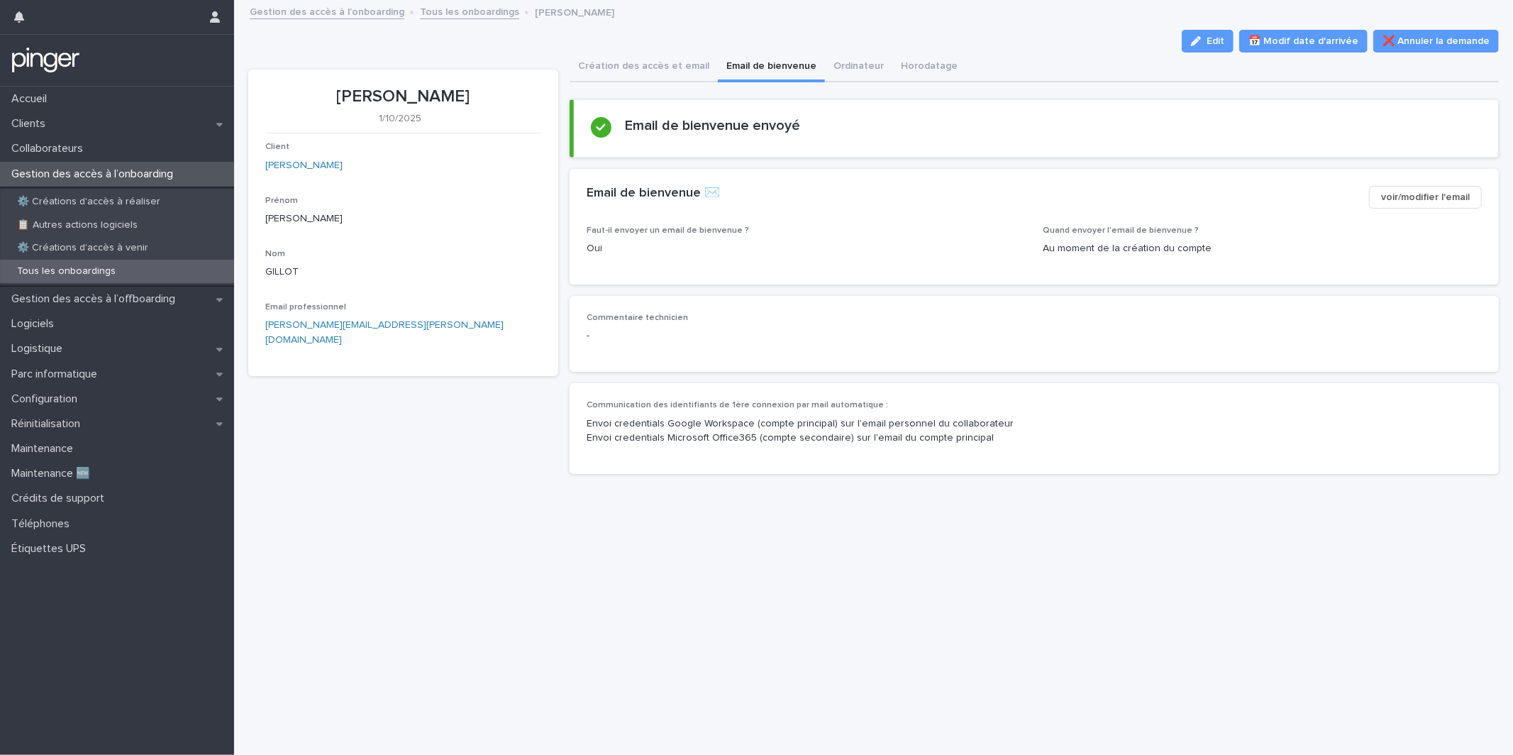
click at [960, 278] on div "Faut-il envoyer un email de bienvenue ? Oui Quand envoyer l'email de bienvenue …" at bounding box center [1034, 255] width 929 height 59
click at [818, 370] on div "Commentaire technicien -" at bounding box center [1034, 334] width 929 height 76
click at [637, 60] on button "Création des accès et email" at bounding box center [644, 67] width 148 height 30
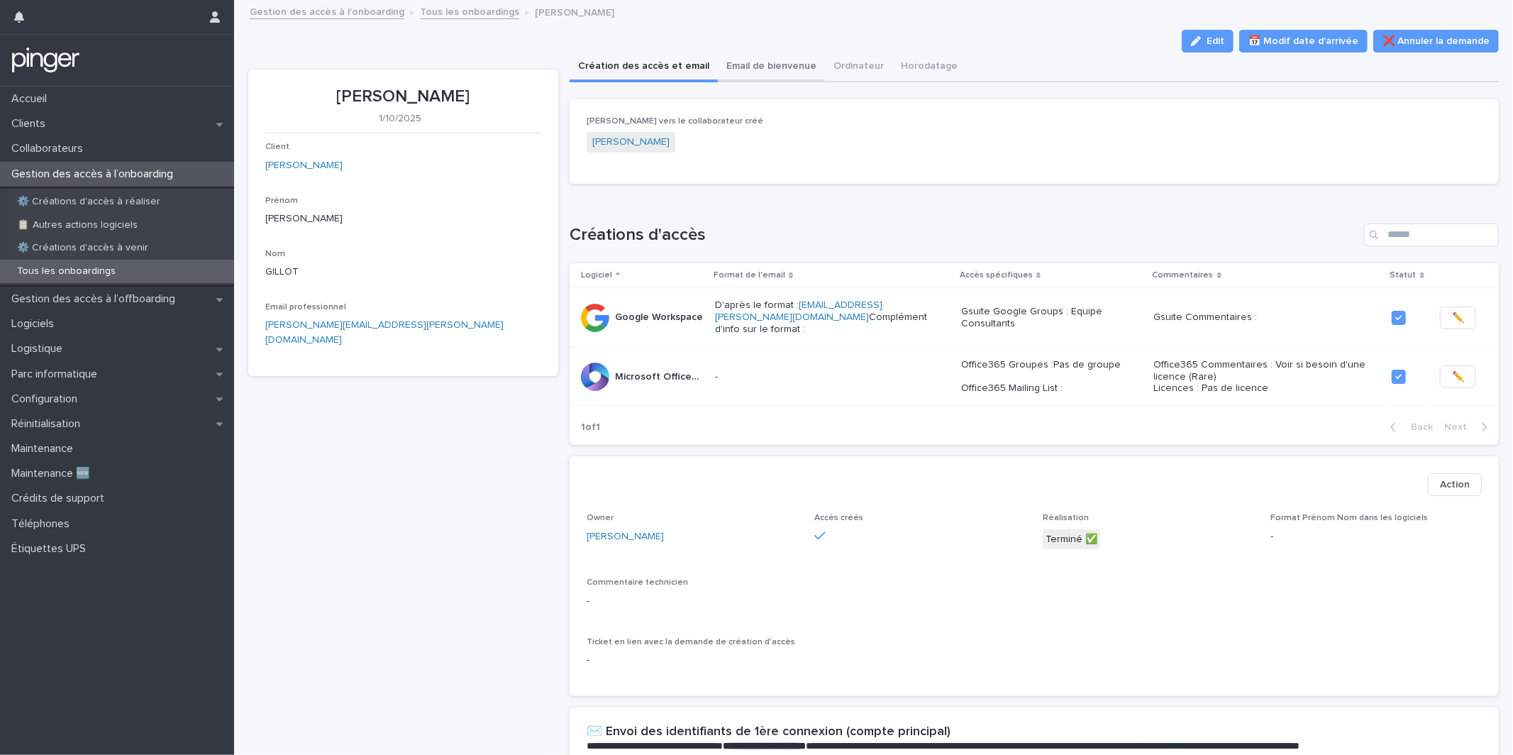
click at [777, 73] on button "Email de bienvenue" at bounding box center [771, 67] width 107 height 30
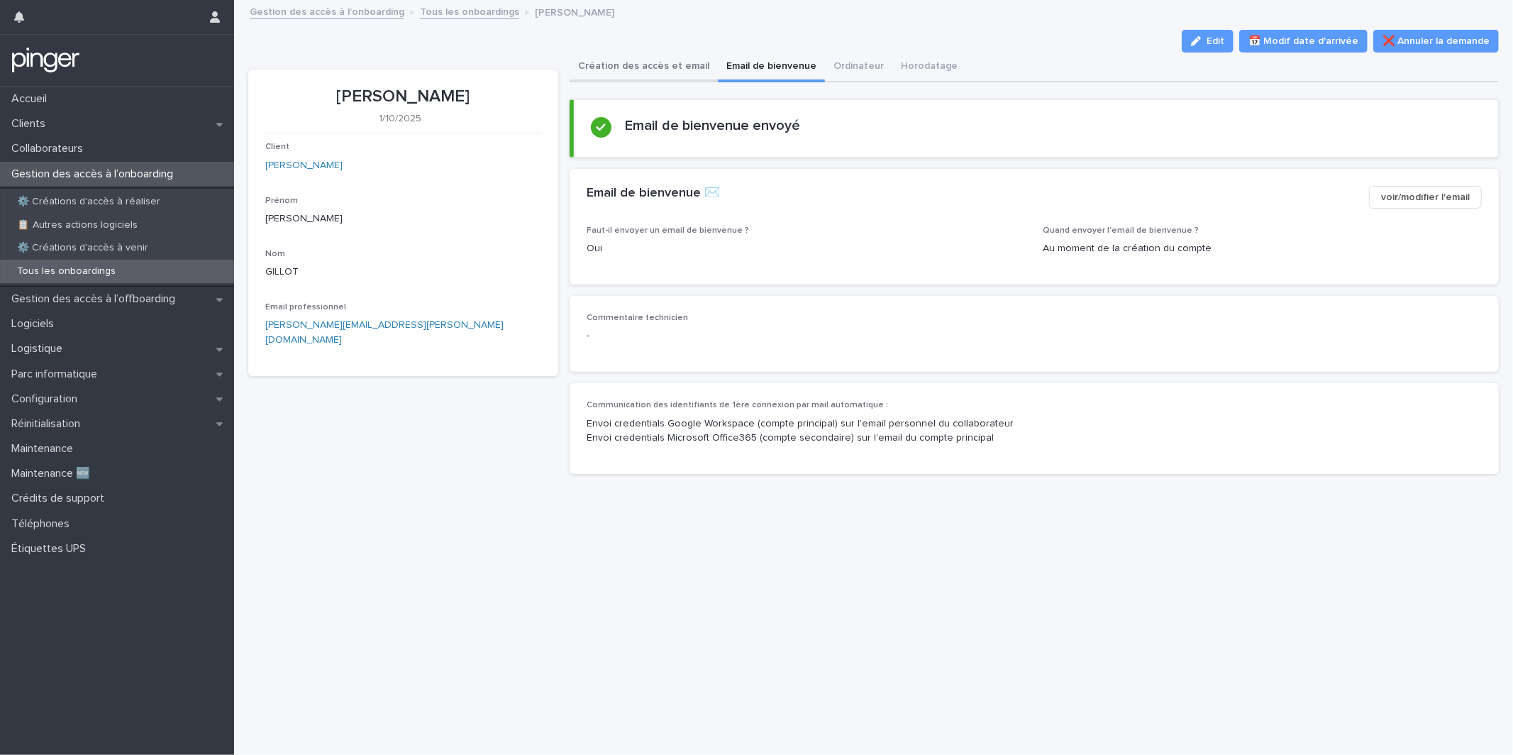
click at [672, 64] on button "Création des accès et email" at bounding box center [644, 67] width 148 height 30
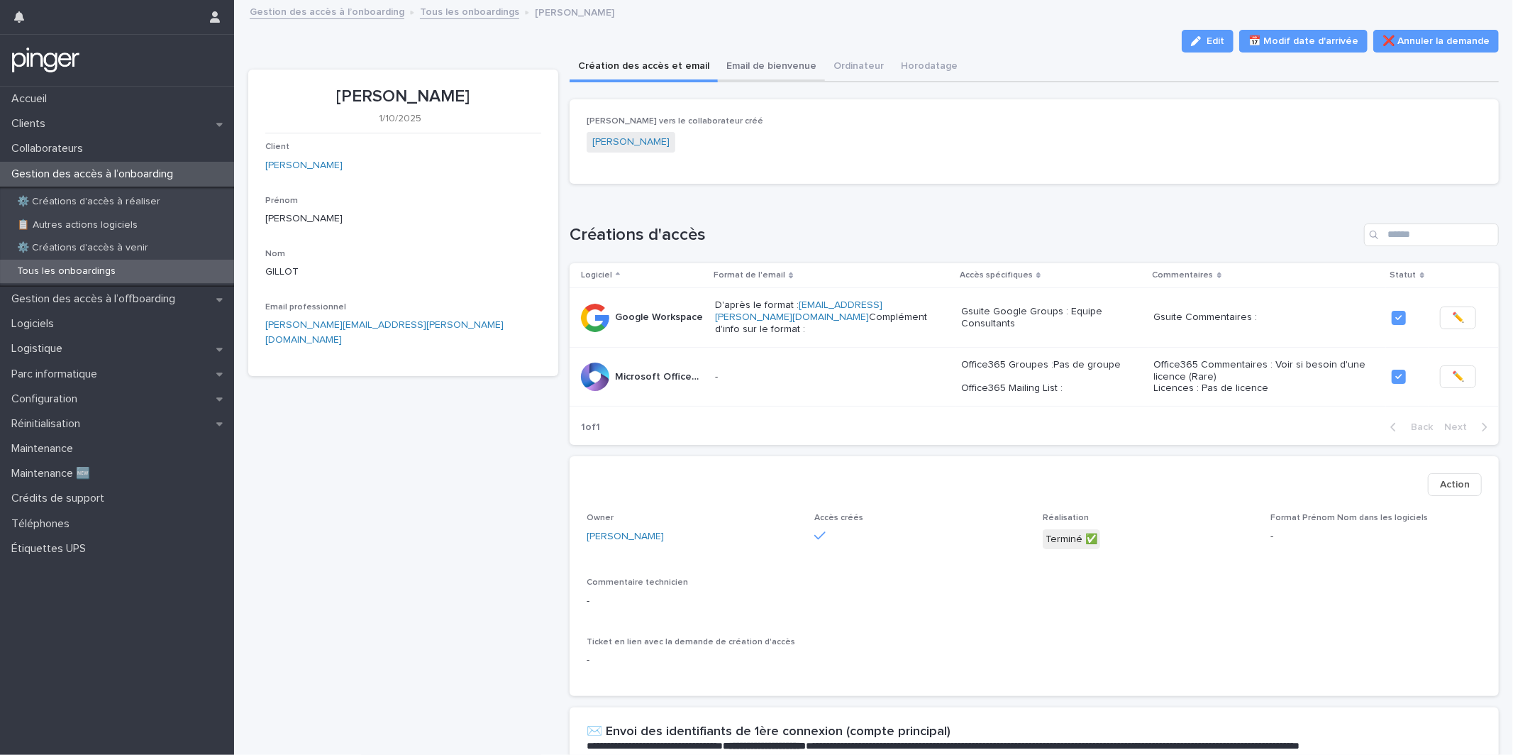
click at [753, 69] on button "Email de bienvenue" at bounding box center [771, 67] width 107 height 30
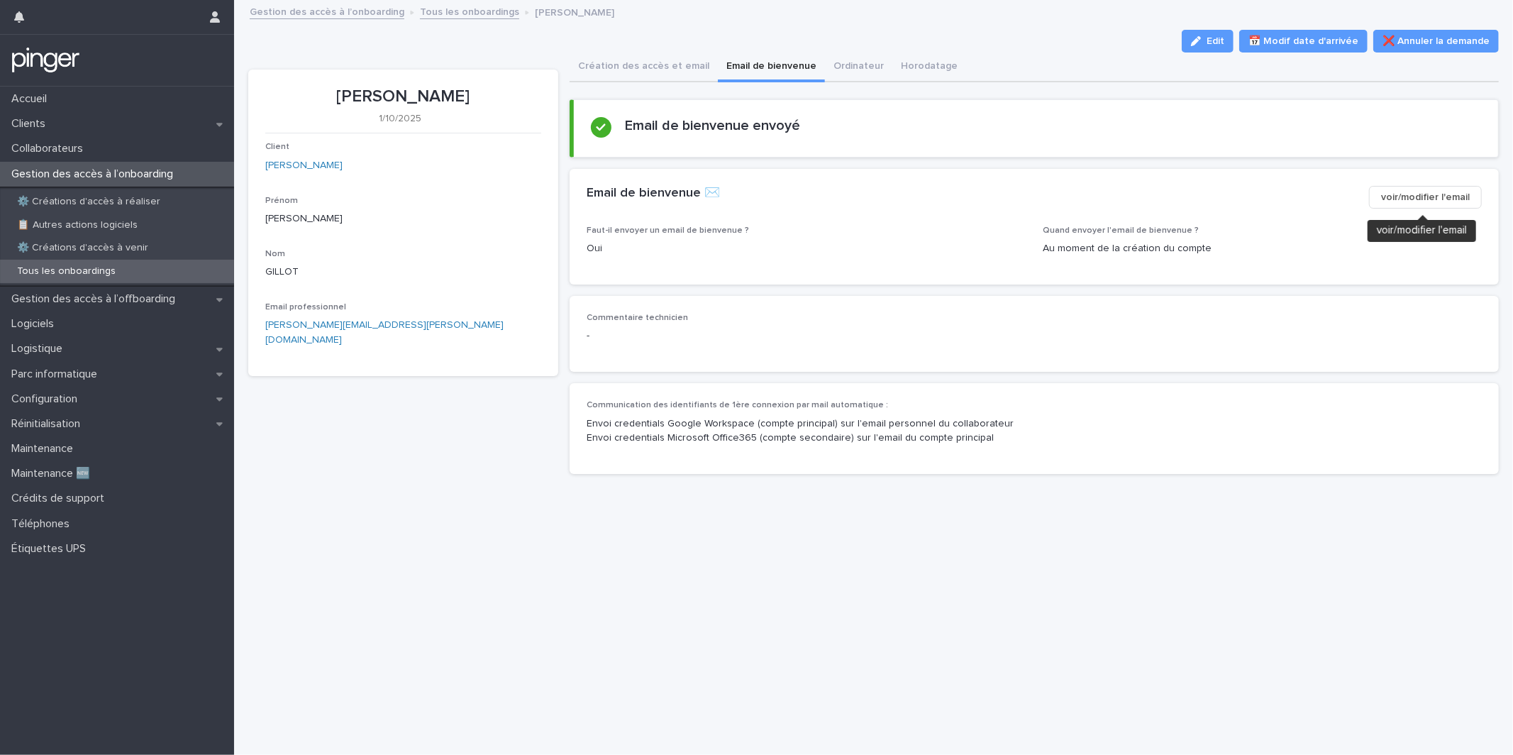
click at [1412, 194] on span "voir/modifier l'email" at bounding box center [1425, 197] width 89 height 14
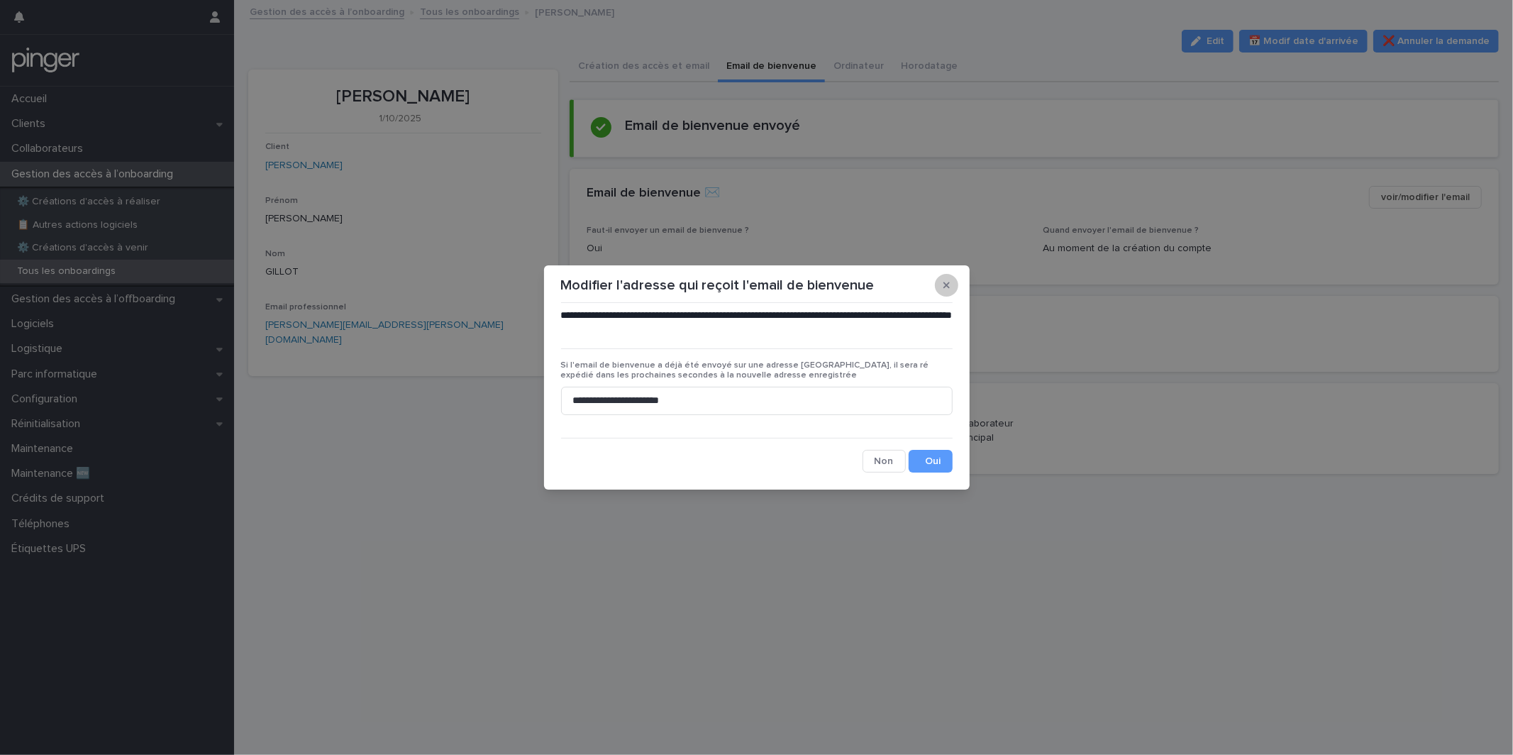
click at [948, 282] on icon "button" at bounding box center [946, 285] width 6 height 6
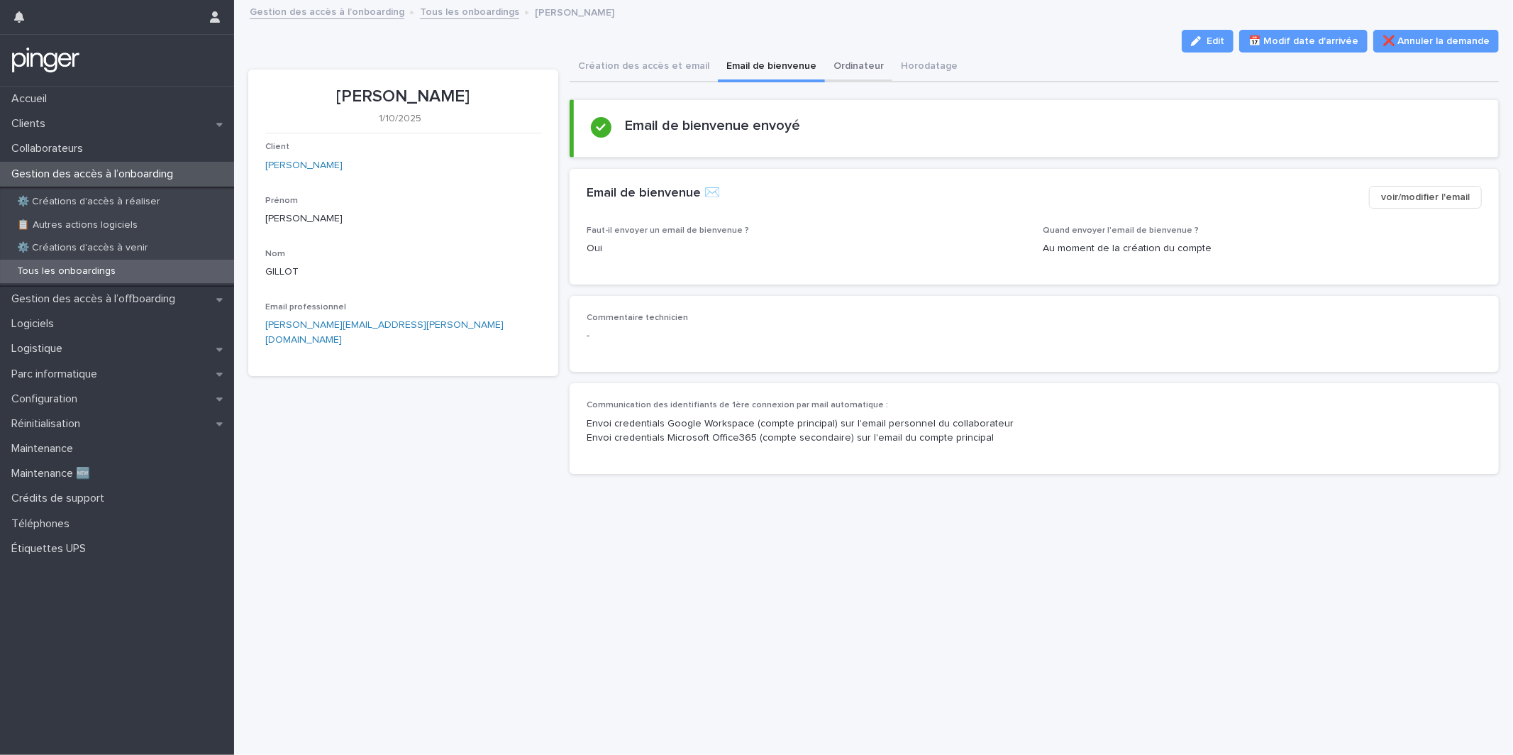
click at [834, 82] on button "Ordinateur" at bounding box center [858, 67] width 67 height 30
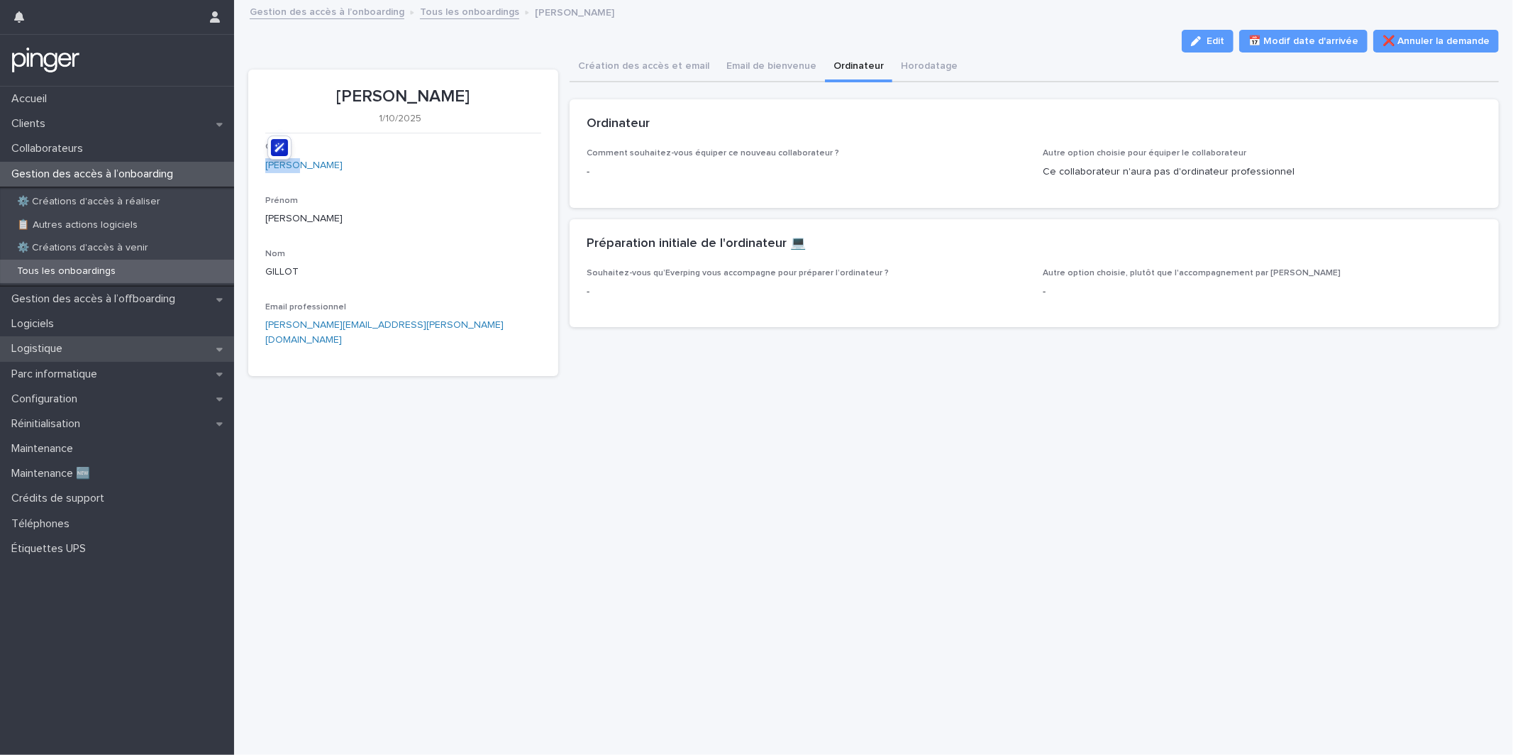
click at [123, 347] on div "Logistique" at bounding box center [117, 348] width 234 height 25
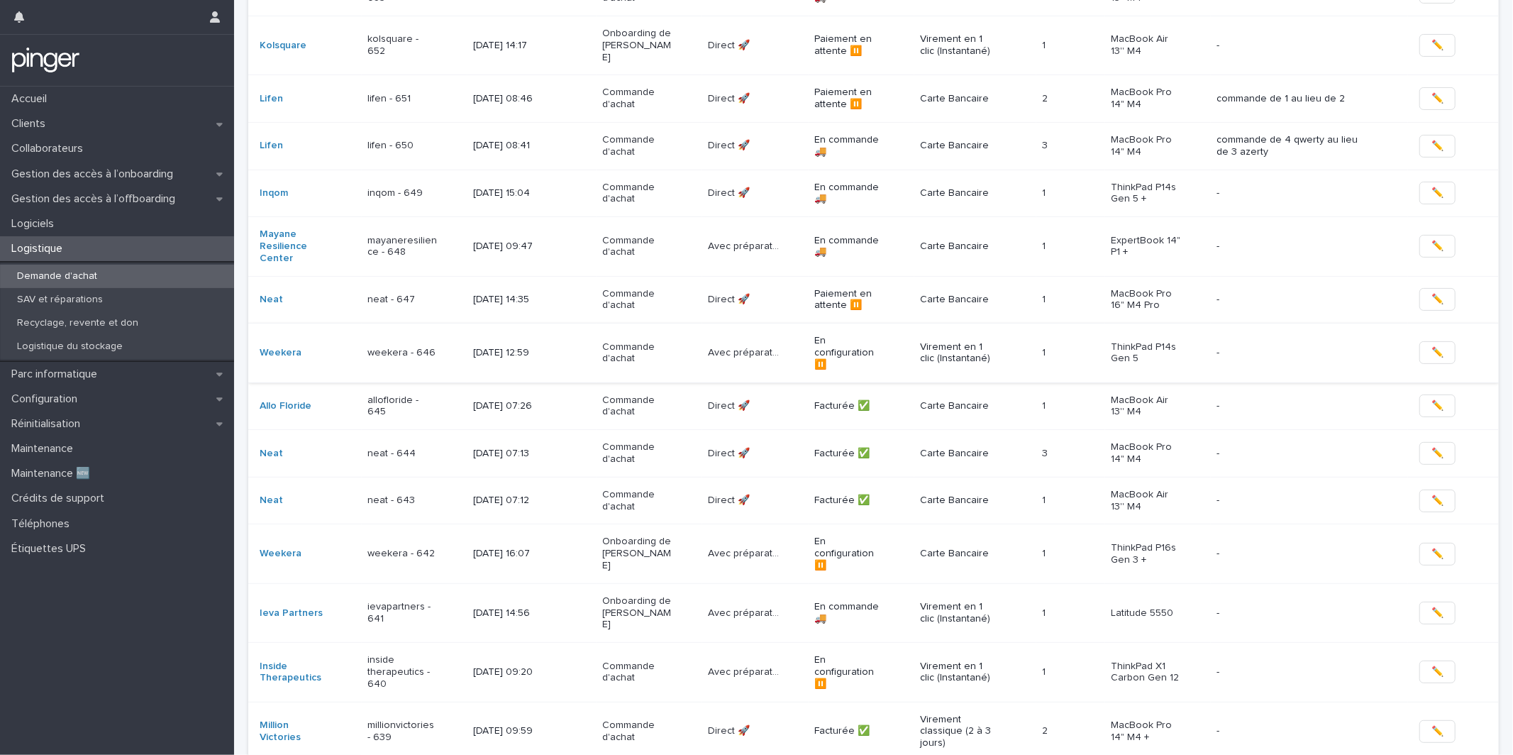
scroll to position [268, 0]
click at [590, 645] on td "5/9/2025 09:20" at bounding box center [531, 674] width 129 height 59
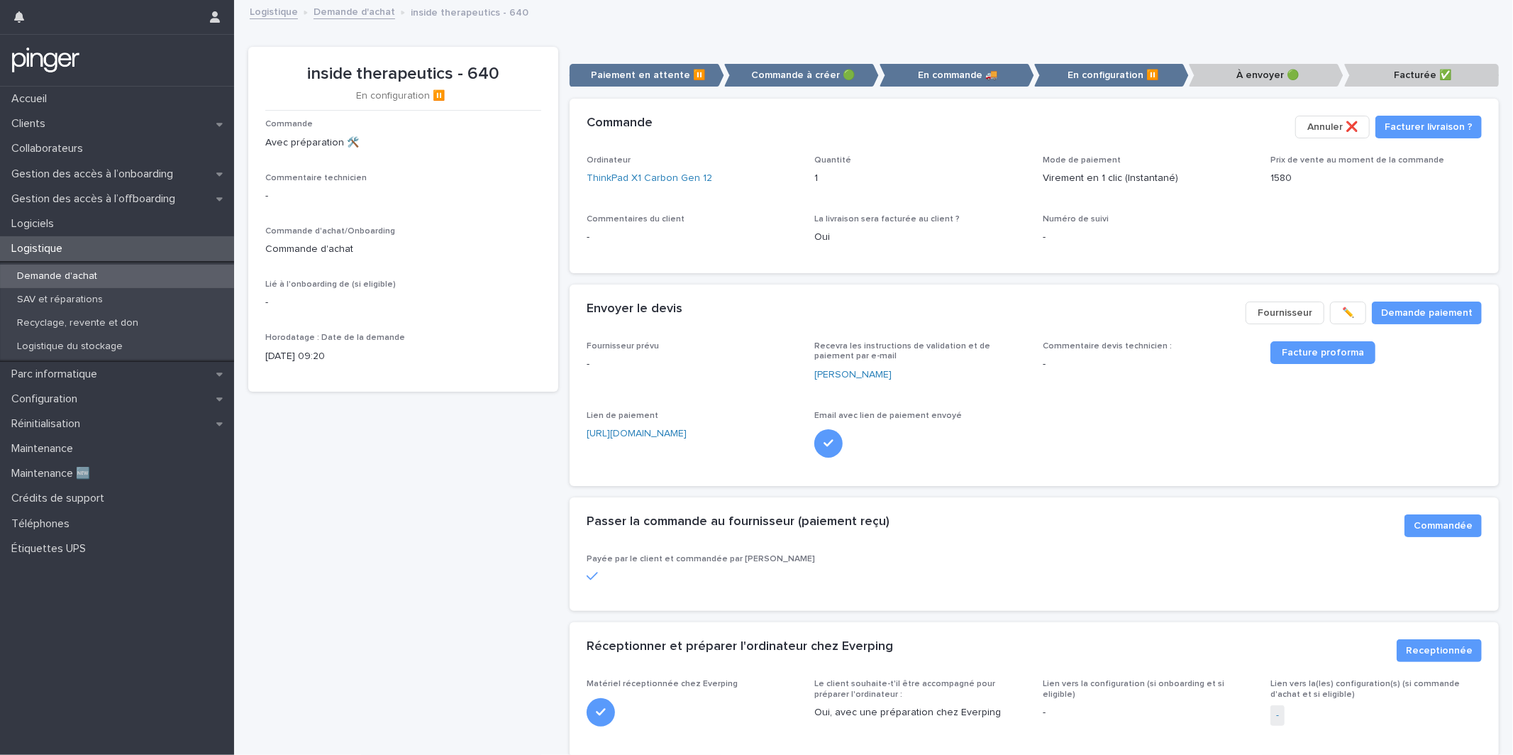
click at [1087, 481] on div "Fournisseur prévu - Recevra les instructions de validation et de paiement par e…" at bounding box center [1034, 413] width 929 height 145
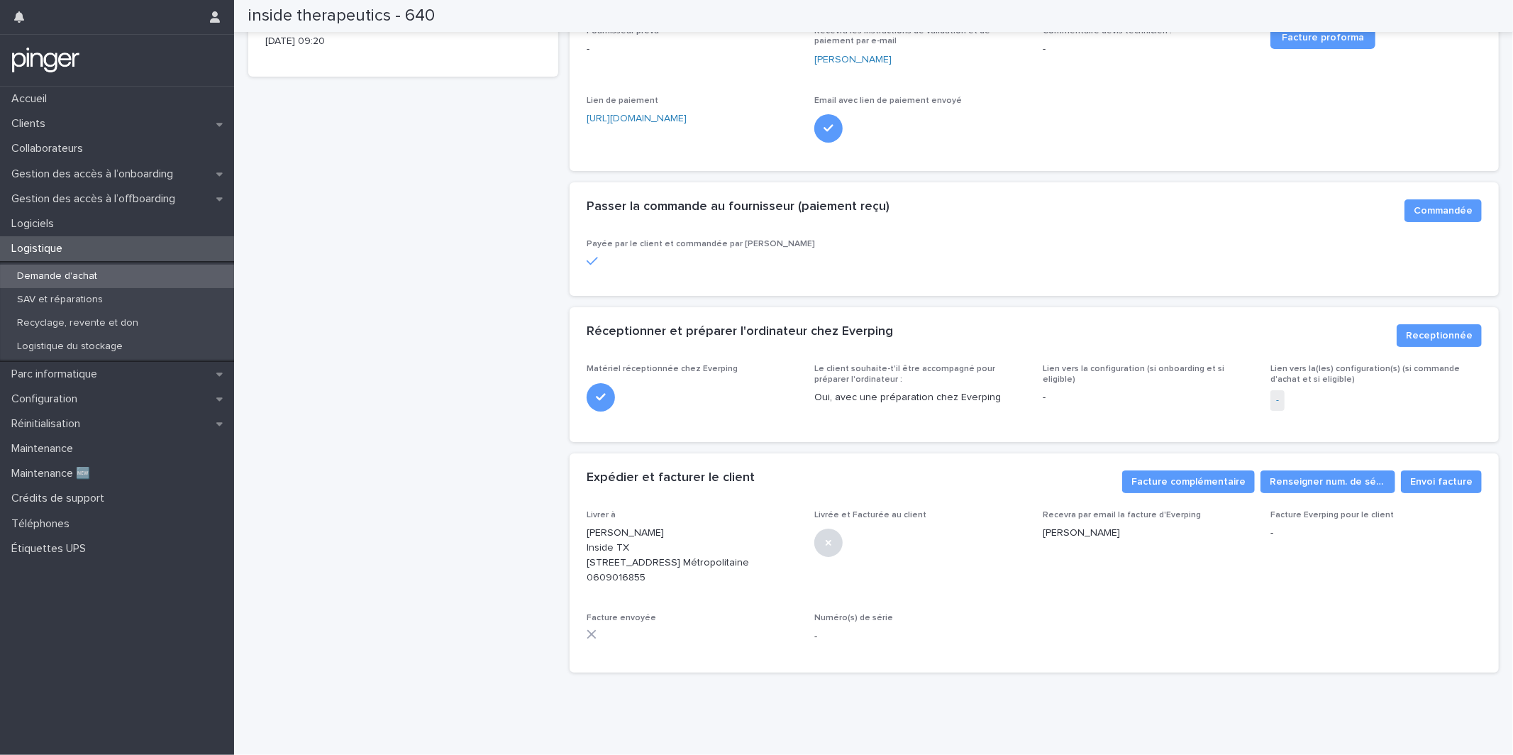
scroll to position [328, 0]
click at [957, 484] on div "Expédier et facturer le client ••• Envoi facture Renseigner num. de série Factu…" at bounding box center [1034, 481] width 929 height 57
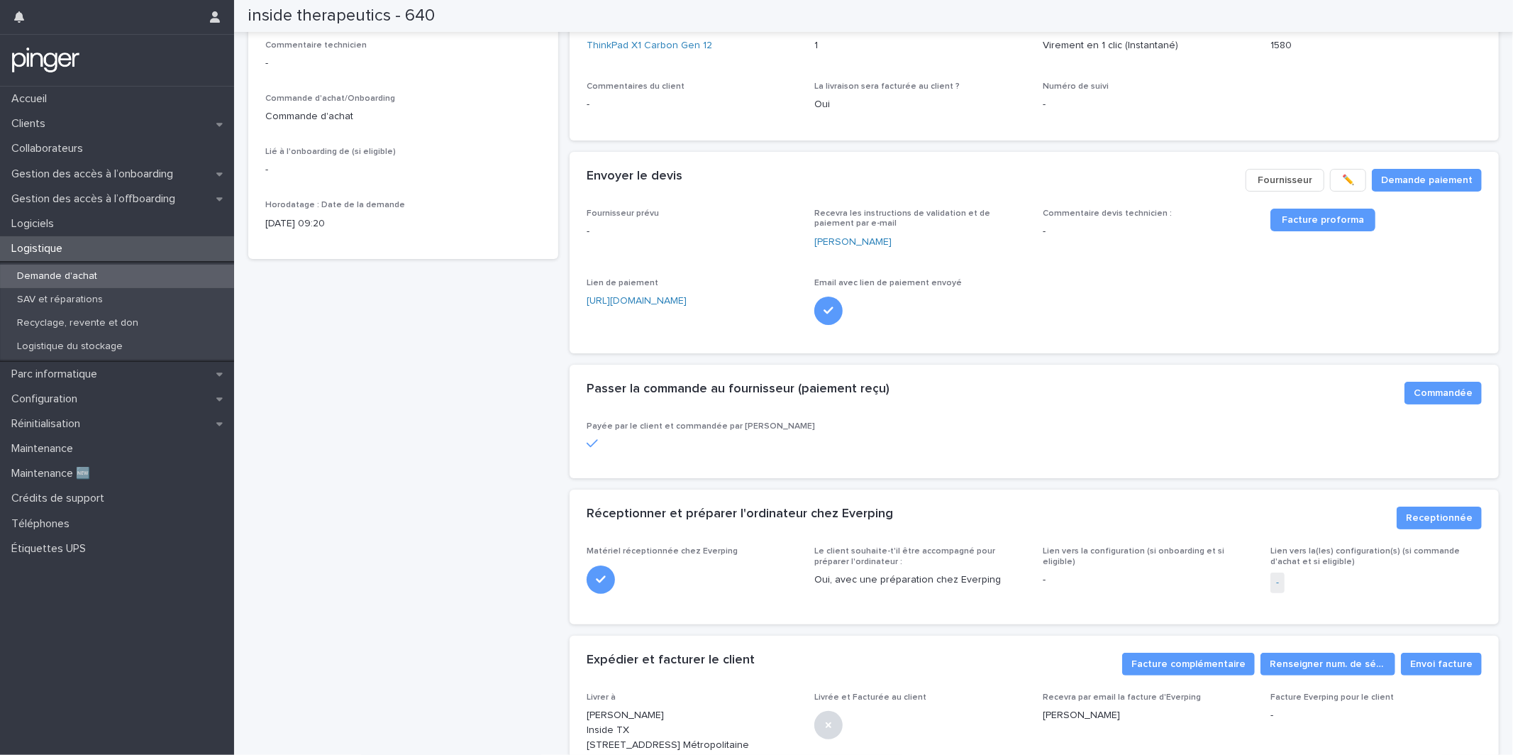
scroll to position [0, 0]
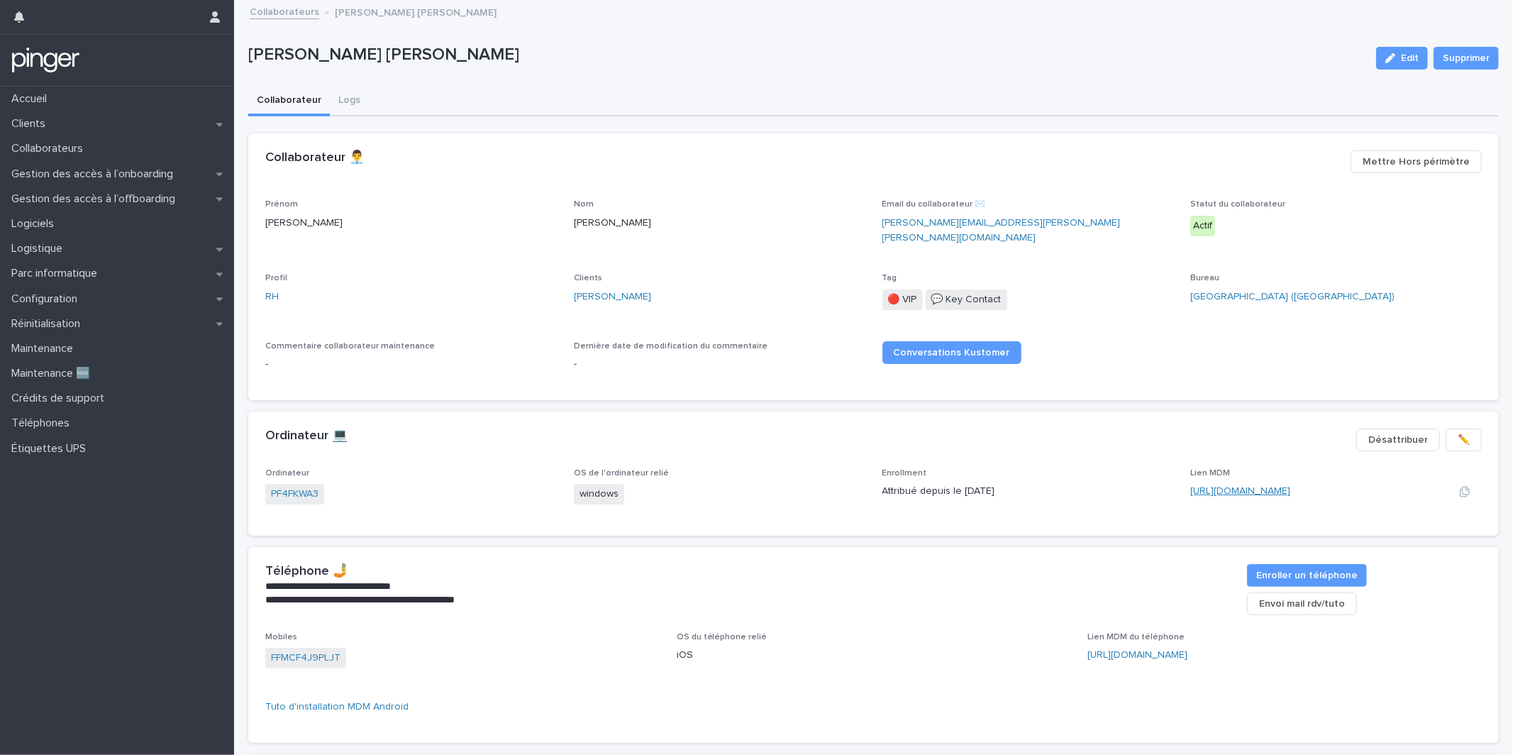
click at [1215, 486] on link "[URL][DOMAIN_NAME]" at bounding box center [1240, 491] width 100 height 10
